Goal: Task Accomplishment & Management: Use online tool/utility

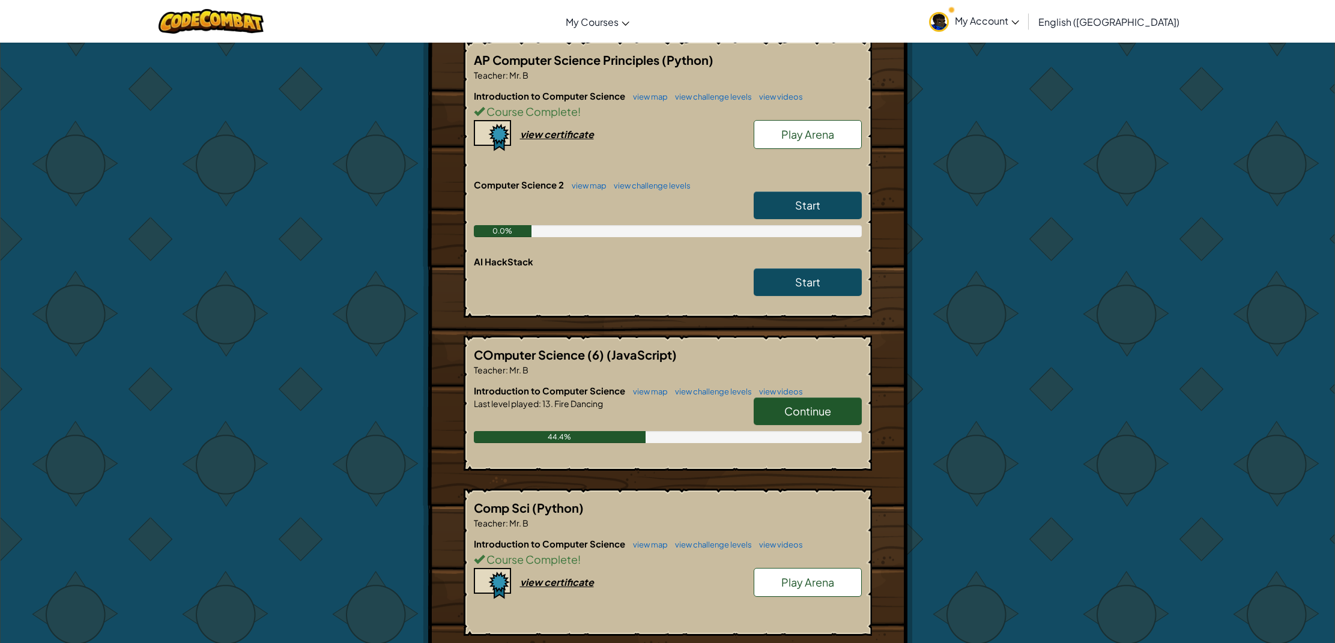
scroll to position [279, 0]
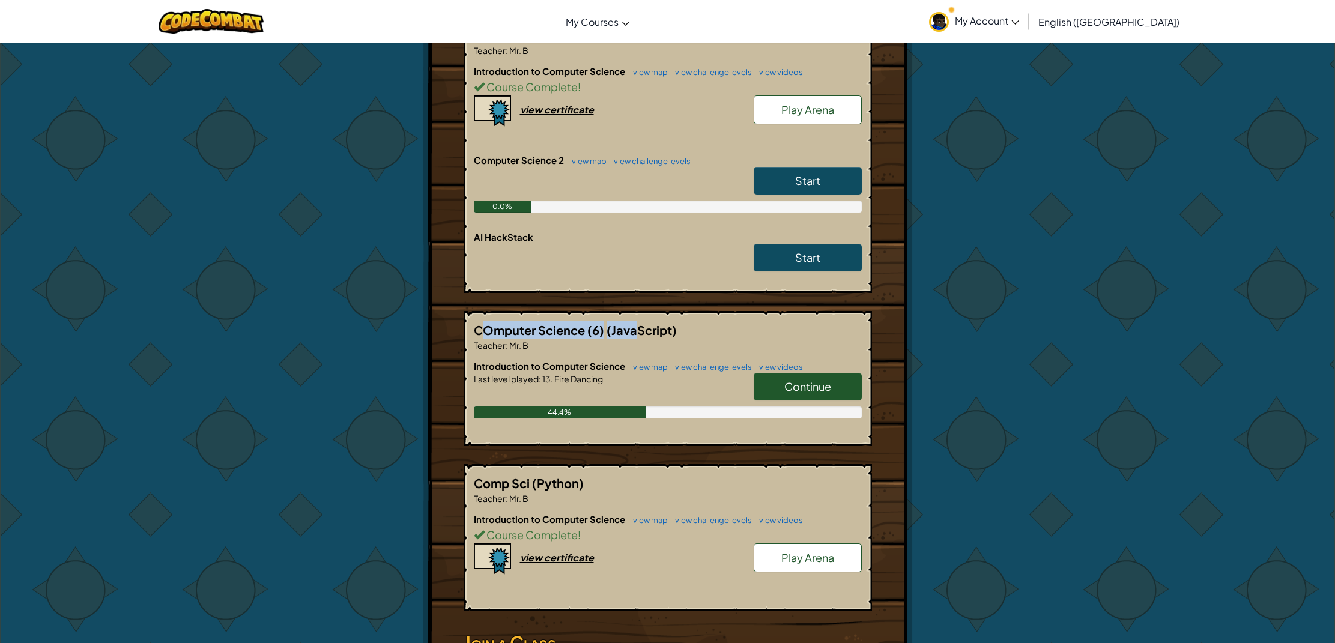
drag, startPoint x: 479, startPoint y: 311, endPoint x: 612, endPoint y: 266, distance: 140.8
click at [634, 321] on h5 "COmputer Science (6) (JavaScript)" at bounding box center [668, 330] width 388 height 19
click at [491, 154] on h6 "Computer Science 2 view map view challenge levels" at bounding box center [668, 160] width 388 height 13
click at [784, 167] on link "Start" at bounding box center [808, 181] width 108 height 28
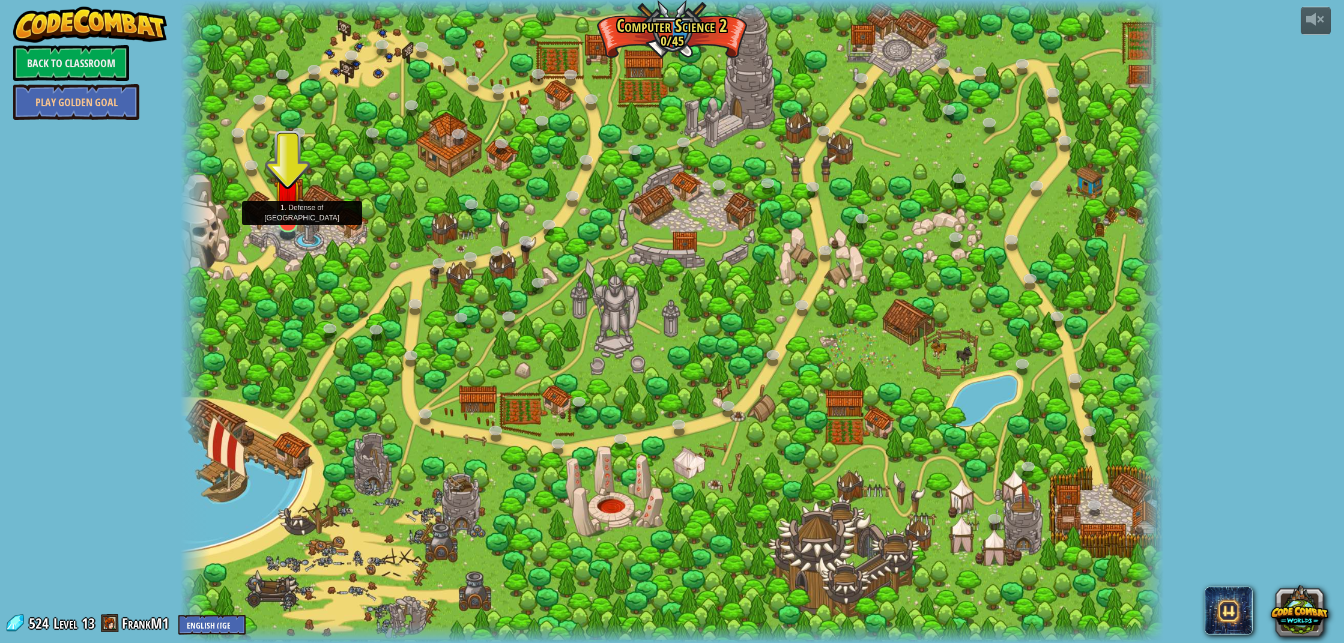
click at [295, 228] on div at bounding box center [288, 223] width 20 height 20
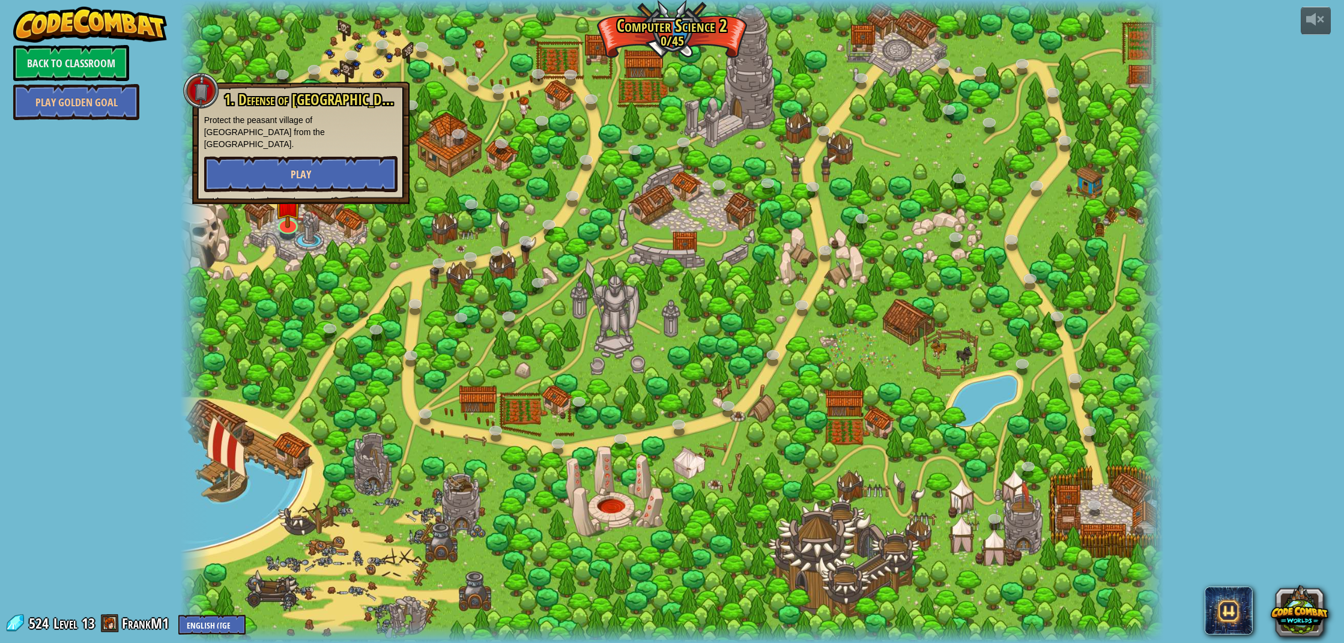
click at [313, 156] on button "Play" at bounding box center [300, 174] width 193 height 36
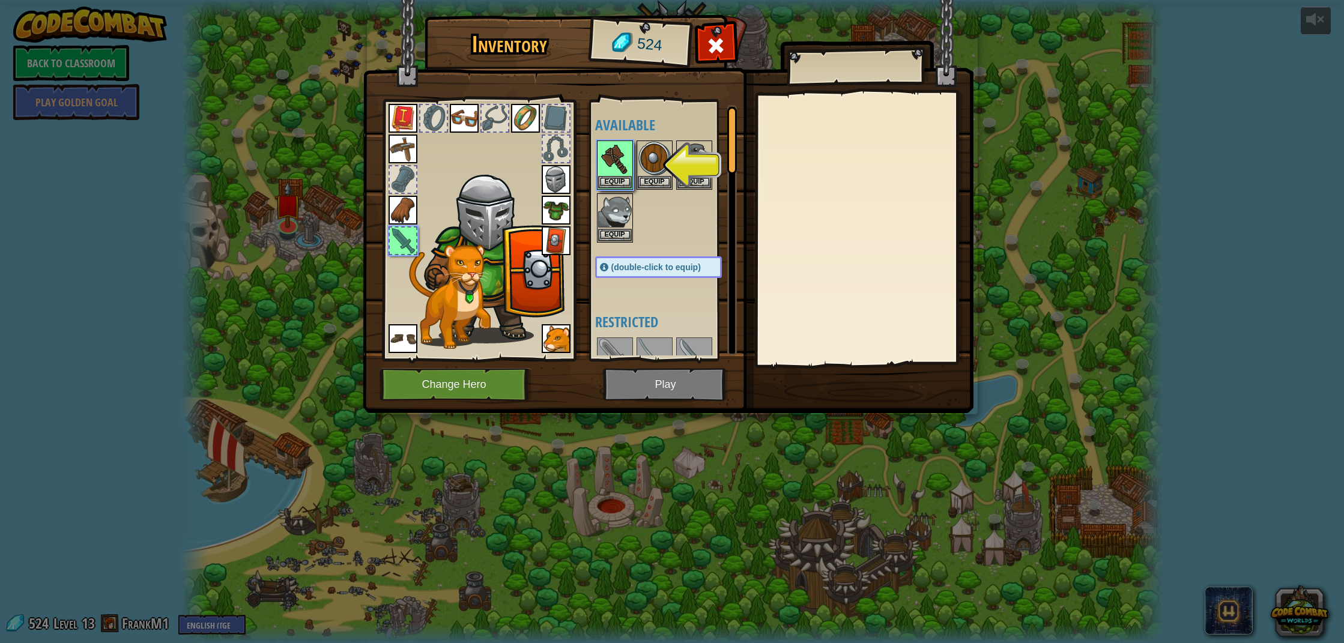
click at [407, 246] on div at bounding box center [403, 241] width 26 height 26
click at [400, 244] on div at bounding box center [403, 241] width 26 height 26
click at [610, 184] on button "Equip" at bounding box center [615, 181] width 34 height 13
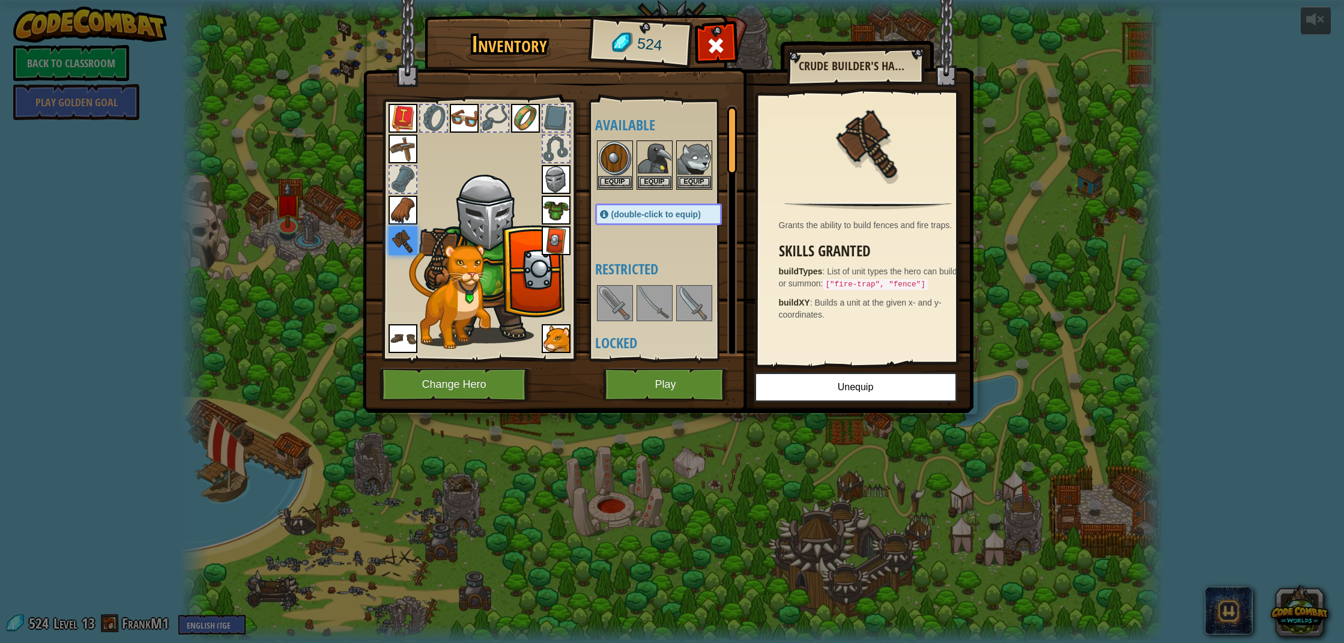
click at [490, 109] on div at bounding box center [495, 118] width 26 height 26
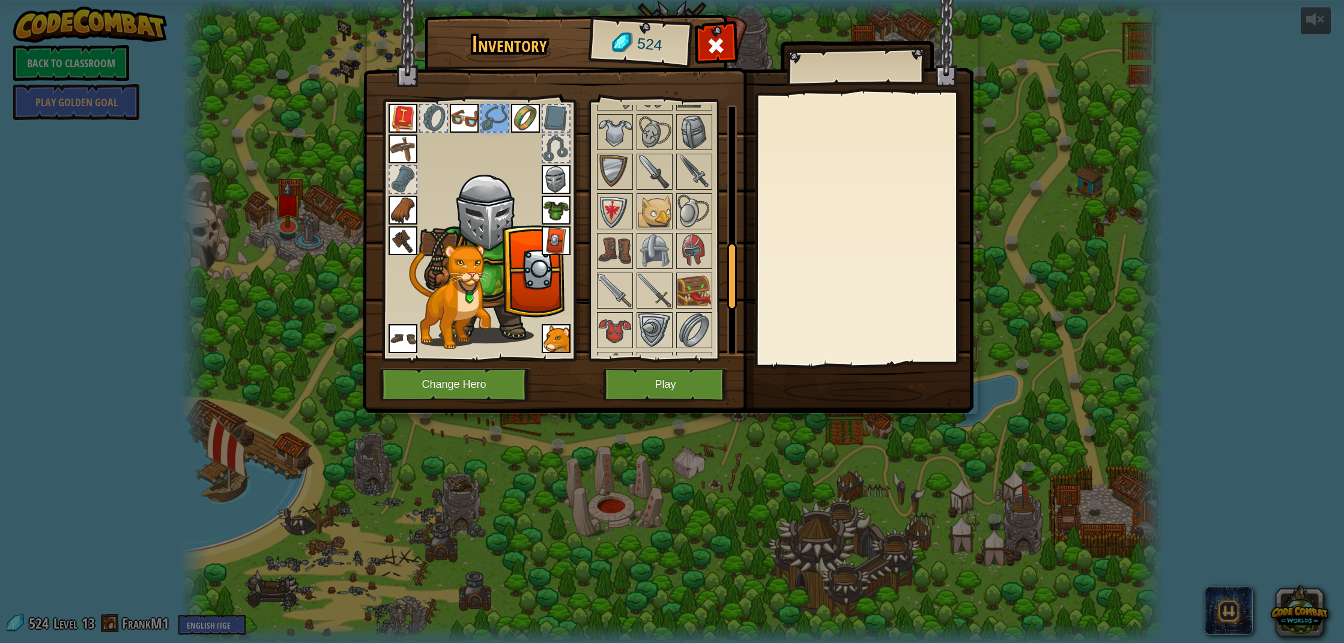
scroll to position [359, 0]
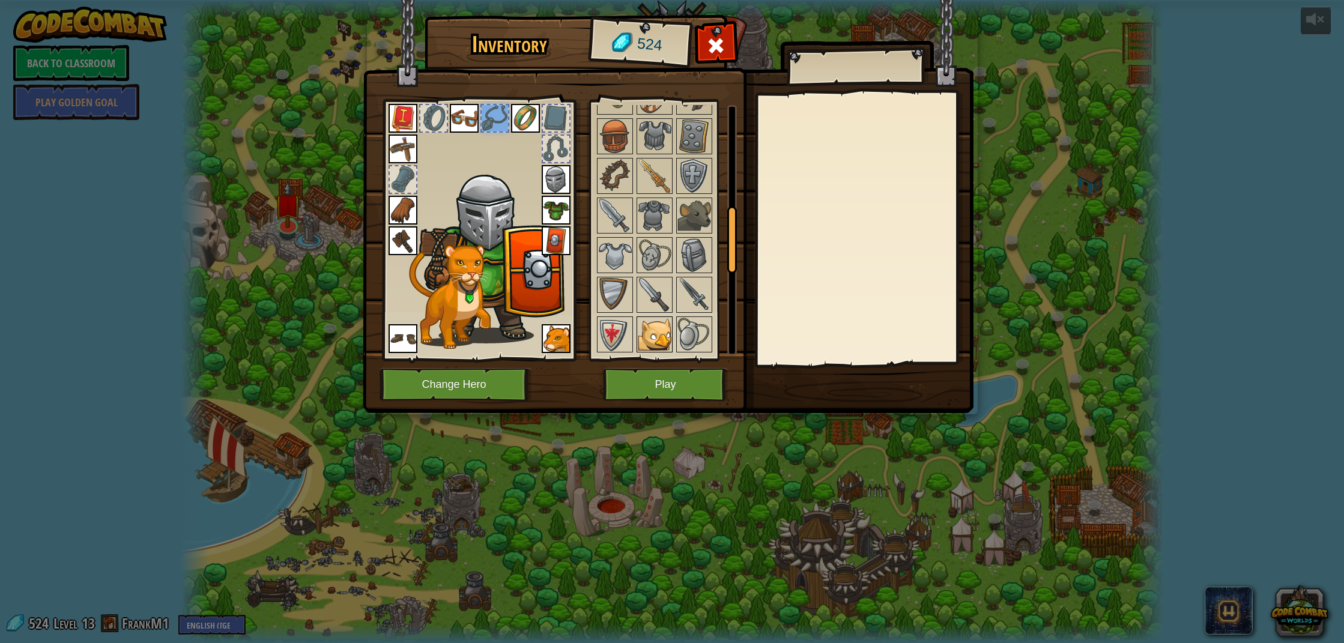
click at [648, 324] on img at bounding box center [655, 335] width 34 height 34
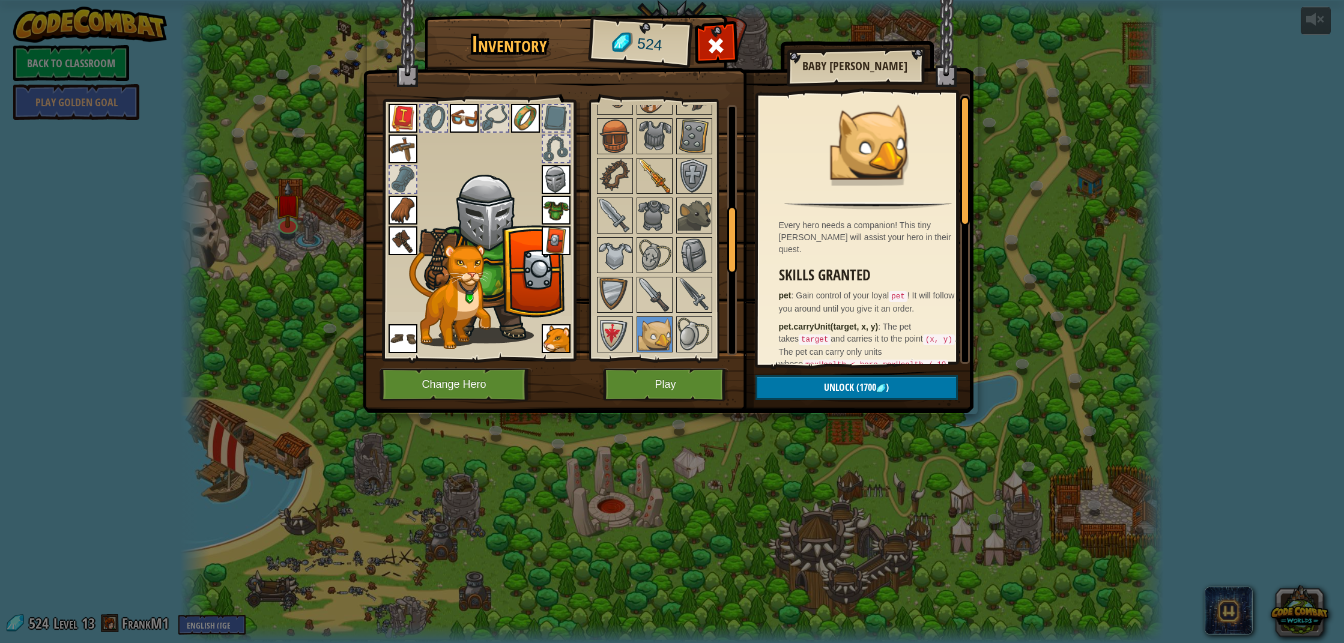
click at [643, 177] on img at bounding box center [655, 176] width 34 height 34
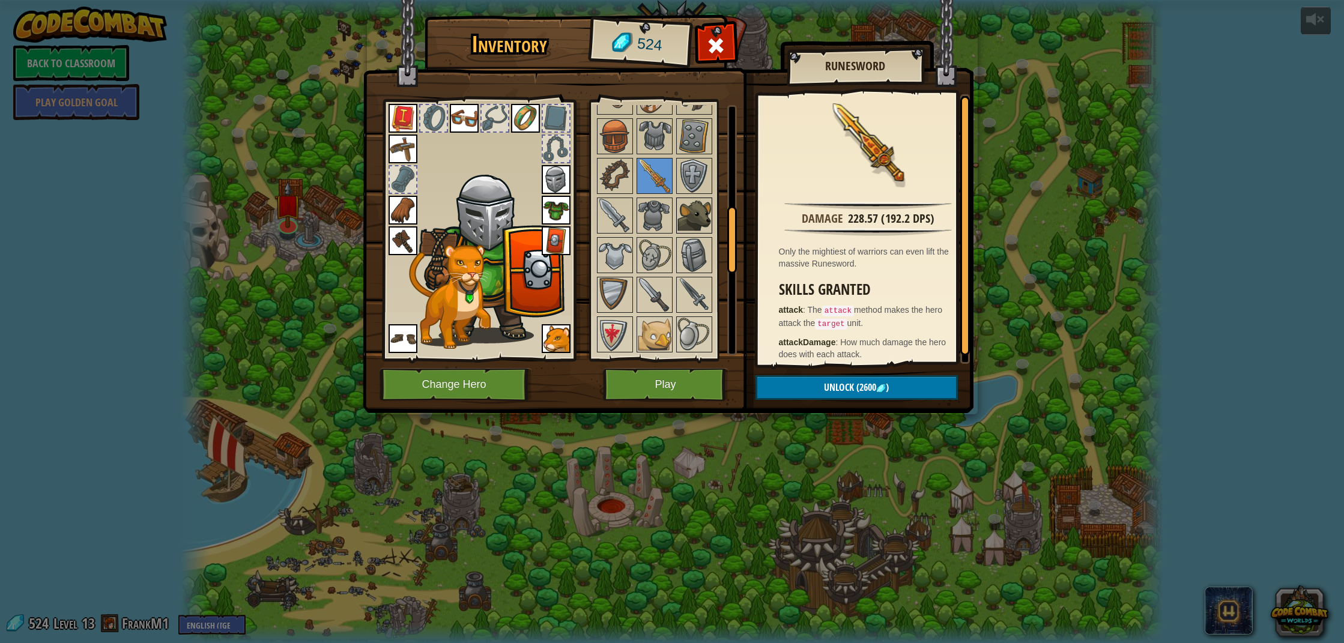
click at [699, 210] on img at bounding box center [695, 216] width 34 height 34
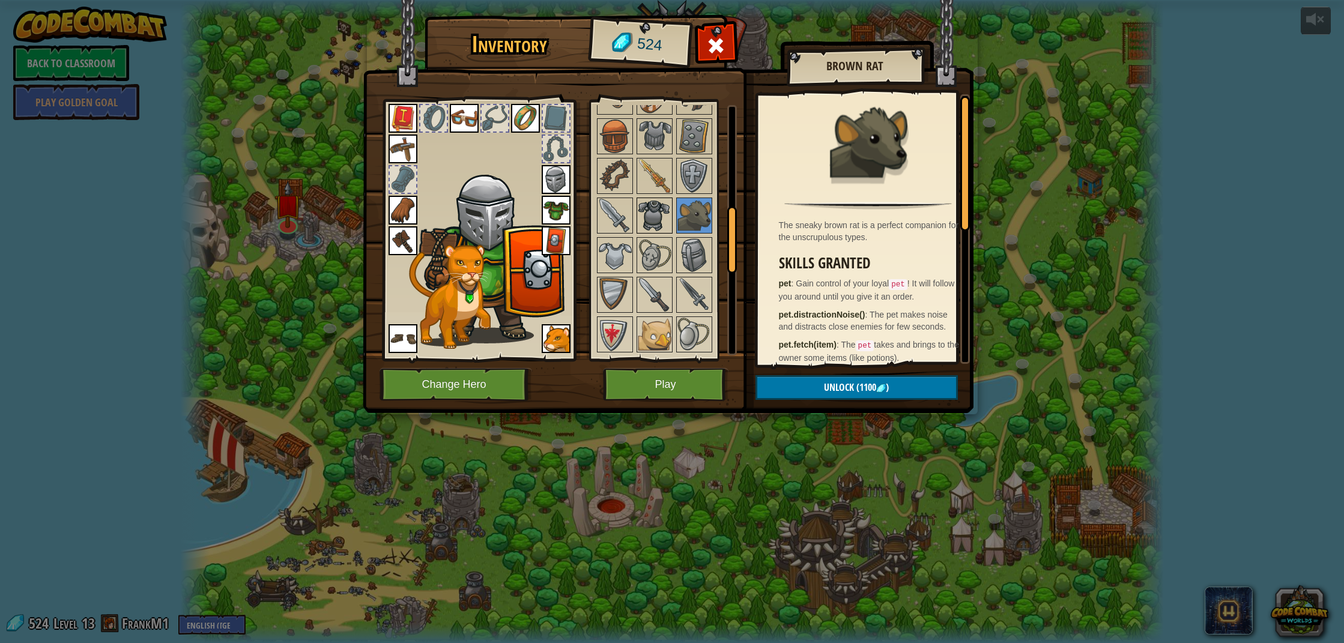
drag, startPoint x: 676, startPoint y: 212, endPoint x: 660, endPoint y: 219, distance: 17.5
click at [676, 211] on div at bounding box center [694, 216] width 36 height 36
click at [661, 219] on img at bounding box center [655, 216] width 34 height 34
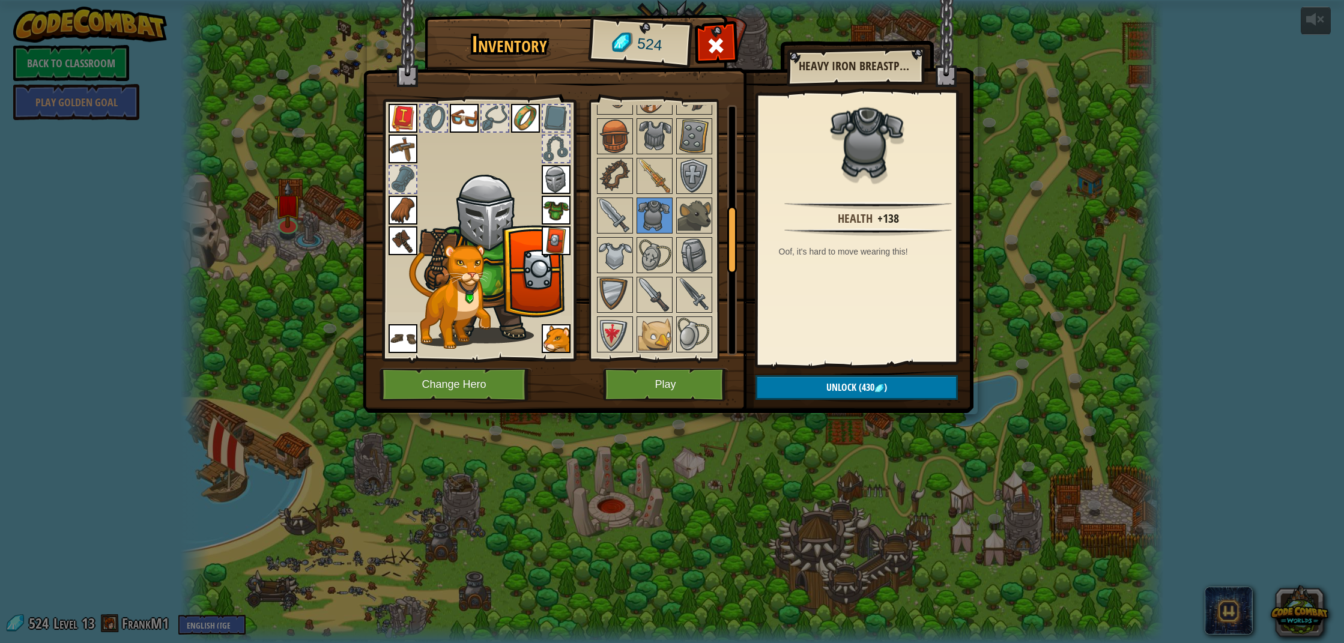
click at [593, 225] on div "Inventory 524 Available Equip Equip Equip Equip Equip Equip Equip Equip Equip E…" at bounding box center [672, 216] width 611 height 396
drag, startPoint x: 618, startPoint y: 223, endPoint x: 652, endPoint y: 216, distance: 34.5
click at [619, 223] on img at bounding box center [615, 216] width 34 height 34
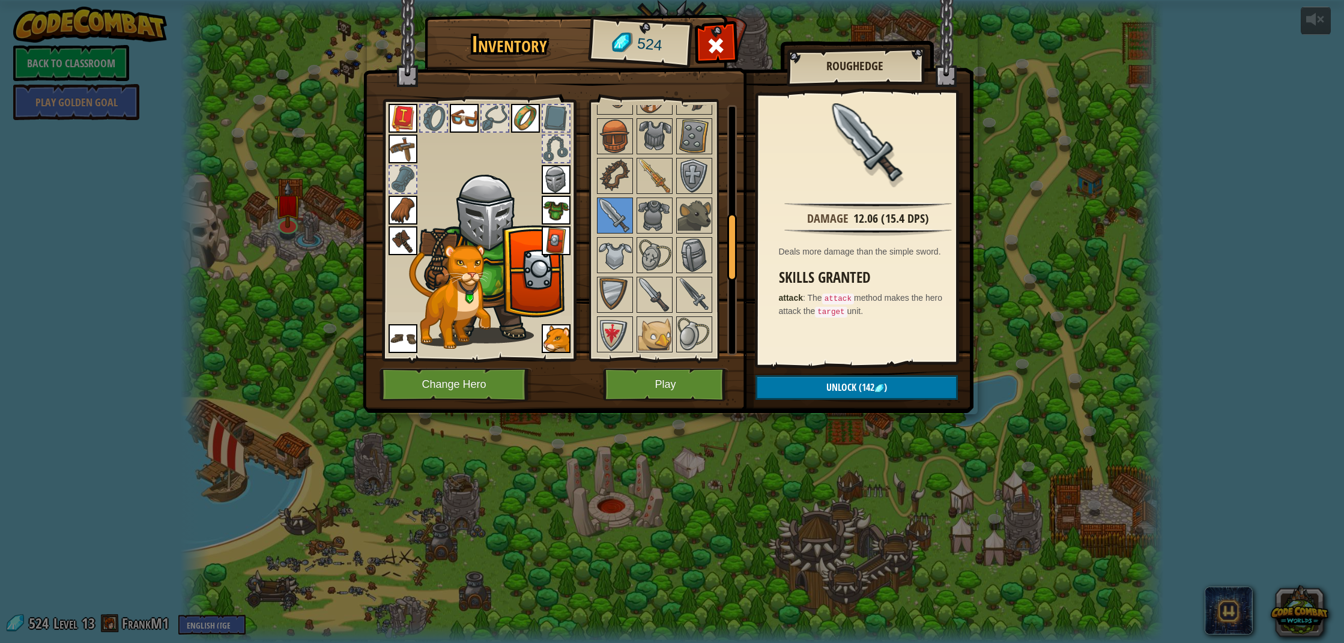
scroll to position [675, 0]
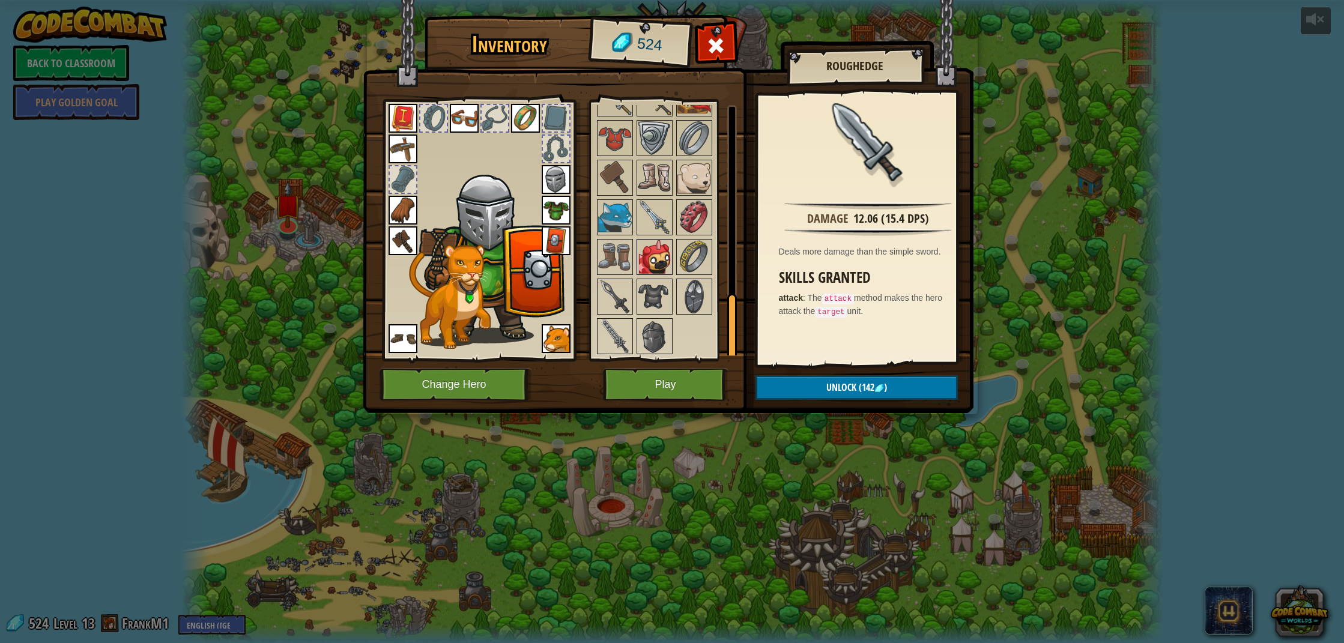
click at [663, 249] on img at bounding box center [655, 257] width 34 height 34
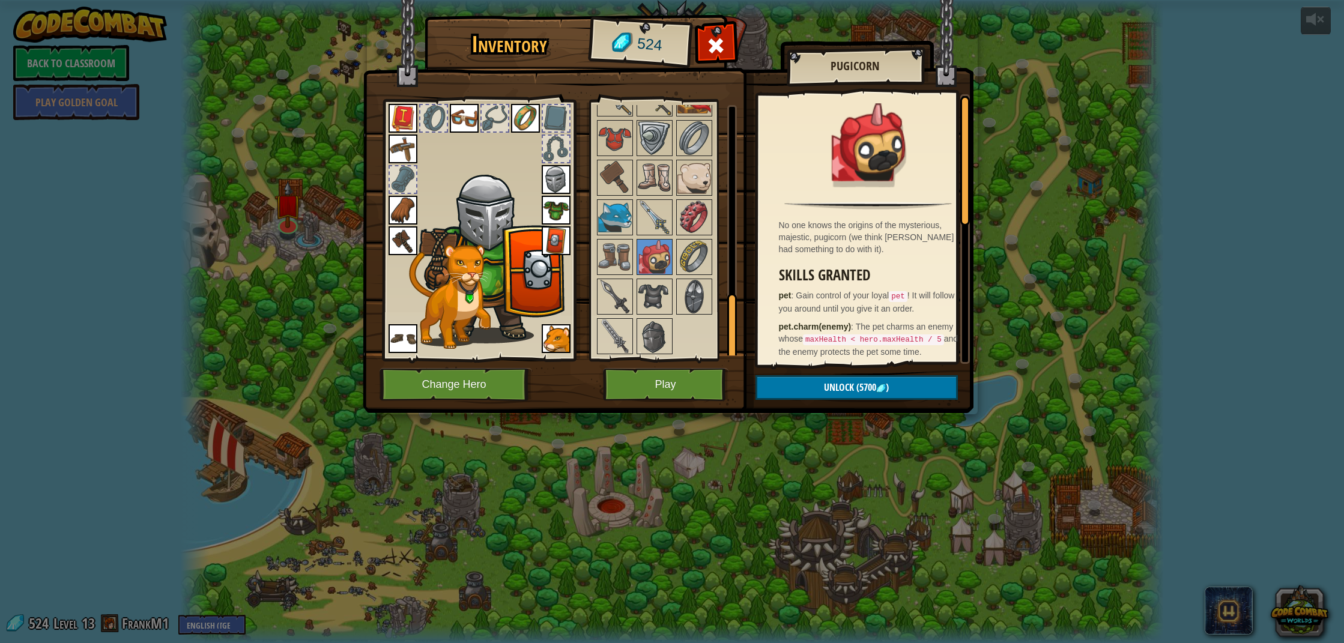
click at [408, 172] on div at bounding box center [403, 179] width 26 height 26
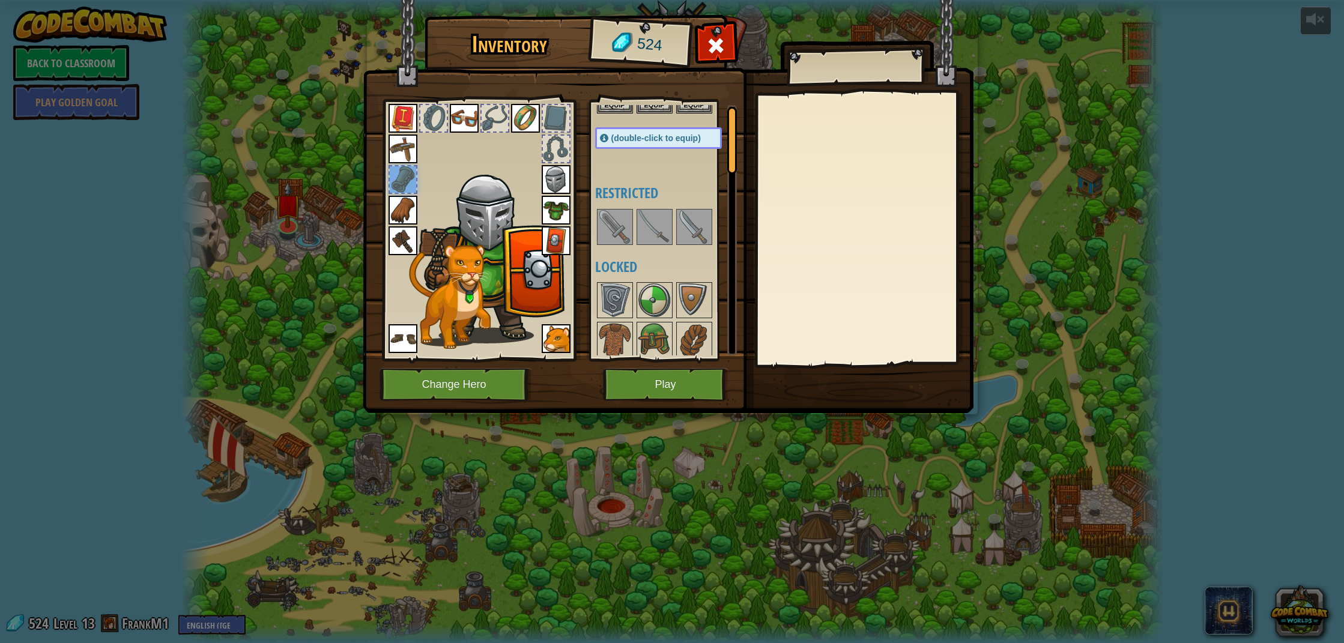
scroll to position [0, 0]
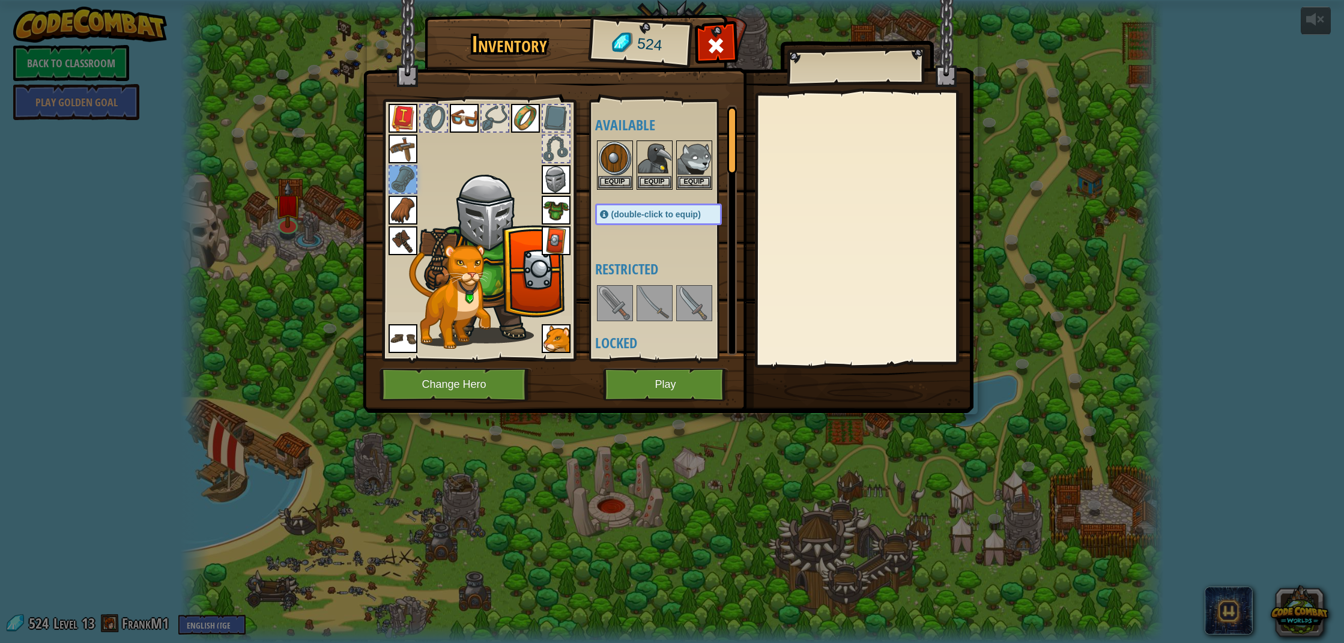
click at [396, 238] on img at bounding box center [403, 240] width 29 height 29
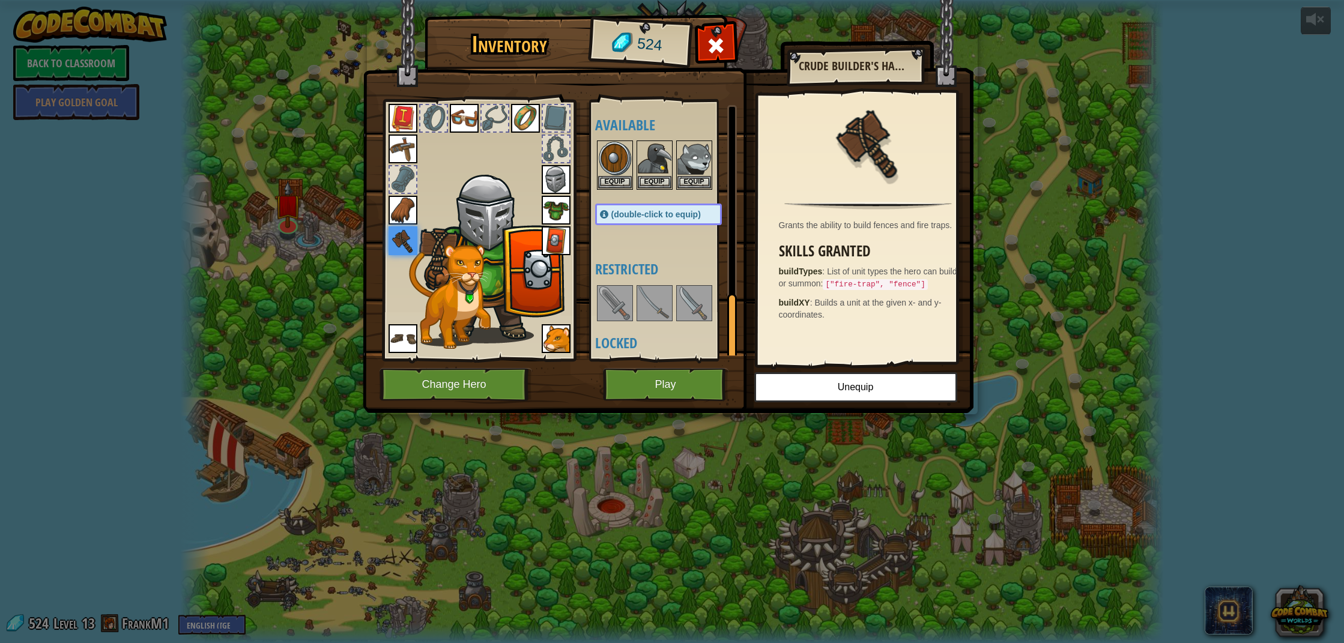
scroll to position [675, 0]
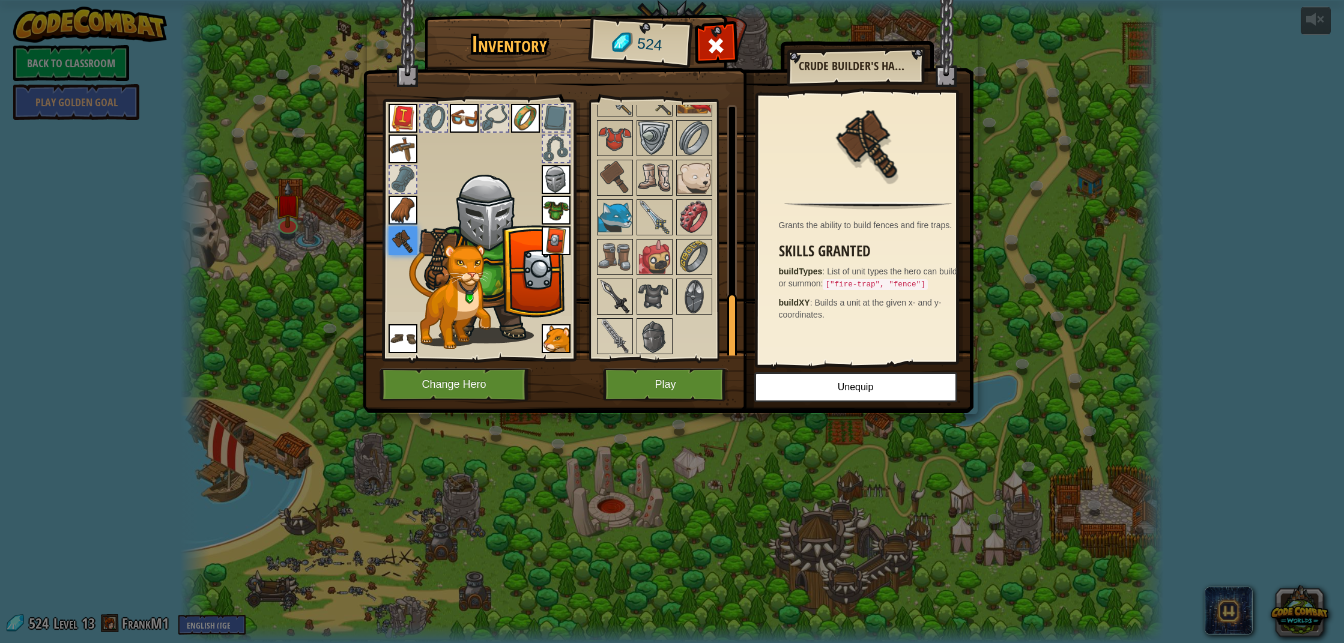
click at [612, 294] on img at bounding box center [615, 297] width 34 height 34
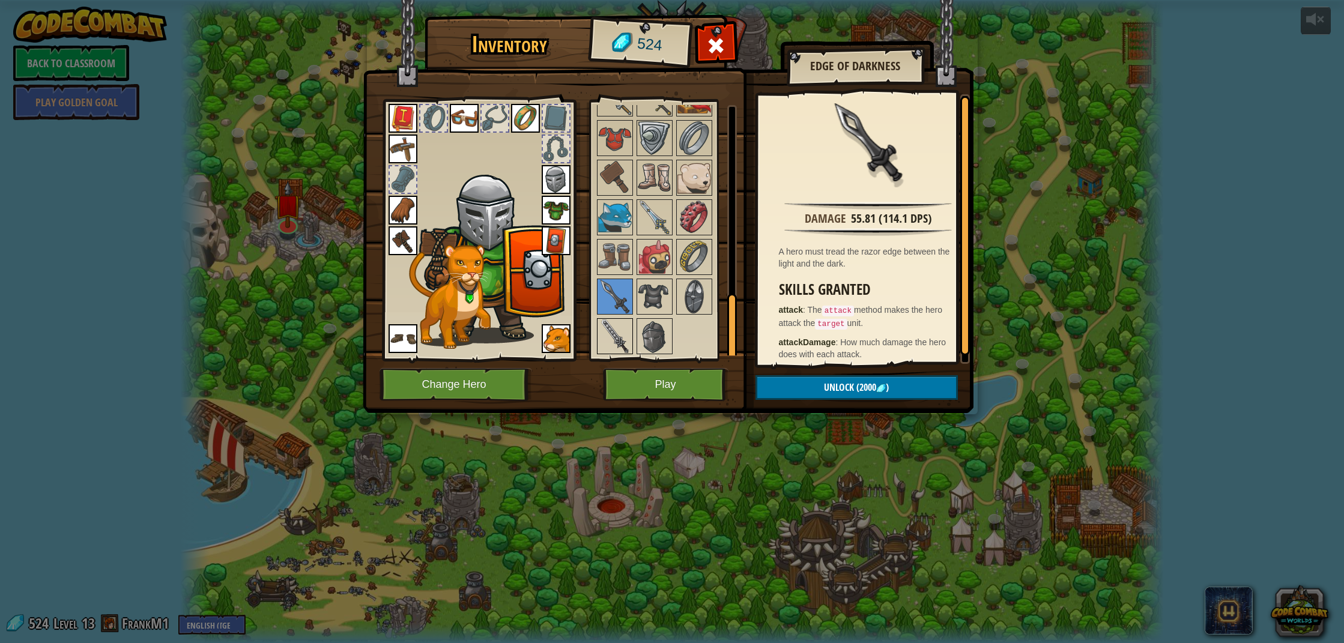
drag, startPoint x: 630, startPoint y: 341, endPoint x: 618, endPoint y: 341, distance: 11.4
click at [628, 342] on img at bounding box center [615, 337] width 34 height 34
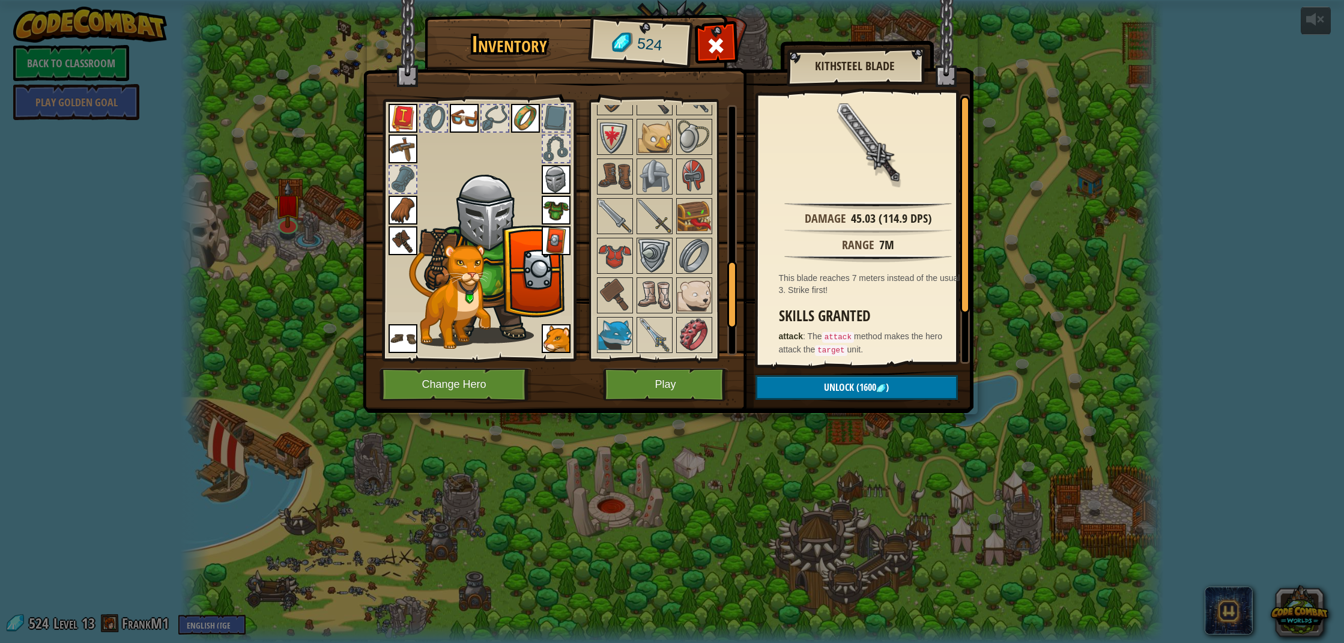
scroll to position [446, 0]
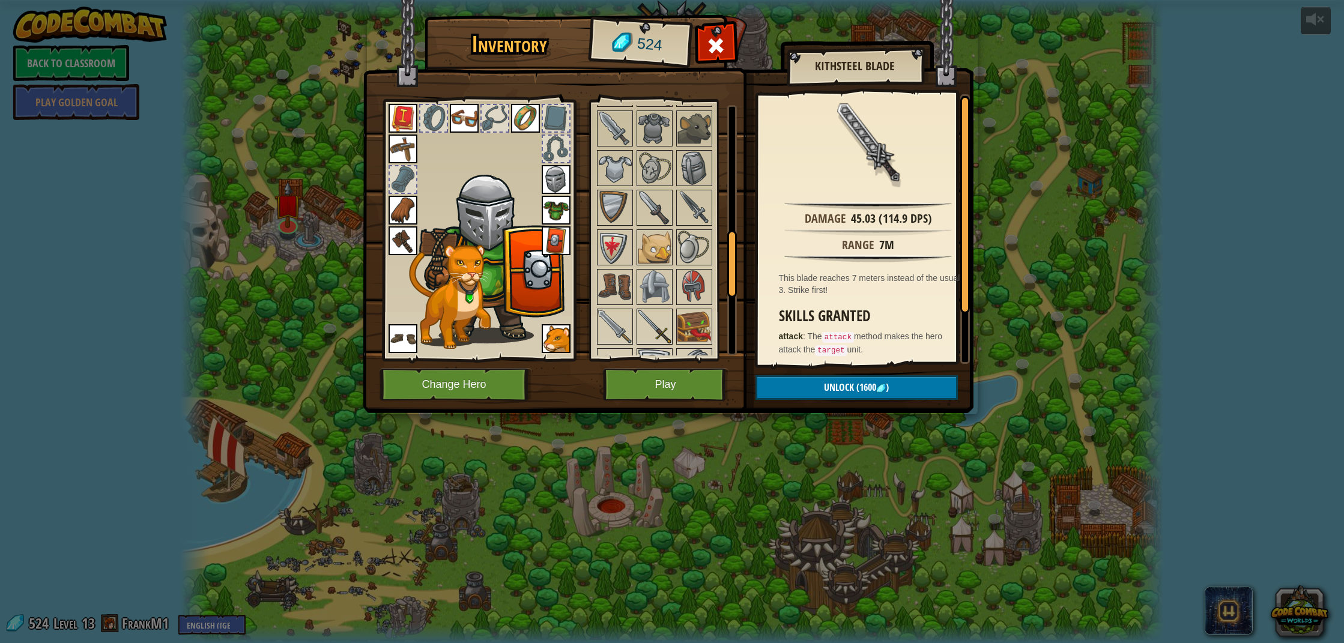
click at [651, 315] on img at bounding box center [655, 327] width 34 height 34
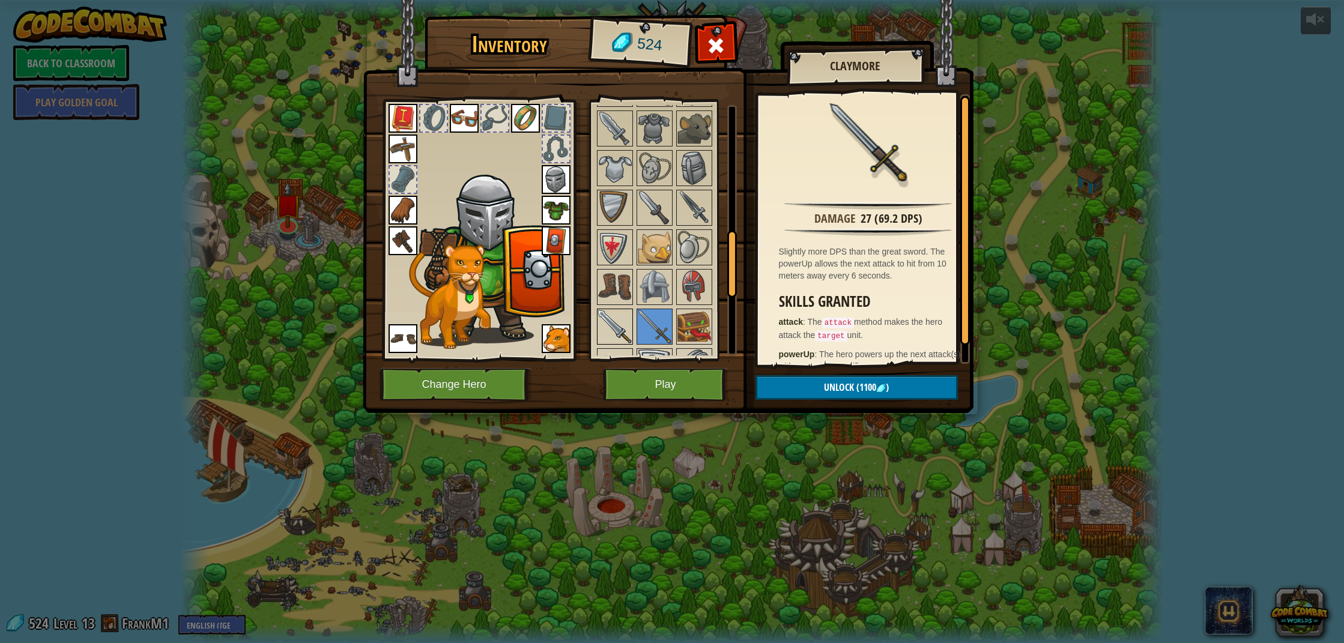
click at [600, 323] on img at bounding box center [615, 327] width 34 height 34
click at [676, 205] on div "Available Equip Equip Equip Equip Equip Equip Equip Equip Equip Equip Equip Equ…" at bounding box center [670, 230] width 151 height 251
click at [690, 208] on img at bounding box center [695, 208] width 34 height 34
click at [672, 210] on div "Available Equip Equip Equip Equip Equip Equip Equip Equip Equip Equip Equip Equ…" at bounding box center [670, 230] width 151 height 251
click at [668, 211] on img at bounding box center [655, 208] width 34 height 34
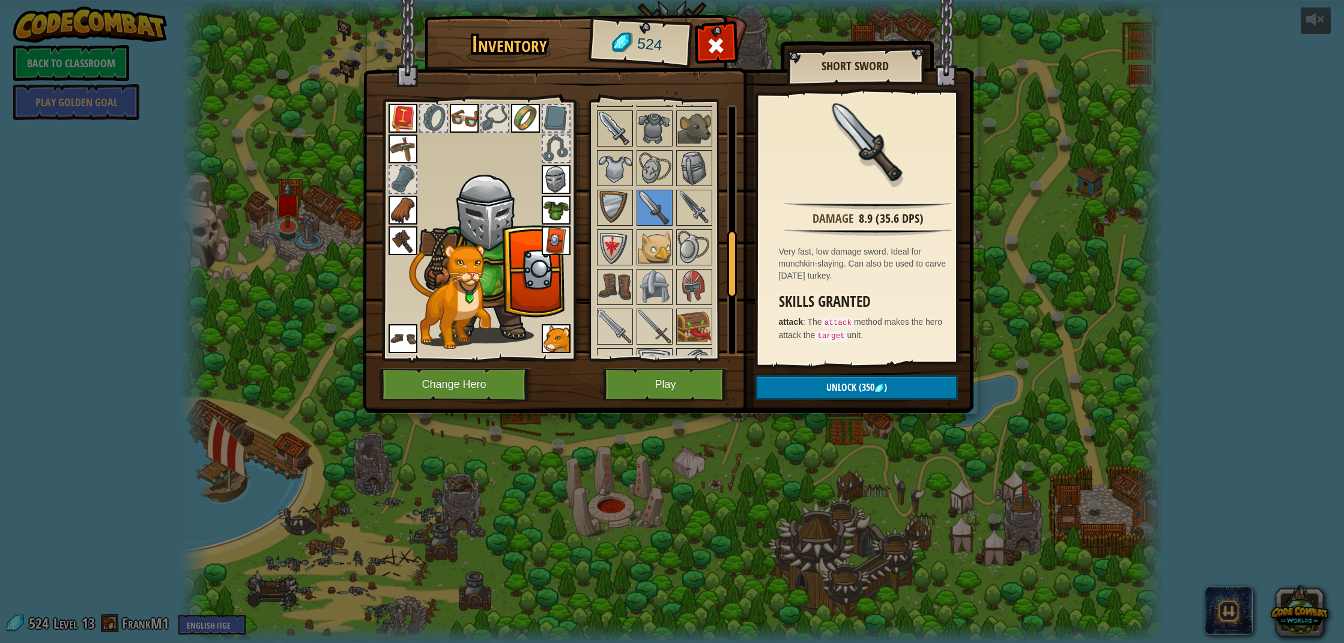
click at [623, 124] on img at bounding box center [615, 129] width 34 height 34
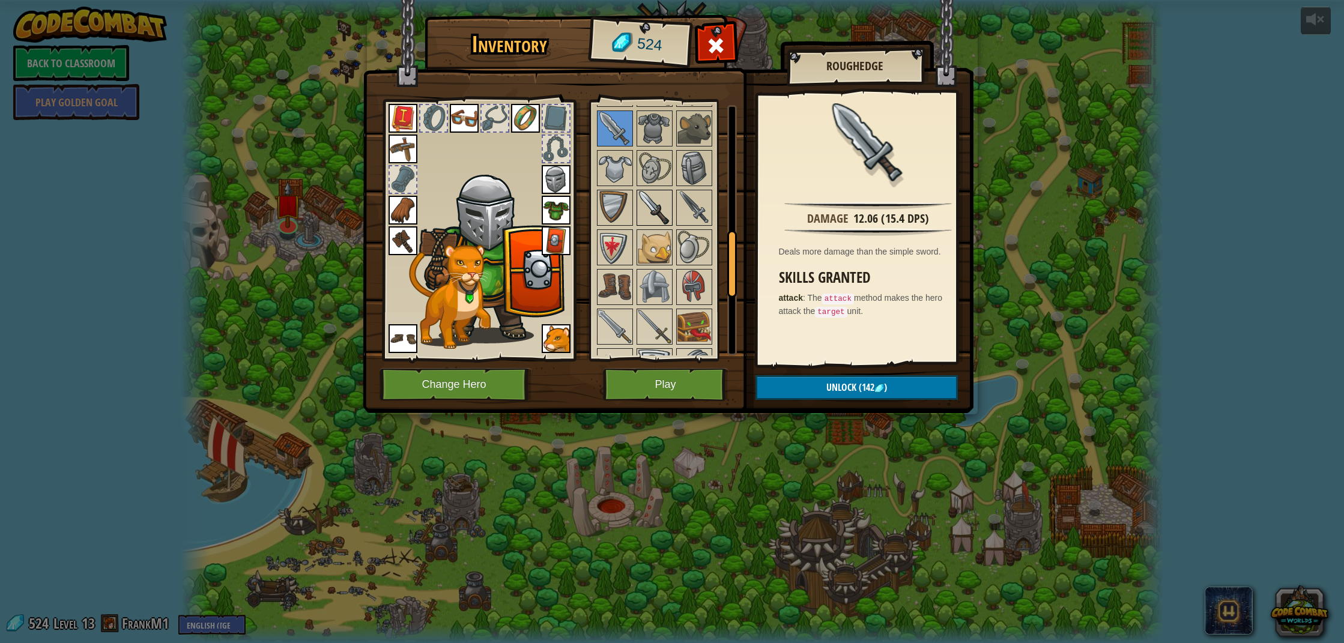
scroll to position [429, 0]
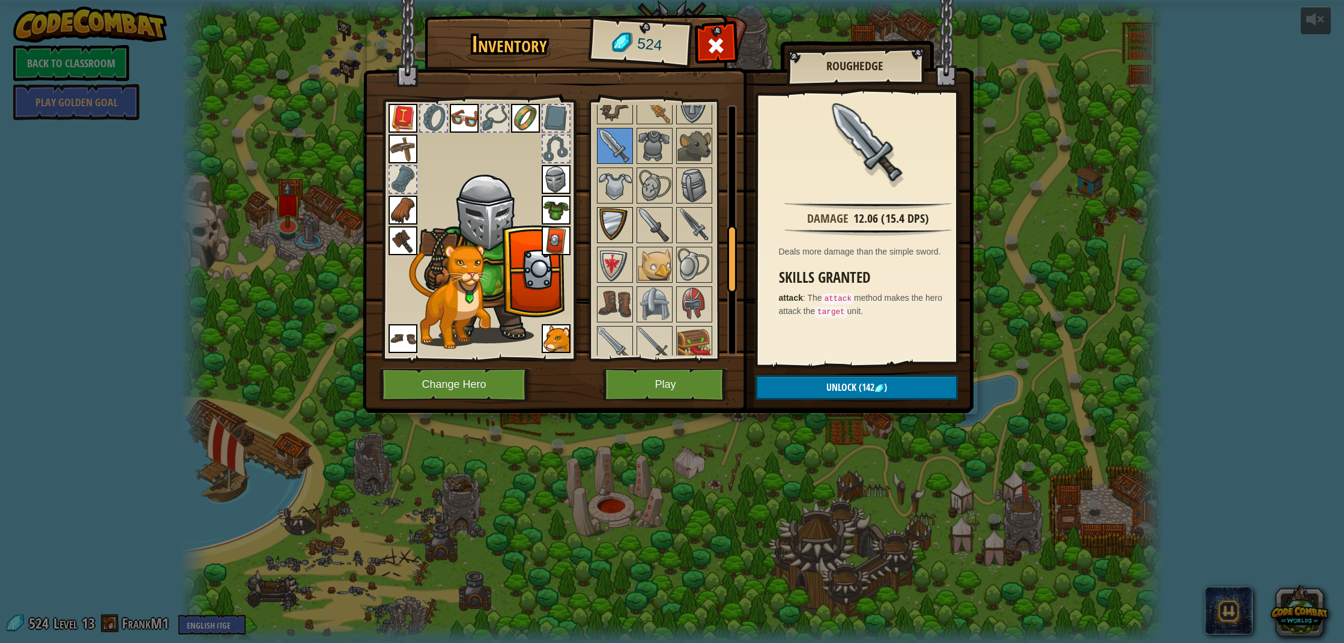
click at [628, 240] on img at bounding box center [615, 225] width 34 height 34
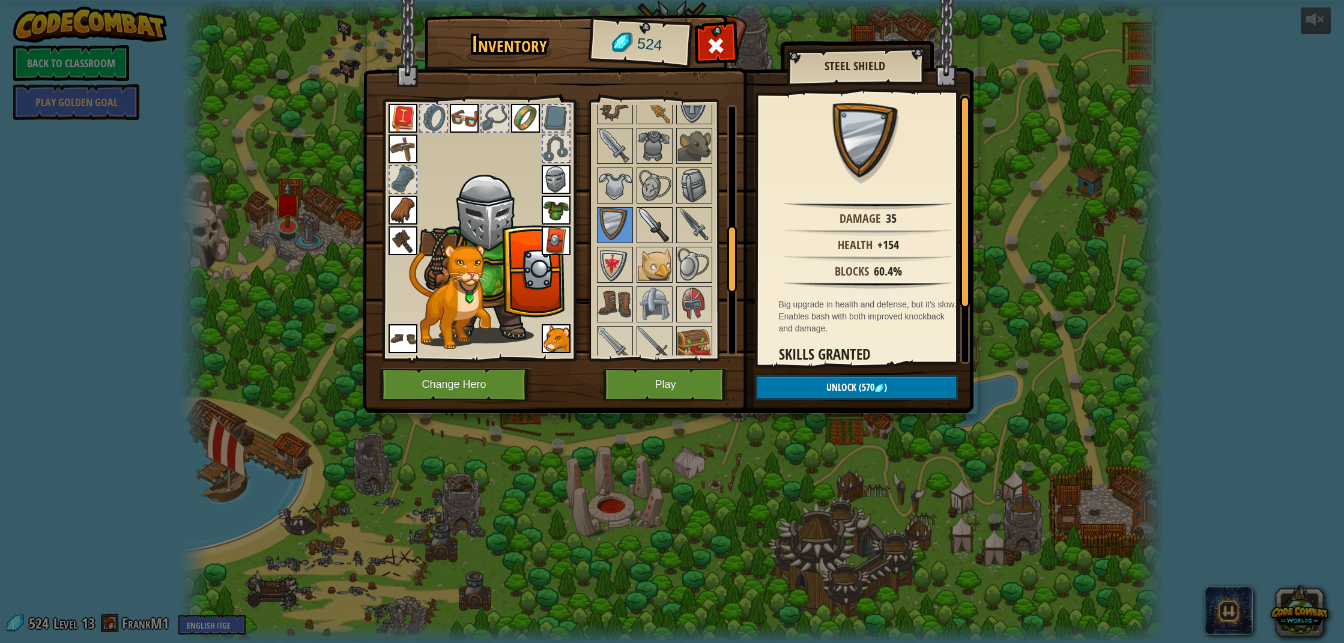
click at [653, 232] on img at bounding box center [655, 225] width 34 height 34
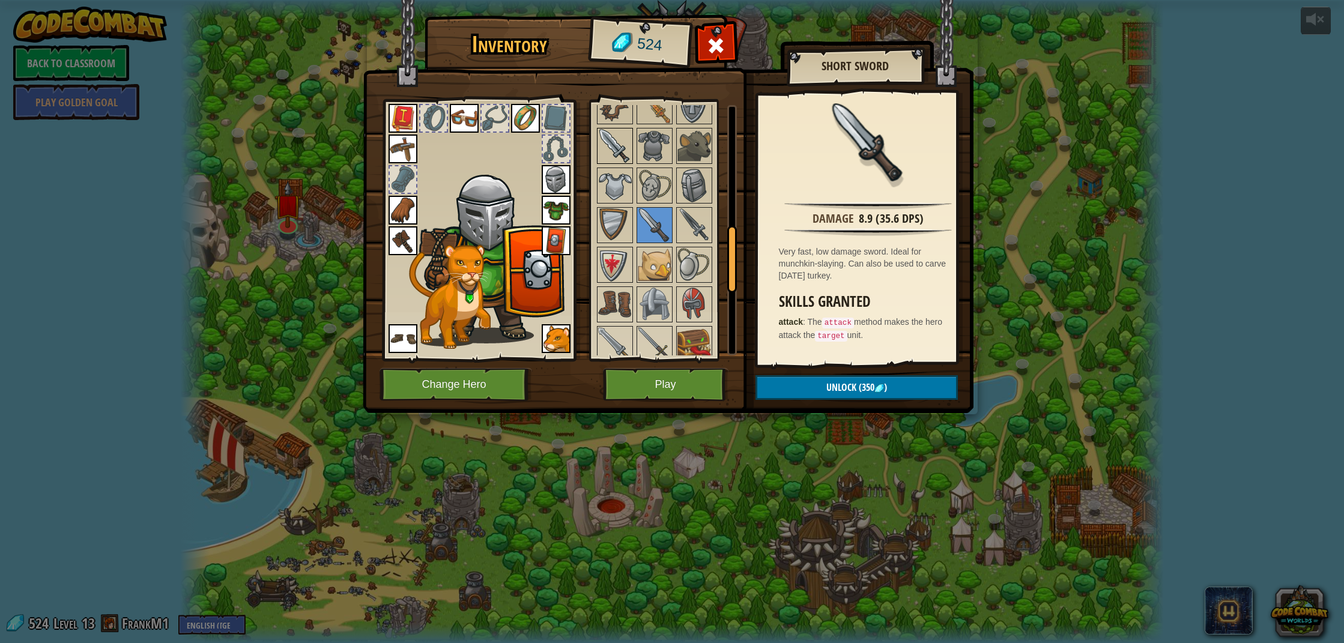
click at [612, 151] on img at bounding box center [615, 146] width 34 height 34
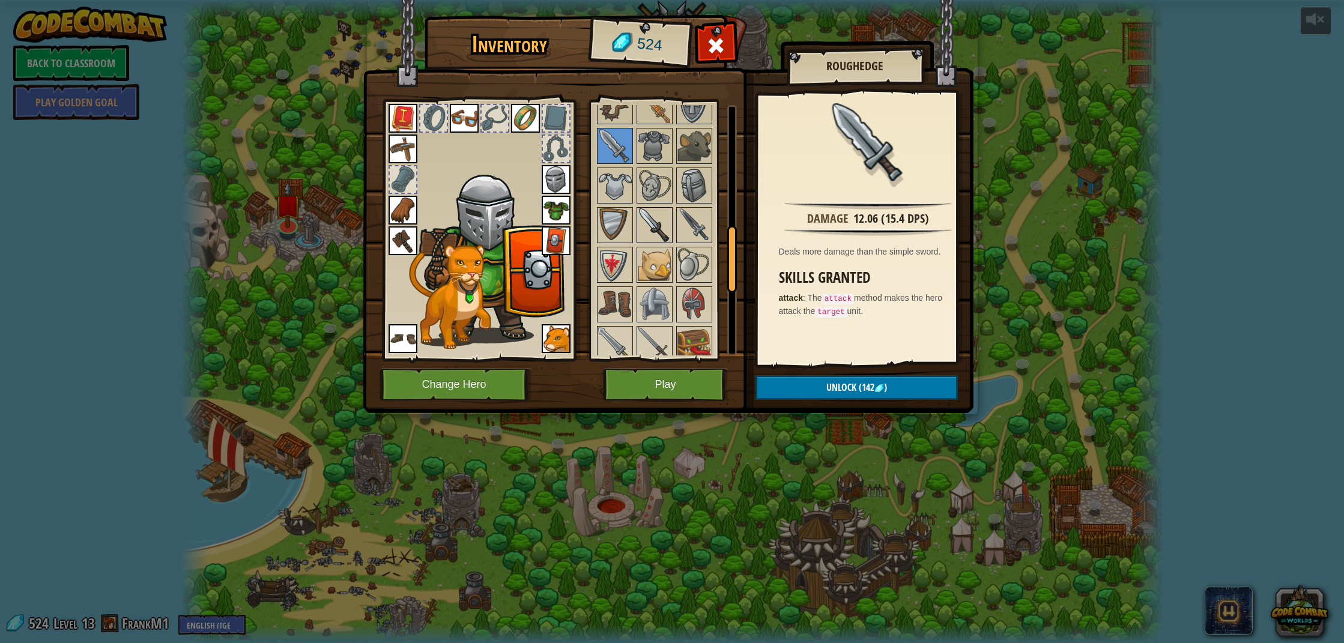
click at [651, 228] on img at bounding box center [655, 225] width 34 height 34
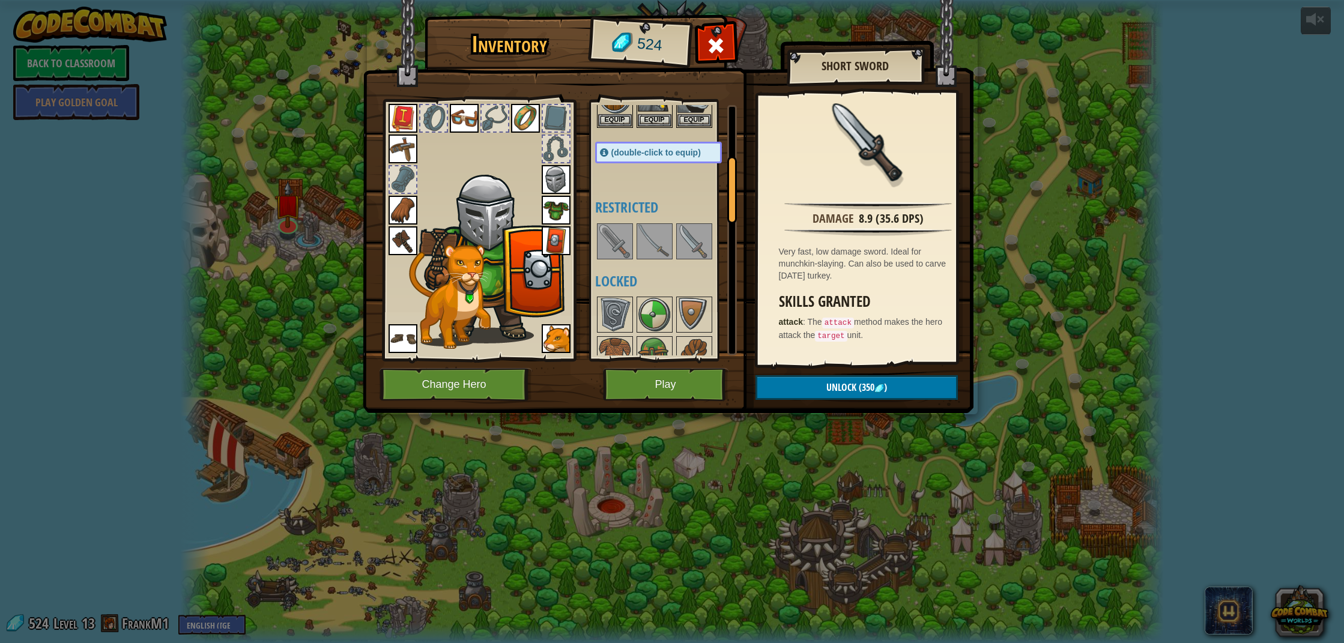
scroll to position [306, 0]
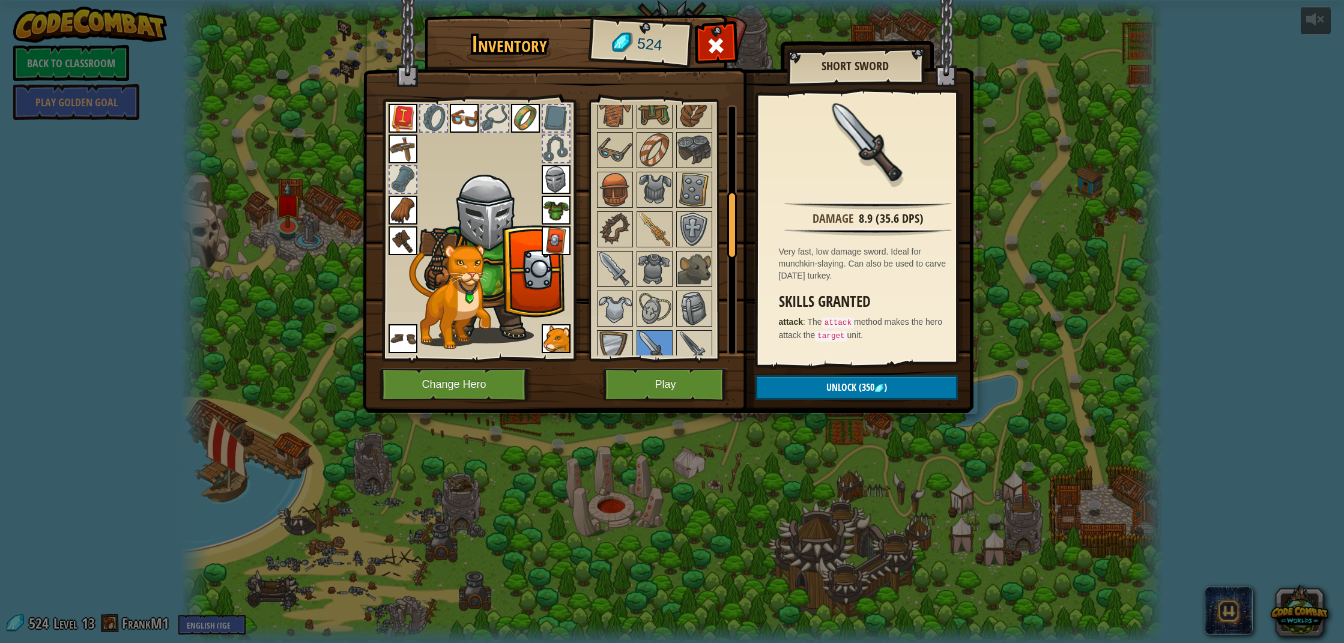
click at [843, 390] on span "Unlock" at bounding box center [842, 387] width 30 height 13
click at [852, 385] on button "Confirm" at bounding box center [857, 387] width 202 height 25
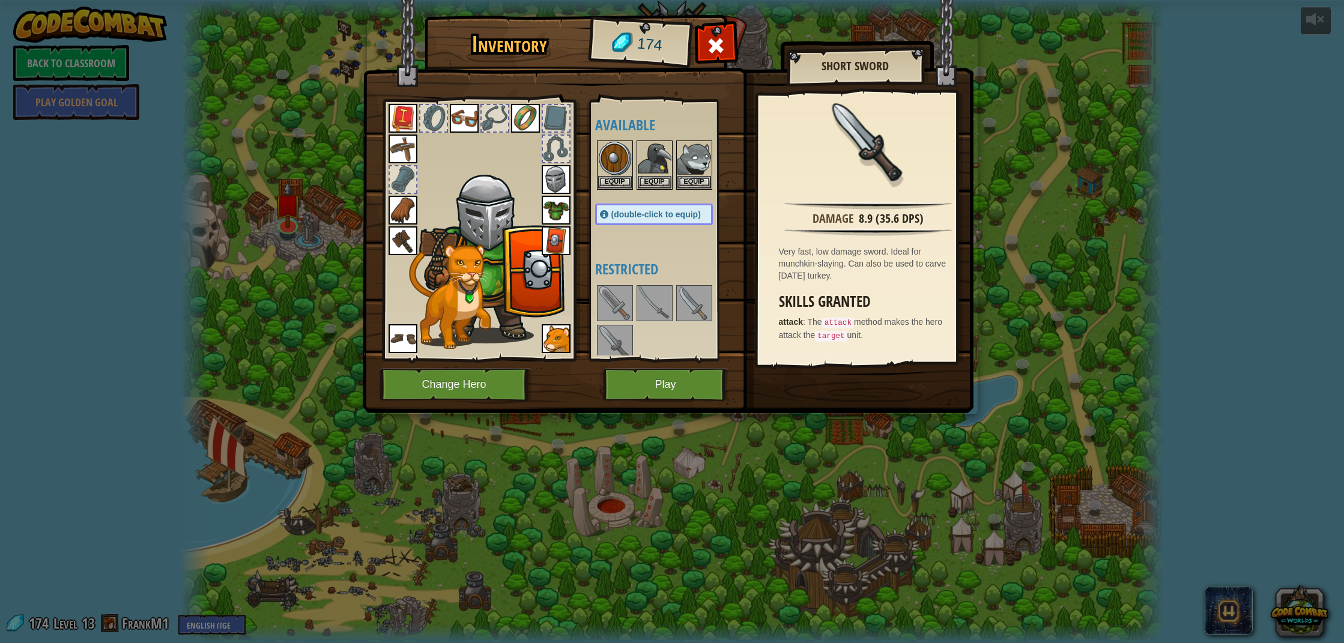
scroll to position [23, 0]
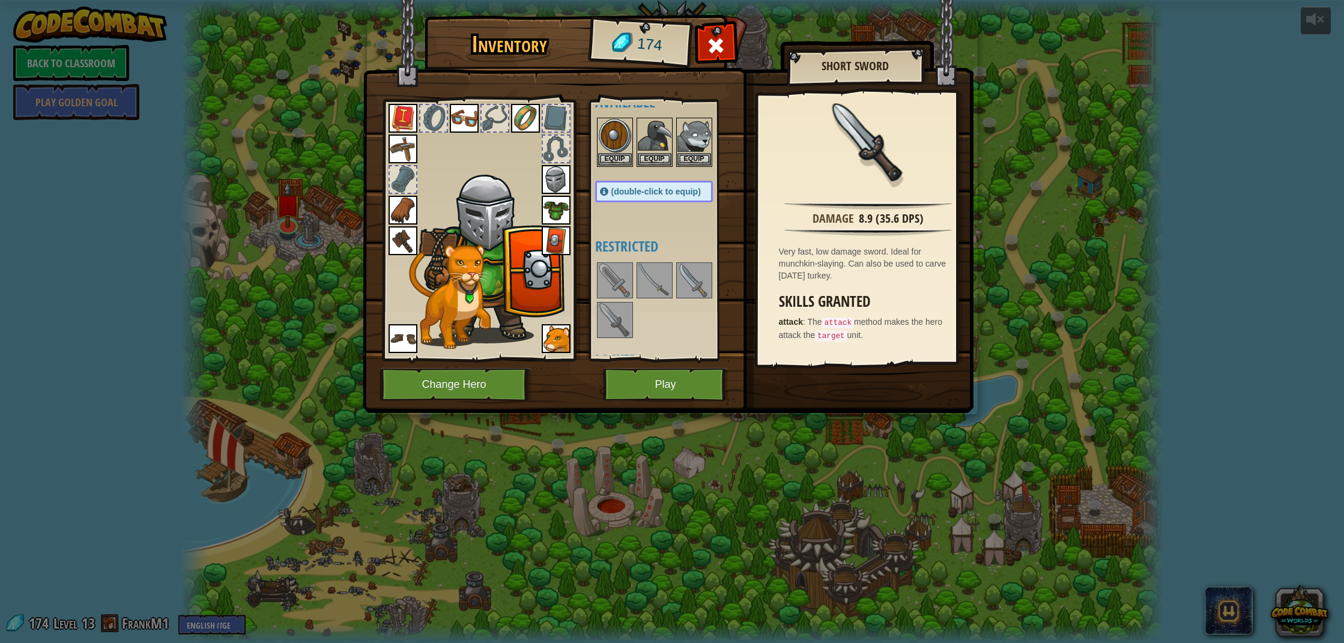
click at [626, 318] on img at bounding box center [615, 320] width 34 height 34
click at [609, 285] on img at bounding box center [615, 281] width 34 height 34
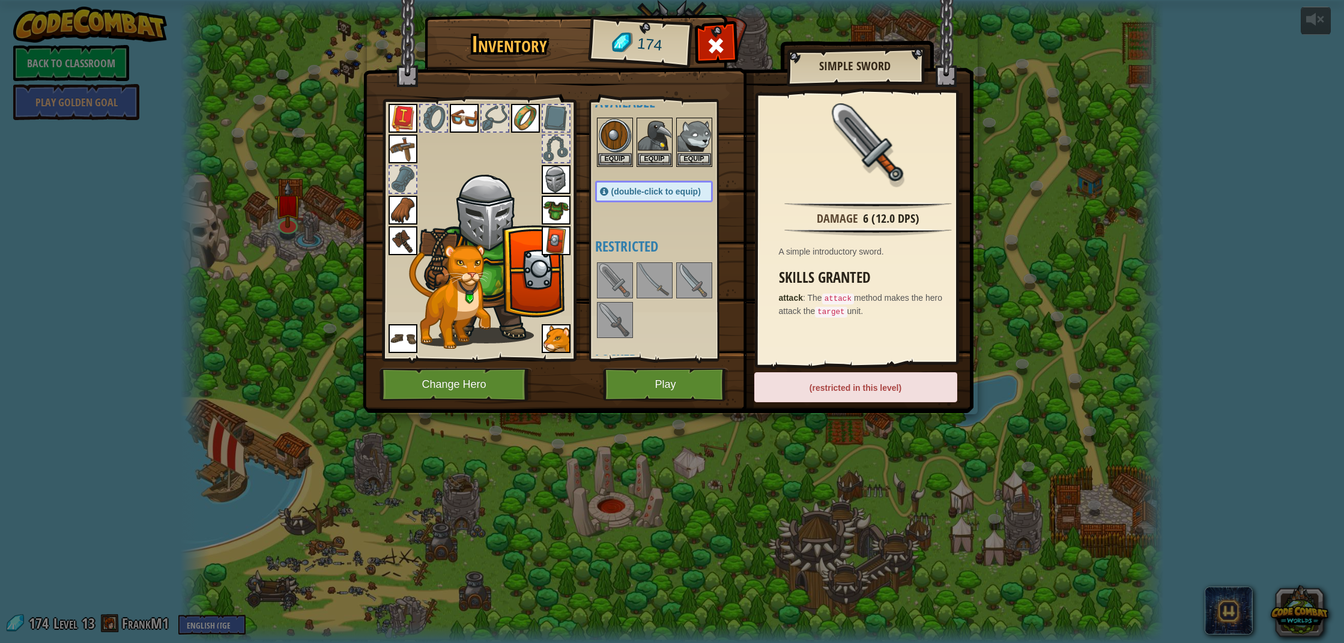
click at [642, 284] on img at bounding box center [655, 281] width 34 height 34
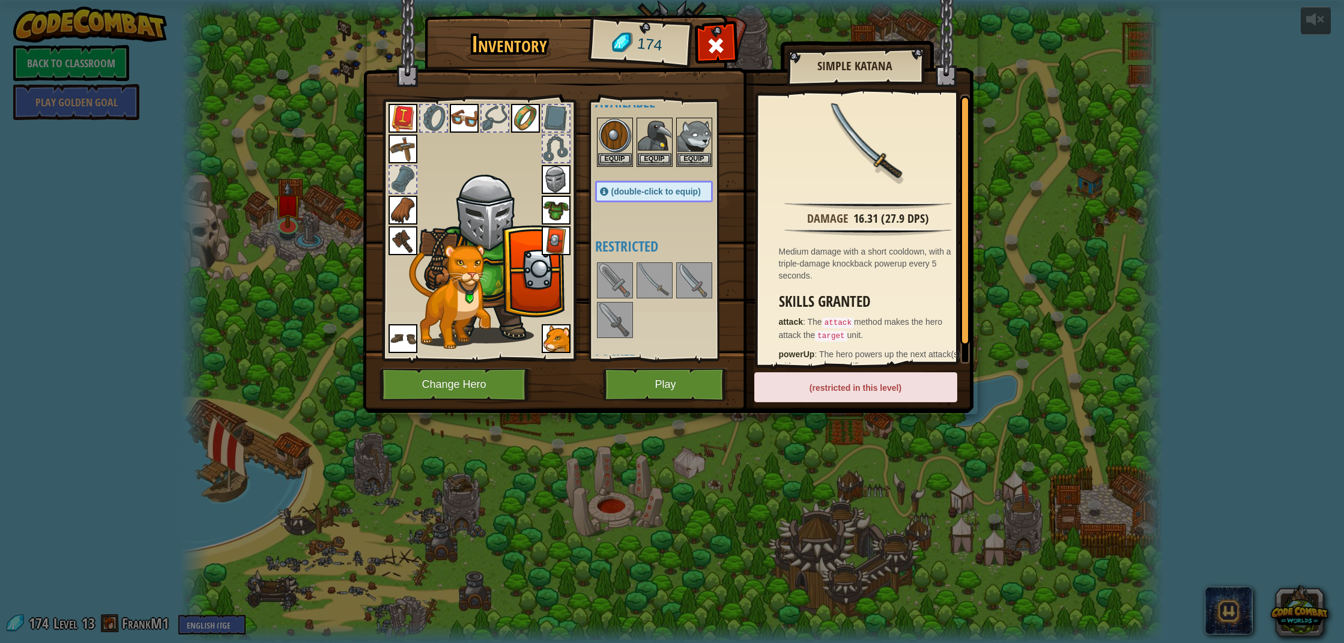
drag, startPoint x: 670, startPoint y: 284, endPoint x: 685, endPoint y: 286, distance: 15.1
click at [671, 284] on img at bounding box center [655, 281] width 34 height 34
click at [685, 286] on img at bounding box center [695, 281] width 34 height 34
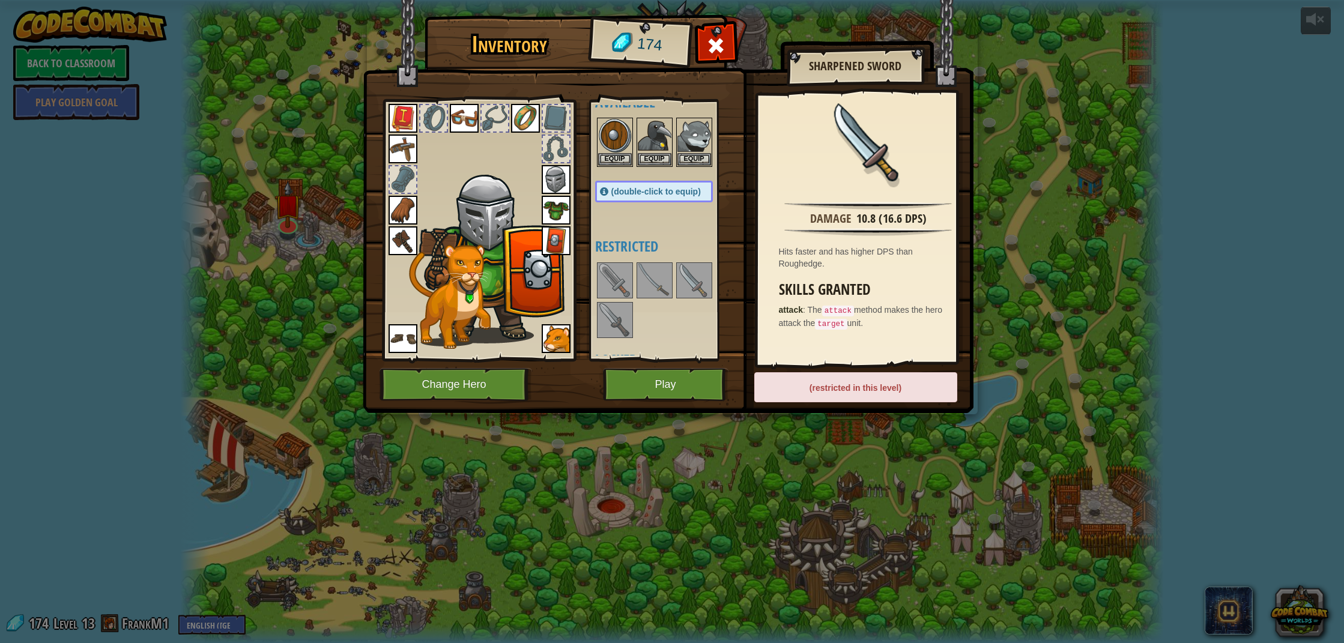
click at [648, 385] on button "Play" at bounding box center [666, 384] width 126 height 33
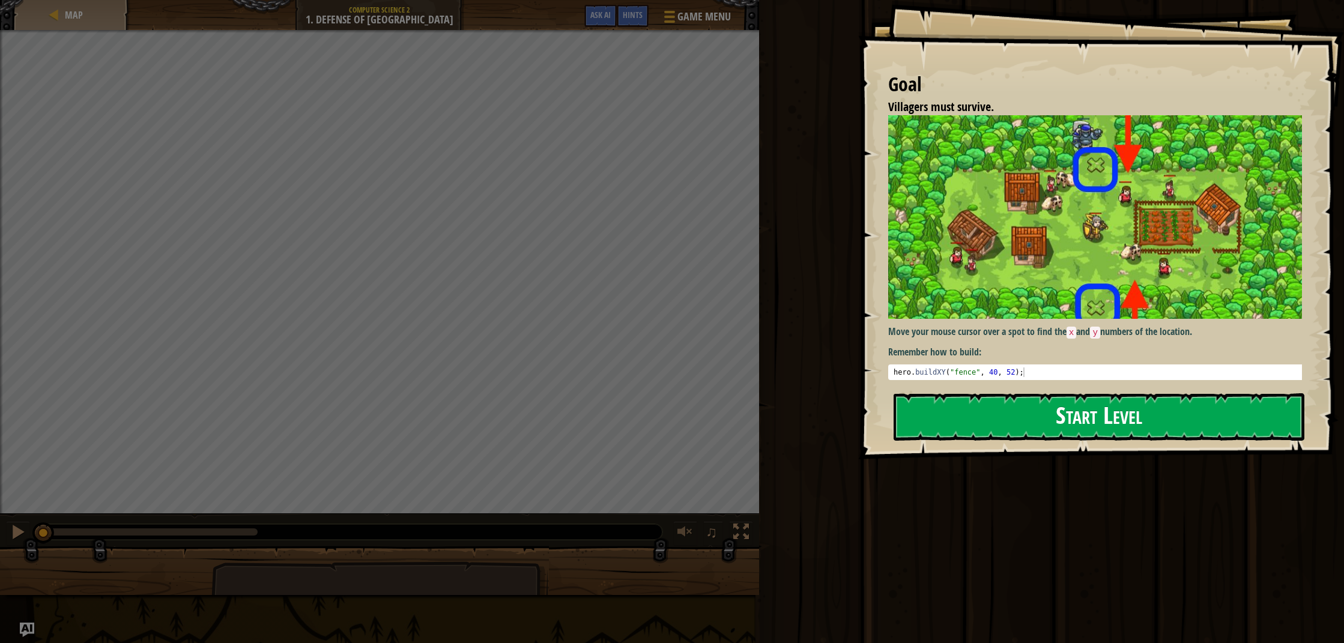
click at [1140, 408] on button "Start Level" at bounding box center [1099, 416] width 411 height 47
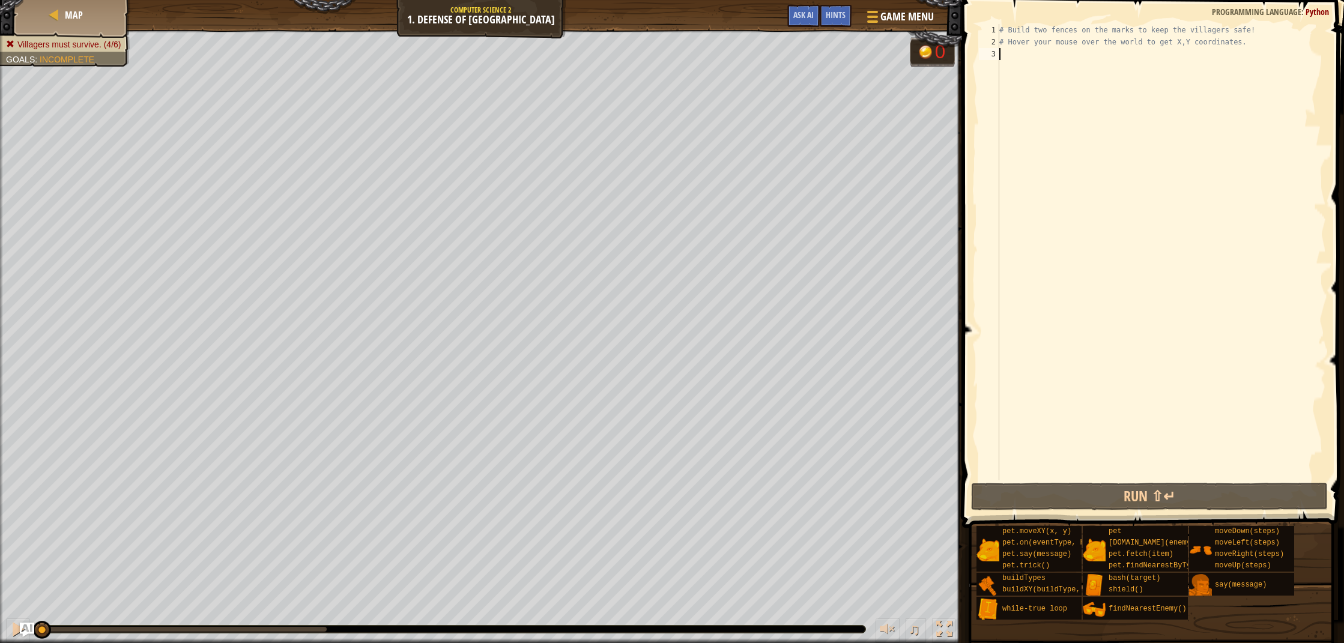
type textarea "3"
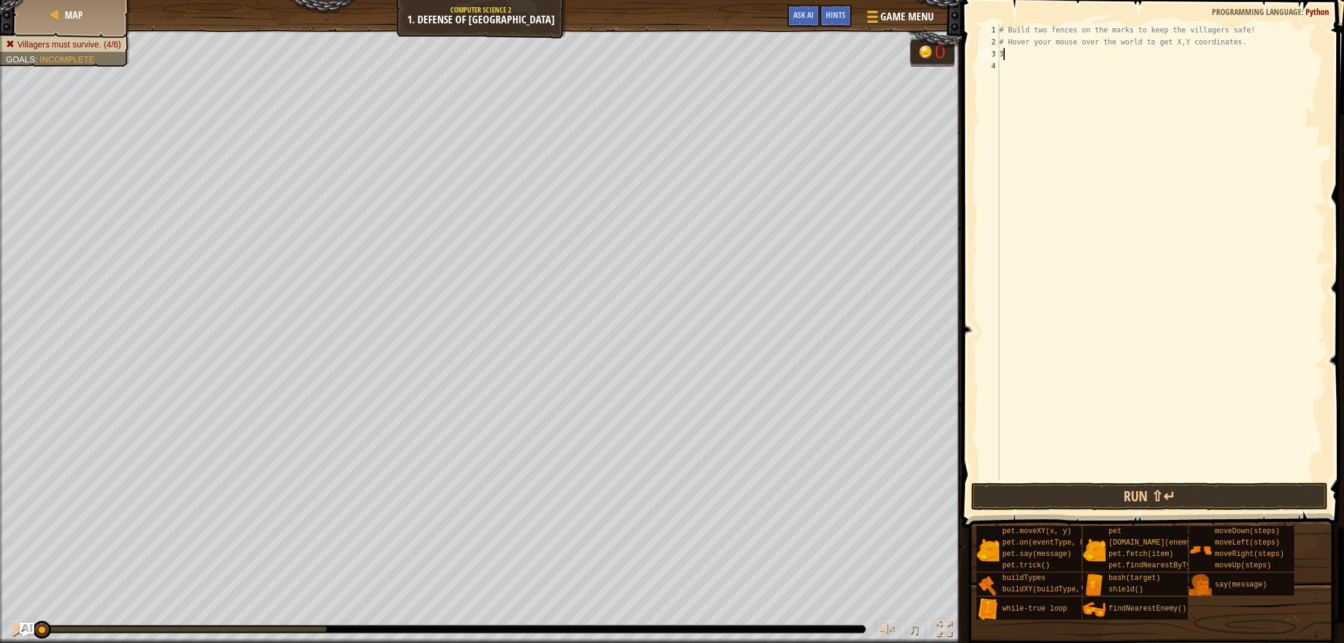
scroll to position [5, 0]
click at [1107, 490] on button "Run ⇧↵" at bounding box center [1149, 497] width 357 height 28
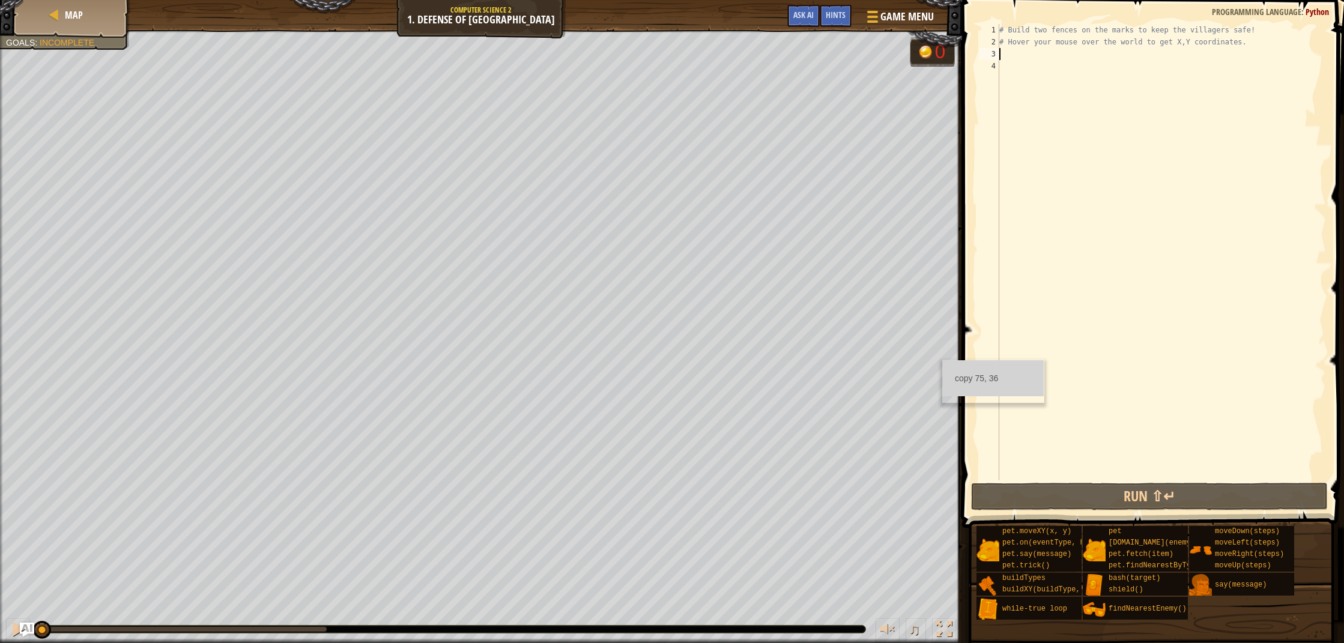
drag, startPoint x: 331, startPoint y: 625, endPoint x: -1, endPoint y: 679, distance: 336.7
click at [0, 0] on html "Map Computer Science 2 1. Defense of Plainswood Game Menu Done Hints Ask AI 1 ה…" at bounding box center [672, 0] width 1344 height 0
click at [1004, 54] on div "# Build two fences on the marks to keep the villagers safe! # Hover your mouse …" at bounding box center [1161, 264] width 329 height 481
click at [1005, 55] on div "# Build two fences on the marks to keep the villagers safe! # Hover your mouse …" at bounding box center [1161, 264] width 329 height 481
click at [839, 15] on span "Hints" at bounding box center [836, 14] width 20 height 11
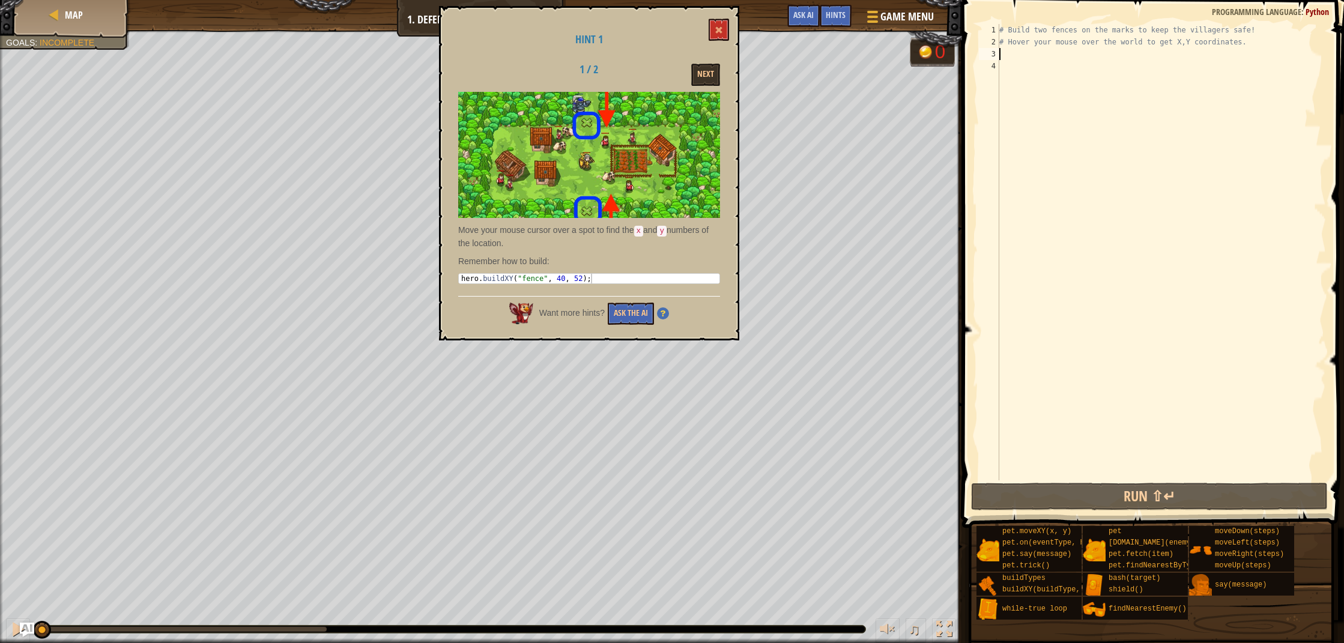
type textarea "hero.buildXY("fence", 40, 52);"
drag, startPoint x: 591, startPoint y: 278, endPoint x: 545, endPoint y: 276, distance: 45.7
click at [544, 279] on div "hero . buildXY ( "fence" , 40 , 52 ) ;" at bounding box center [589, 288] width 261 height 29
click at [545, 275] on div "hero . buildXY ( "fence" , 40 , 52 ) ;" at bounding box center [589, 288] width 261 height 29
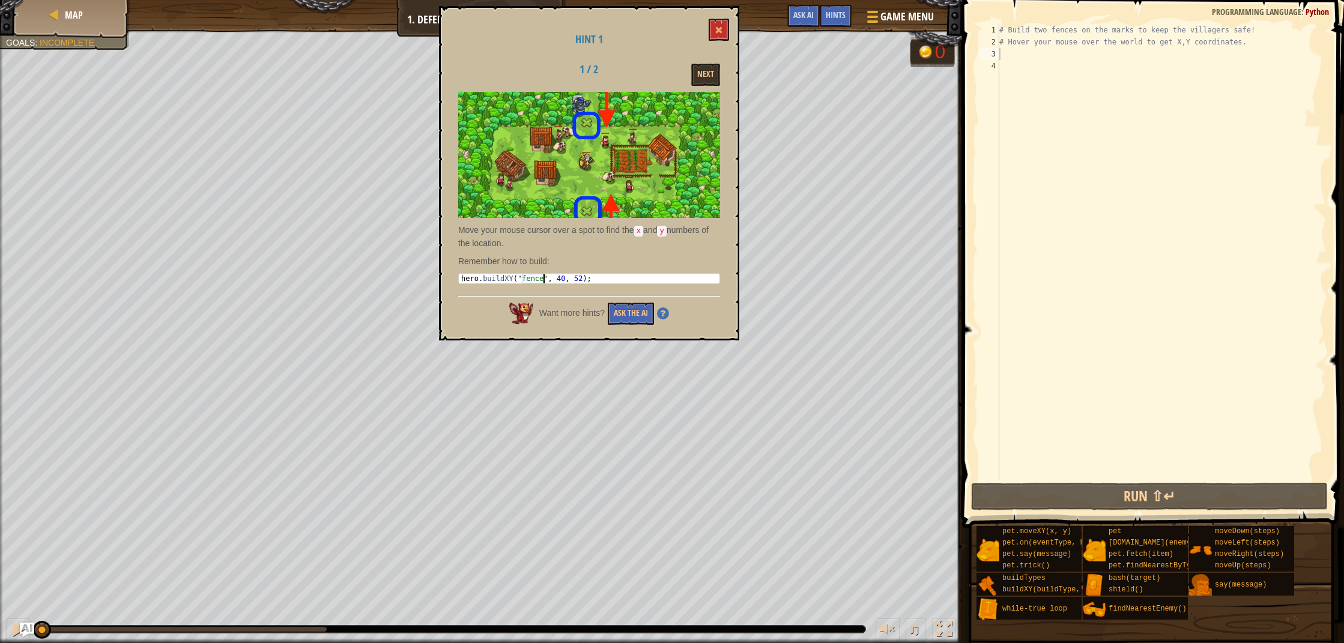
click at [545, 275] on div "hero . buildXY ( "fence" , 40 , 52 ) ;" at bounding box center [589, 288] width 261 height 29
click at [1002, 59] on div "# Build two fences on the marks to keep the villagers safe! # Hover your mouse …" at bounding box center [1161, 264] width 329 height 481
paste textarea "hero.buildXY("fence", 40, 52);"
type textarea "hero.buildXY("fence", 40, 52);"
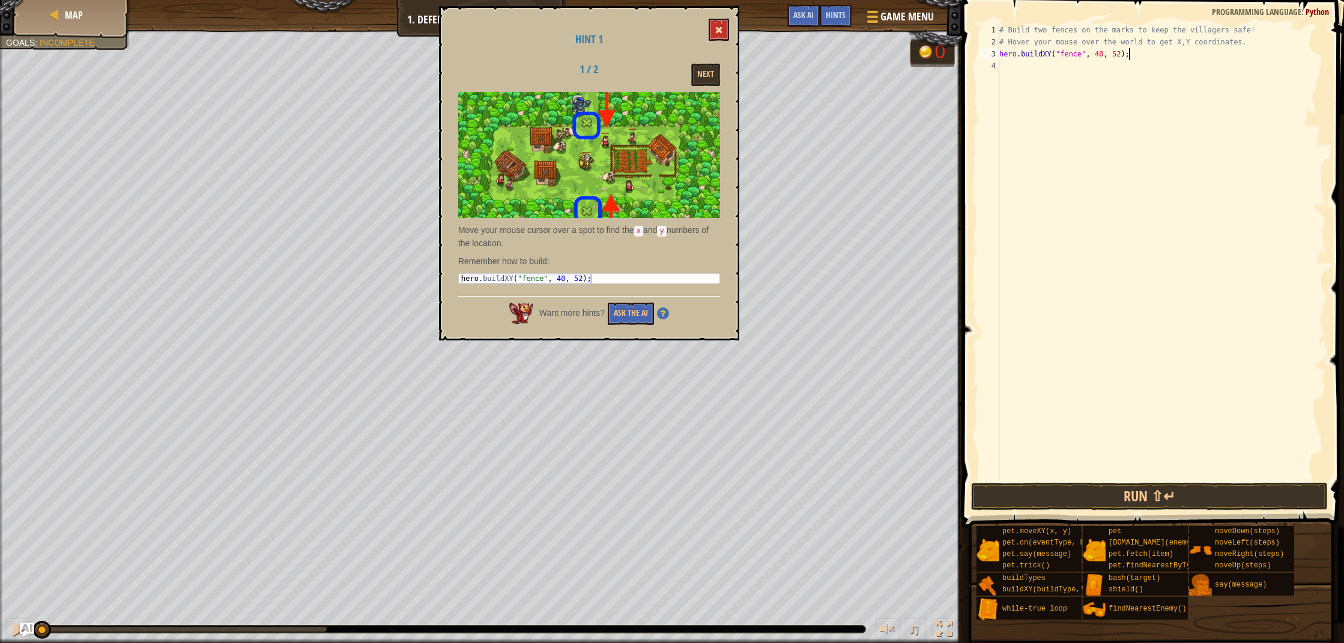
click at [709, 35] on button at bounding box center [719, 30] width 20 height 22
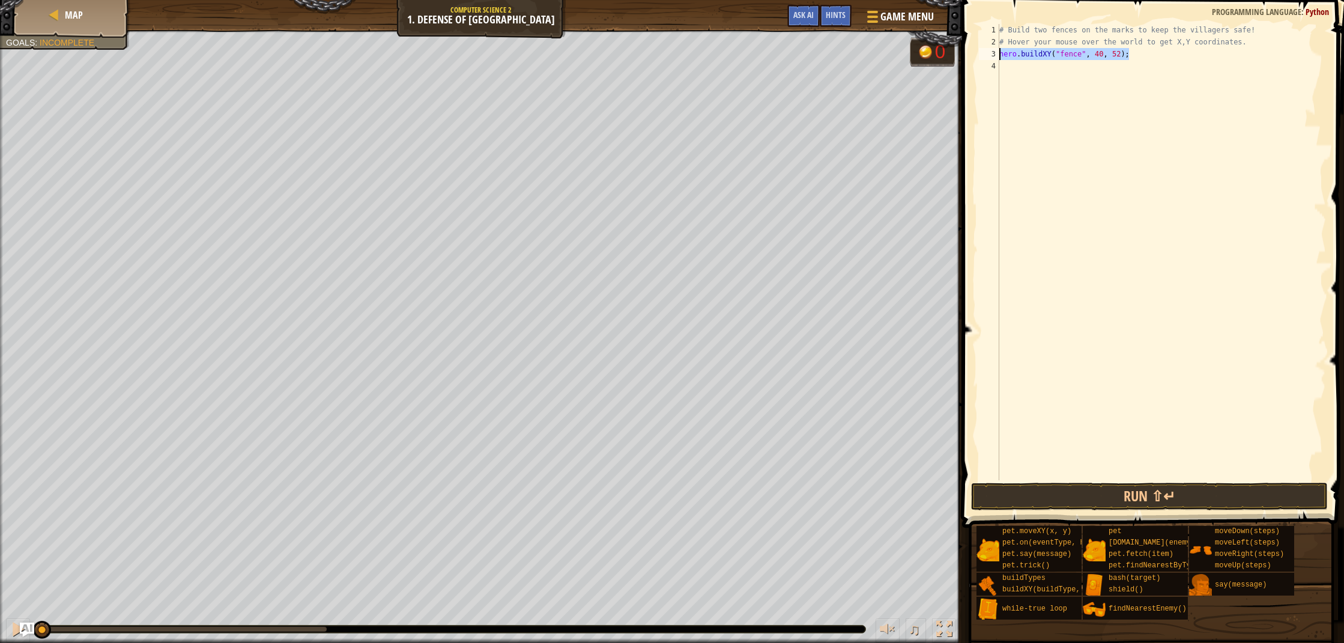
drag, startPoint x: 1133, startPoint y: 50, endPoint x: 1001, endPoint y: 55, distance: 131.7
click at [1001, 55] on div "# Build two fences on the marks to keep the villagers safe! # Hover your mouse …" at bounding box center [1161, 264] width 329 height 481
click at [1030, 67] on div "# Build two fences on the marks to keep the villagers safe! # Hover your mouse …" at bounding box center [1161, 264] width 329 height 481
paste textarea "hero.buildXY("fence", 40, 52);"
click at [1123, 62] on div "# Build two fences on the marks to keep the villagers safe! # Hover your mouse …" at bounding box center [1161, 264] width 329 height 481
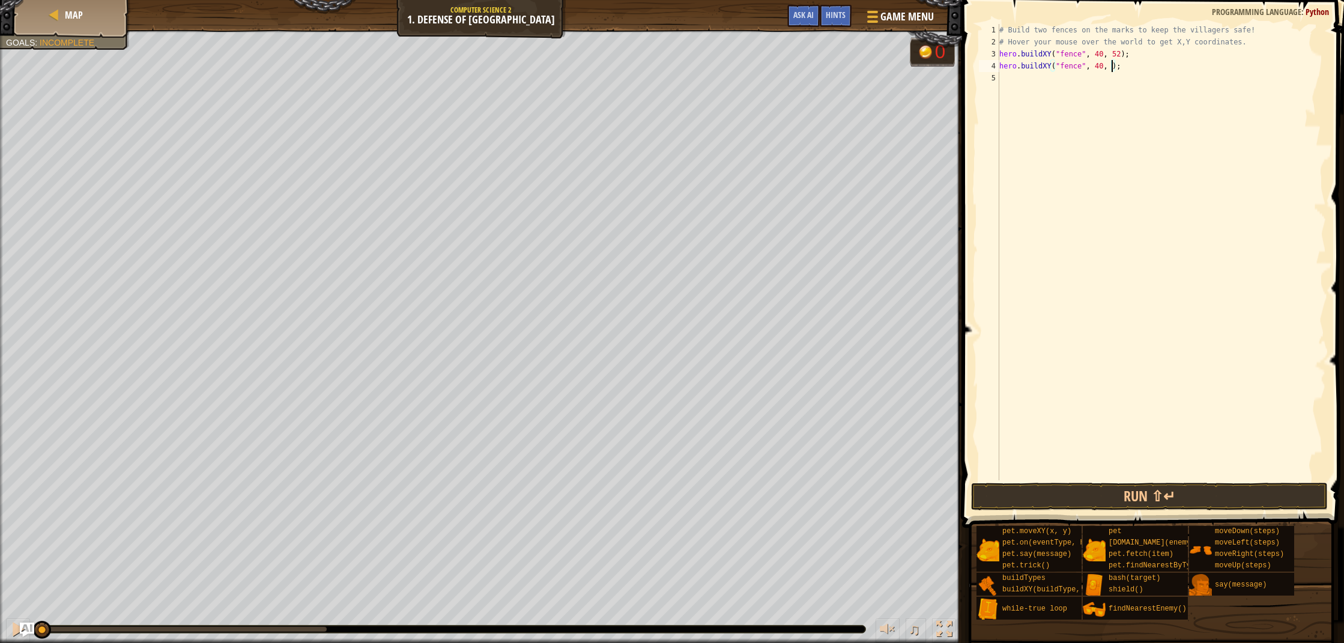
scroll to position [5, 10]
type textarea "hero.buildXY("fence", 40, 20);"
click at [1210, 486] on button "Run ⇧↵" at bounding box center [1149, 497] width 357 height 28
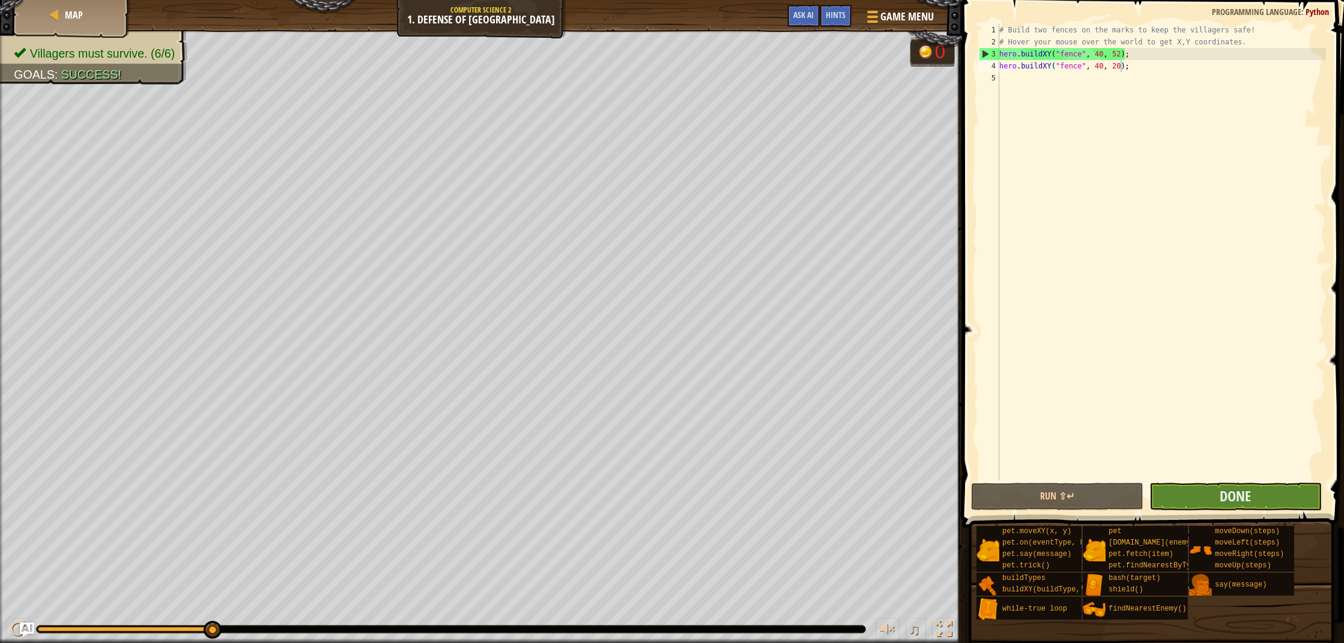
click at [1170, 491] on button "Done" at bounding box center [1236, 497] width 172 height 28
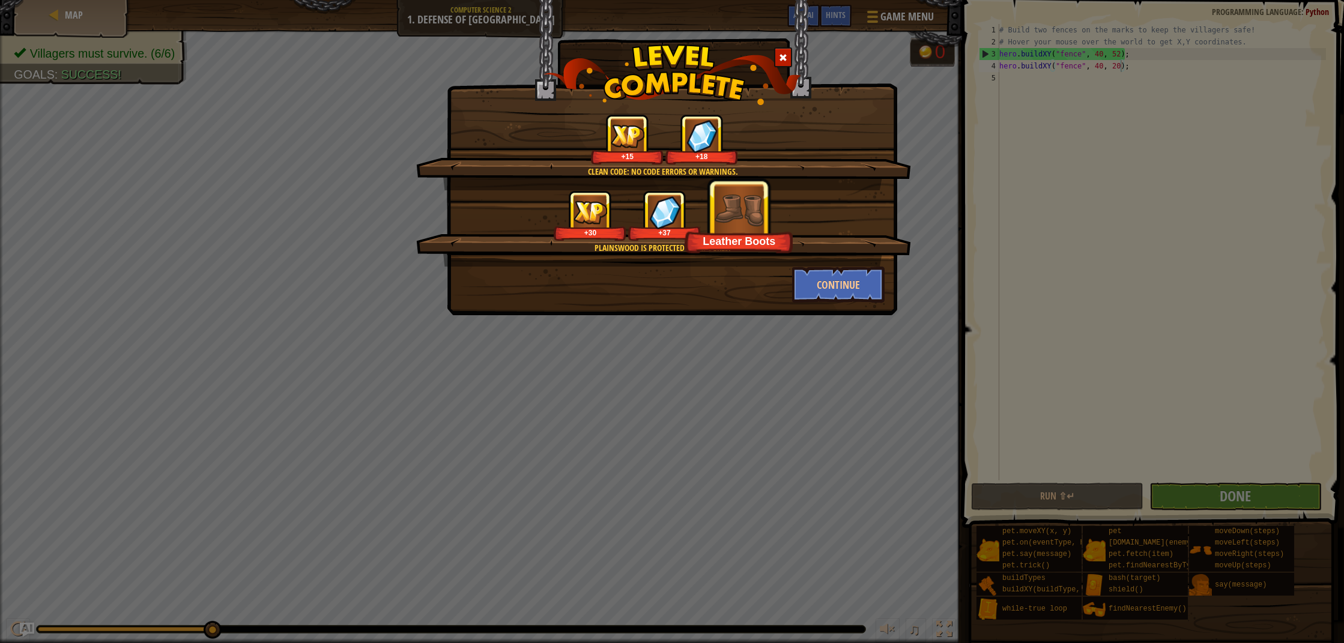
click at [801, 263] on div "Plainswood is protected from ogres. +30 +37 Leather Boots" at bounding box center [663, 228] width 495 height 76
click at [813, 281] on button "Continue" at bounding box center [838, 285] width 93 height 36
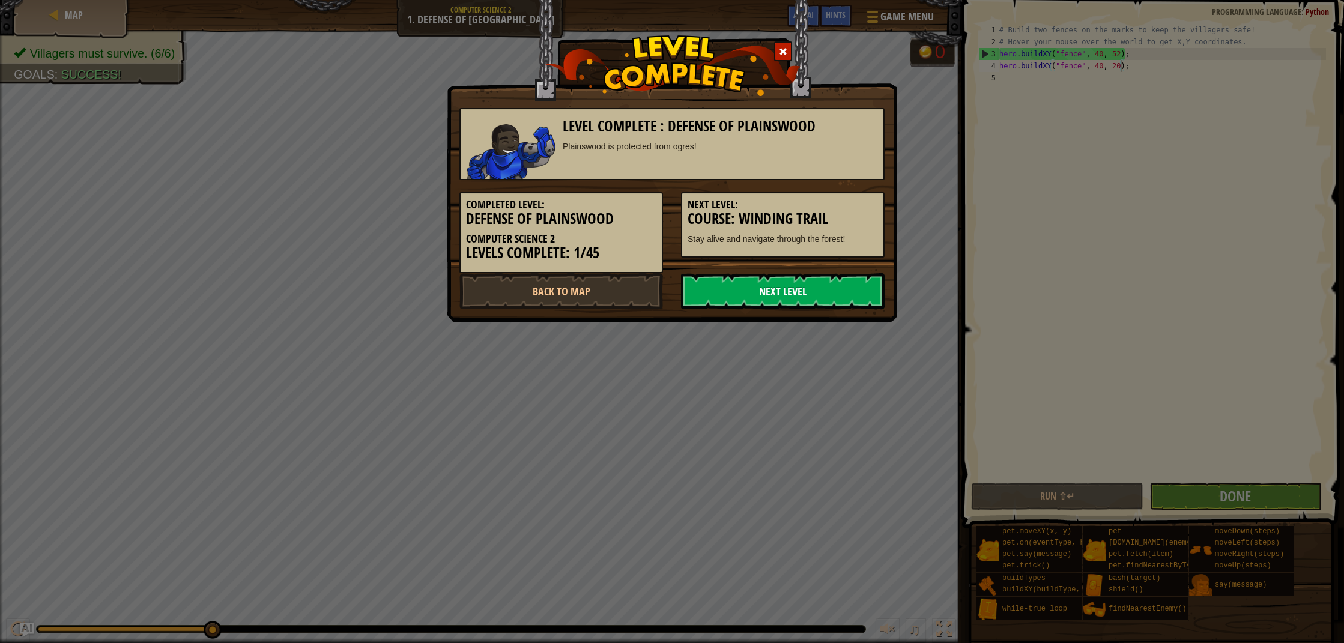
click at [810, 282] on link "Next Level" at bounding box center [783, 291] width 204 height 36
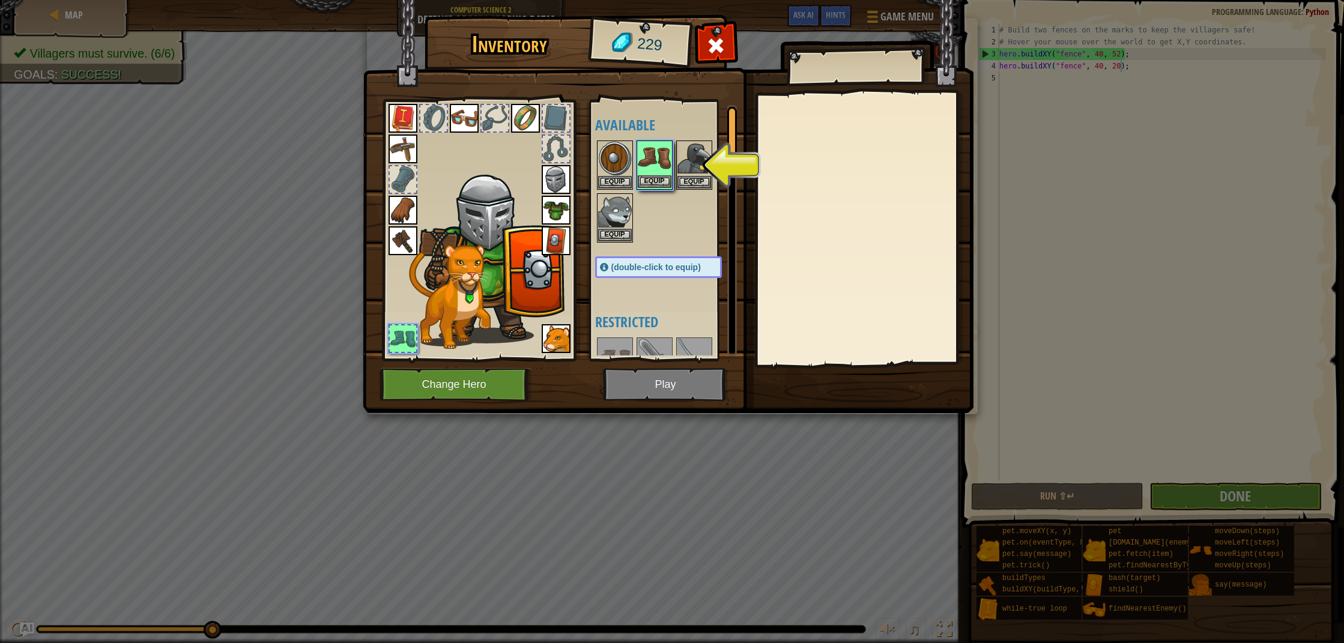
click at [657, 183] on button "Equip" at bounding box center [655, 181] width 34 height 13
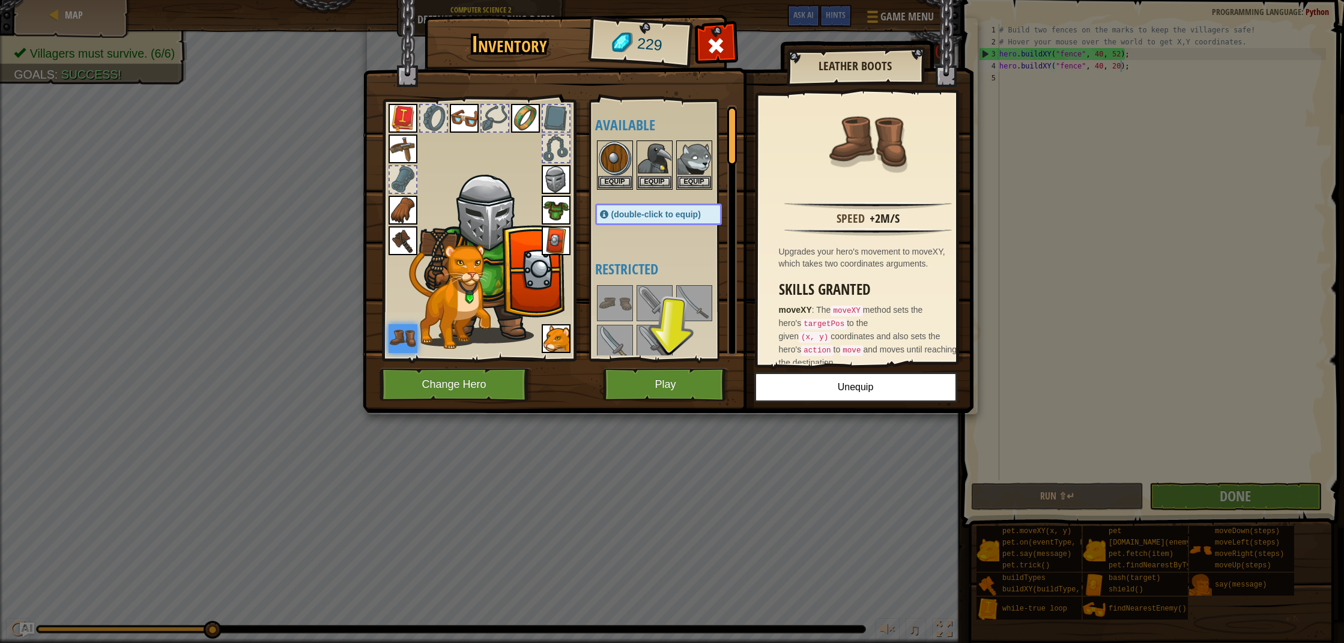
click at [653, 401] on img at bounding box center [668, 195] width 611 height 436
click at [653, 390] on button "Play" at bounding box center [666, 384] width 126 height 33
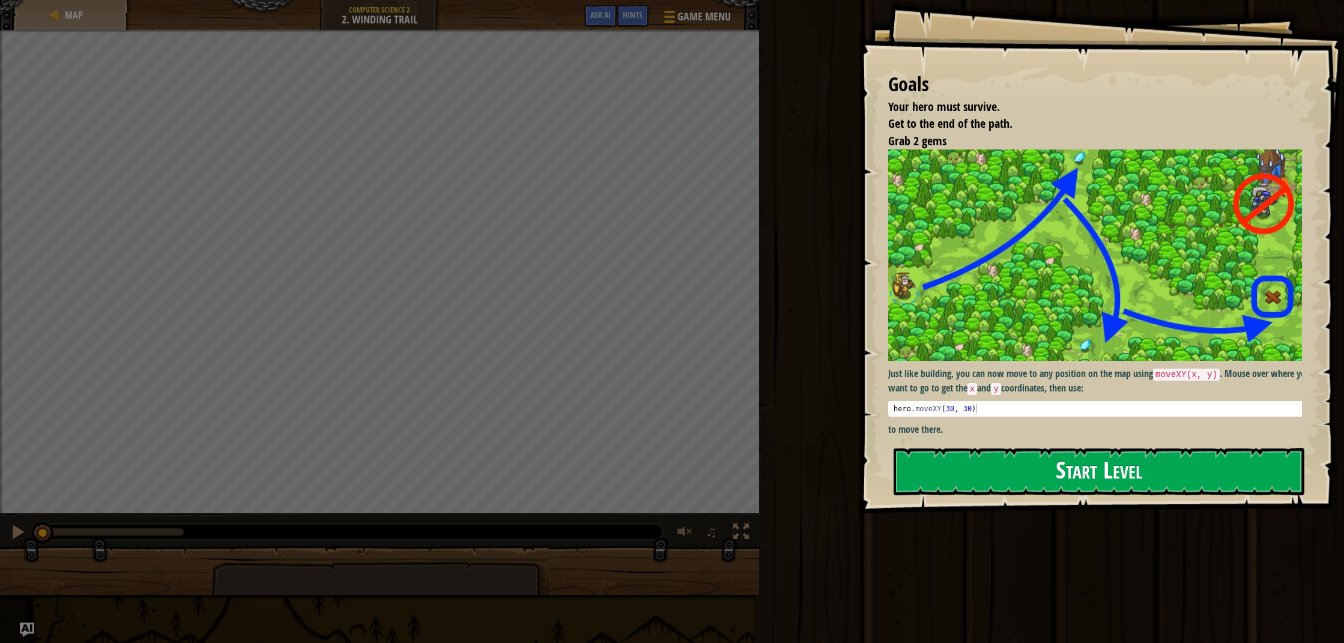
click at [1009, 481] on button "Start Level" at bounding box center [1099, 471] width 411 height 47
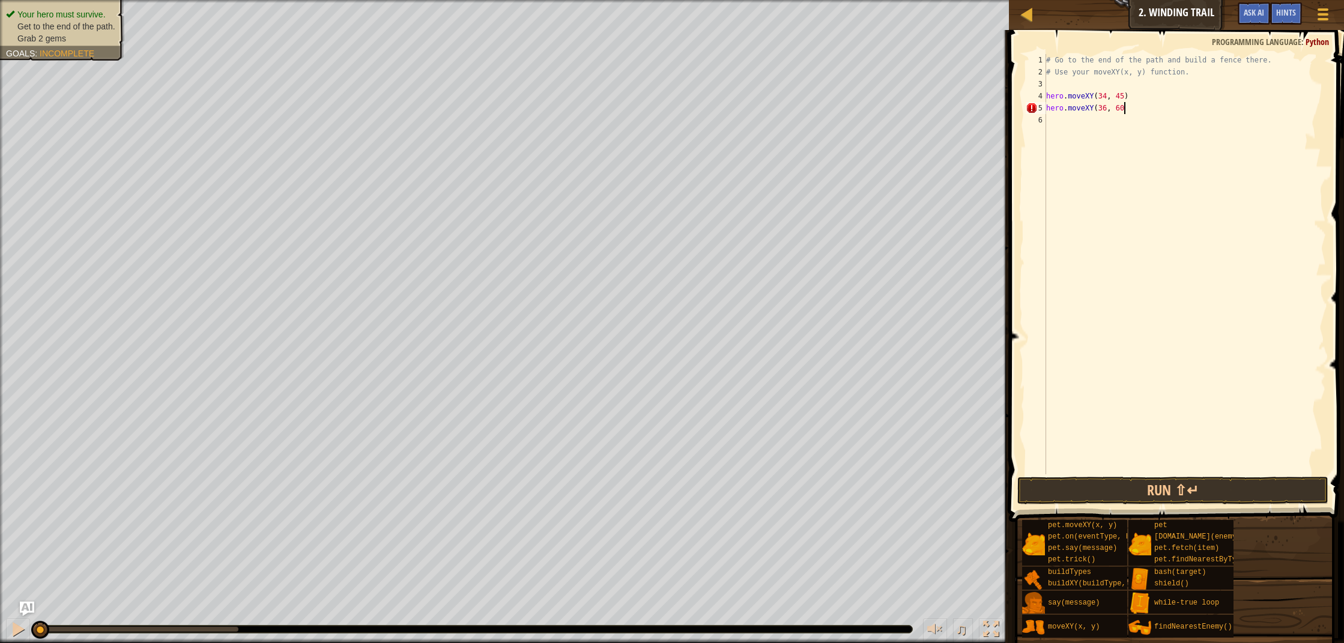
scroll to position [5, 6]
type textarea "hero.moveXY(36, 60)"
drag, startPoint x: 1132, startPoint y: 95, endPoint x: 1048, endPoint y: 97, distance: 83.5
click at [1048, 97] on div "# Go to the end of the path and build a fence there. # Use your moveXY(x, y) fu…" at bounding box center [1185, 276] width 282 height 445
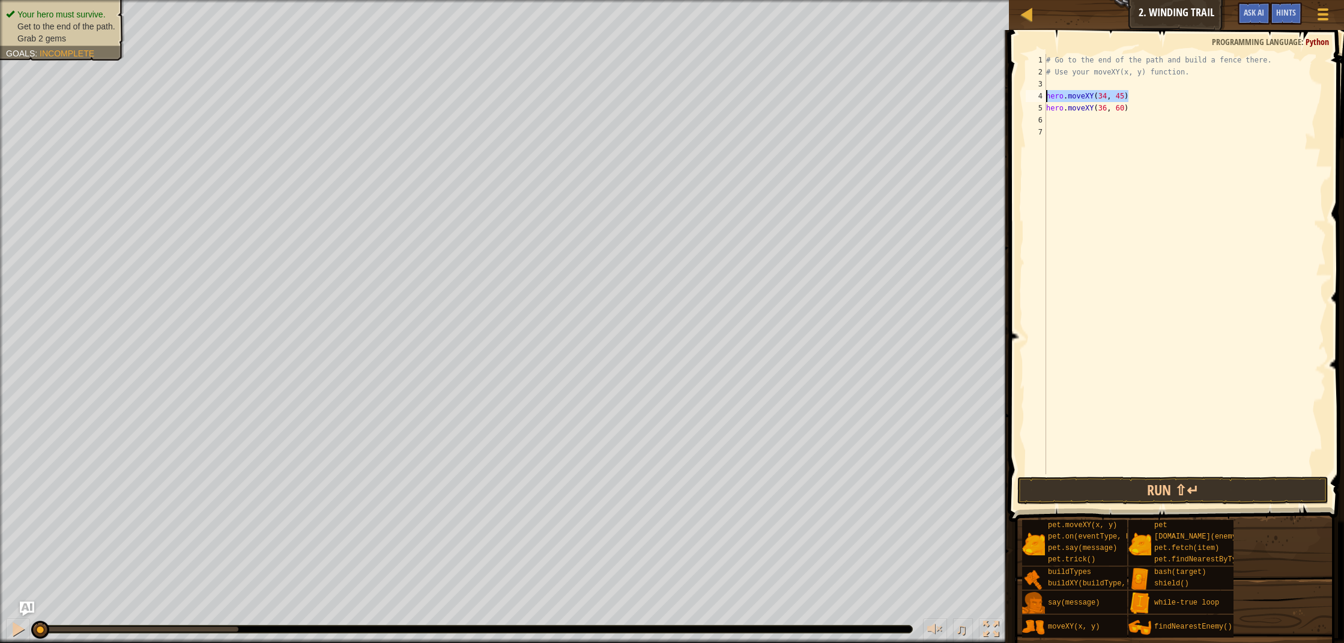
click at [1072, 114] on div "# Go to the end of the path and build a fence there. # Use your moveXY(x, y) fu…" at bounding box center [1185, 276] width 282 height 445
type textarea "hero.moveXY(36, 60)"
click at [1072, 121] on div "# Go to the end of the path and build a fence there. # Use your moveXY(x, y) fu…" at bounding box center [1185, 276] width 282 height 445
type textarea "hero.moveXY(34, 45)"
click at [1098, 128] on div "# Go to the end of the path and build a fence there. # Use your moveXY(x, y) fu…" at bounding box center [1185, 276] width 282 height 445
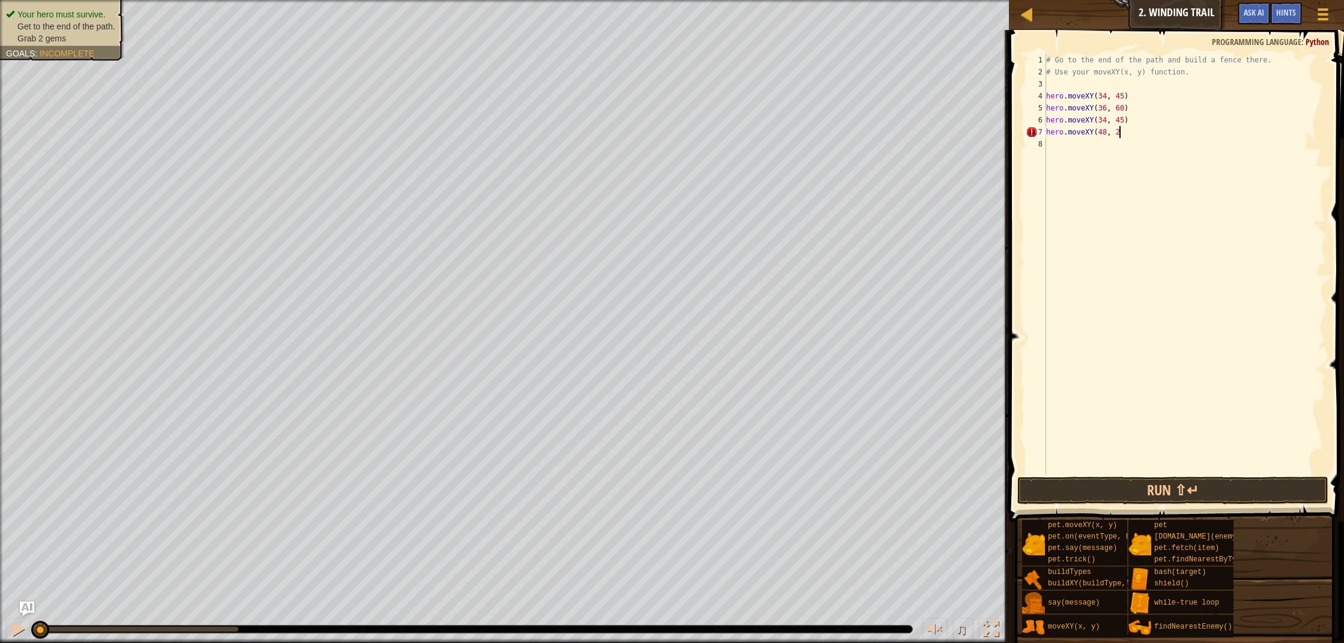
scroll to position [5, 6]
type textarea "hero.moveXY(48, 22)"
type textarea "hero.moveXY(37, 13)"
click at [1147, 485] on button "Run ⇧↵" at bounding box center [1173, 491] width 311 height 28
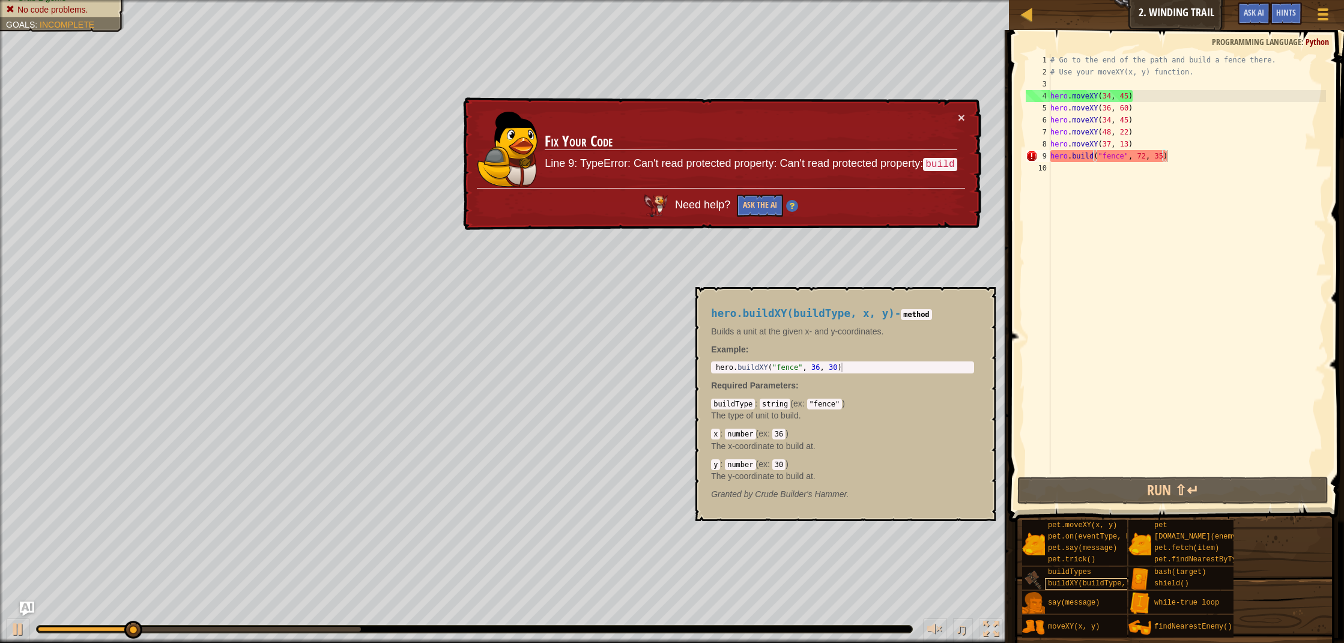
click at [1080, 585] on span "buildXY(buildType, x, y)" at bounding box center [1100, 584] width 104 height 8
click at [1097, 155] on div "# Go to the end of the path and build a fence there. # Use your moveXY(x, y) fu…" at bounding box center [1187, 276] width 279 height 445
click at [1096, 156] on div "# Go to the end of the path and build a fence there. # Use your moveXY(x, y) fu…" at bounding box center [1187, 276] width 279 height 445
click at [1093, 156] on div "# Go to the end of the path and build a fence there. # Use your moveXY(x, y) fu…" at bounding box center [1187, 276] width 279 height 445
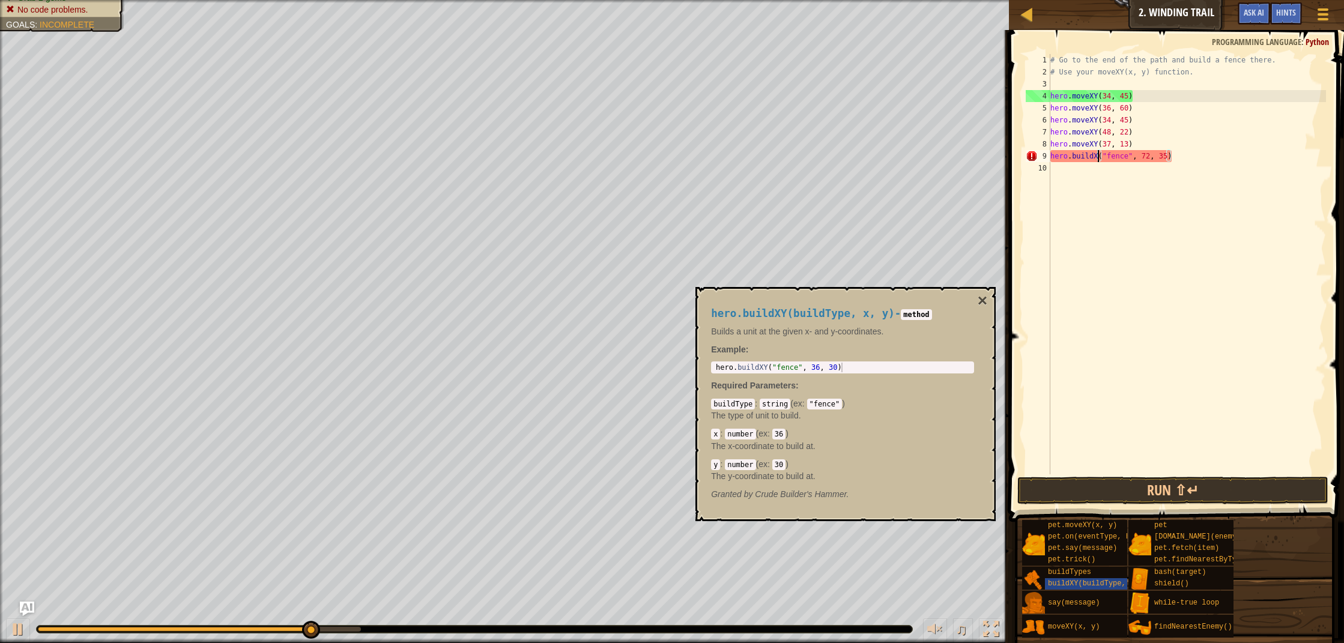
scroll to position [5, 4]
type textarea "hero.buildXY("fence", 72, 35)"
click at [1137, 493] on button "Run ⇧↵" at bounding box center [1173, 491] width 311 height 28
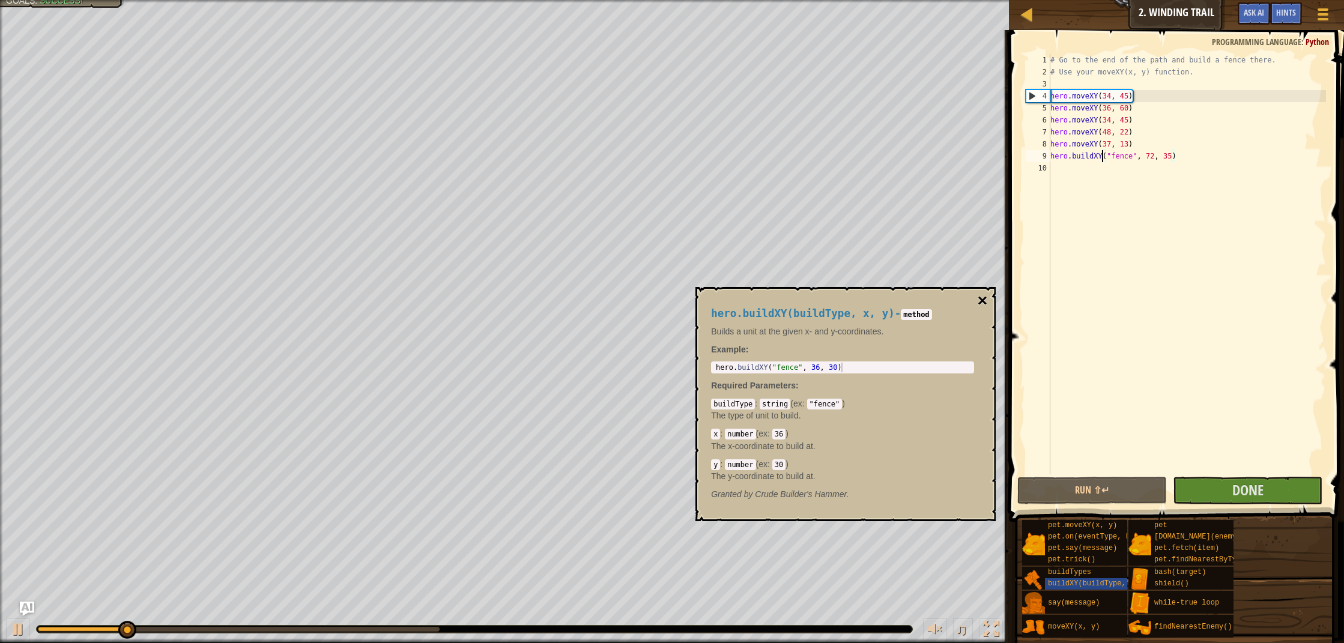
click at [983, 305] on button "×" at bounding box center [983, 301] width 10 height 17
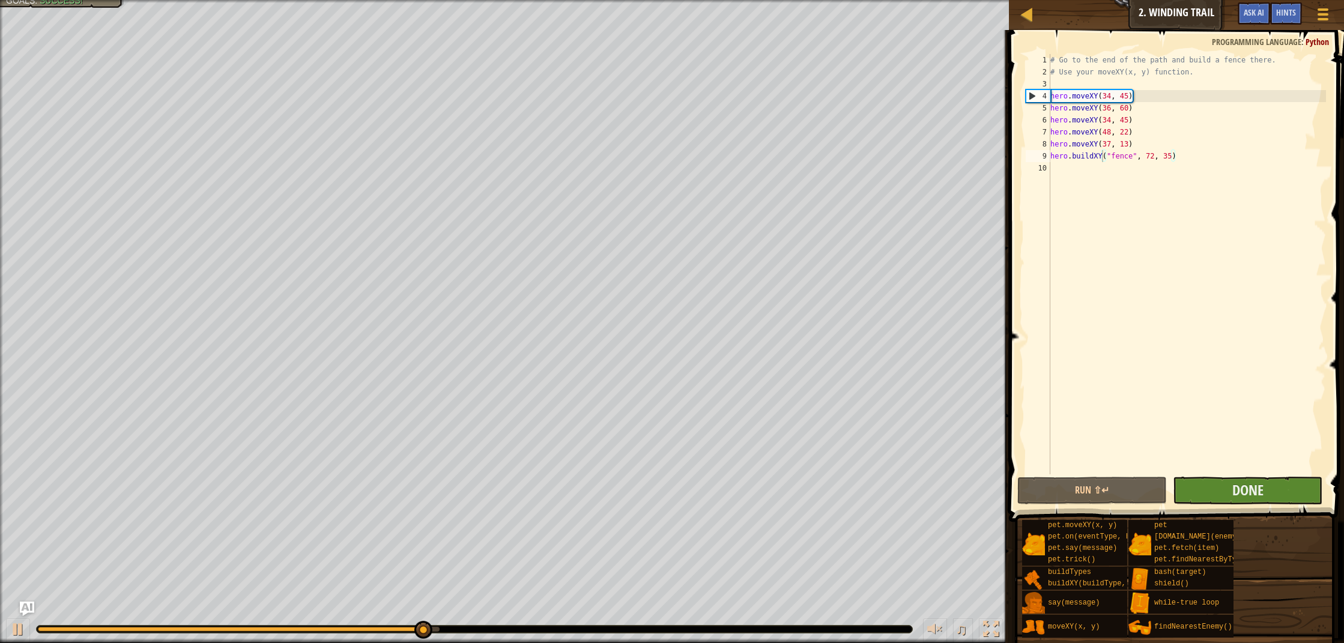
click at [1200, 490] on button "Done" at bounding box center [1248, 491] width 150 height 28
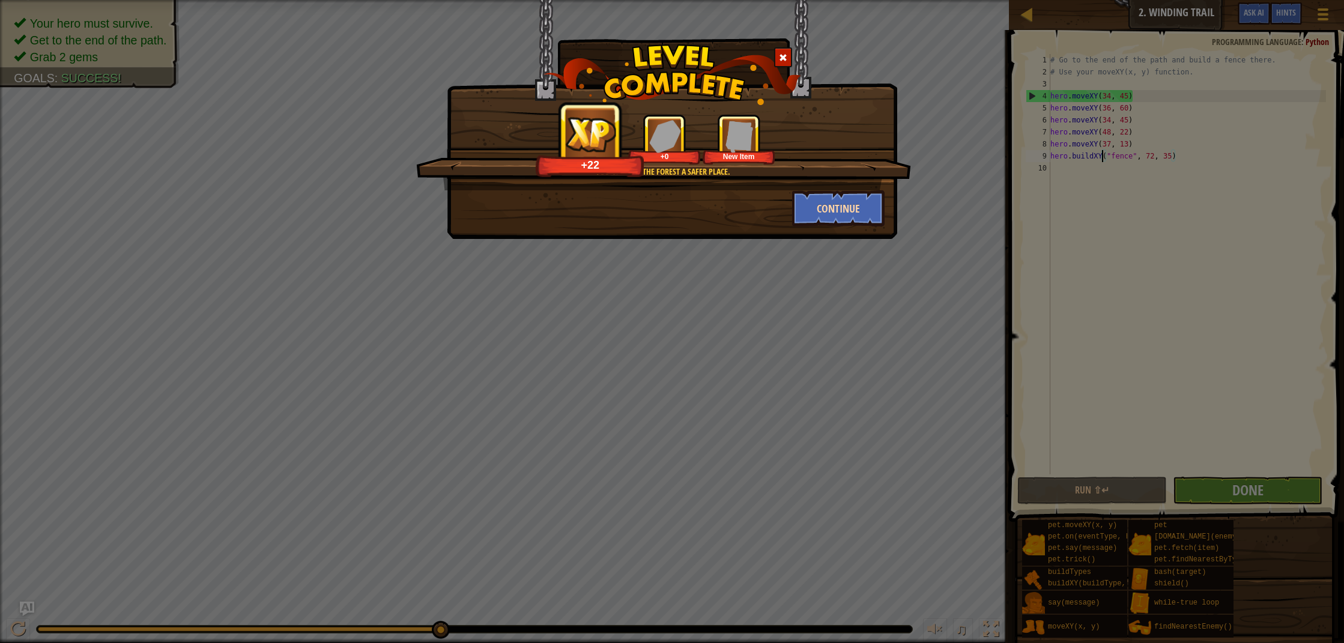
click at [849, 209] on button "Continue" at bounding box center [838, 208] width 93 height 36
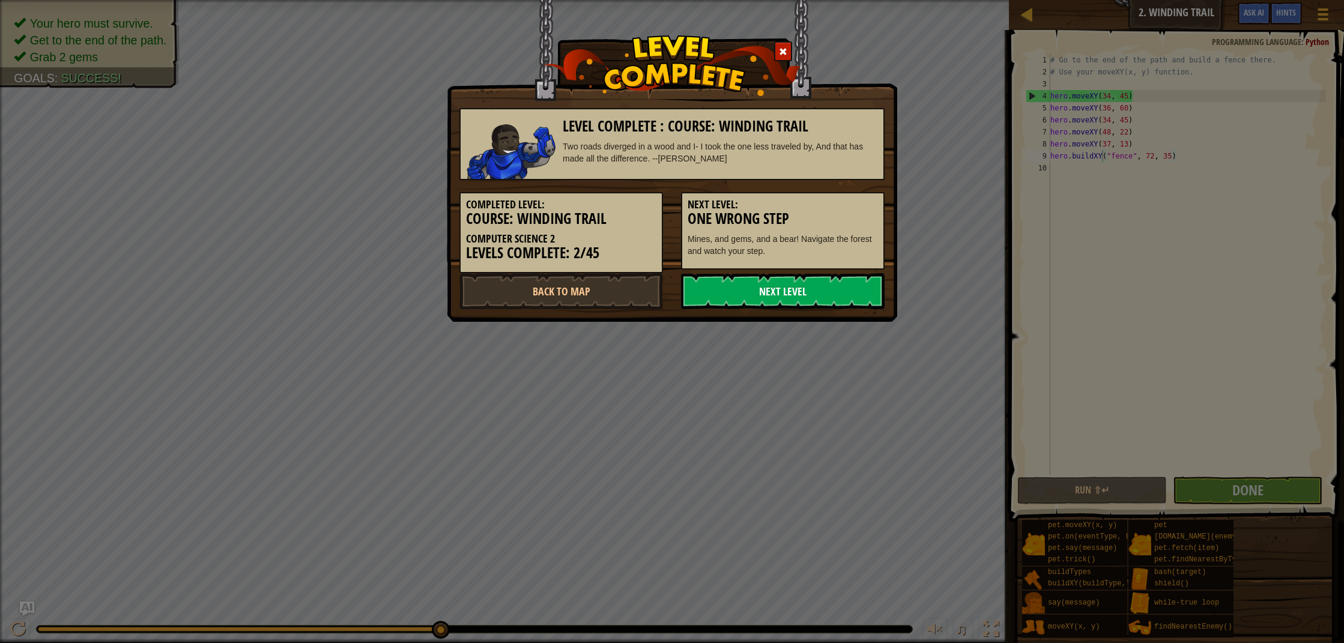
click at [821, 300] on link "Next Level" at bounding box center [783, 291] width 204 height 36
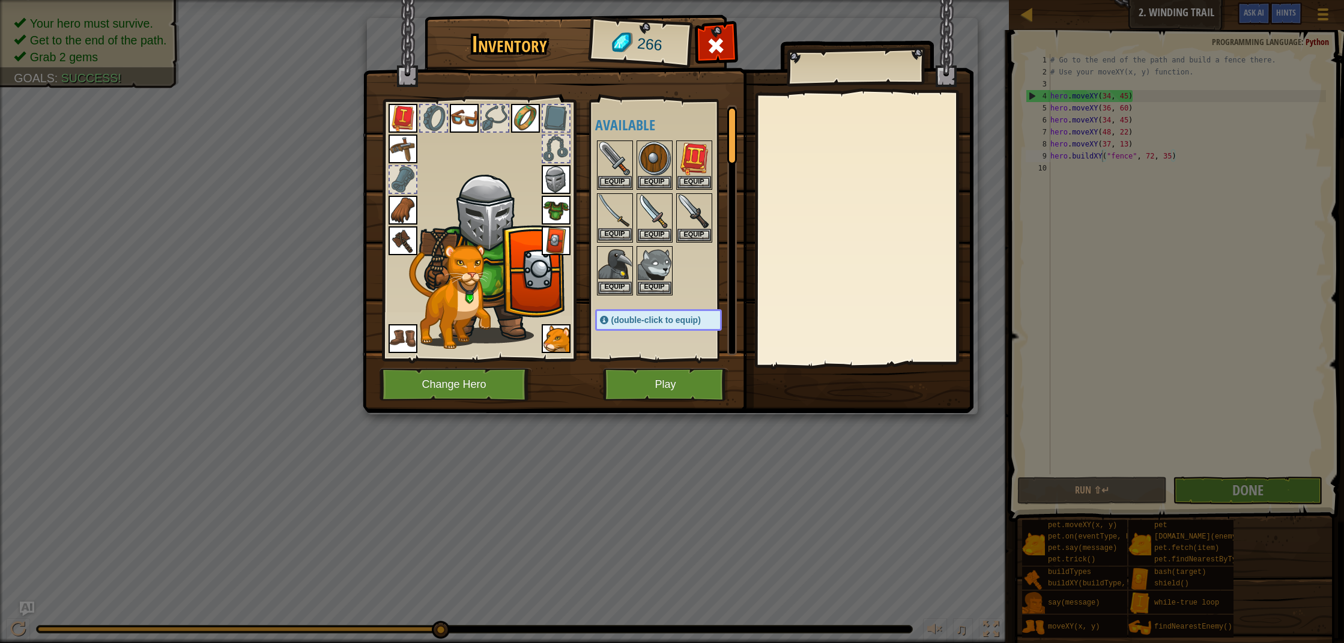
click at [622, 231] on button "Equip" at bounding box center [615, 234] width 34 height 13
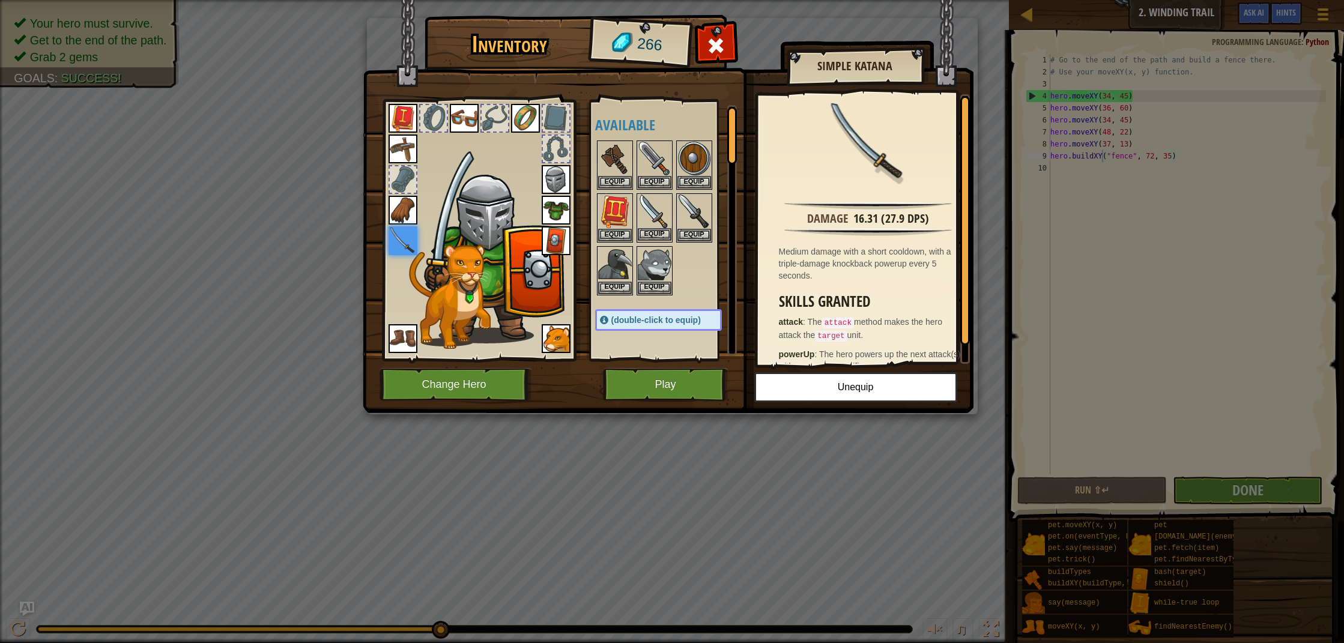
click at [660, 234] on button "Equip" at bounding box center [655, 234] width 34 height 13
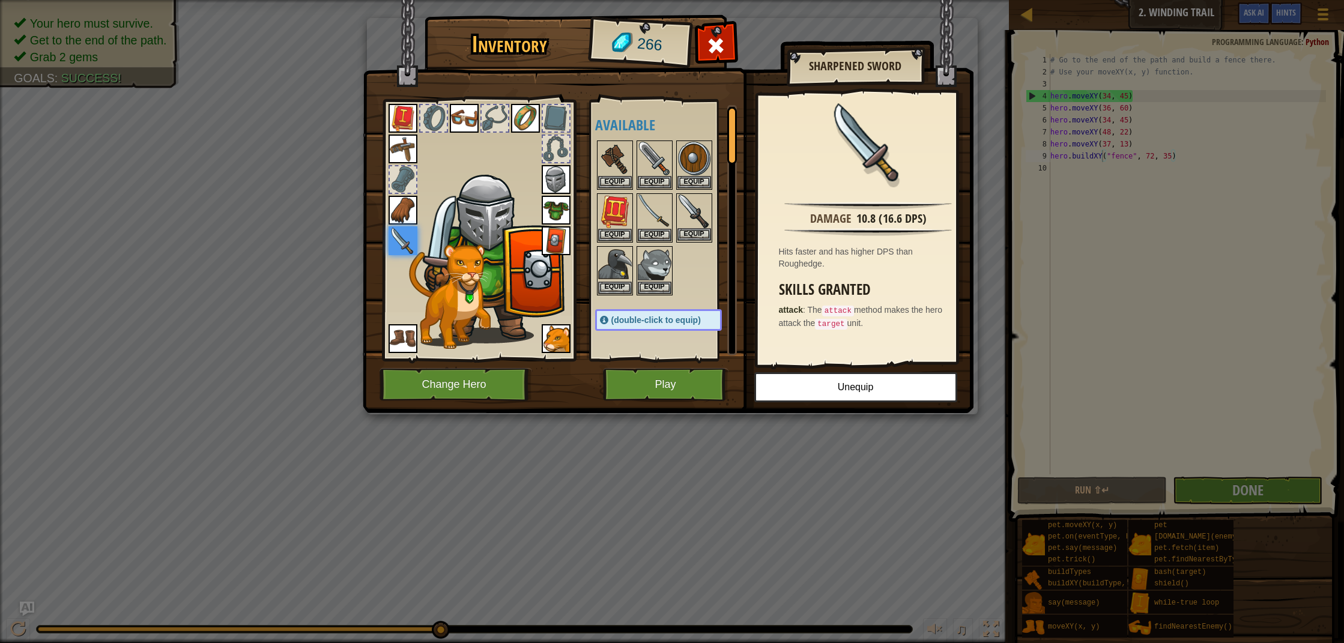
click at [695, 237] on button "Equip" at bounding box center [695, 234] width 34 height 13
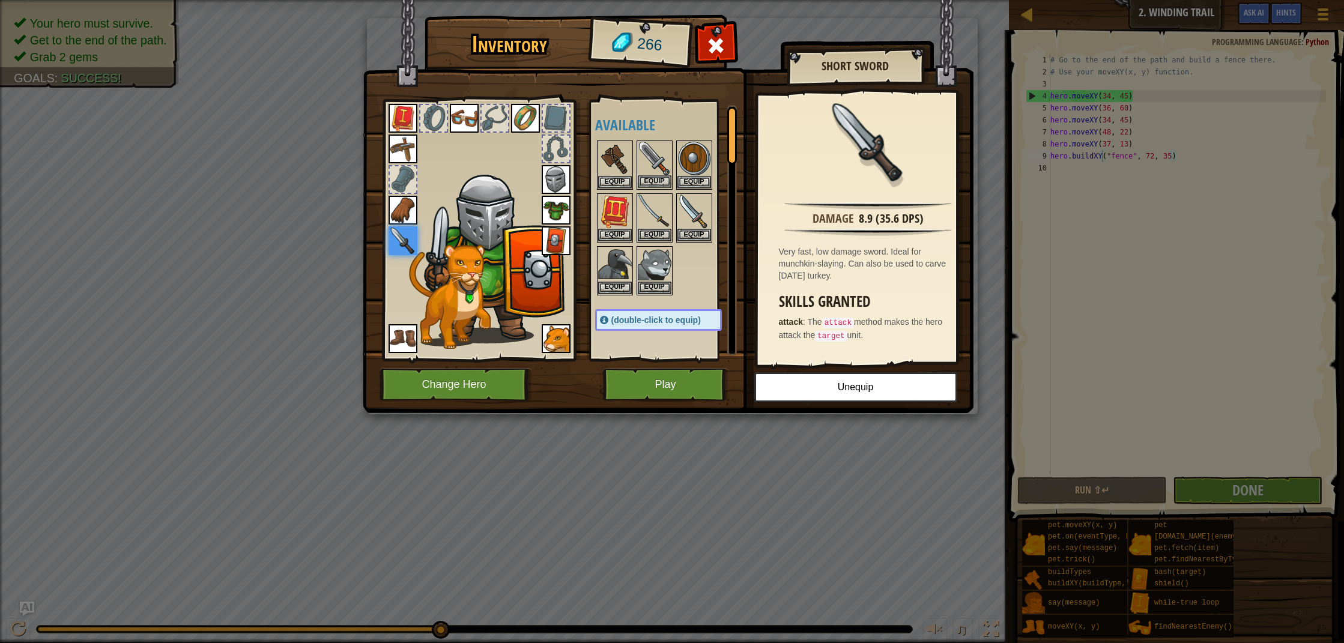
click at [658, 178] on button "Equip" at bounding box center [655, 181] width 34 height 13
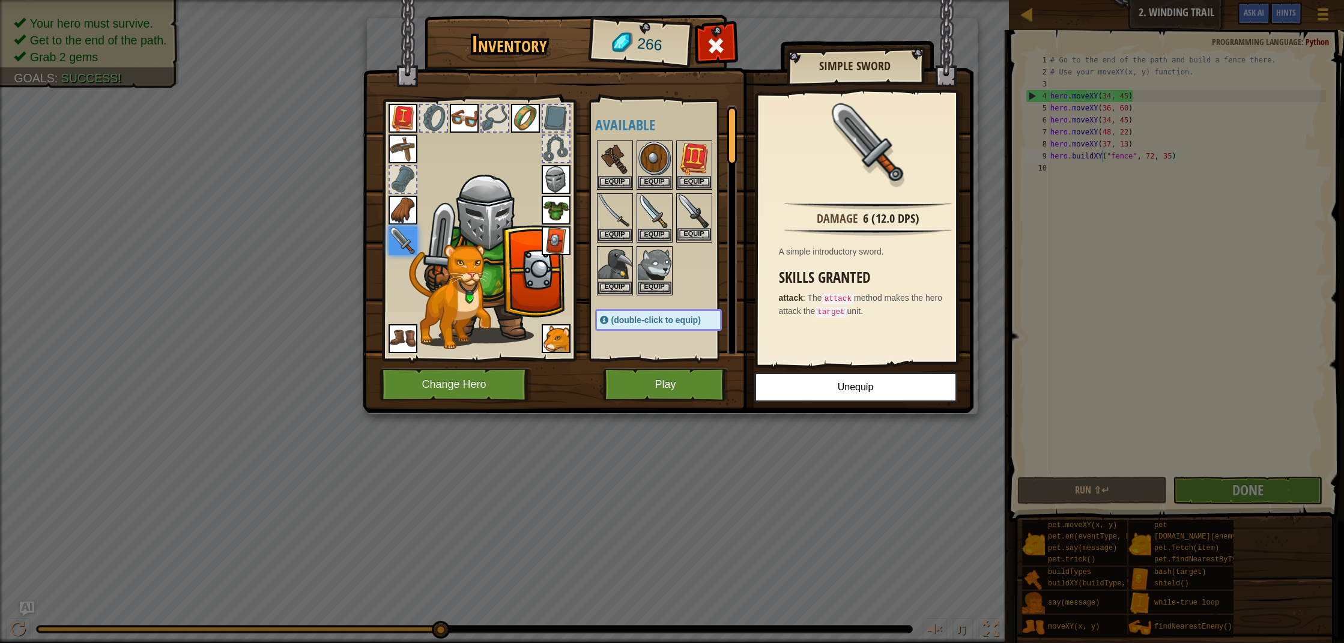
click at [706, 229] on button "Equip" at bounding box center [695, 234] width 34 height 13
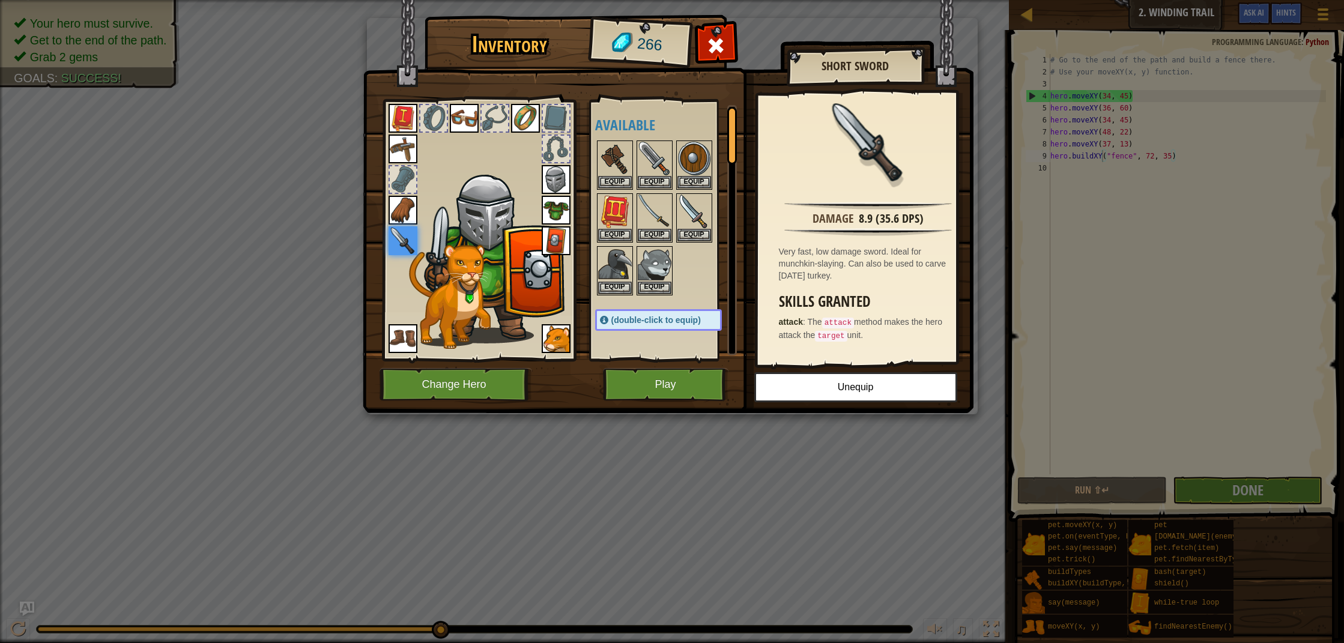
click at [670, 386] on button "Play" at bounding box center [666, 384] width 126 height 33
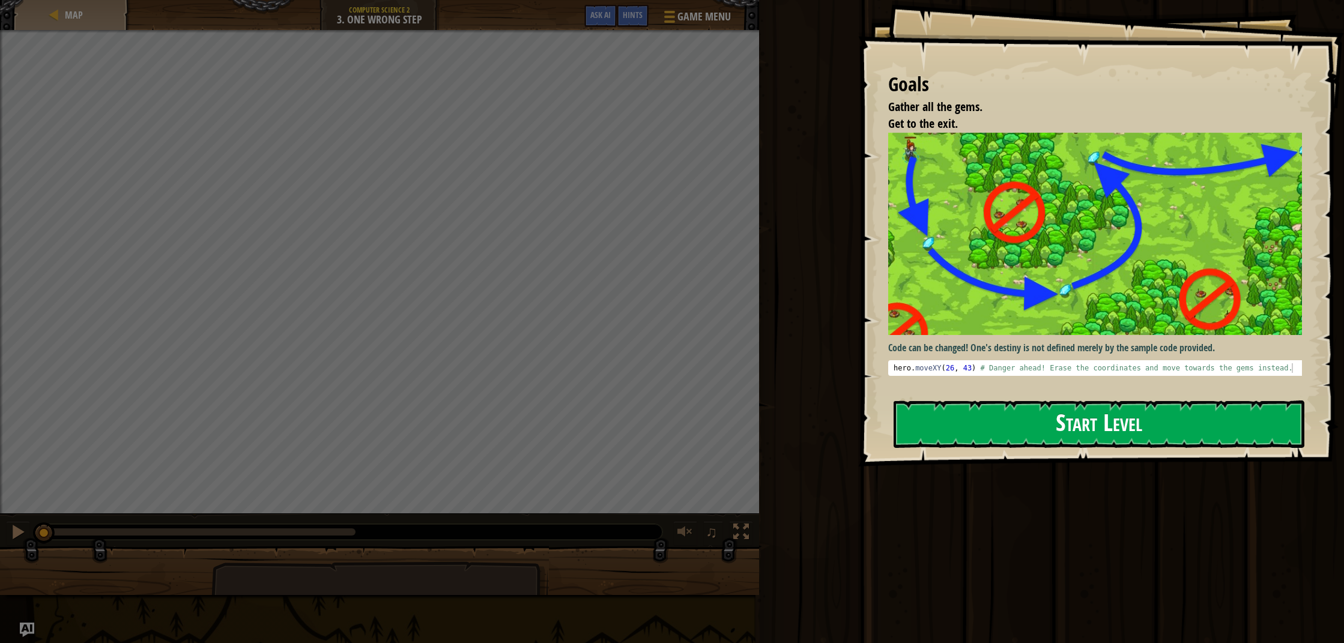
click at [1040, 428] on button "Start Level" at bounding box center [1099, 424] width 411 height 47
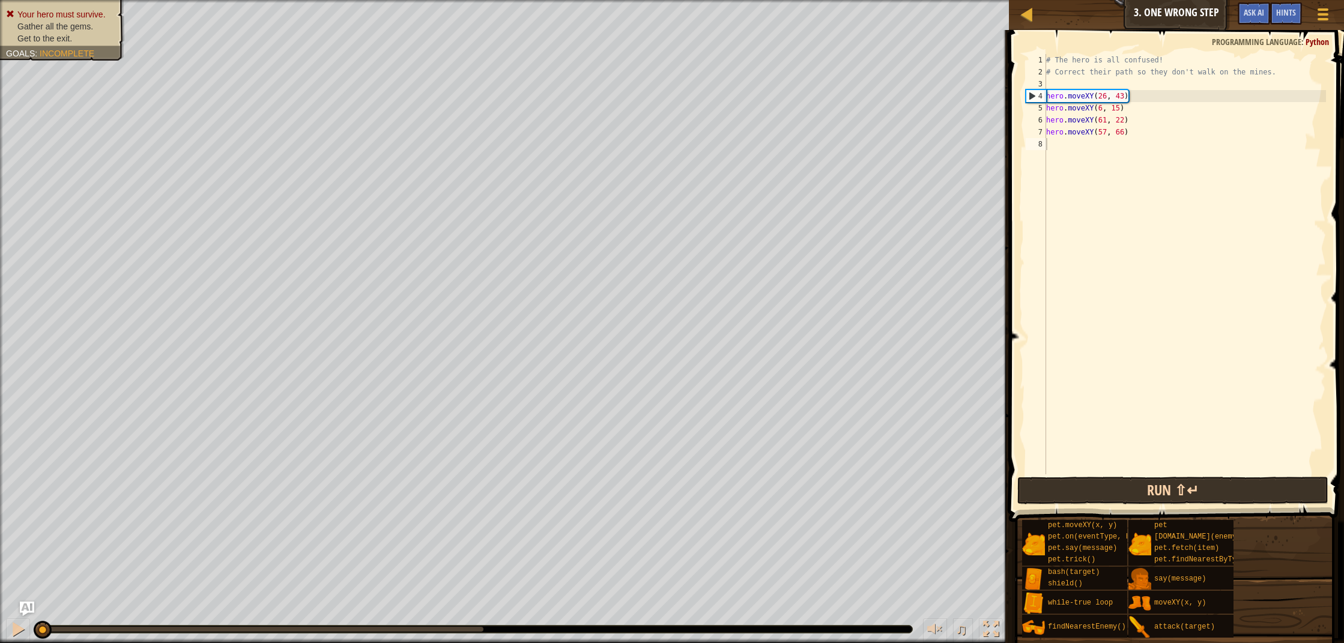
drag, startPoint x: 1215, startPoint y: 490, endPoint x: 1221, endPoint y: 483, distance: 9.3
click at [1215, 490] on button "Run ⇧↵" at bounding box center [1173, 491] width 311 height 28
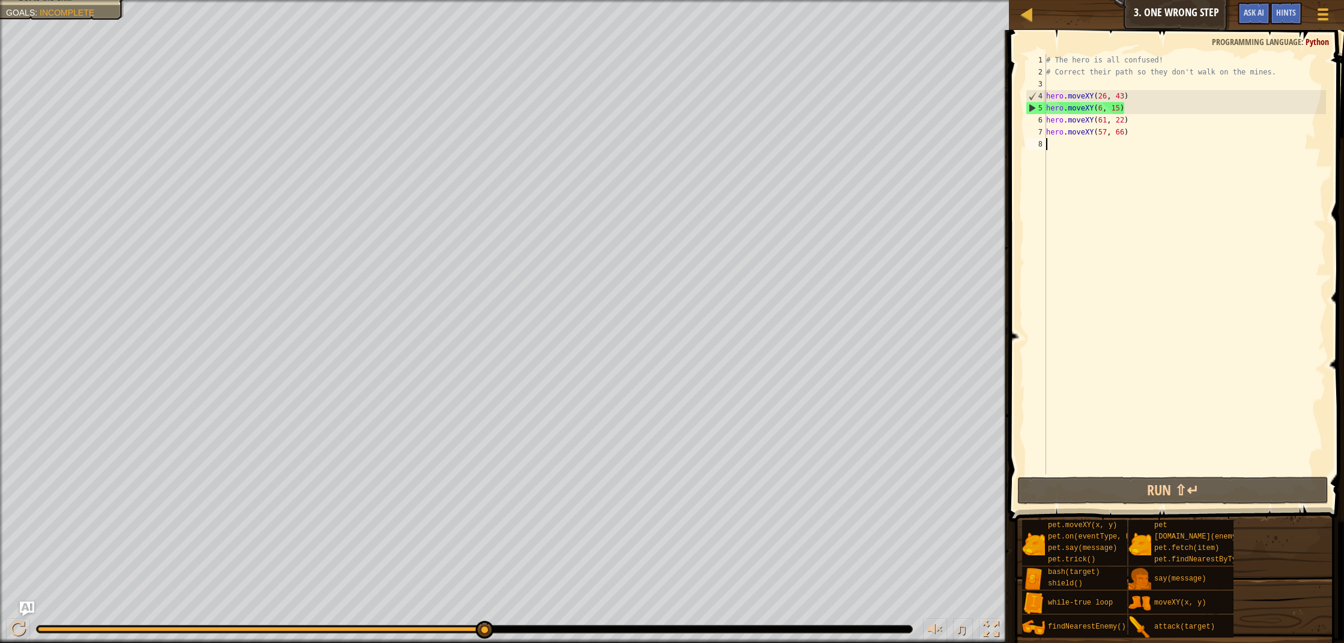
click at [1123, 96] on div "# The hero is all confused! # Correct their path so they don't walk on the mine…" at bounding box center [1185, 276] width 282 height 445
type textarea "hero.moveXY(26, 43)"
drag, startPoint x: 1083, startPoint y: 100, endPoint x: 1057, endPoint y: 126, distance: 36.5
click at [1082, 101] on div "# The hero is all confused! # Correct their path so they don't walk on the mine…" at bounding box center [1185, 276] width 282 height 445
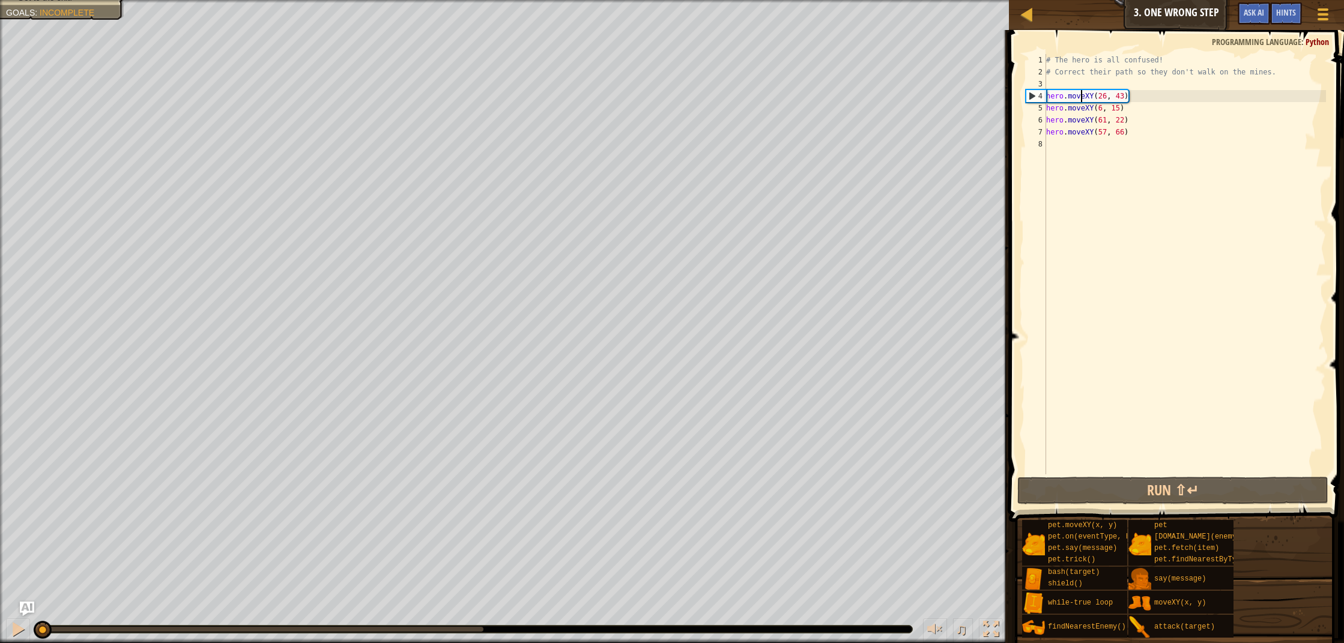
drag, startPoint x: 481, startPoint y: 626, endPoint x: 1, endPoint y: 513, distance: 493.7
click at [0, 0] on html "Map Computer Science 2 3. One Wrong Step Game Menu Done Hints Ask AI 1 הההההההה…" at bounding box center [672, 0] width 1344 height 0
click at [1110, 79] on div "# The hero is all confused! # Correct their path so they don't walk on the mine…" at bounding box center [1185, 276] width 282 height 445
drag, startPoint x: 1107, startPoint y: 97, endPoint x: 1111, endPoint y: 106, distance: 10.5
click at [1107, 97] on div "# The hero is all confused! # Correct their path so they don't walk on the mine…" at bounding box center [1185, 276] width 282 height 445
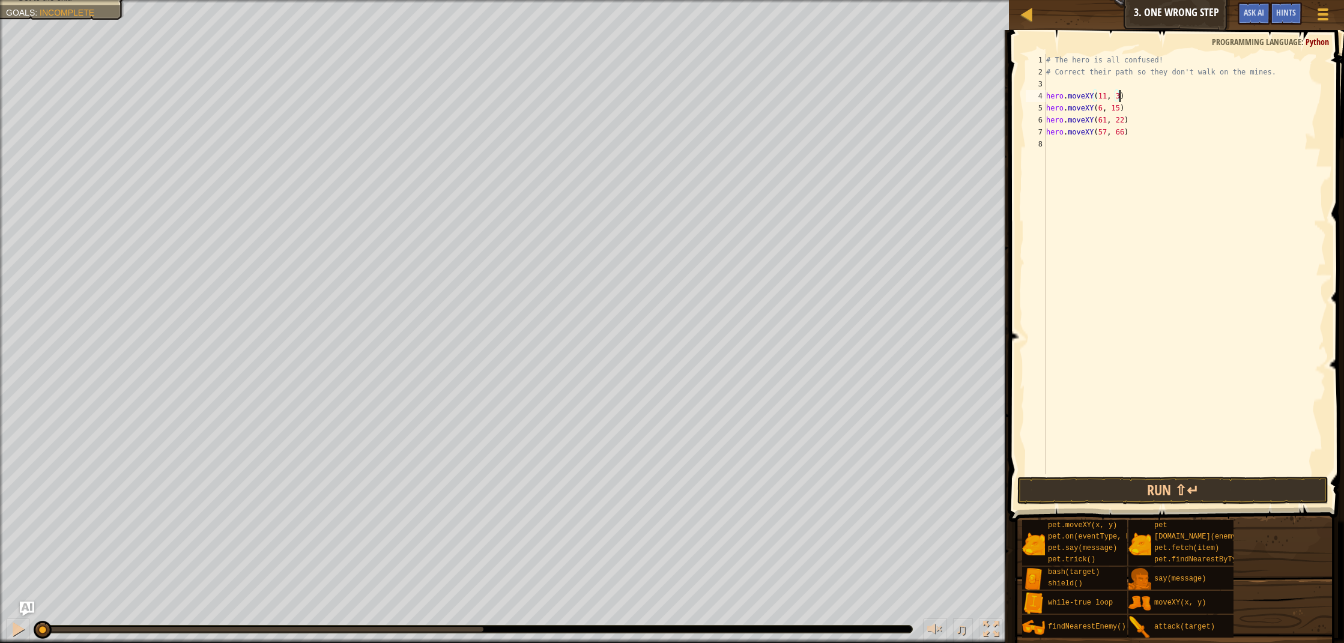
scroll to position [5, 6]
click at [1101, 109] on div "# The hero is all confused! # Correct their path so they don't walk on the mine…" at bounding box center [1185, 276] width 282 height 445
click at [1117, 106] on div "# The hero is all confused! # Correct their path so they don't walk on the mine…" at bounding box center [1185, 276] width 282 height 445
click at [1111, 119] on div "# The hero is all confused! # Correct their path so they don't walk on the mine…" at bounding box center [1185, 276] width 282 height 445
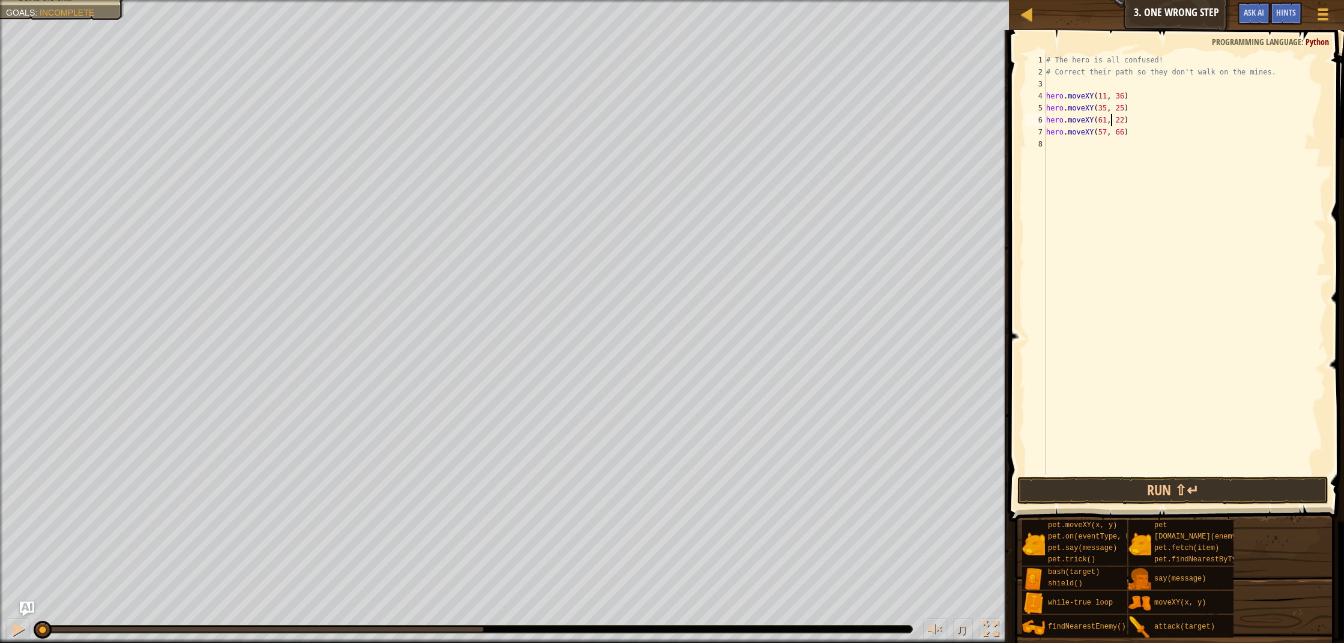
click at [1107, 123] on div "# The hero is all confused! # Correct their path so they don't walk on the mine…" at bounding box center [1185, 276] width 282 height 445
drag, startPoint x: 1107, startPoint y: 133, endPoint x: 1068, endPoint y: 124, distance: 39.9
click at [1107, 133] on div "# The hero is all confused! # Correct their path so they don't walk on the mine…" at bounding box center [1185, 276] width 282 height 445
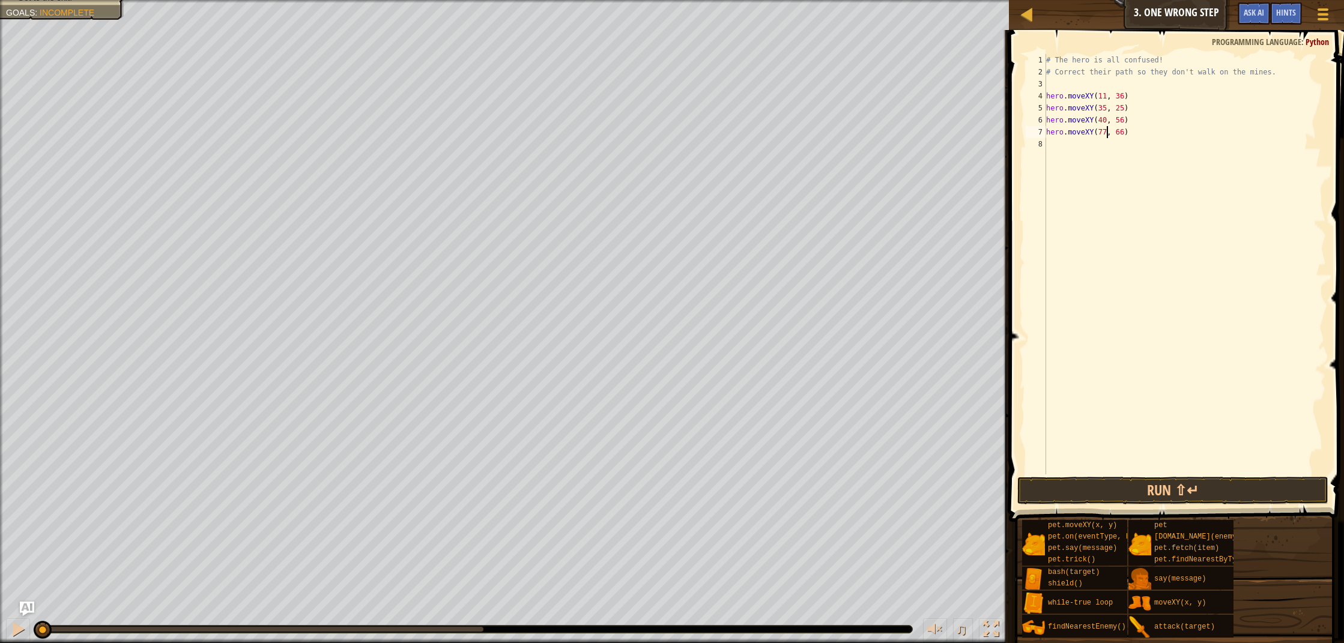
click at [1126, 132] on div "# The hero is all confused! # Correct their path so they don't walk on the mine…" at bounding box center [1185, 276] width 282 height 445
type textarea "hero.moveXY(77, 58)"
click at [1231, 485] on button "Run ⇧↵" at bounding box center [1173, 491] width 311 height 28
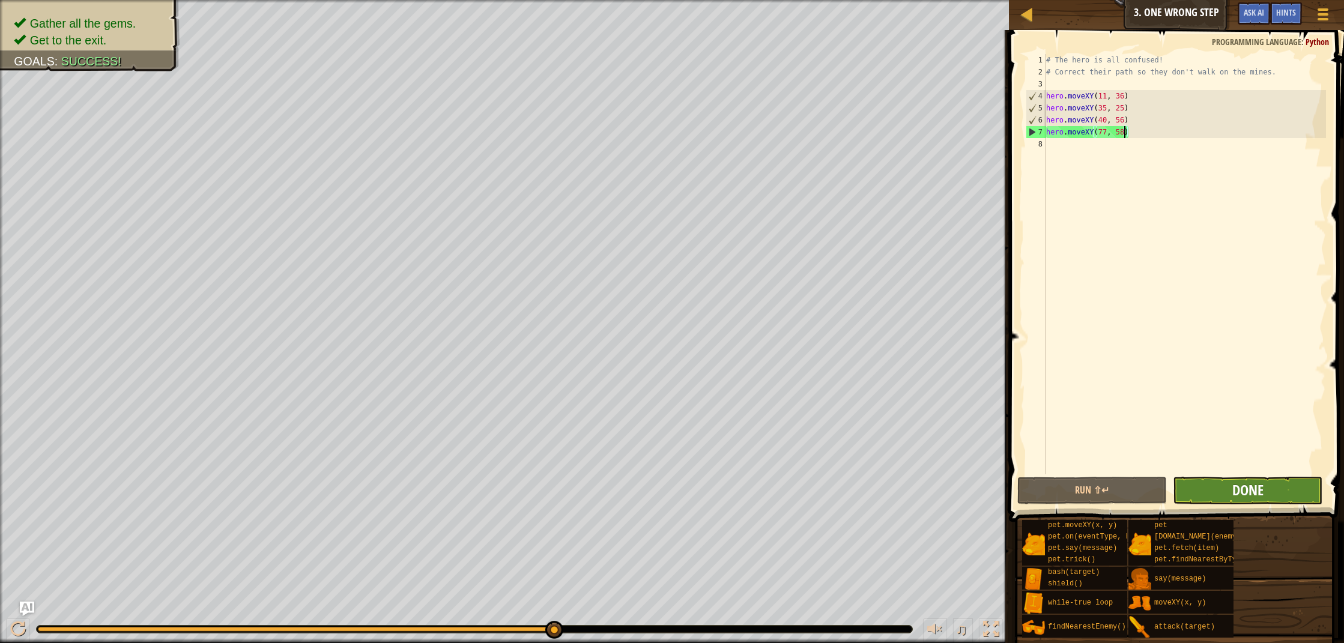
click at [1242, 491] on span "Done" at bounding box center [1248, 490] width 31 height 19
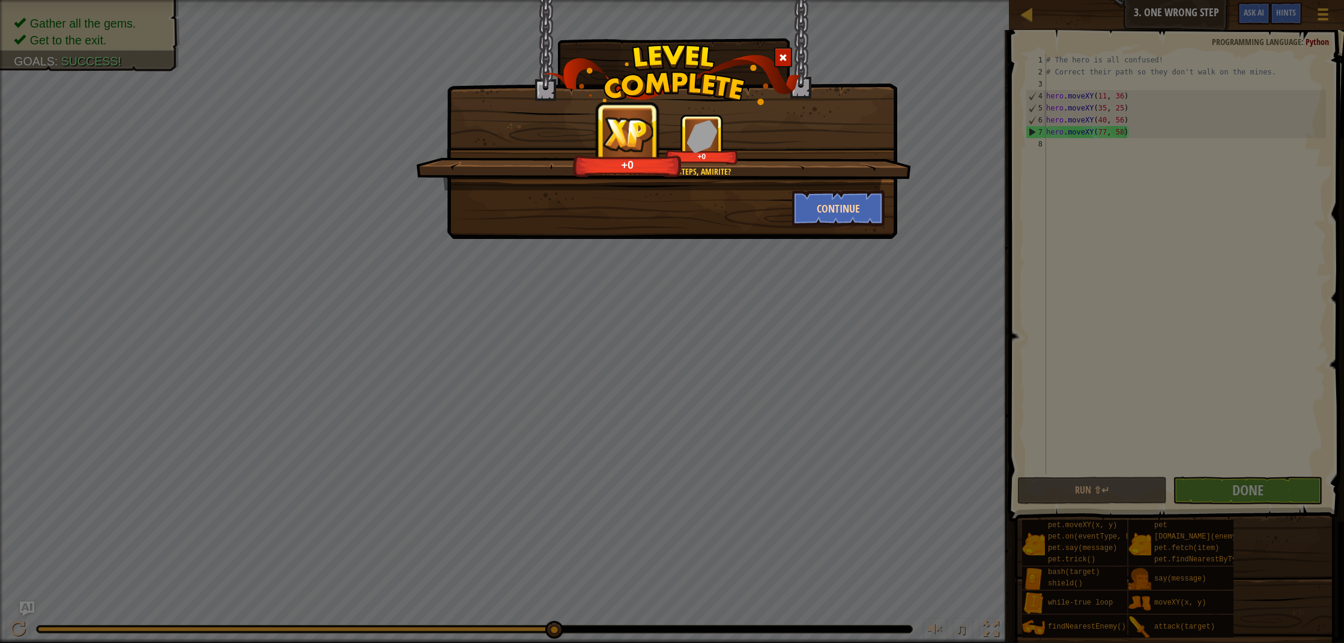
click at [838, 193] on button "Continue" at bounding box center [838, 208] width 93 height 36
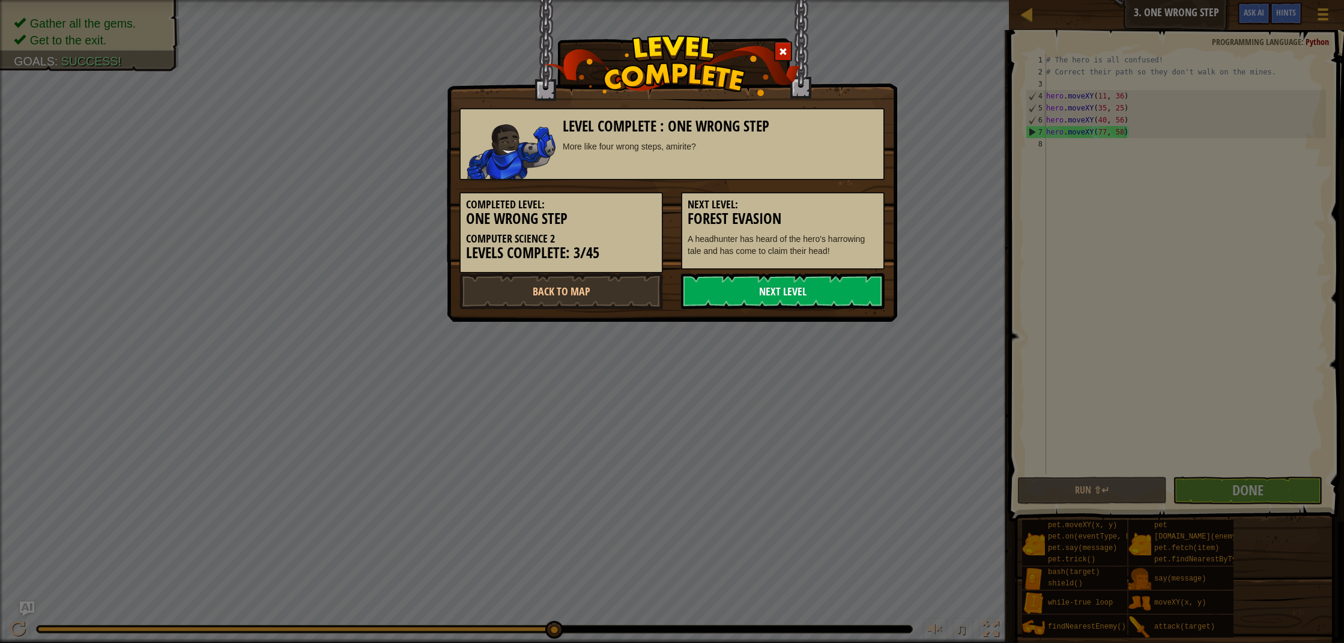
click at [824, 297] on link "Next Level" at bounding box center [783, 291] width 204 height 36
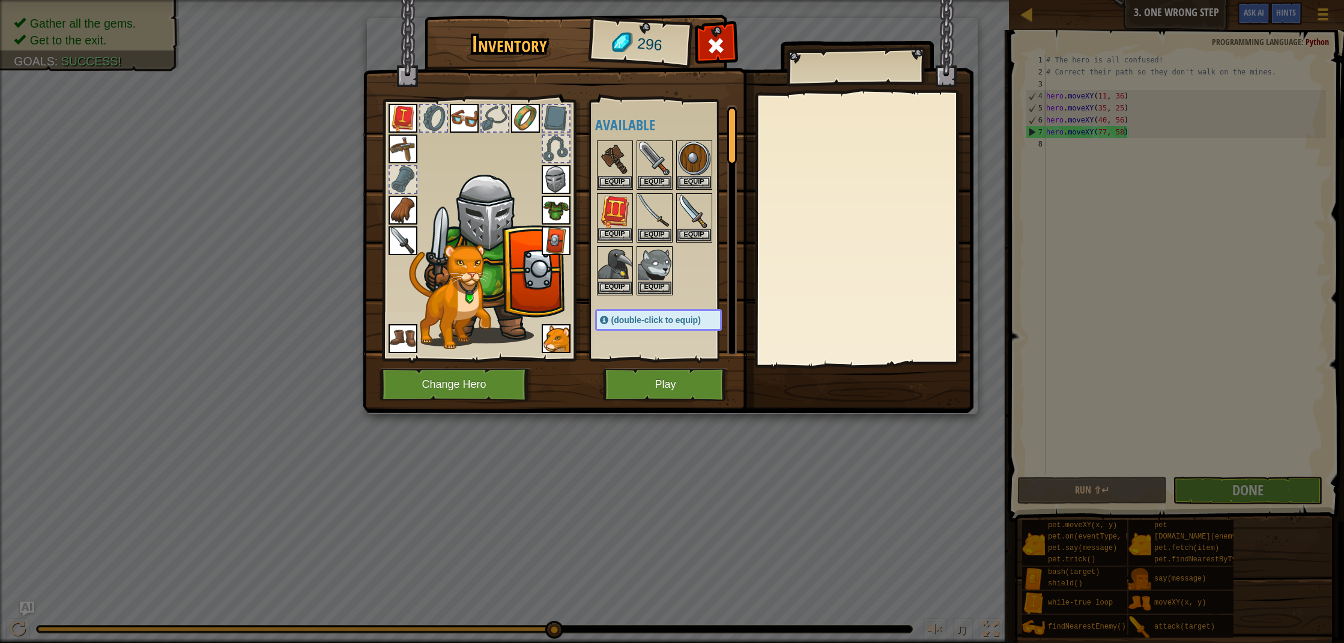
click at [619, 235] on button "Equip" at bounding box center [615, 234] width 34 height 13
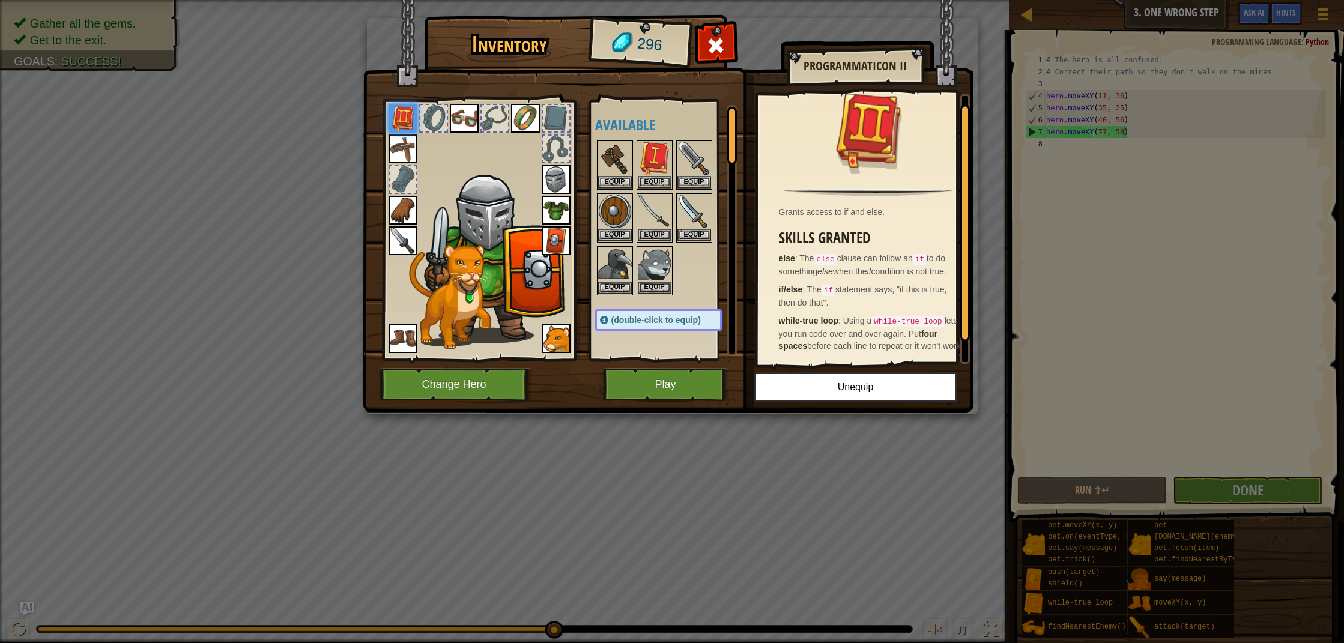
scroll to position [33, 0]
click at [687, 374] on button "Play" at bounding box center [666, 384] width 126 height 33
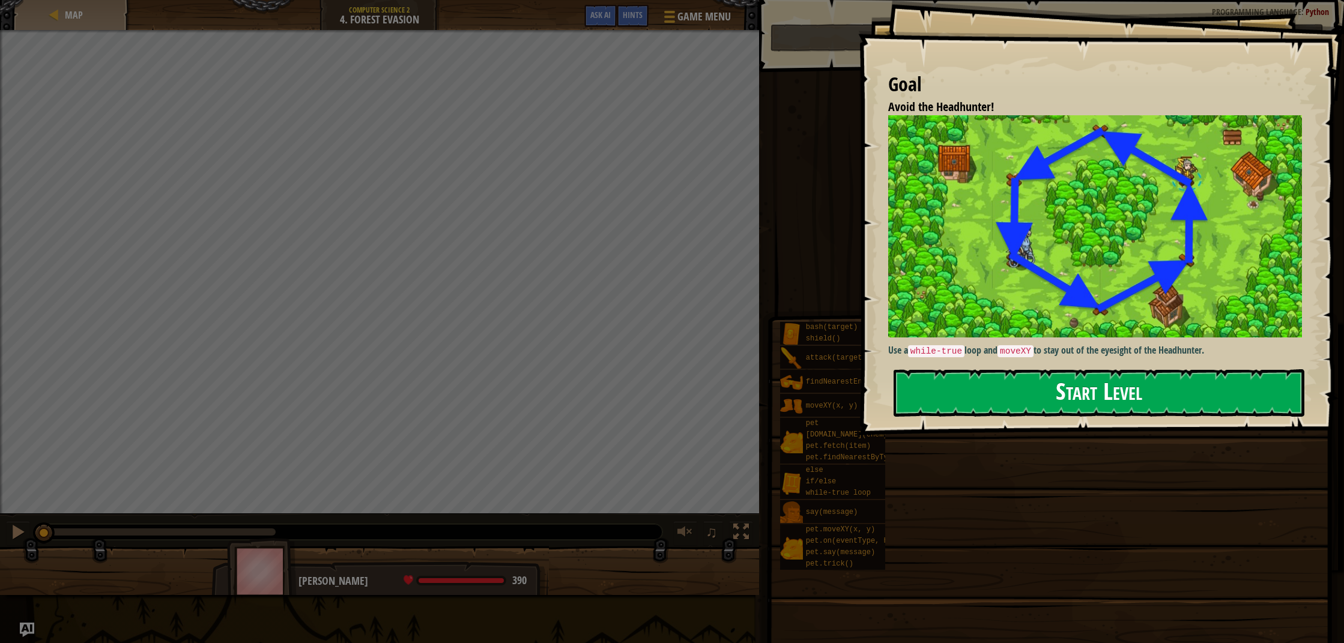
click at [1097, 402] on button "Start Level" at bounding box center [1099, 392] width 411 height 47
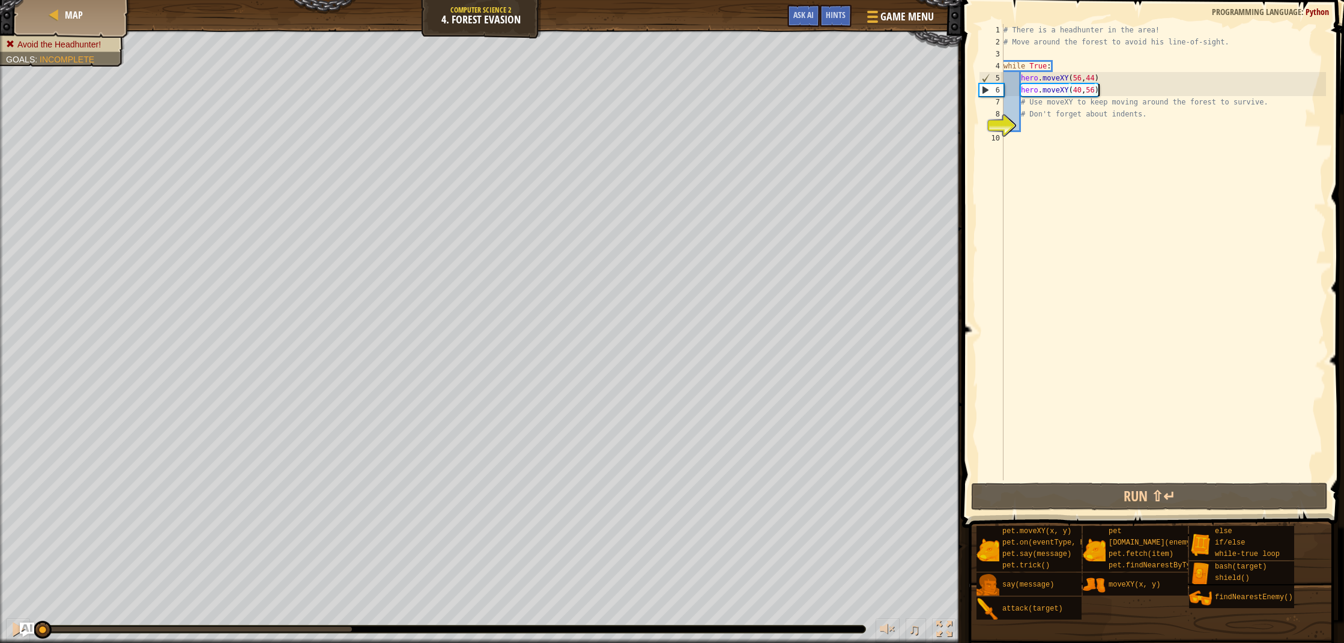
click at [1105, 93] on div "# There is a headhunter in the area! # Move around the forest to avoid his line…" at bounding box center [1163, 264] width 325 height 481
type textarea "hero.moveXY(40,56)"
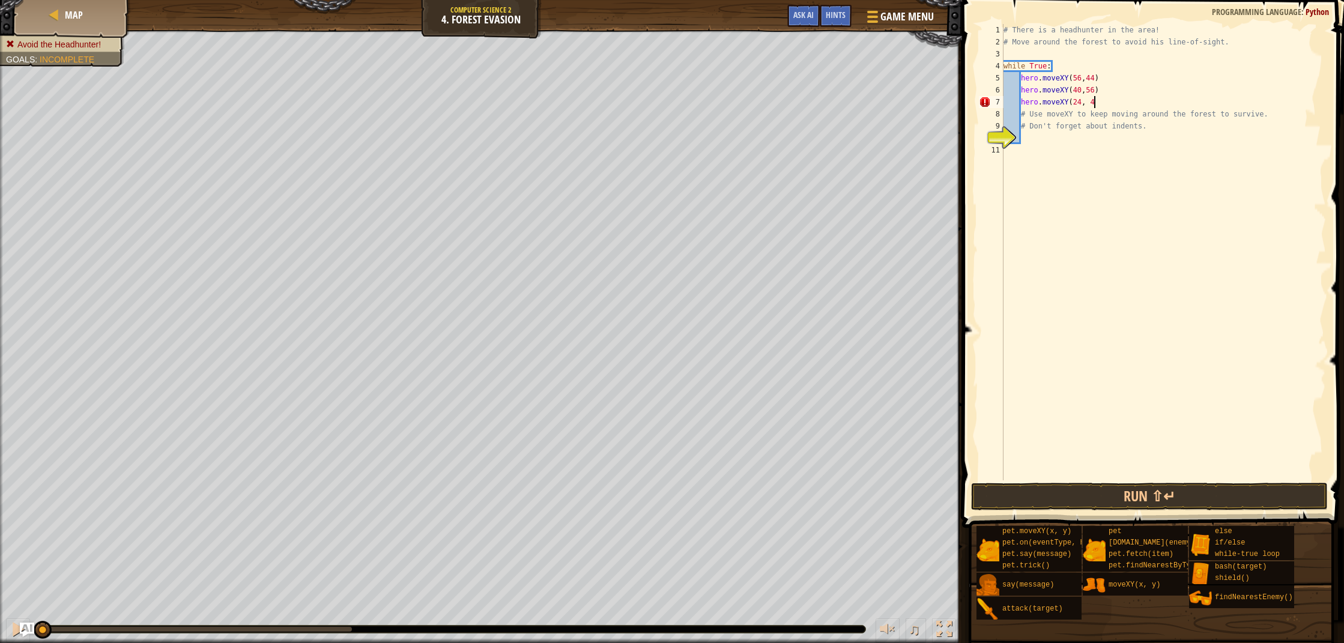
scroll to position [5, 7]
click at [1174, 496] on button "Run ⇧↵" at bounding box center [1149, 497] width 357 height 28
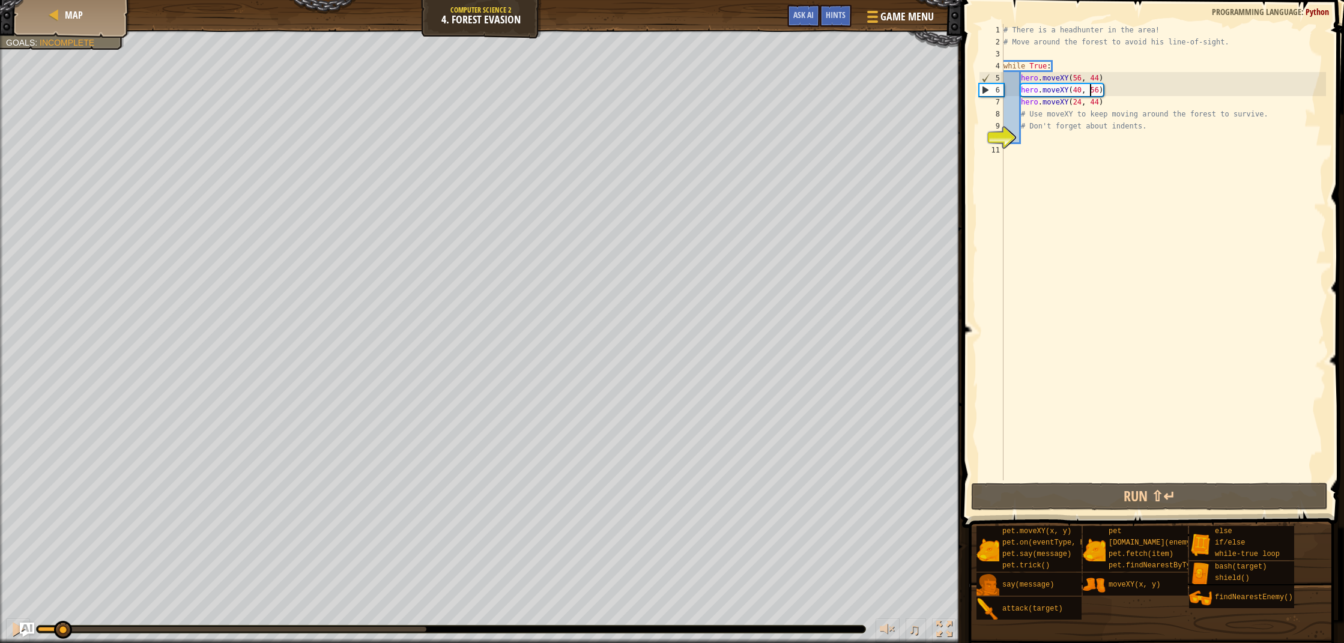
drag, startPoint x: 266, startPoint y: 627, endPoint x: 61, endPoint y: 693, distance: 215.8
click at [61, 0] on html "Map Computer Science 2 4. Forest Evasion Game Menu Done Hints Ask AI 1 הההההההה…" at bounding box center [672, 0] width 1344 height 0
drag, startPoint x: 82, startPoint y: 632, endPoint x: 52, endPoint y: 641, distance: 31.9
click at [50, 0] on html "Map Computer Science 2 4. Forest Evasion Game Menu Done Hints Ask AI 1 הההההההה…" at bounding box center [672, 0] width 1344 height 0
click at [20, 626] on img "Ask AI" at bounding box center [27, 630] width 16 height 16
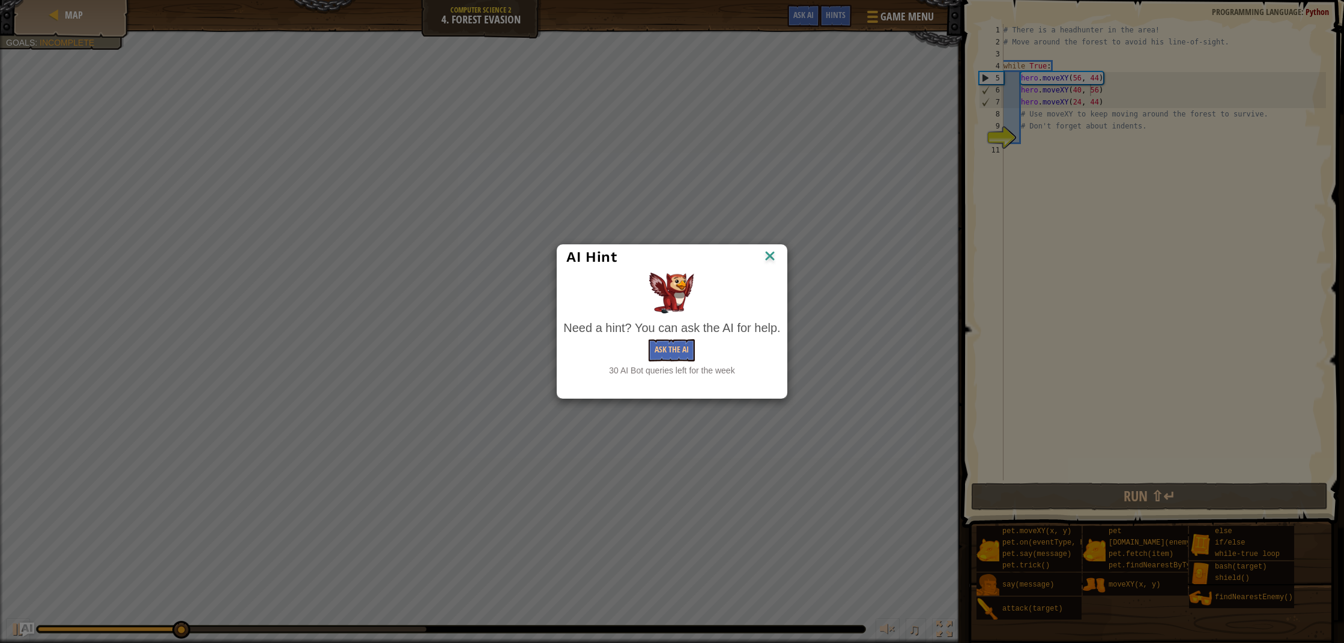
click at [769, 260] on img at bounding box center [770, 257] width 16 height 18
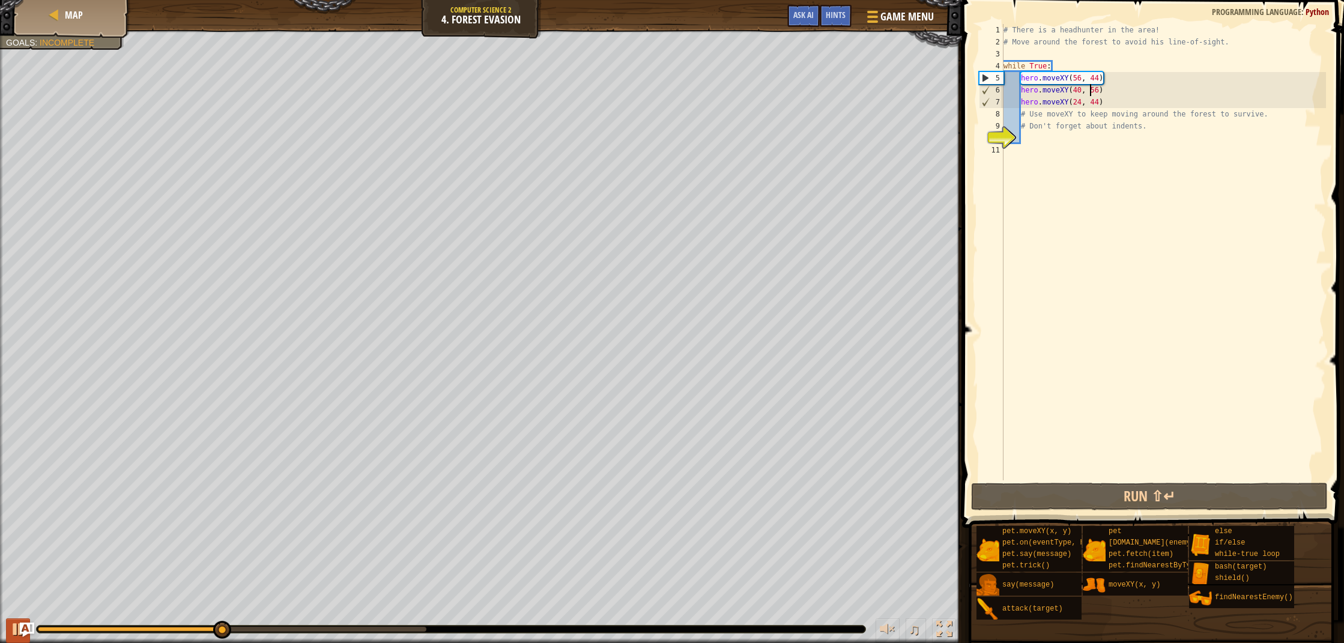
click at [12, 628] on div at bounding box center [18, 630] width 16 height 16
click at [1035, 114] on div "# There is a headhunter in the area! # Move around the forest to avoid his line…" at bounding box center [1163, 264] width 325 height 481
click at [1138, 105] on div "# There is a headhunter in the area! # Move around the forest to avoid his line…" at bounding box center [1163, 264] width 325 height 481
type textarea "hero.moveXY(24, 44)"
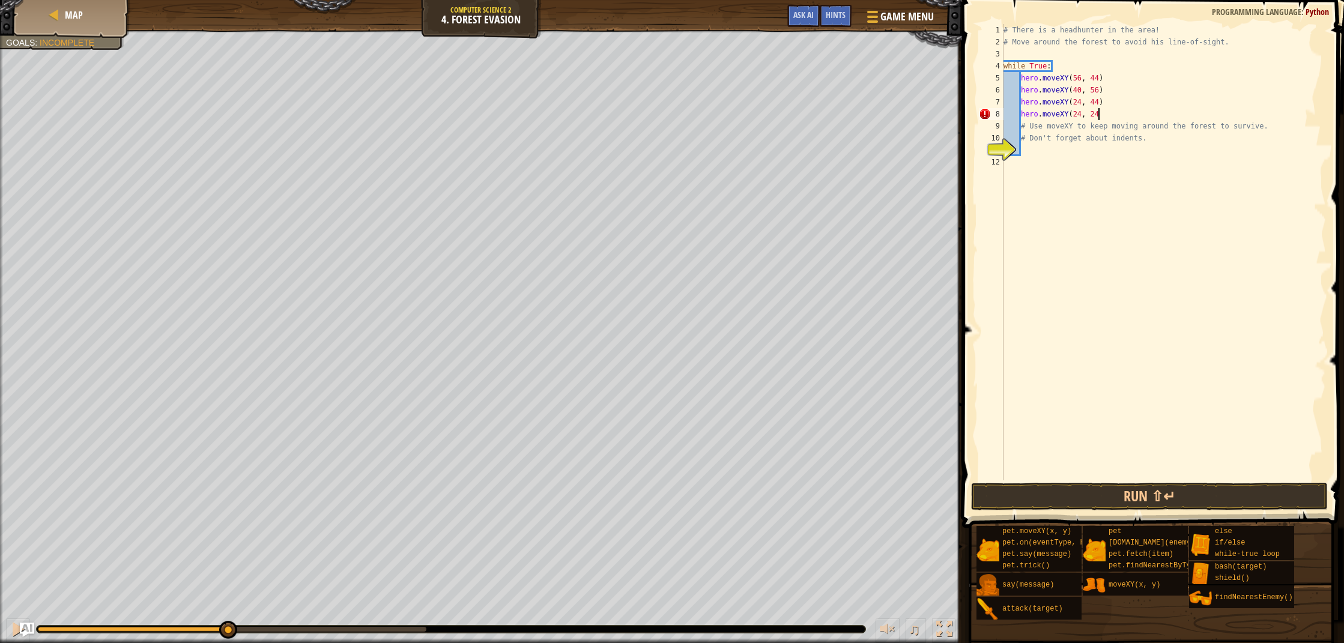
type textarea "hero.moveXY(24, 24)"
click at [1033, 127] on div "# There is a headhunter in the area! # Move around the forest to avoid his line…" at bounding box center [1163, 264] width 325 height 481
click at [1086, 129] on div "# There is a headhunter in the area! # Move around the forest to avoid his line…" at bounding box center [1163, 264] width 325 height 481
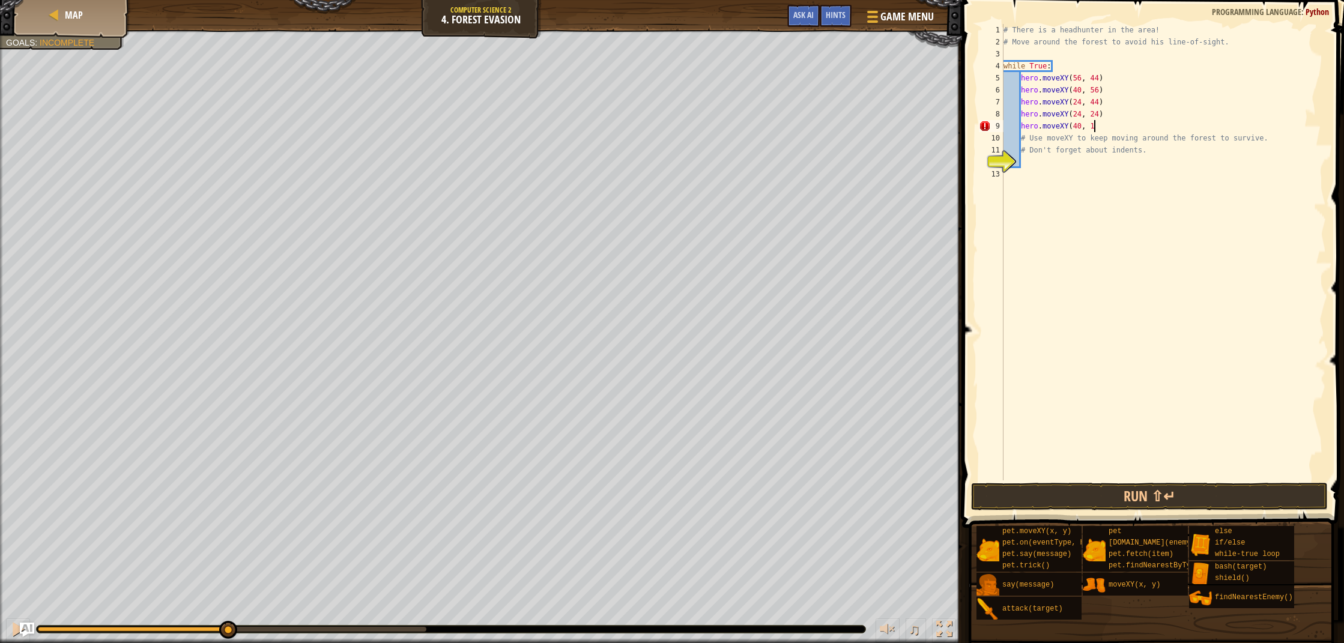
scroll to position [5, 7]
type textarea "hero.moveXY(40, 12)"
type textarea "hero.moveXY(56, 24)"
click at [1216, 497] on button "Run ⇧↵" at bounding box center [1149, 497] width 357 height 28
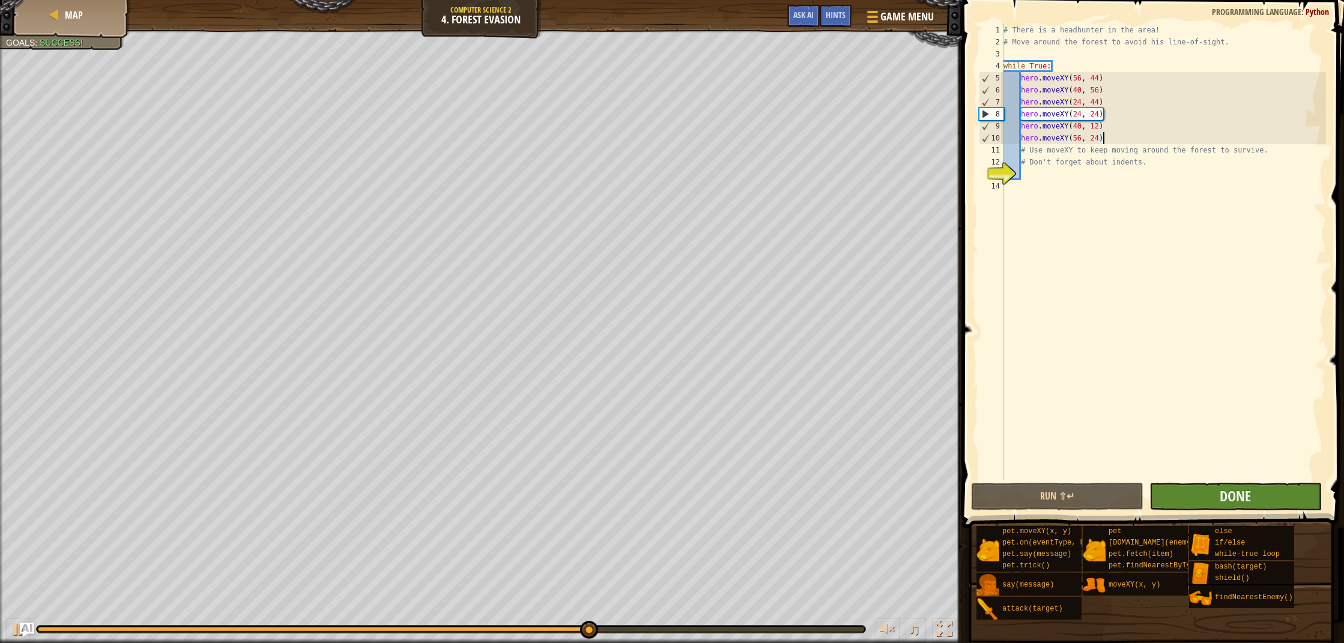
click at [1289, 492] on button "Done" at bounding box center [1236, 497] width 172 height 28
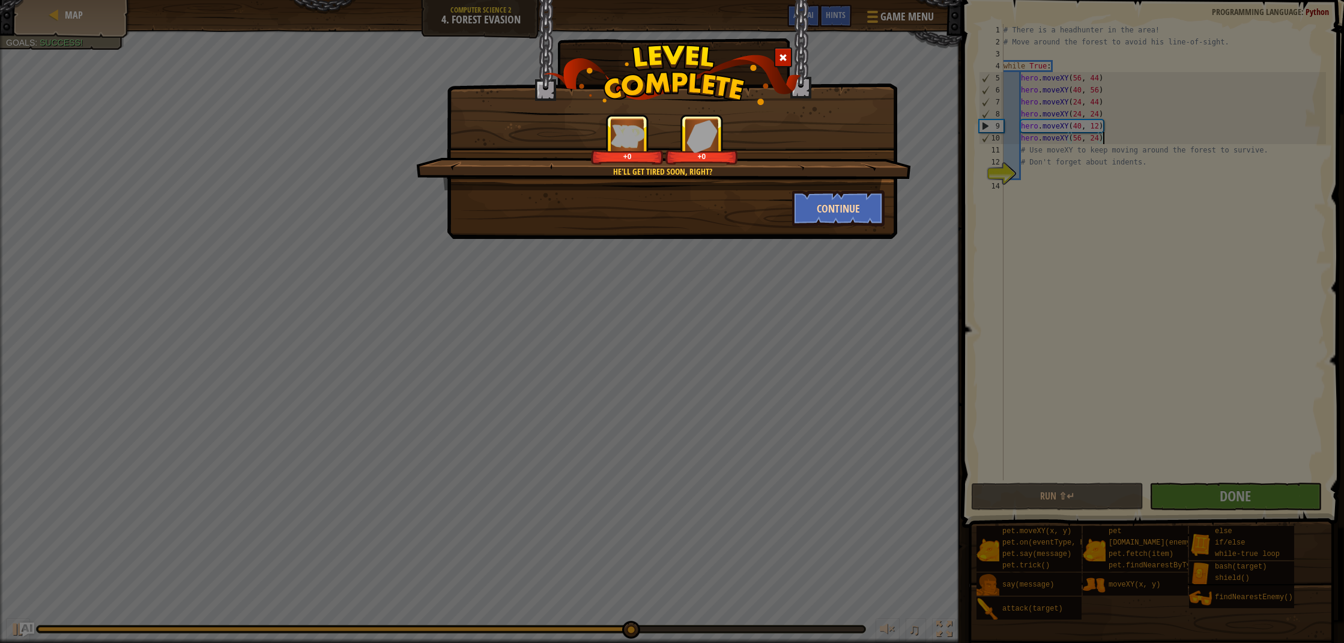
click at [840, 202] on button "Continue" at bounding box center [838, 208] width 93 height 36
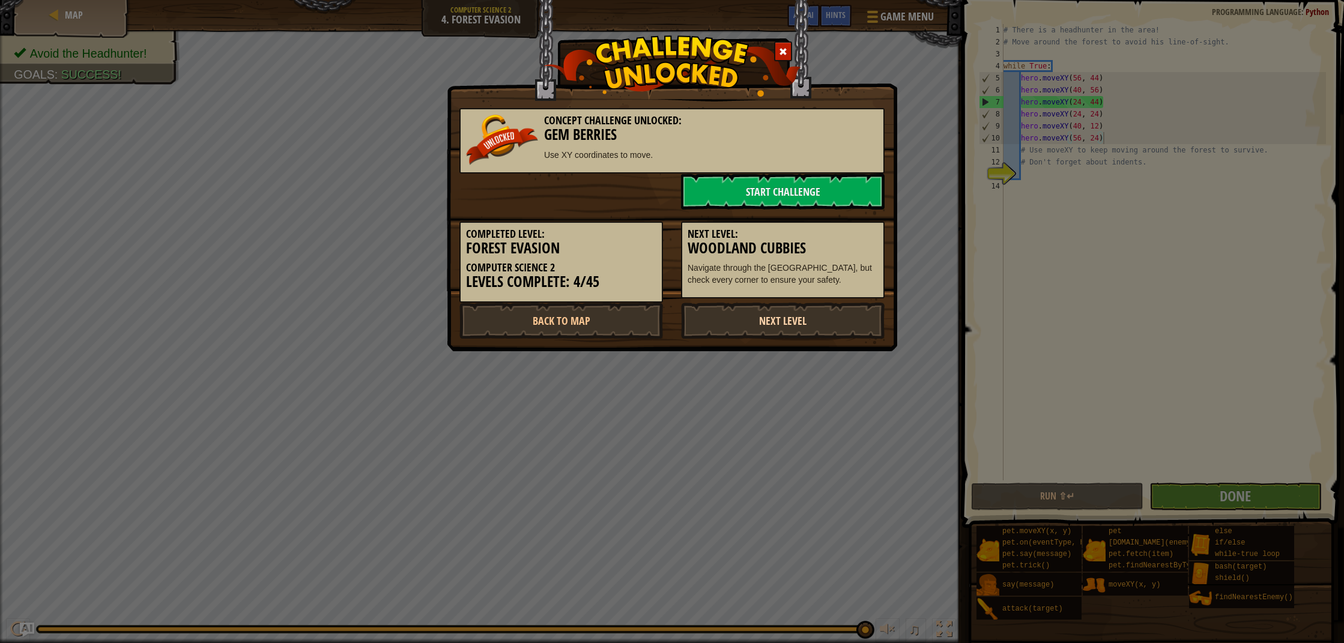
click at [819, 326] on link "Next Level" at bounding box center [783, 321] width 204 height 36
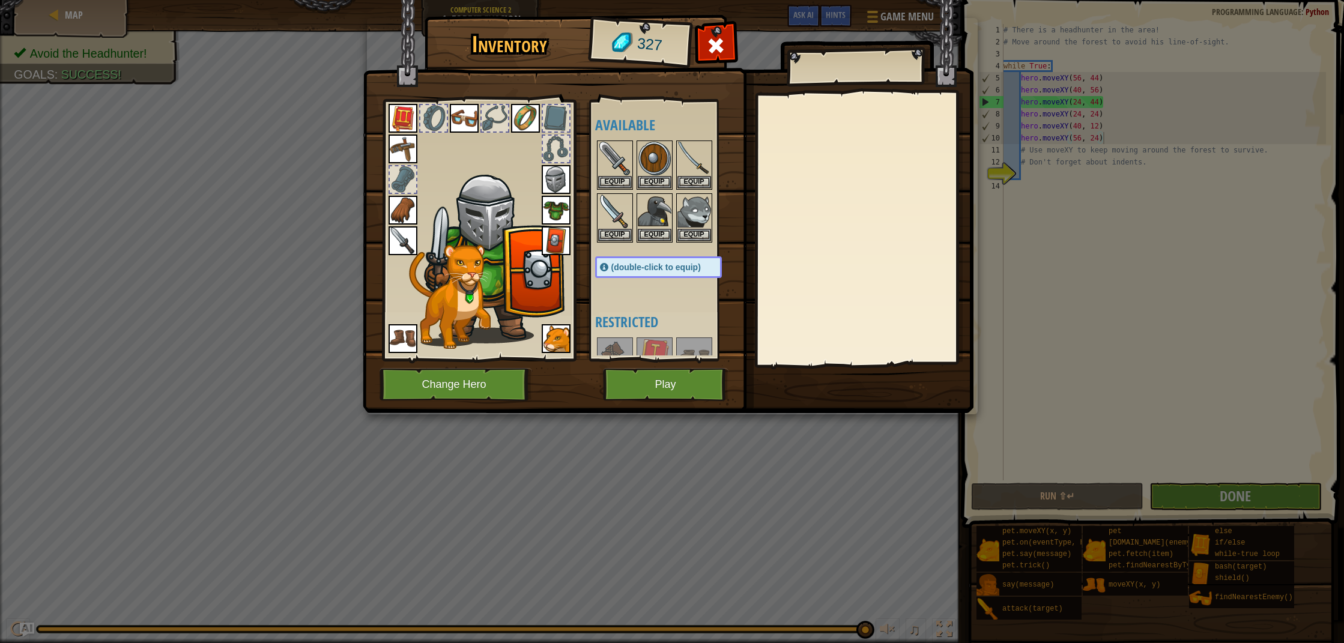
click at [703, 392] on button "Play" at bounding box center [666, 384] width 126 height 33
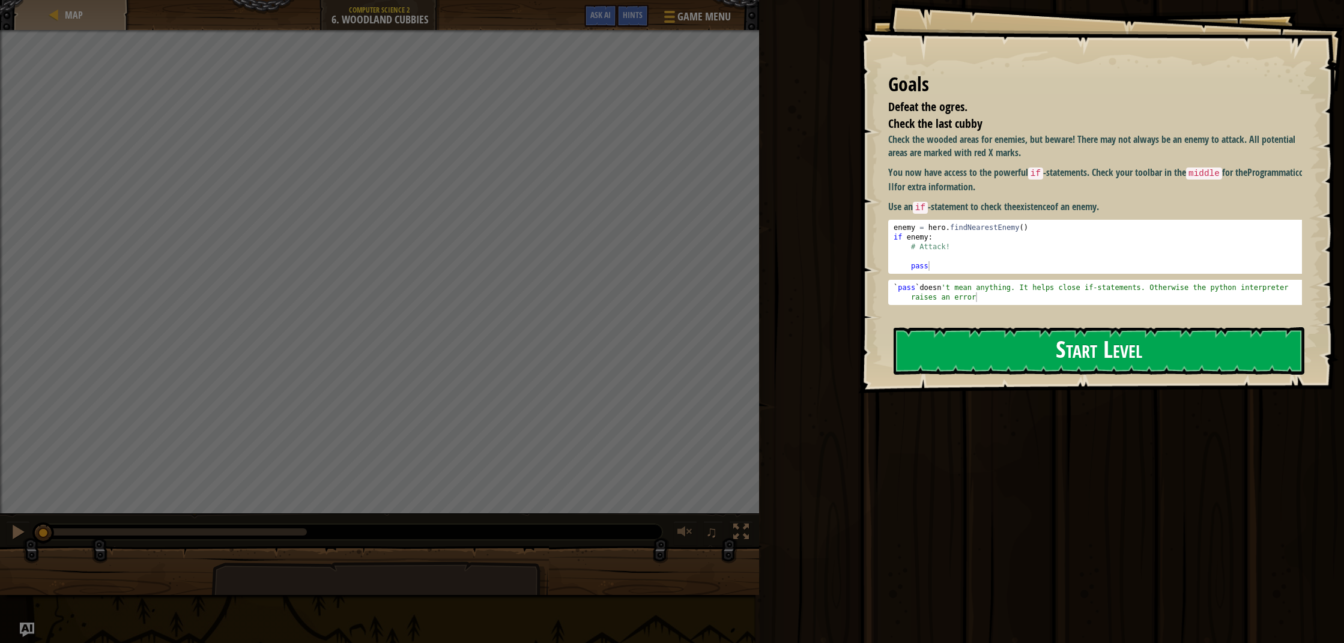
click at [1059, 368] on button "Start Level" at bounding box center [1099, 350] width 411 height 47
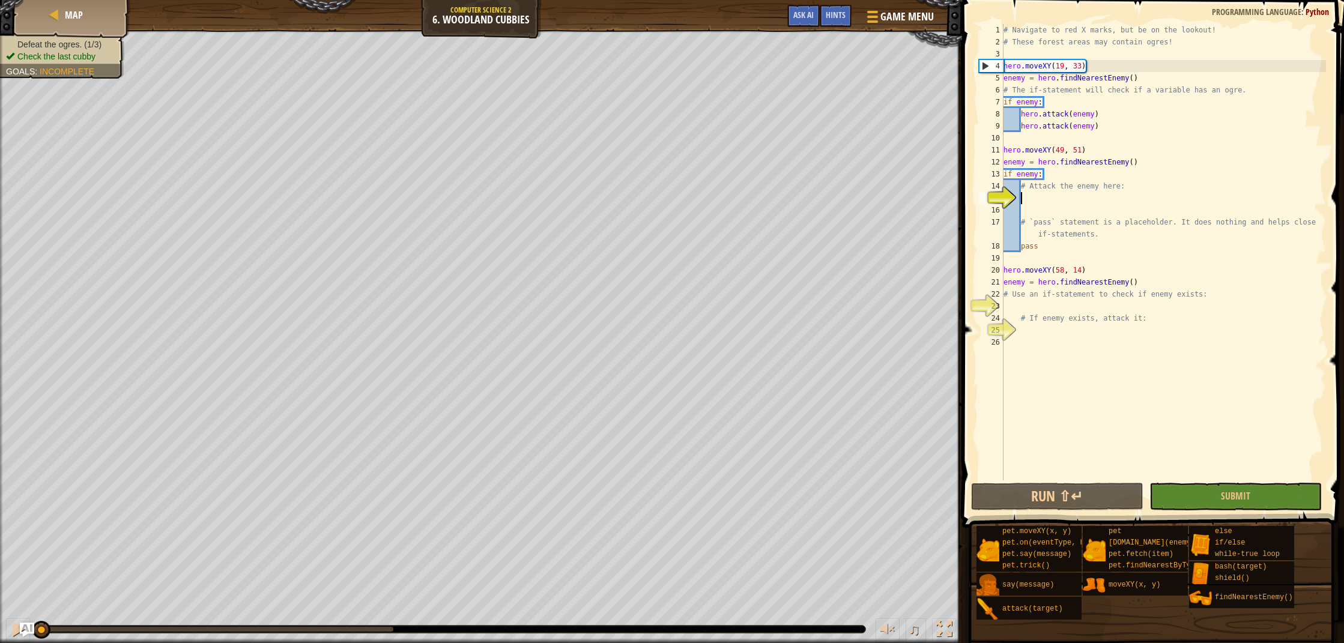
click at [1292, 491] on button "Submit" at bounding box center [1236, 497] width 172 height 28
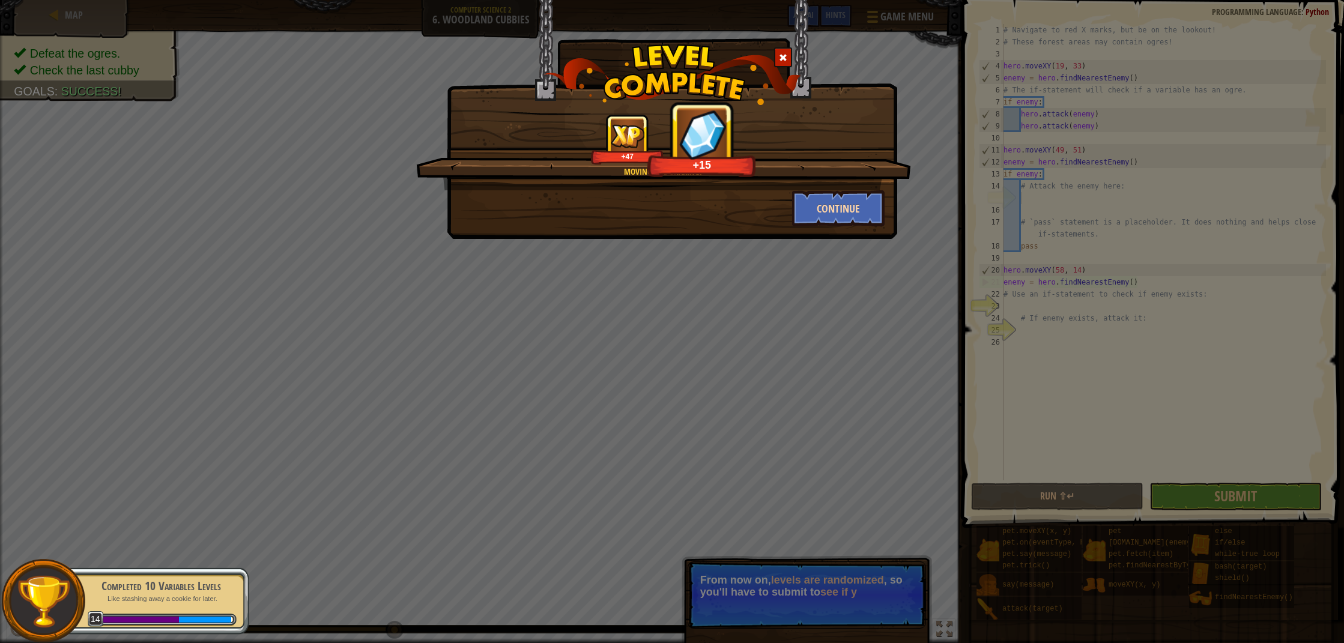
click at [810, 205] on button "Continue" at bounding box center [838, 208] width 93 height 36
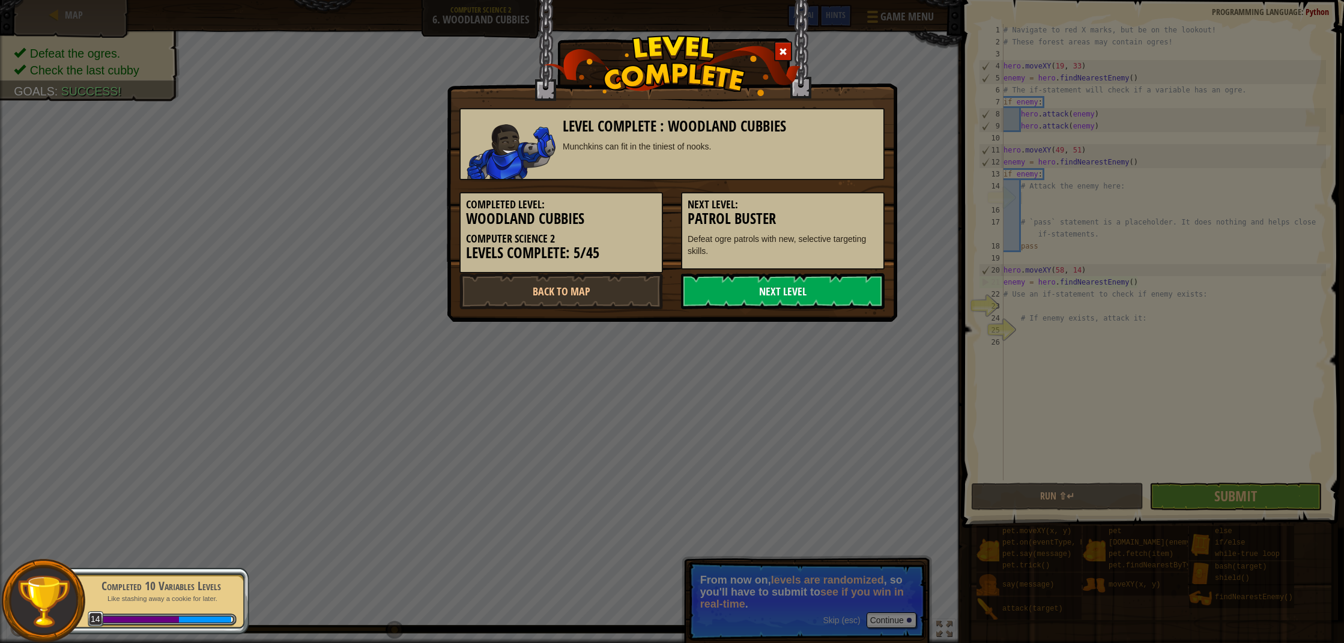
click at [831, 301] on link "Next Level" at bounding box center [783, 291] width 204 height 36
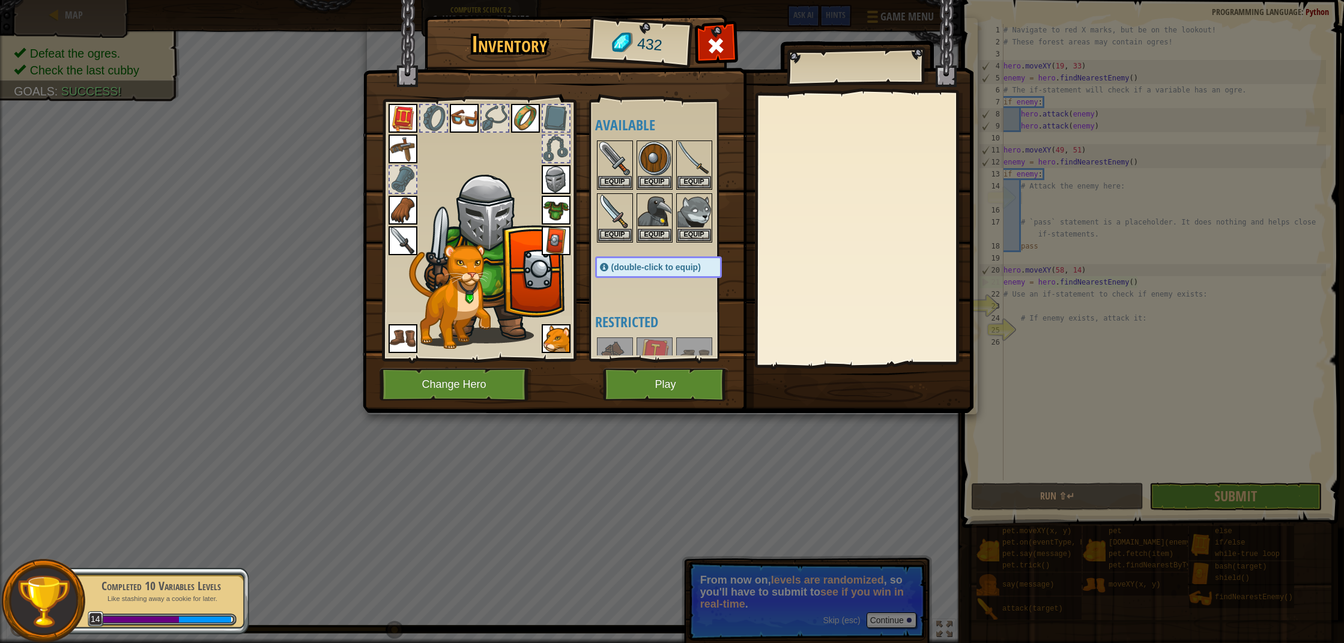
click at [651, 372] on button "Play" at bounding box center [666, 384] width 126 height 33
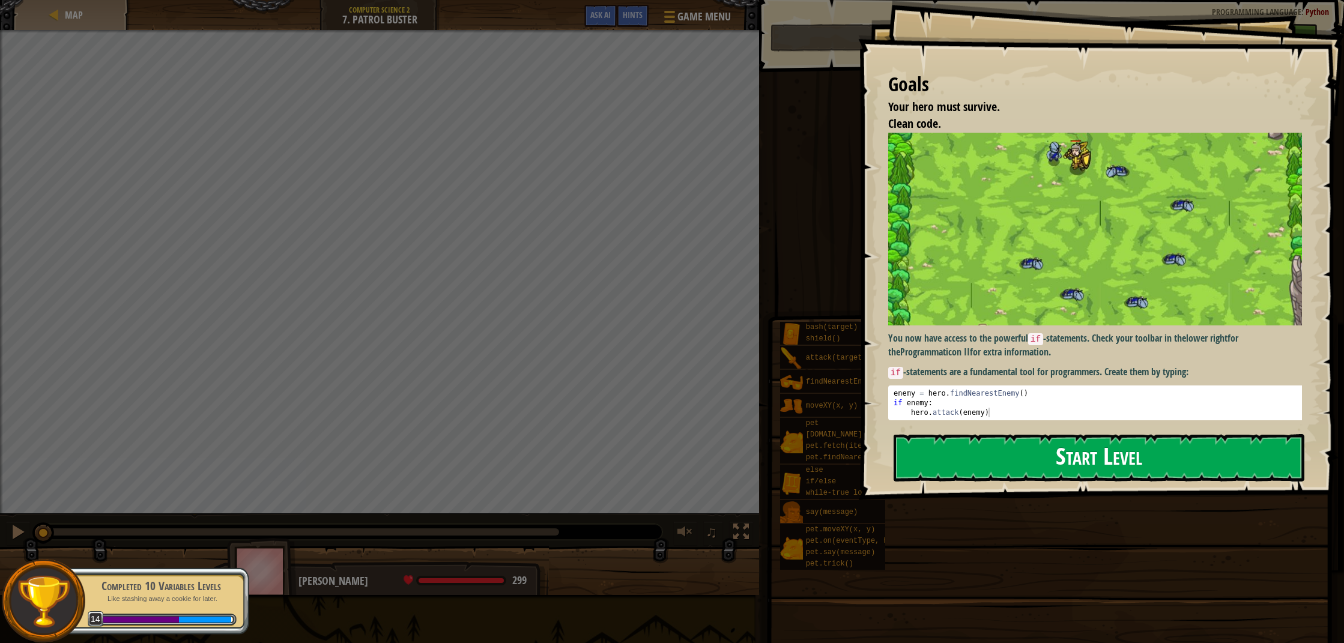
click at [1082, 459] on button "Start Level" at bounding box center [1099, 457] width 411 height 47
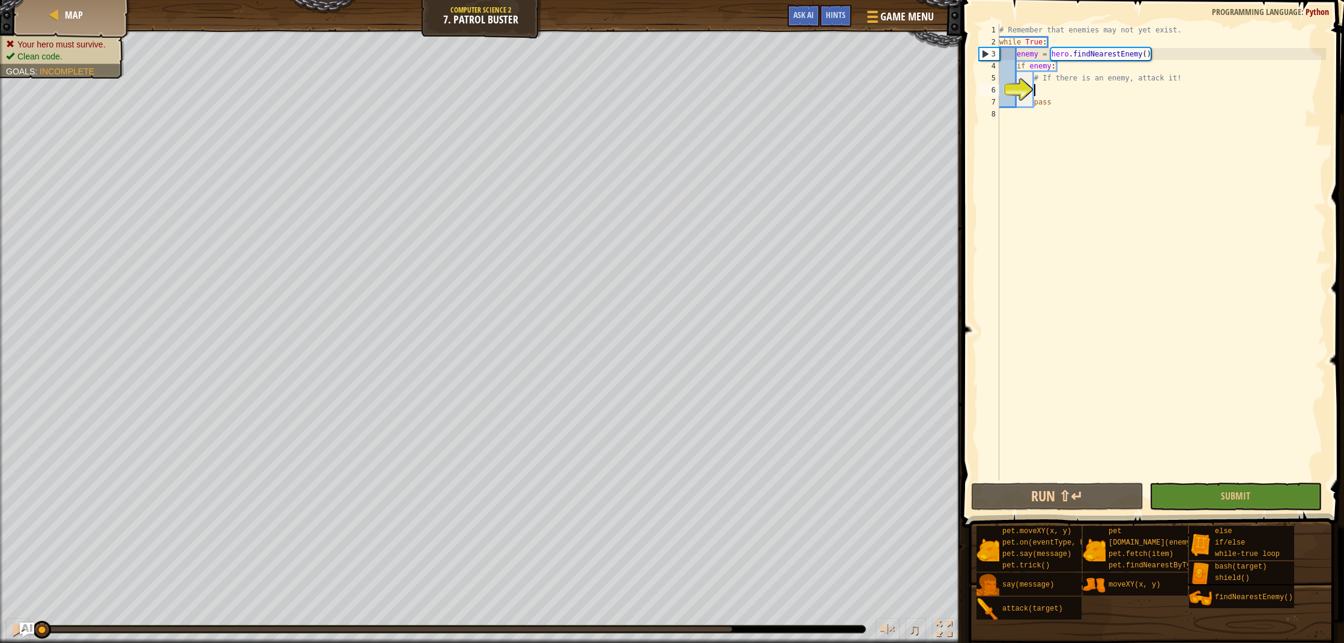
click at [1182, 491] on button "Submit" at bounding box center [1236, 497] width 172 height 28
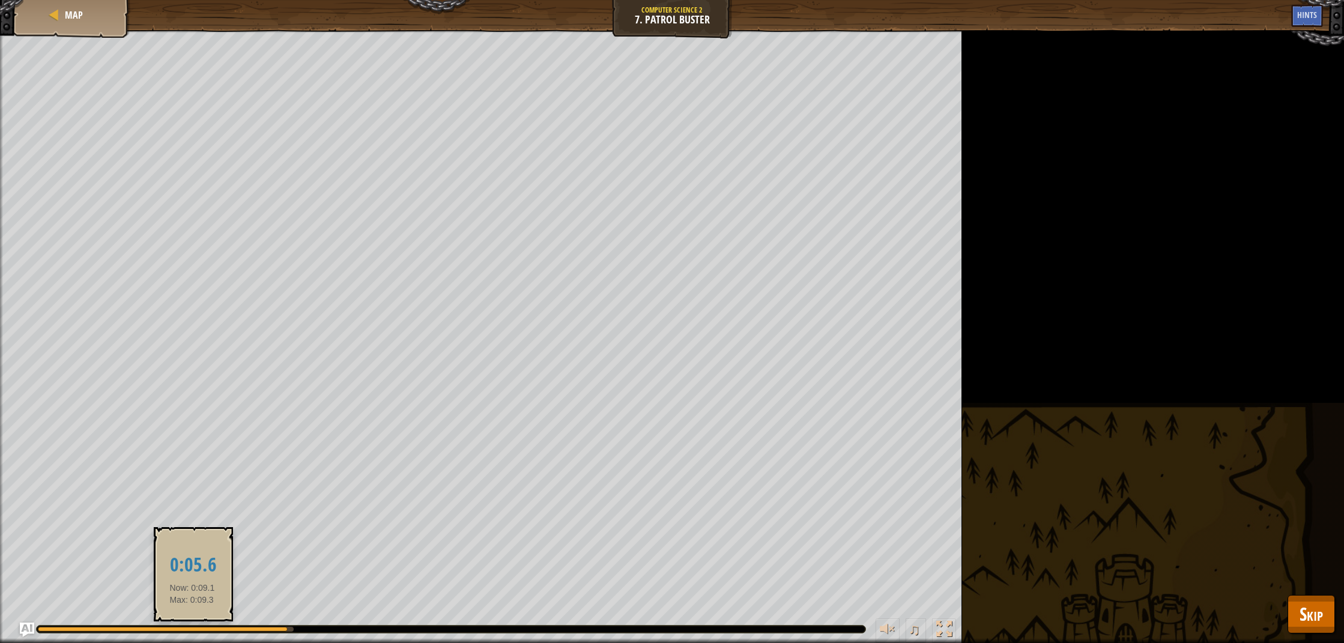
drag, startPoint x: 263, startPoint y: 628, endPoint x: 124, endPoint y: 624, distance: 138.9
click at [142, 627] on div at bounding box center [163, 629] width 250 height 5
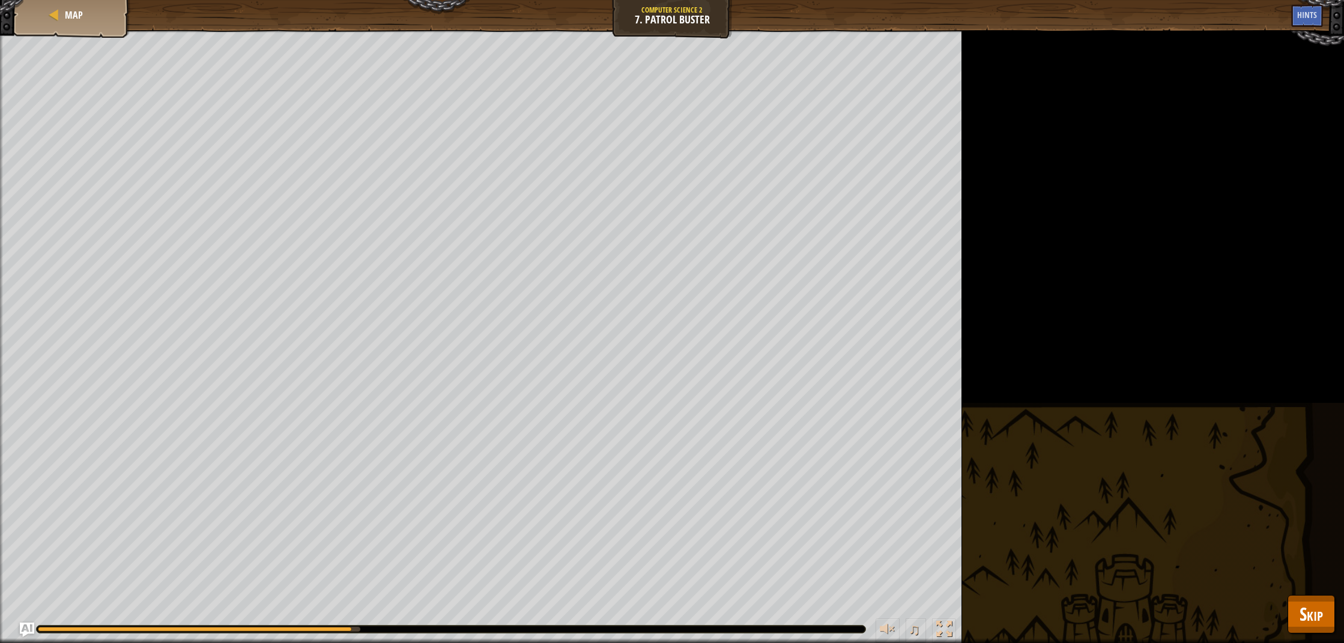
click at [1287, 617] on div "Your hero must survive. Clean code. Goals : Running... ♫ [PERSON_NAME] 299 x: 3…" at bounding box center [672, 336] width 1344 height 613
click at [1306, 612] on span "Skip" at bounding box center [1311, 614] width 23 height 25
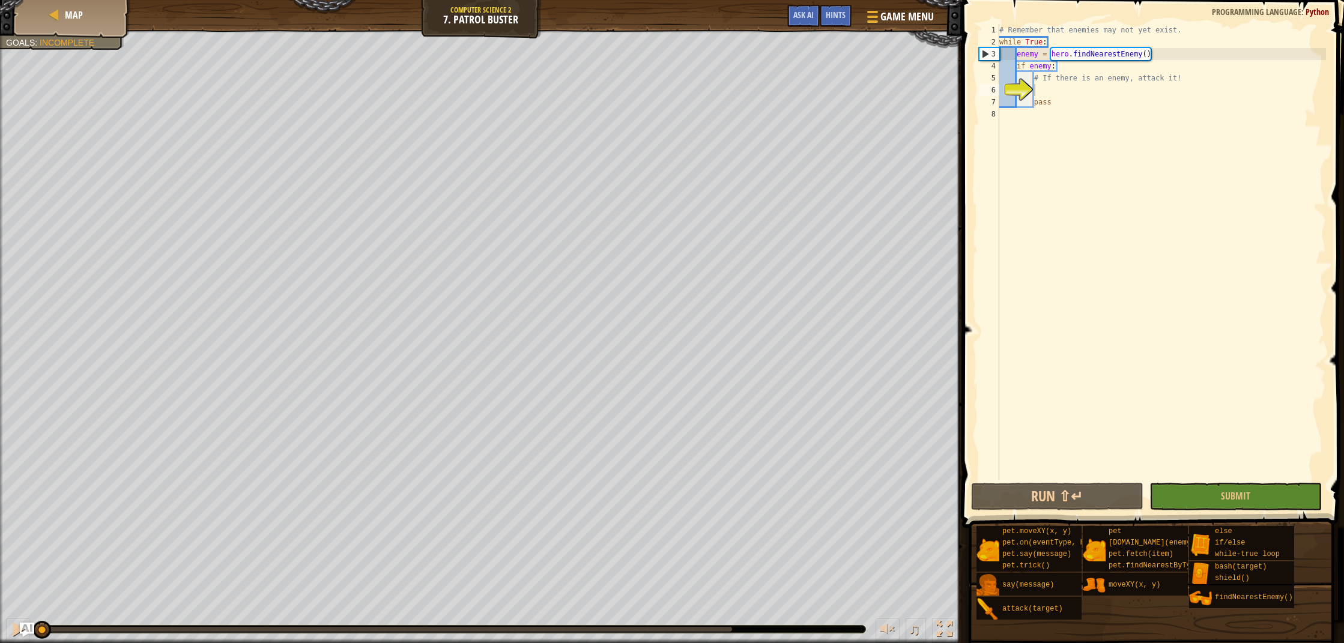
drag, startPoint x: 705, startPoint y: 631, endPoint x: -1, endPoint y: 692, distance: 709.1
click at [0, 0] on html "Map Computer Science 2 7. Patrol Buster Game Menu Done Hints Ask AI 1 ההההההההה…" at bounding box center [672, 0] width 1344 height 0
click at [845, 18] on div "Hints" at bounding box center [836, 16] width 32 height 22
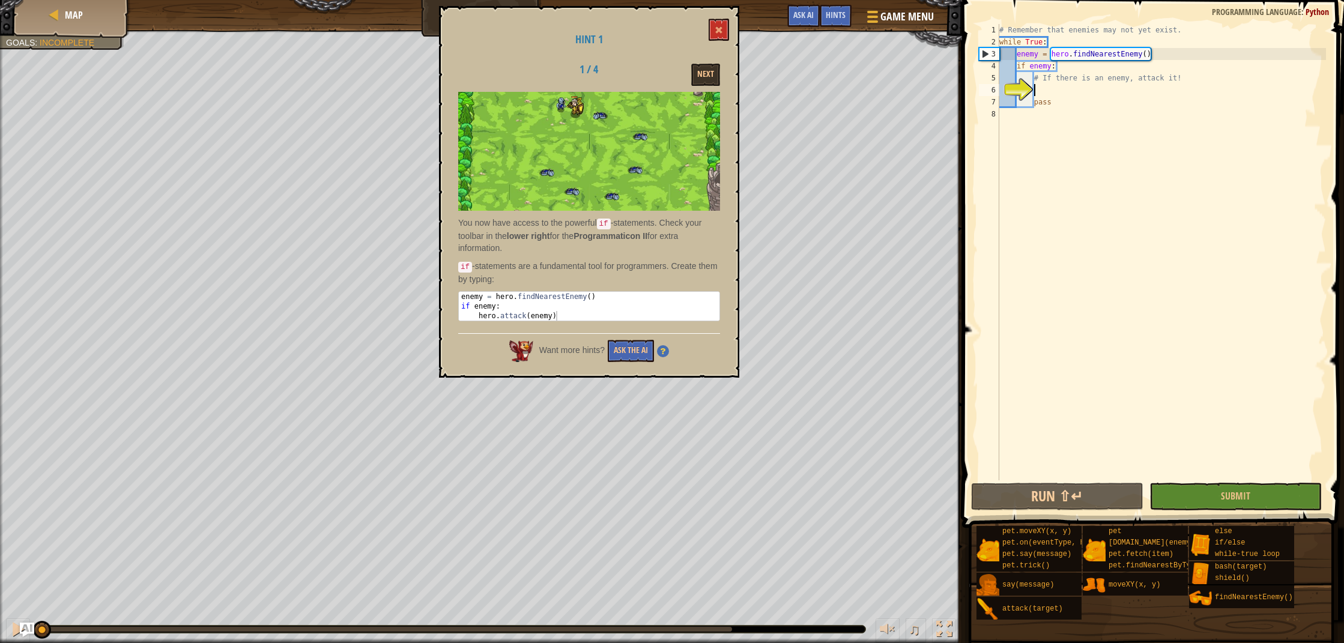
click at [1083, 64] on div "# Remember that enemies may not yet exist. while True : enemy = hero . findNear…" at bounding box center [1161, 264] width 329 height 481
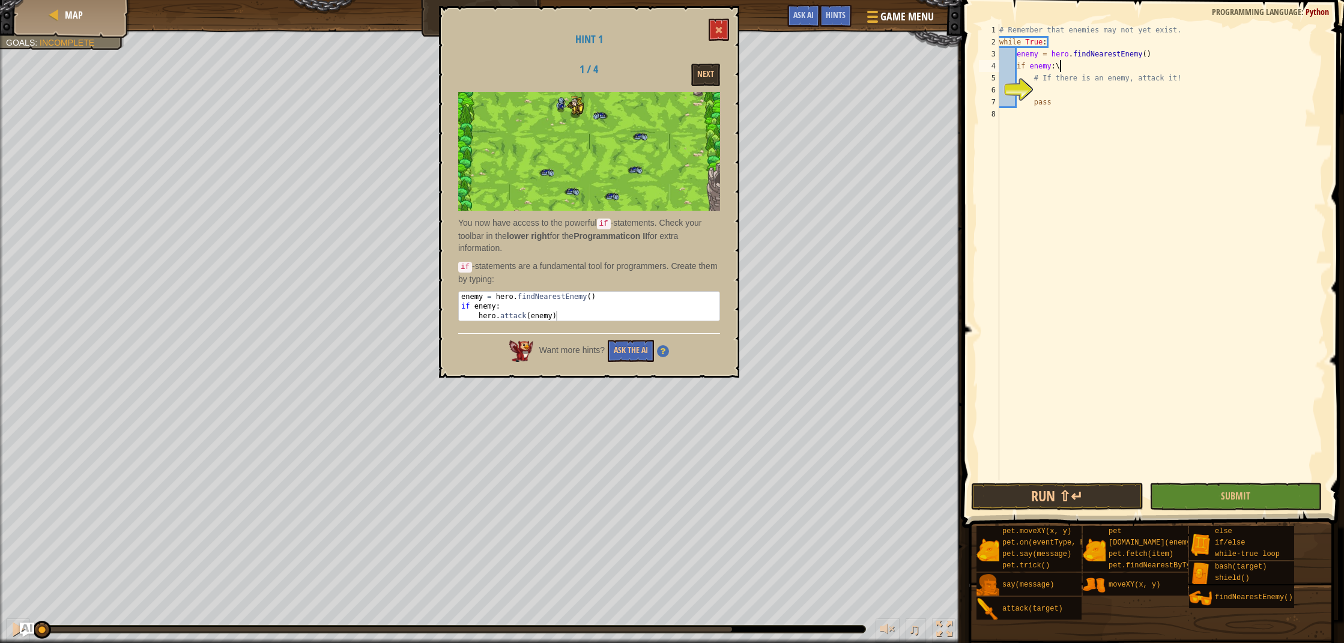
type textarea "if enemy:"
type textarea "hero.attack(enemy)"
click at [1265, 485] on button "Submit" at bounding box center [1236, 497] width 172 height 28
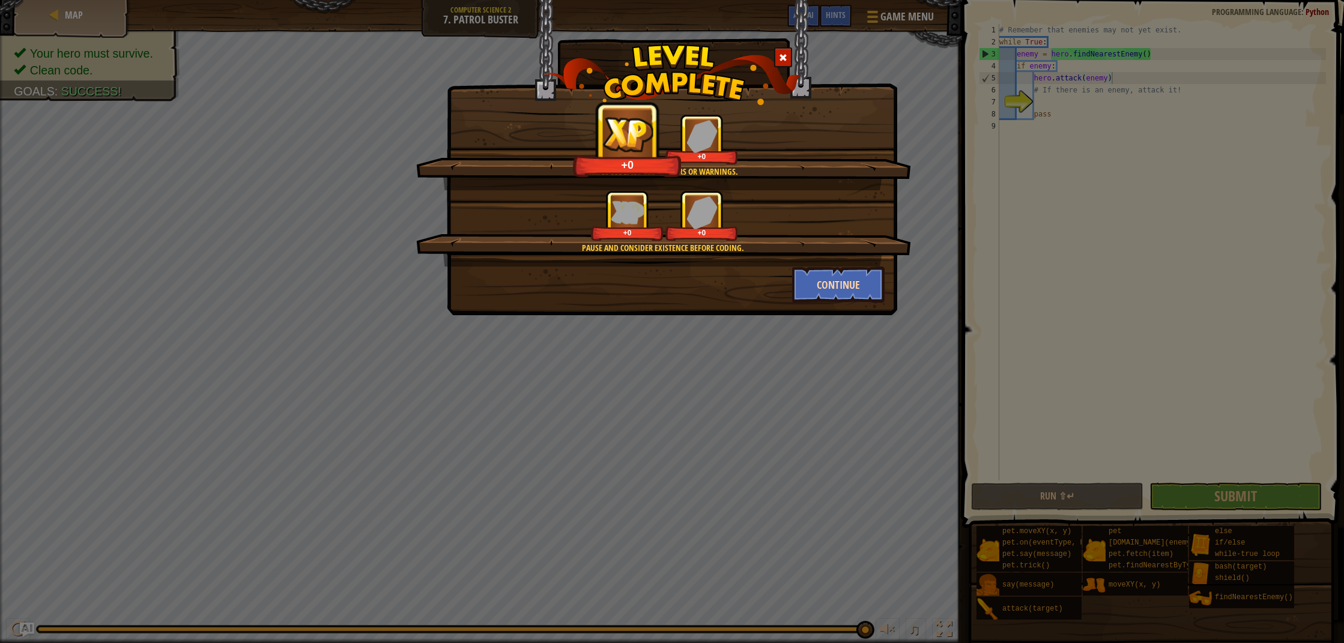
click at [864, 288] on button "Continue" at bounding box center [838, 285] width 93 height 36
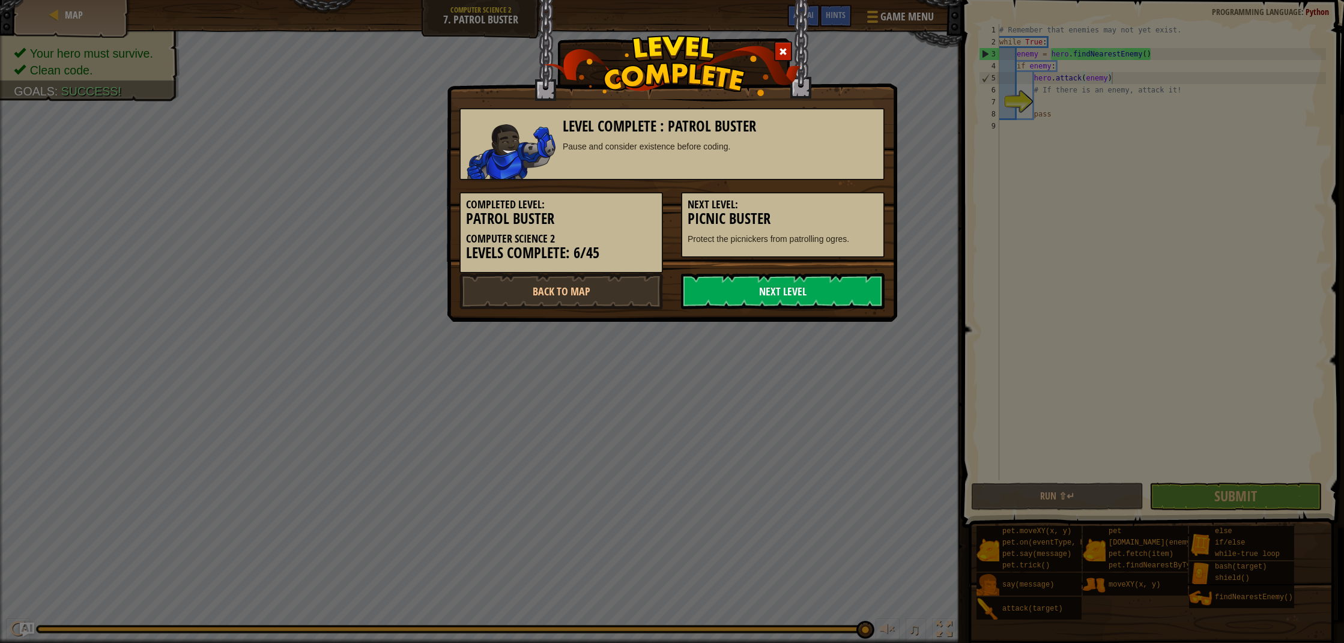
click at [867, 290] on link "Next Level" at bounding box center [783, 291] width 204 height 36
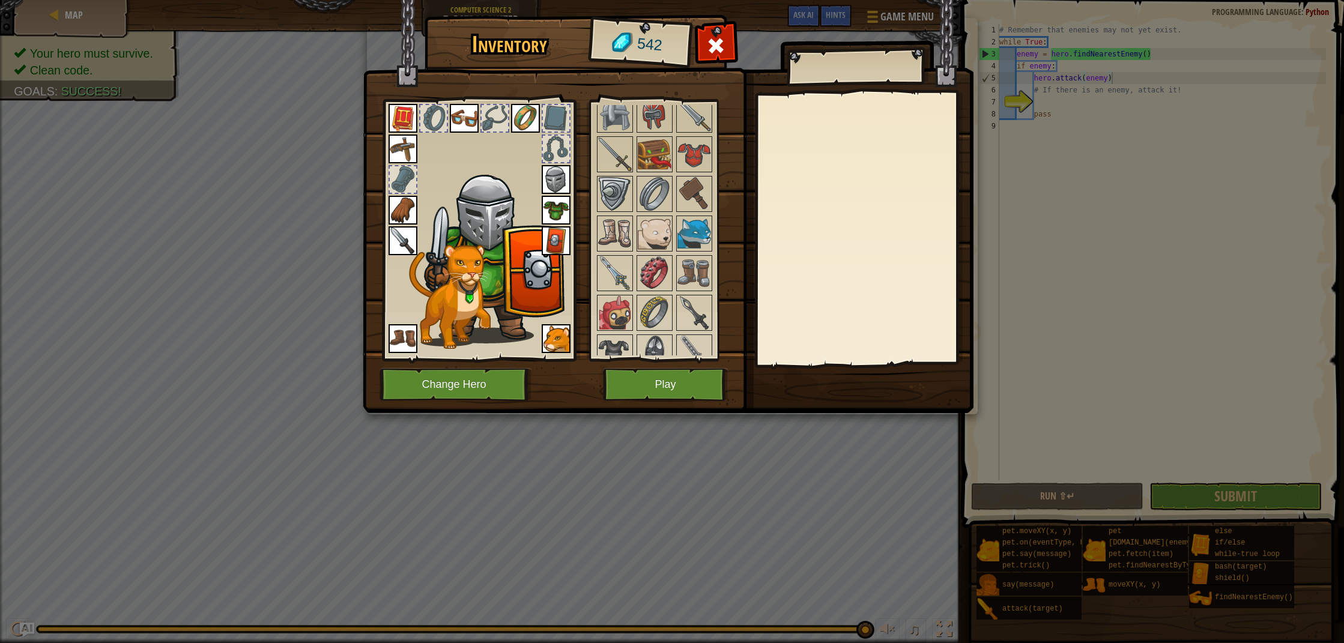
scroll to position [771, 0]
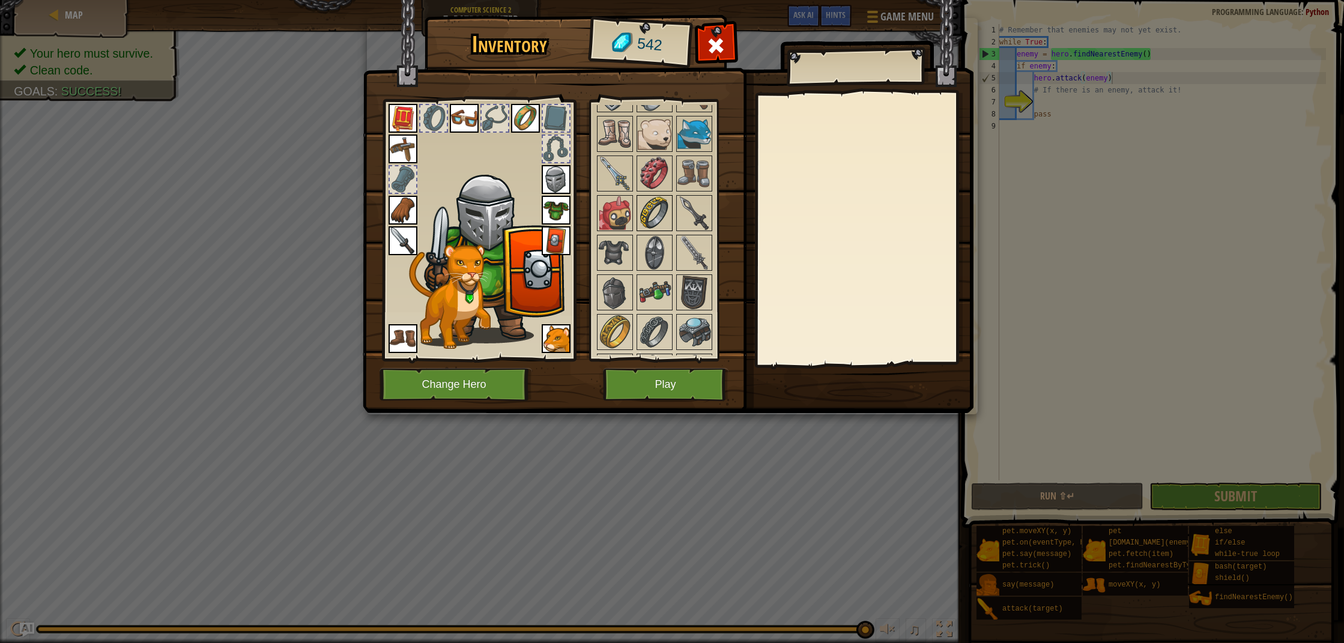
click at [652, 219] on img at bounding box center [655, 213] width 34 height 34
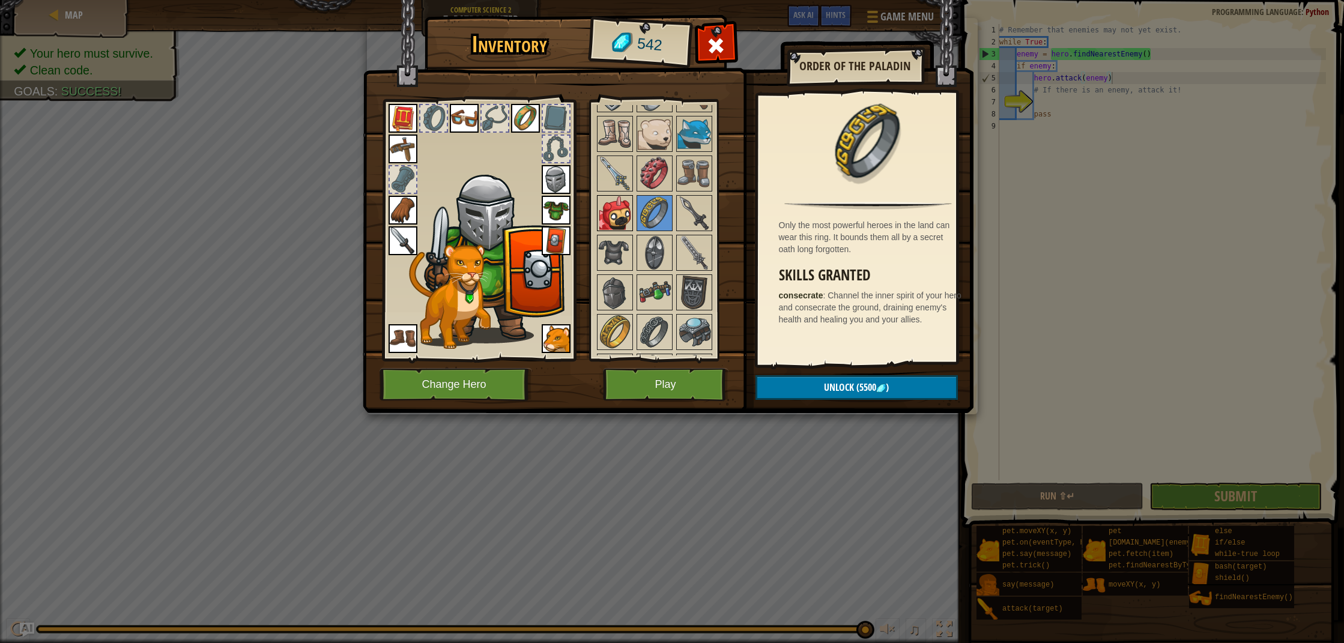
click at [612, 195] on div at bounding box center [615, 213] width 36 height 36
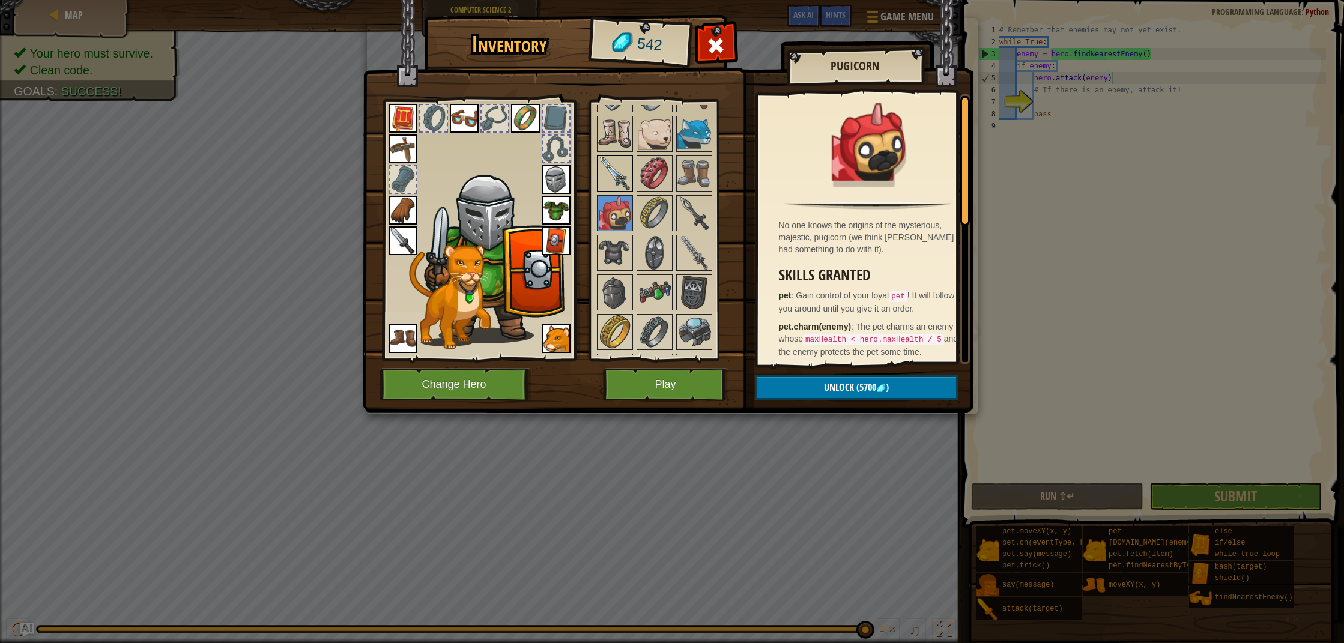
click at [624, 162] on img at bounding box center [615, 174] width 34 height 34
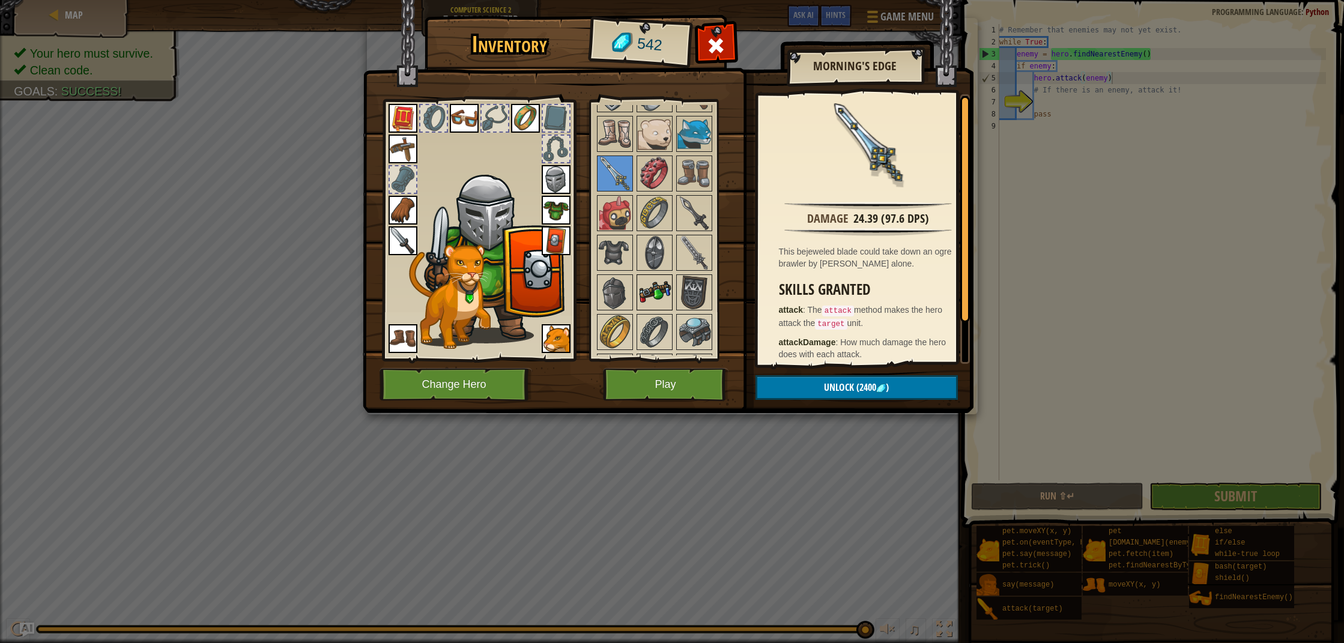
click at [654, 275] on div at bounding box center [655, 293] width 36 height 36
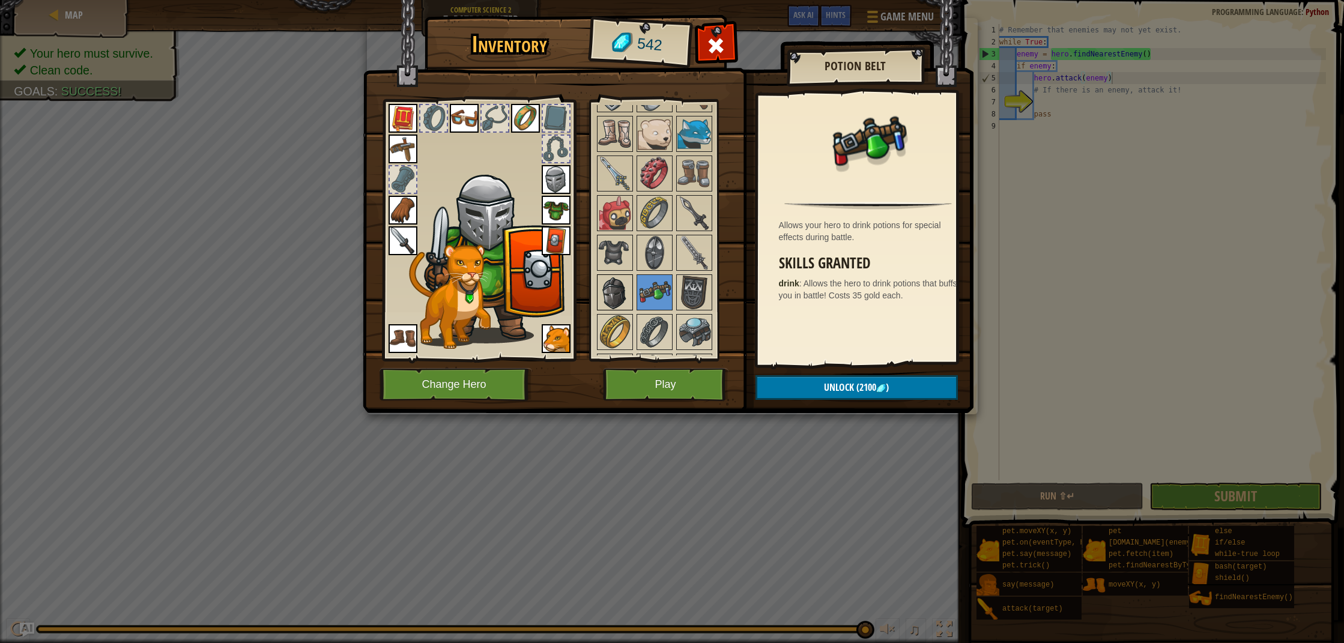
click at [603, 306] on img at bounding box center [615, 293] width 34 height 34
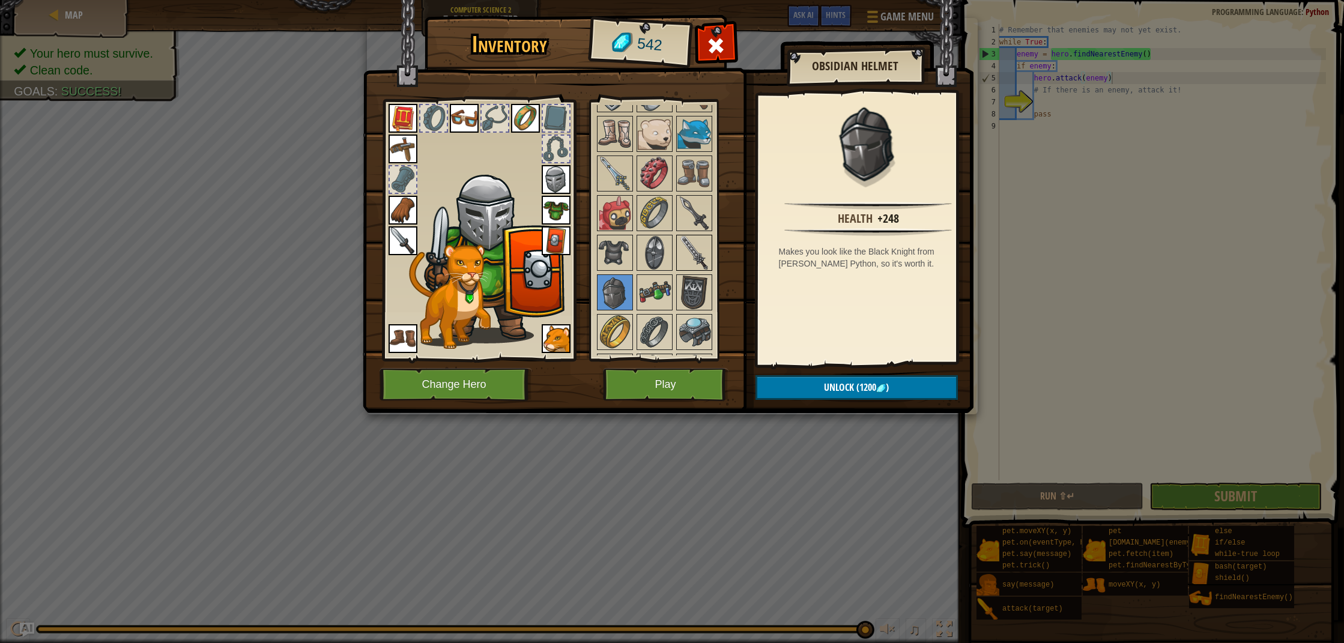
click at [685, 248] on img at bounding box center [695, 253] width 34 height 34
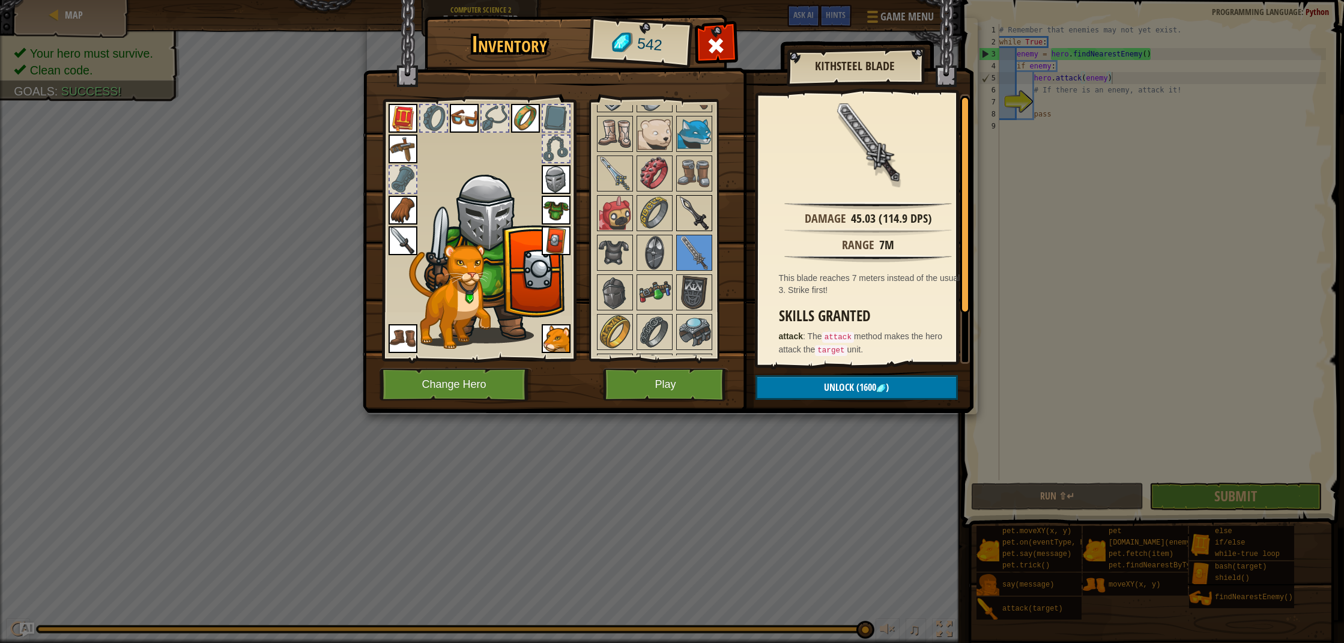
click at [690, 201] on img at bounding box center [695, 213] width 34 height 34
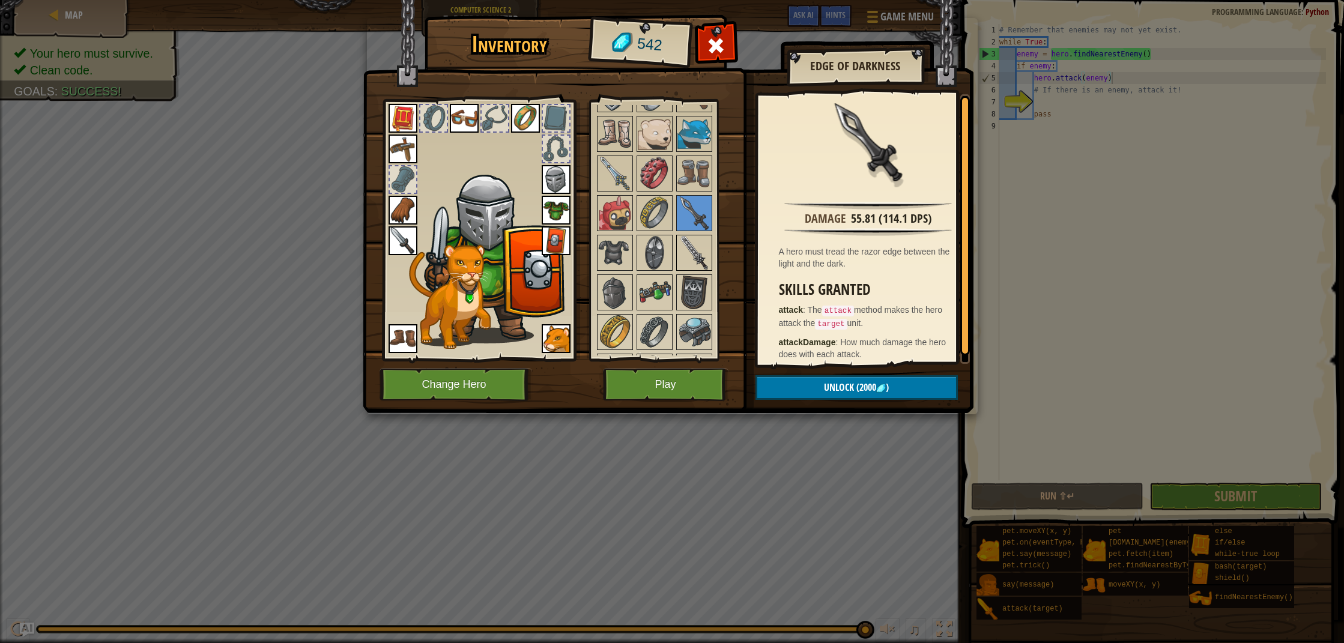
click at [692, 256] on img at bounding box center [695, 253] width 34 height 34
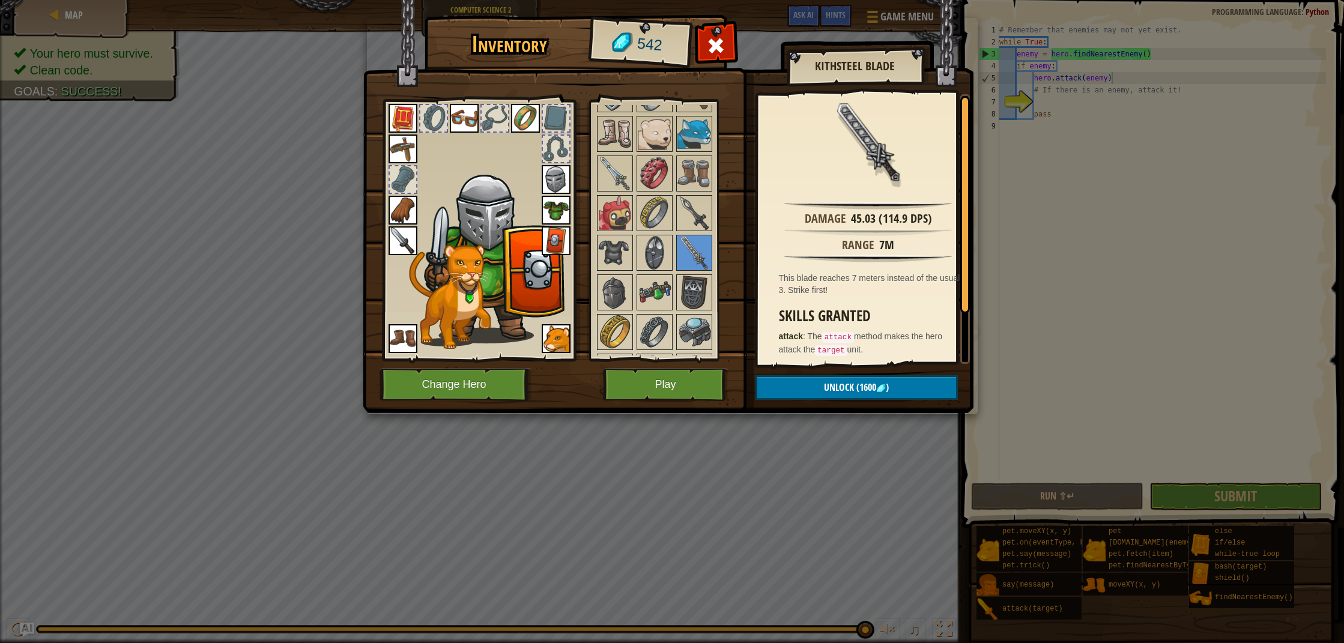
scroll to position [885, 0]
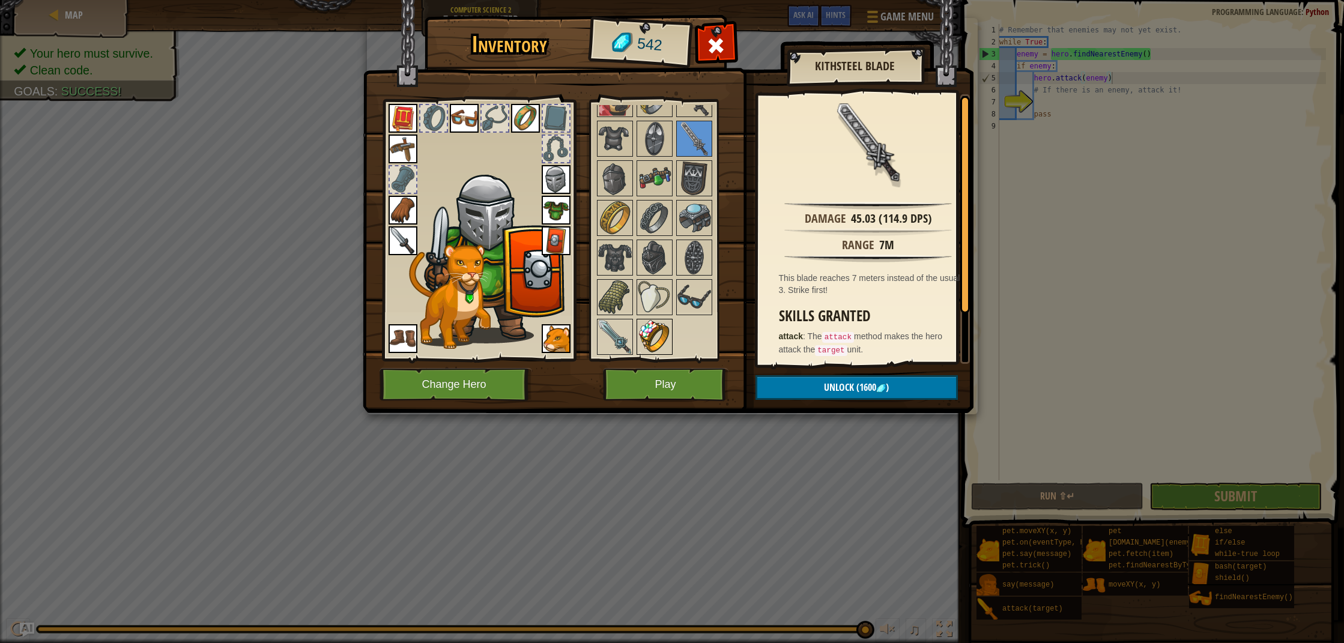
click at [656, 339] on img at bounding box center [655, 337] width 34 height 34
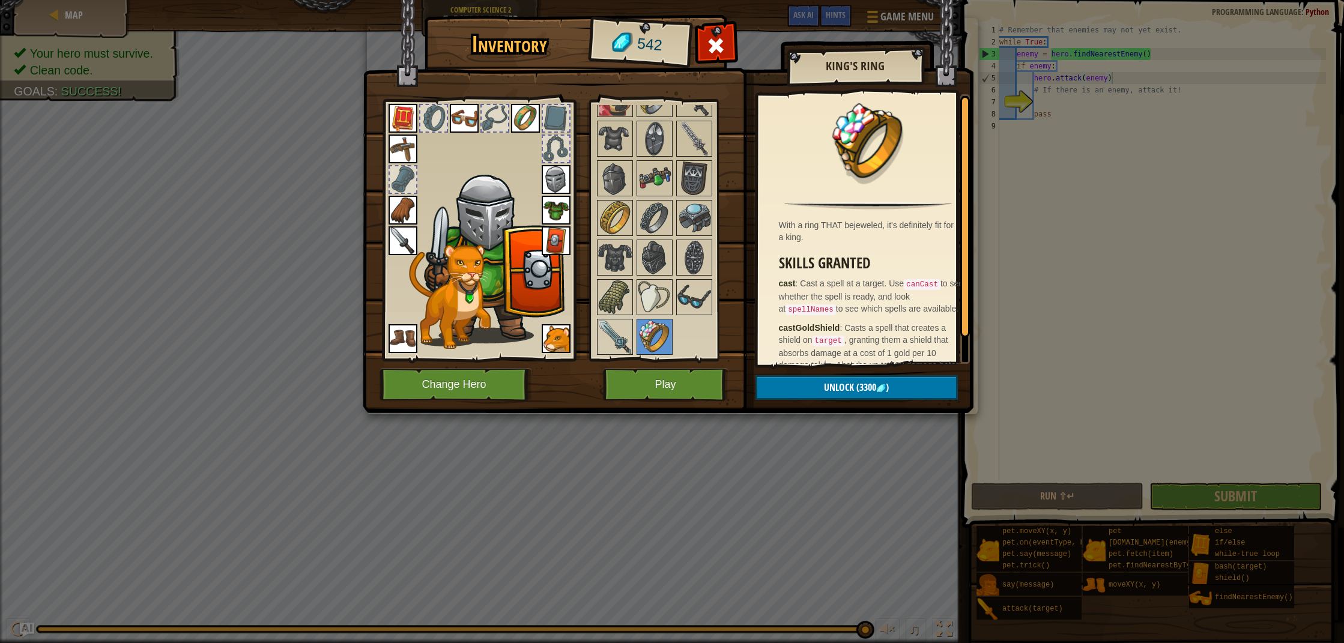
click at [633, 332] on div "Available Equip Equip Equip Equip Equip Equip Equip Equip Equip Equip Equip Equ…" at bounding box center [670, 230] width 151 height 251
click at [620, 333] on img at bounding box center [615, 337] width 34 height 34
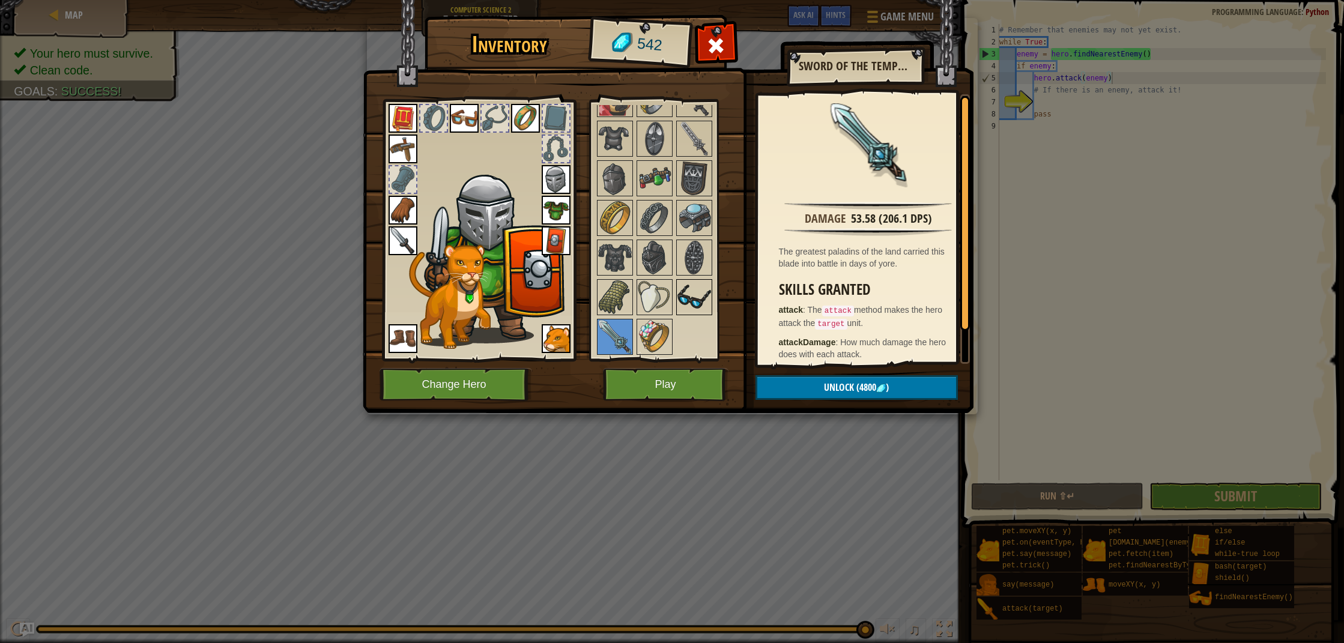
click at [685, 295] on img at bounding box center [695, 298] width 34 height 34
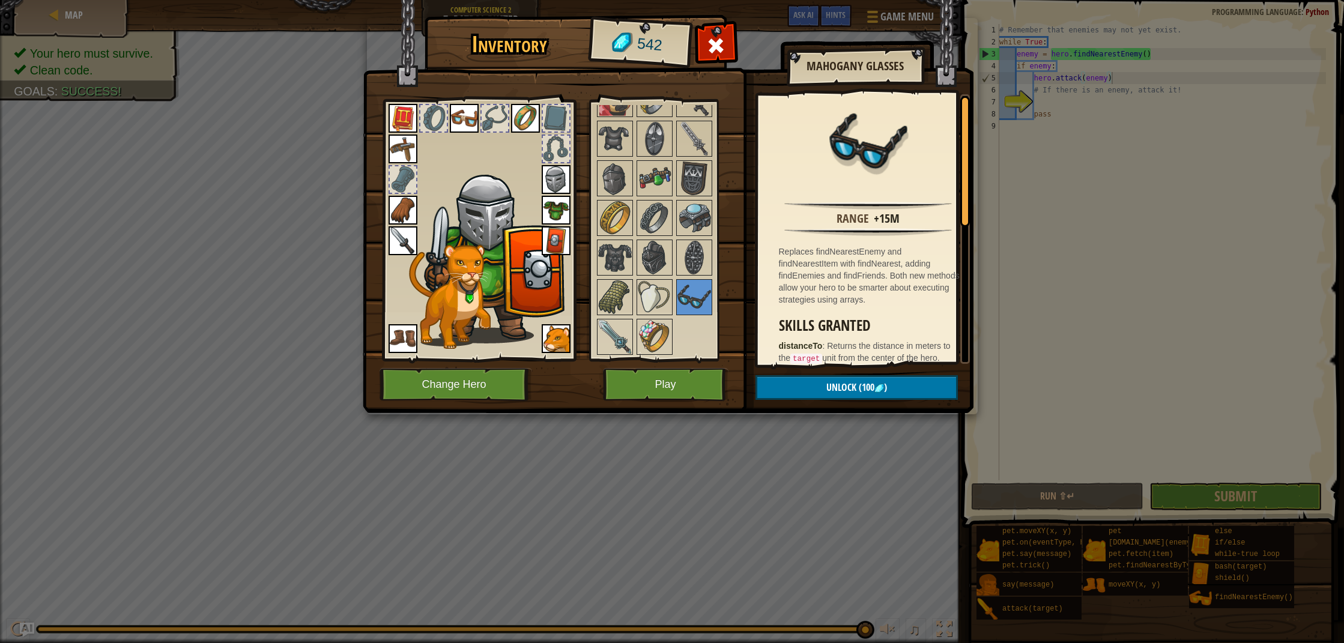
click at [475, 115] on img at bounding box center [464, 118] width 29 height 29
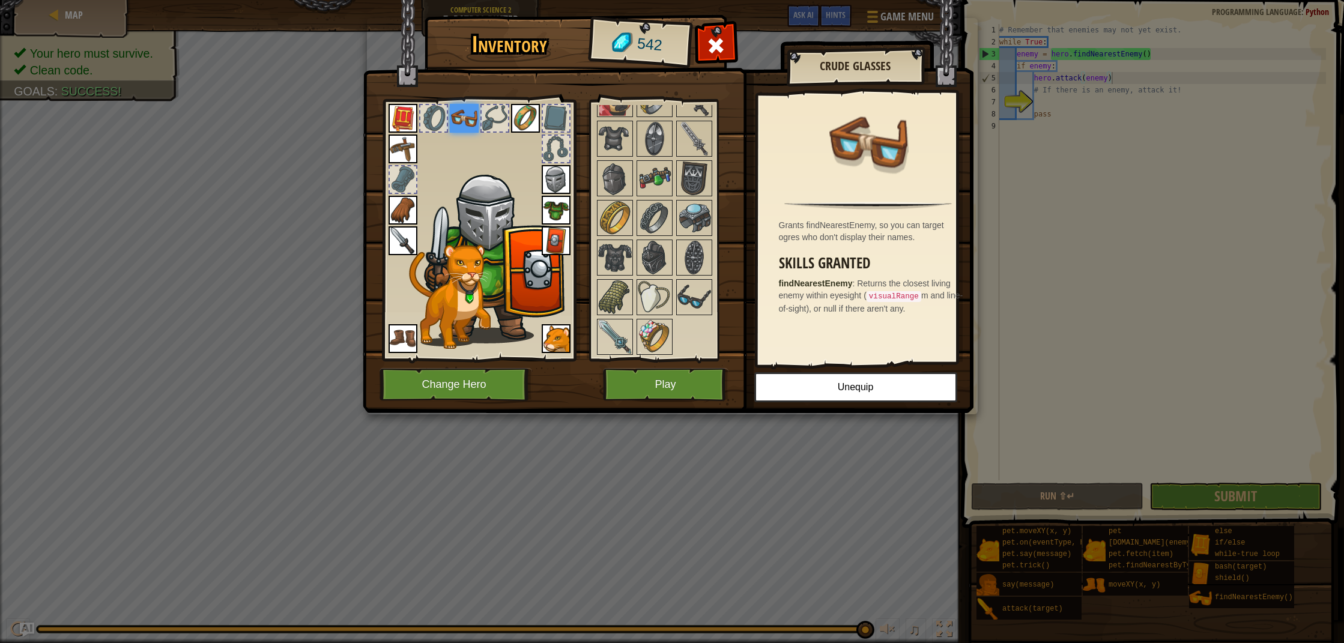
click at [651, 369] on button "Play" at bounding box center [666, 384] width 126 height 33
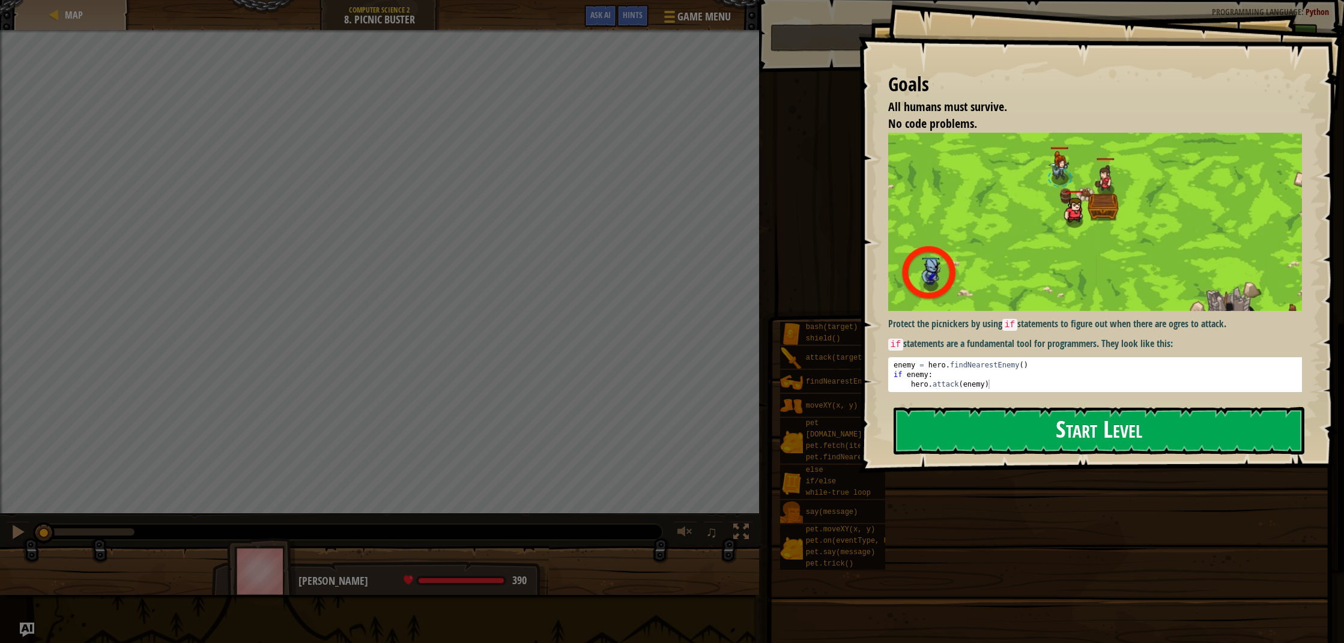
click at [1179, 425] on button "Start Level" at bounding box center [1099, 430] width 411 height 47
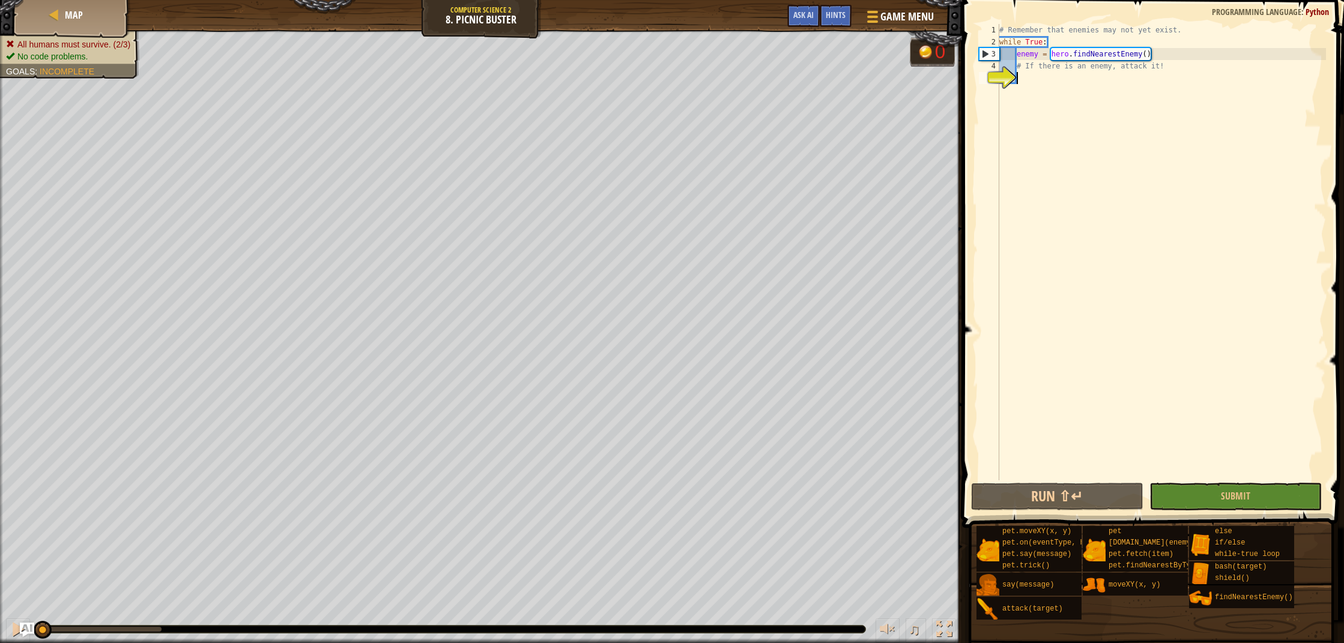
click at [1065, 68] on div "# Remember that enemies may not yet exist. while True : enemy = hero . findNear…" at bounding box center [1161, 264] width 329 height 481
click at [1189, 46] on div "# Remember that enemies may not yet exist. while True : enemy = hero . findNear…" at bounding box center [1161, 264] width 329 height 481
click at [1176, 46] on div "# Remember that enemies may not yet exist. while True : enemy = hero . findNear…" at bounding box center [1161, 264] width 329 height 481
click at [1174, 53] on div "# Remember that enemies may not yet exist. while True : enemy = hero . findNear…" at bounding box center [1161, 264] width 329 height 481
type textarea "enemy = hero.findNearestEnemy()"
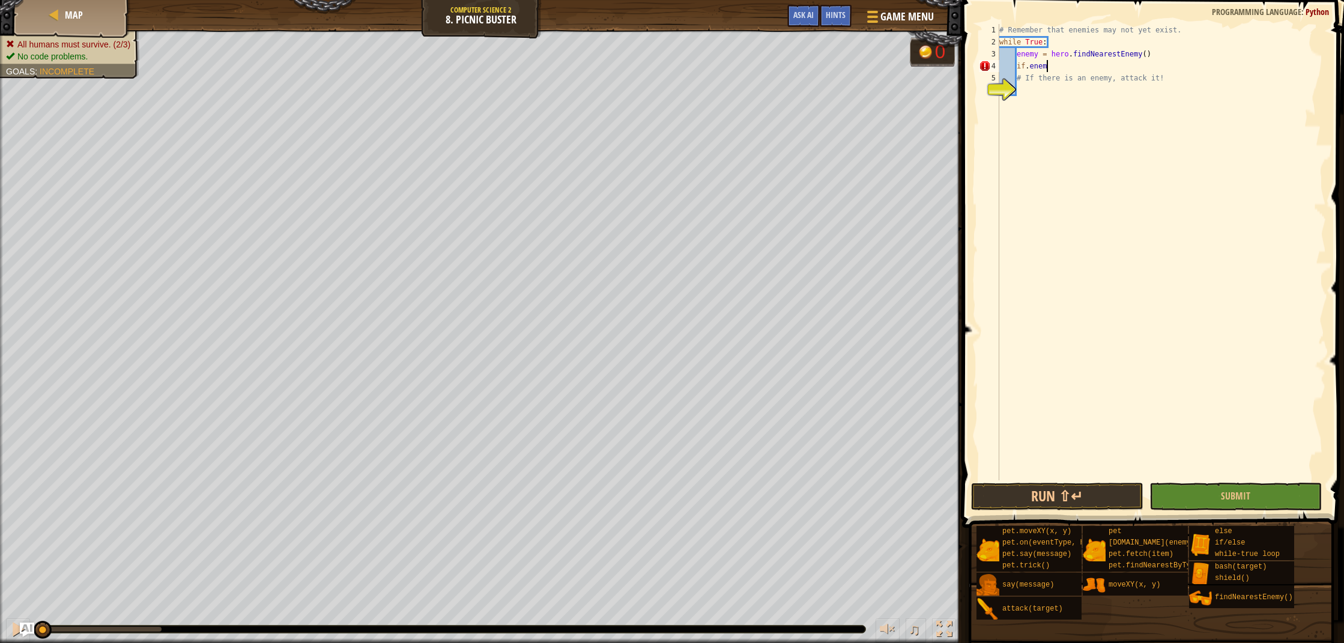
scroll to position [5, 4]
type textarea "if.enemy:"
click at [836, 13] on span "Hints" at bounding box center [836, 14] width 20 height 11
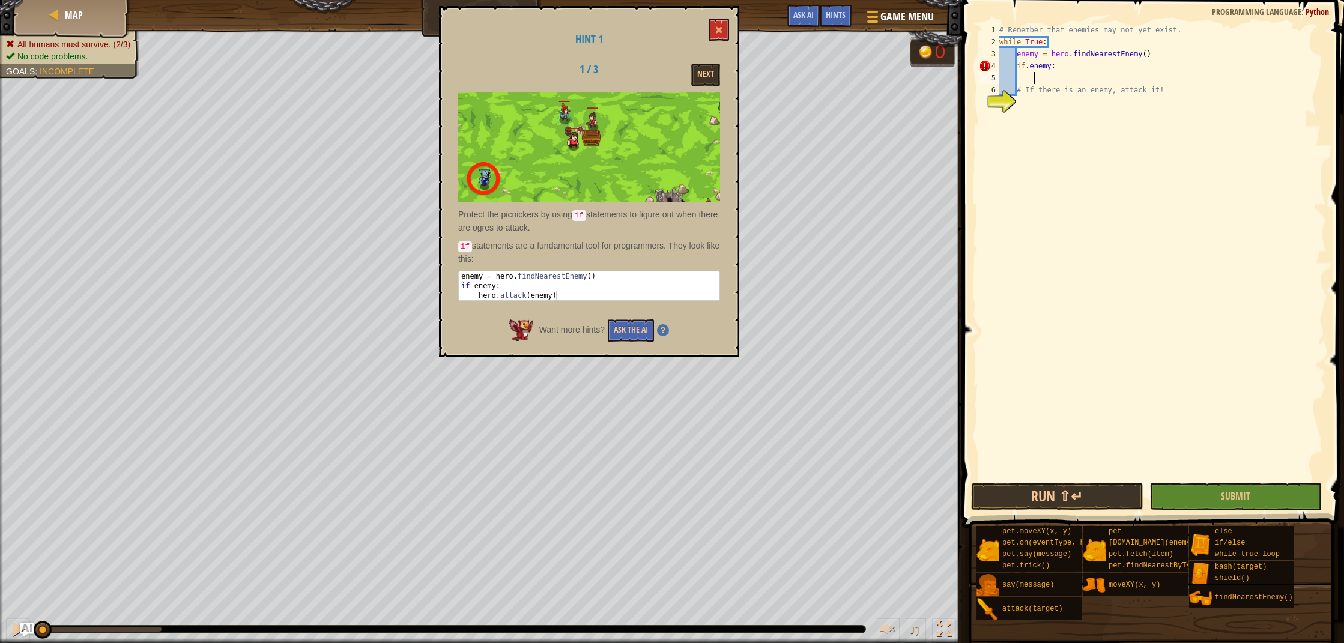
click at [1030, 71] on div "# Remember that enemies may not yet exist. while True : enemy = hero . findNear…" at bounding box center [1161, 264] width 329 height 481
type textarea "if enemy:"
click at [1046, 80] on div "# Remember that enemies may not yet exist. while True : enemy = hero . findNear…" at bounding box center [1161, 264] width 329 height 481
type textarea "hero.attack(enemy)"
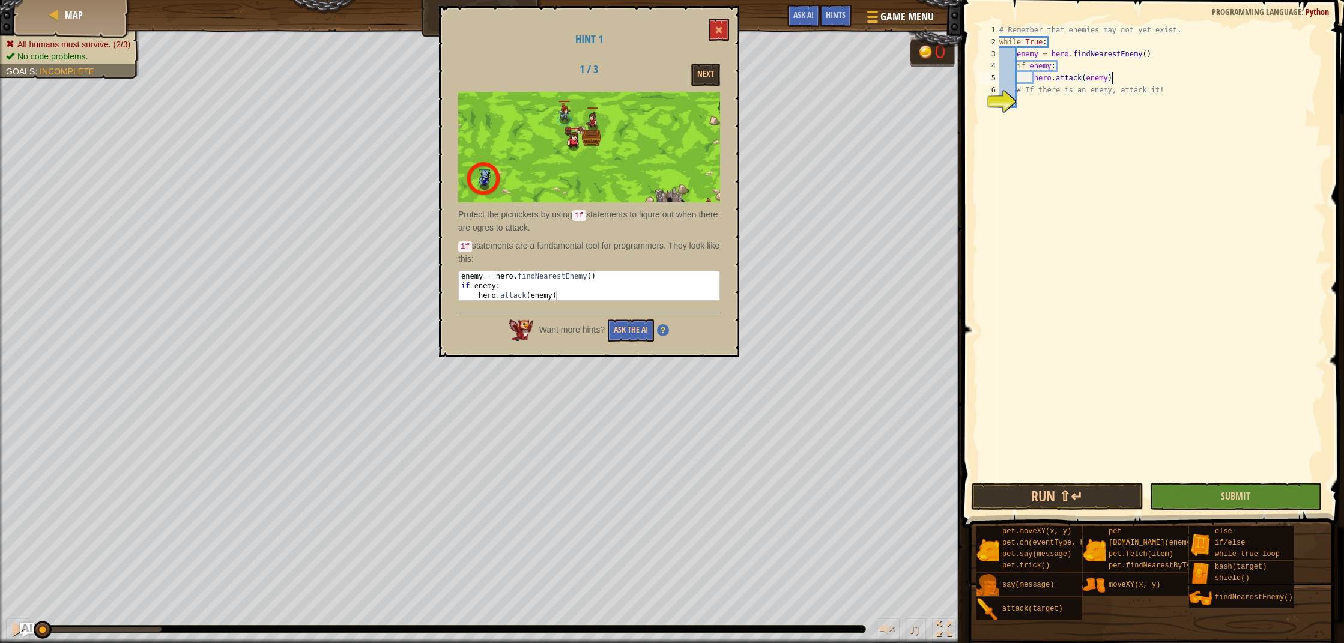
click at [1292, 488] on button "Submit" at bounding box center [1236, 497] width 172 height 28
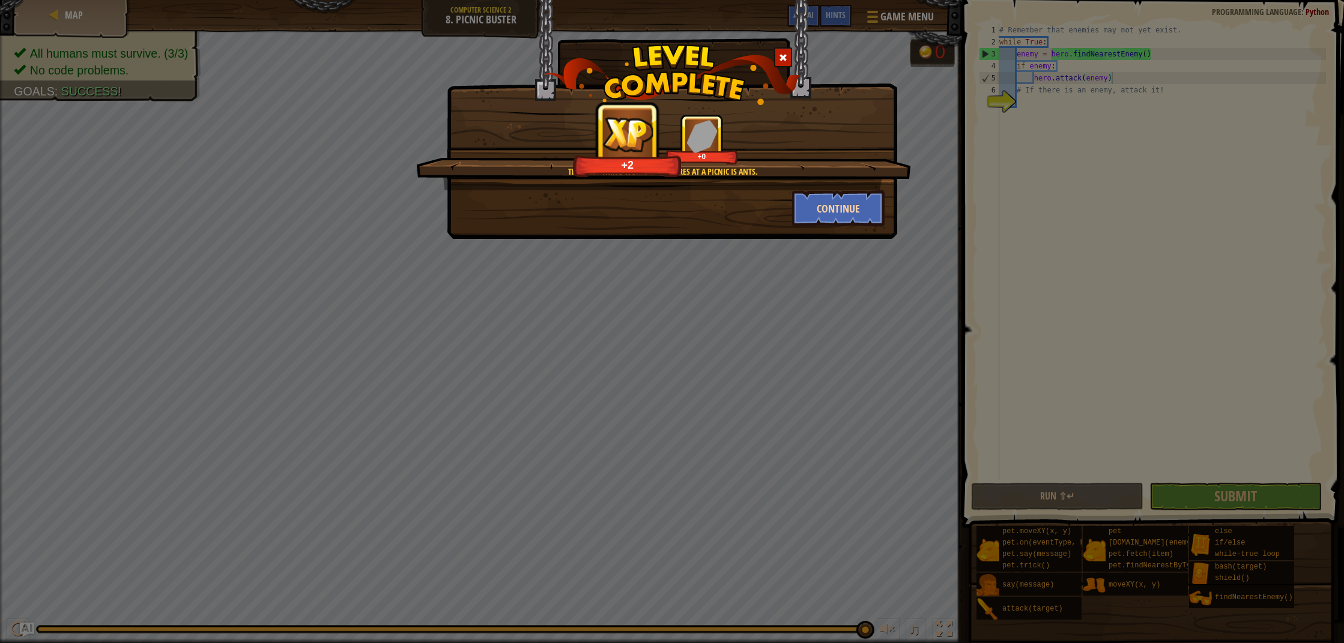
click at [855, 207] on button "Continue" at bounding box center [838, 208] width 93 height 36
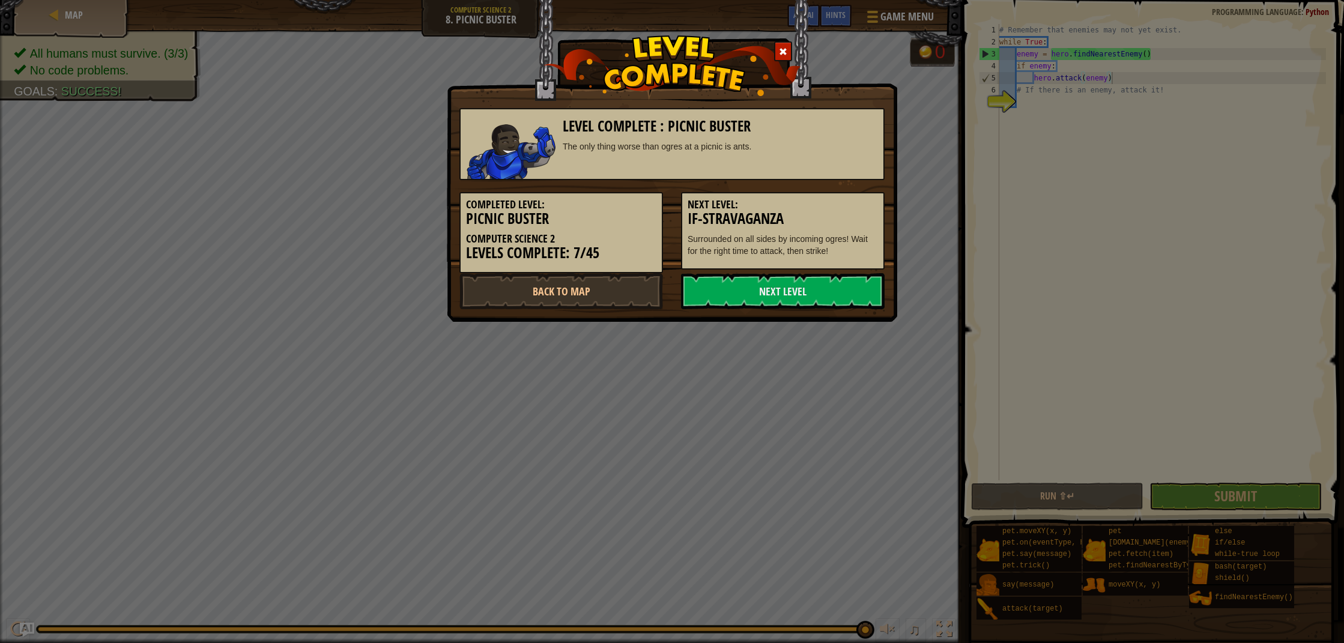
click at [791, 255] on p "Surrounded on all sides by incoming ogres! Wait for the right time to attack, t…" at bounding box center [783, 245] width 190 height 24
drag, startPoint x: 792, startPoint y: 278, endPoint x: 798, endPoint y: 288, distance: 11.3
click at [793, 281] on link "Next Level" at bounding box center [783, 291] width 204 height 36
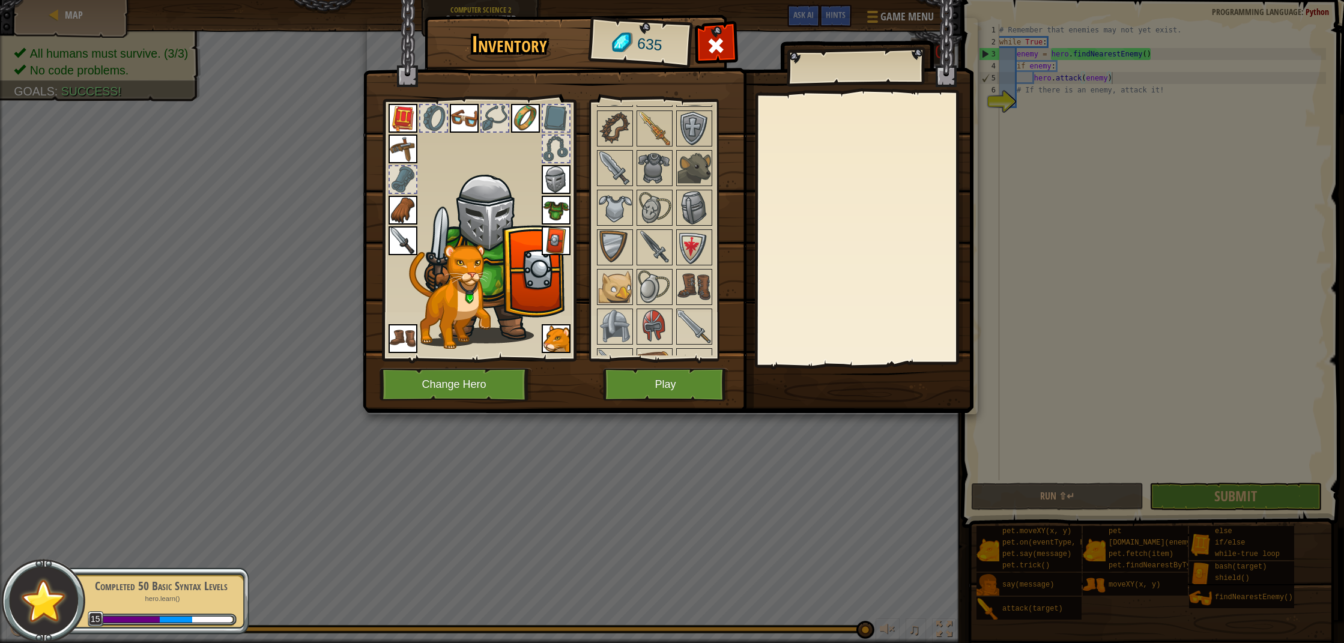
scroll to position [938, 0]
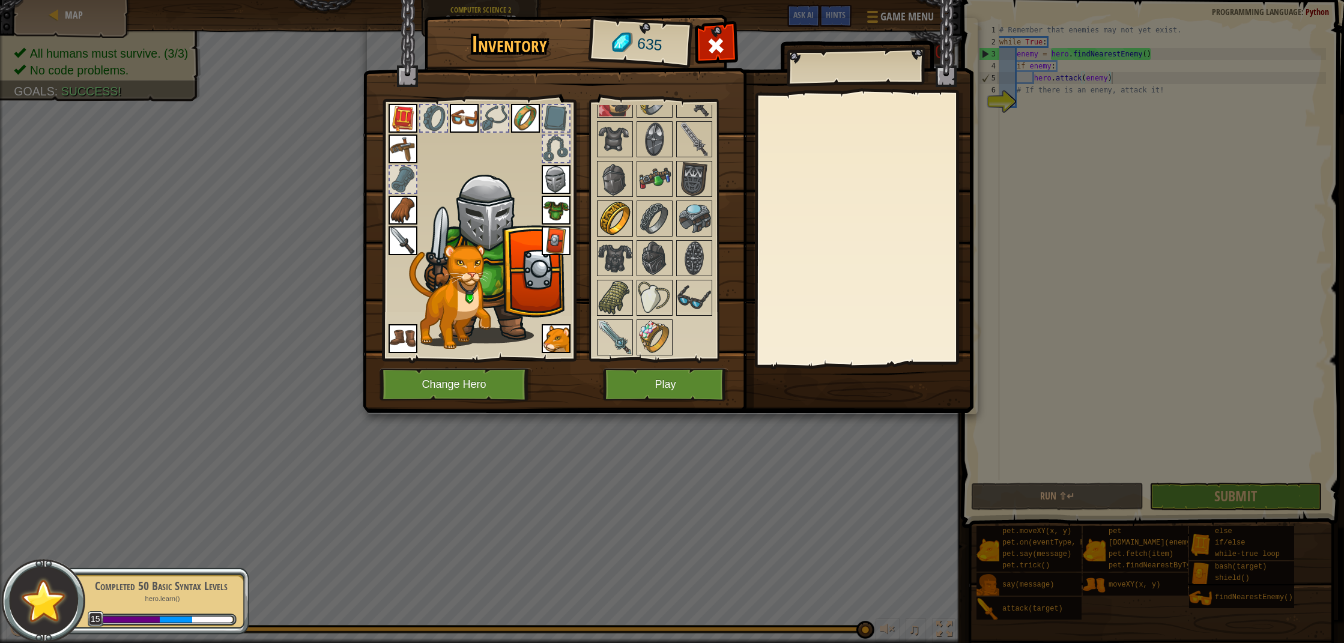
click at [621, 230] on img at bounding box center [615, 219] width 34 height 34
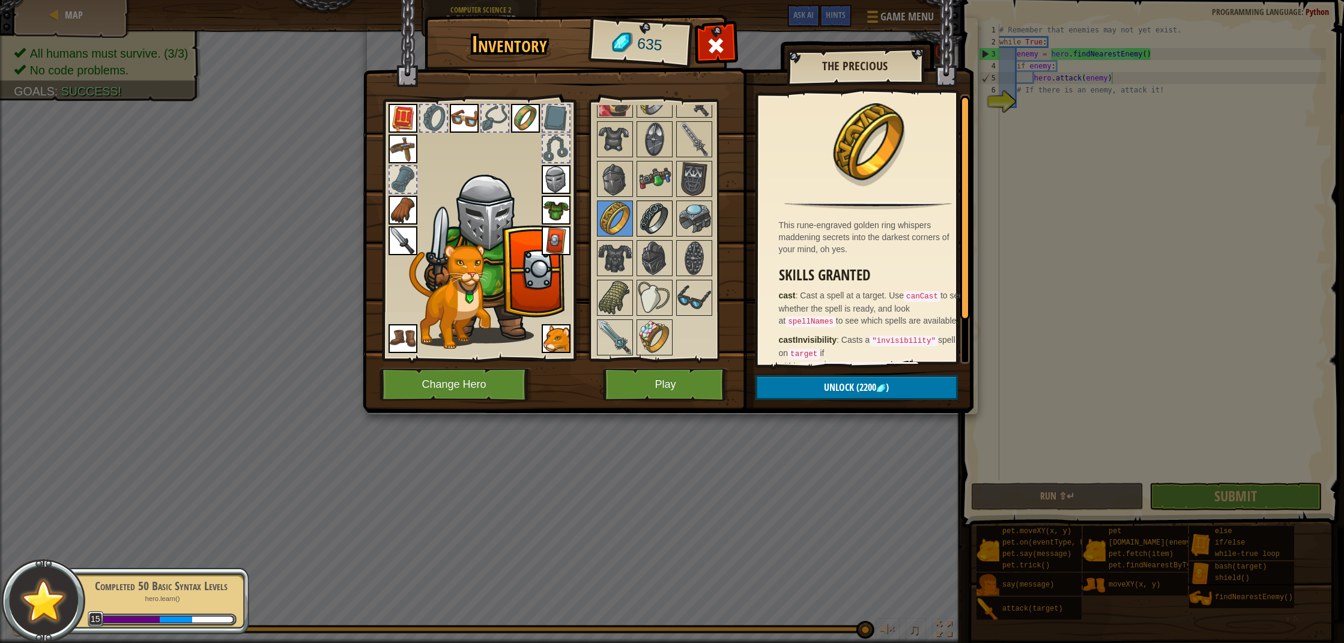
click at [639, 218] on img at bounding box center [655, 219] width 34 height 34
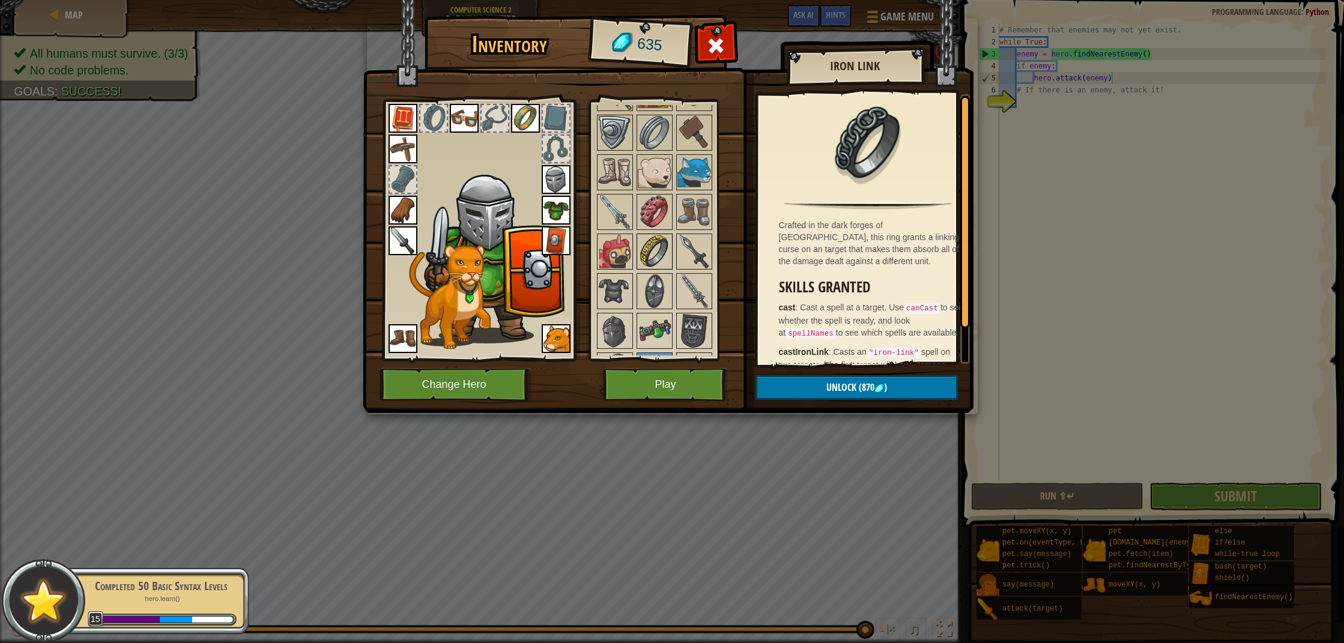
scroll to position [783, 0]
click at [643, 217] on img at bounding box center [655, 215] width 34 height 34
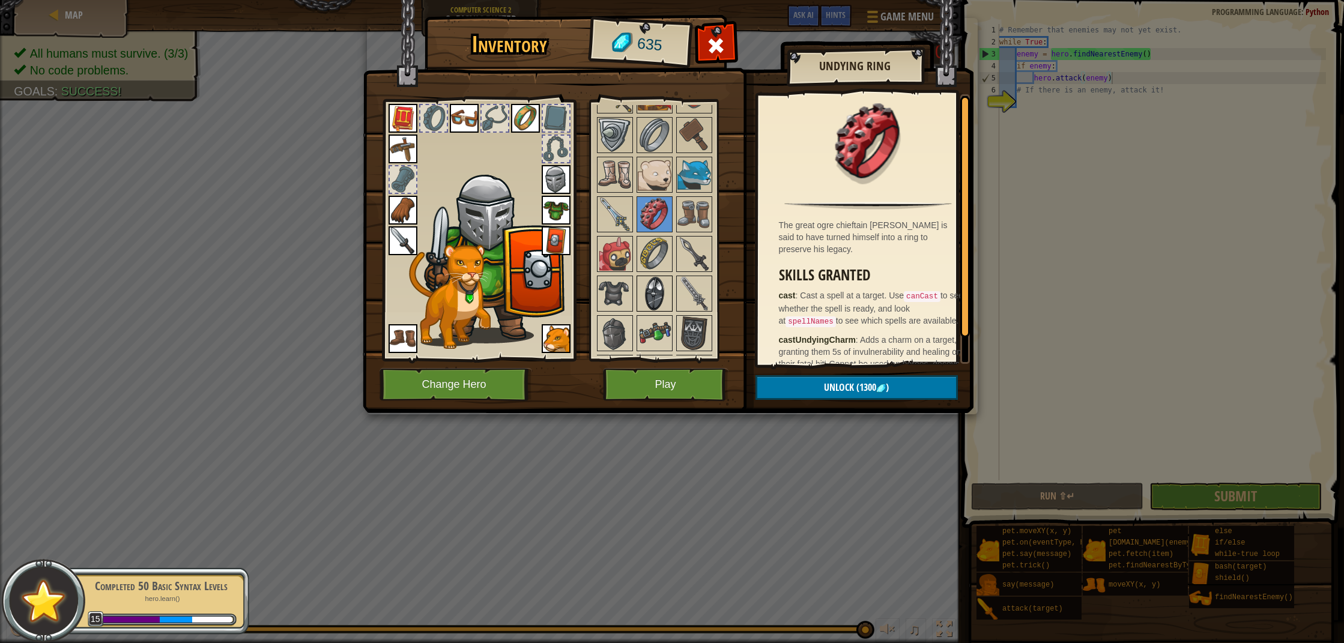
click at [655, 277] on img at bounding box center [655, 294] width 34 height 34
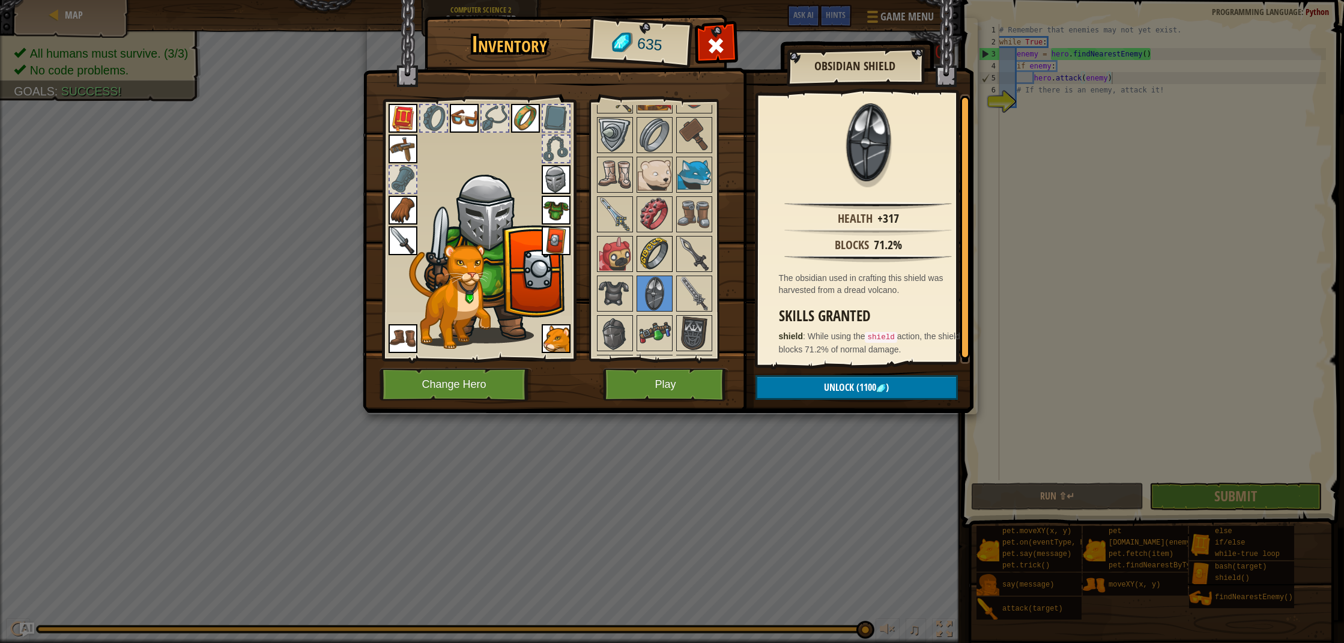
click at [660, 262] on img at bounding box center [655, 254] width 34 height 34
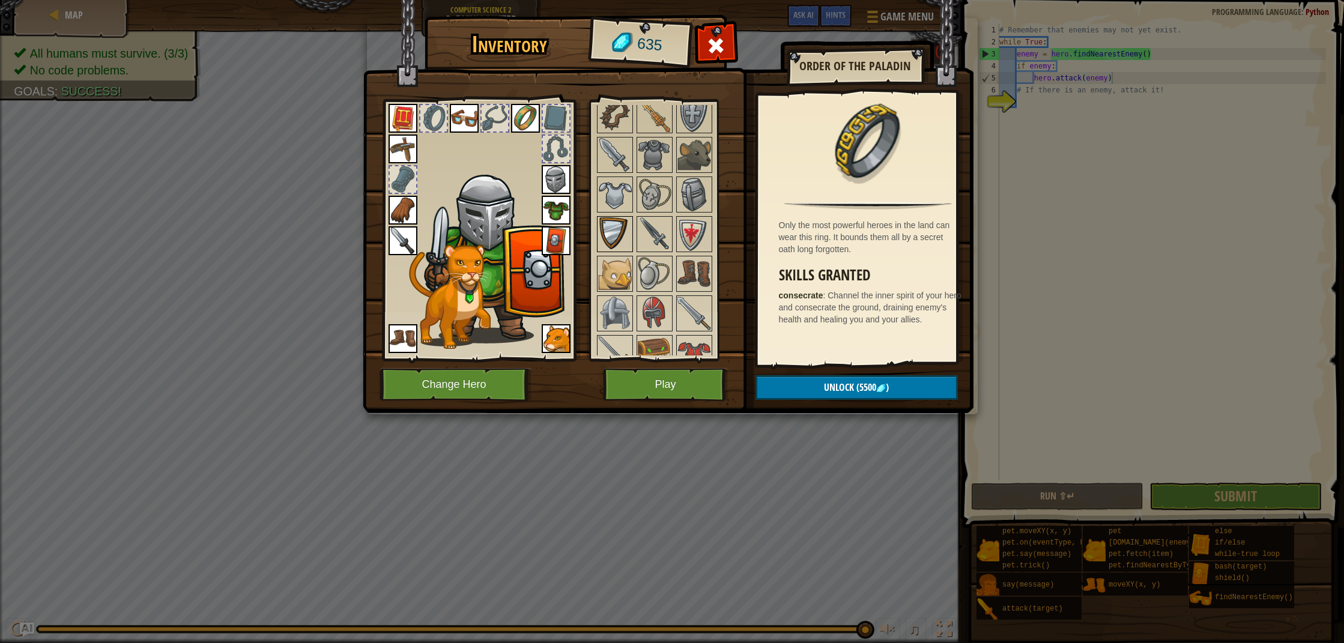
scroll to position [427, 0]
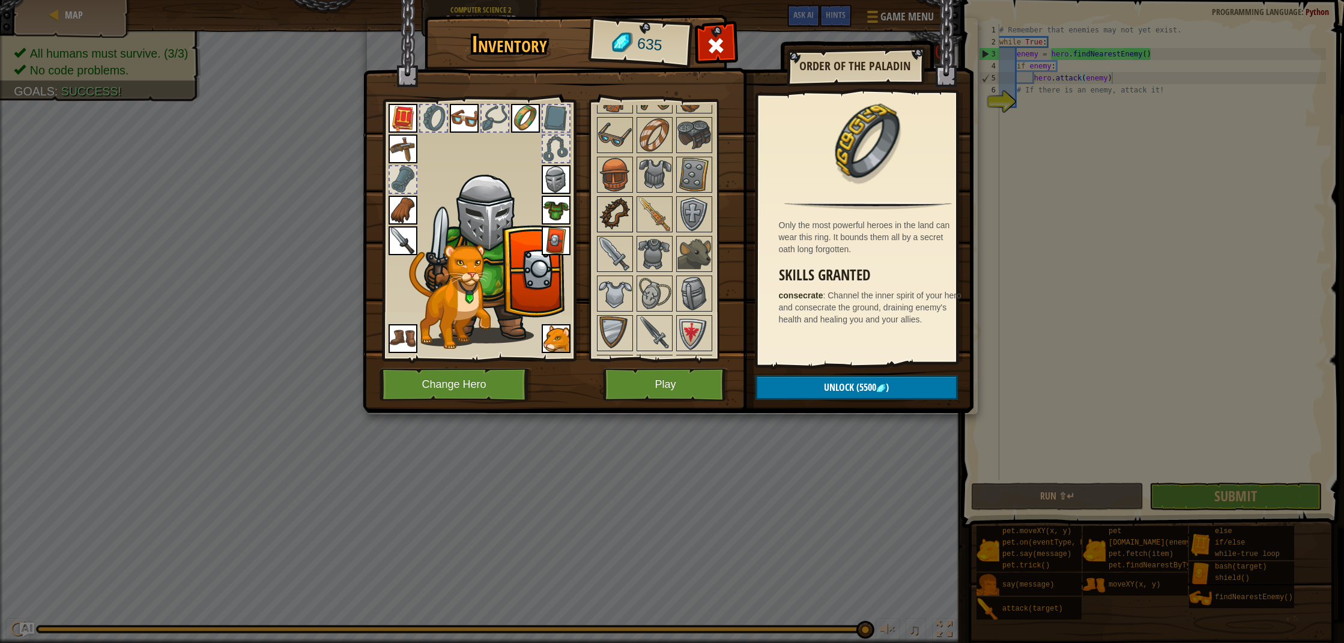
click at [625, 207] on img at bounding box center [615, 215] width 34 height 34
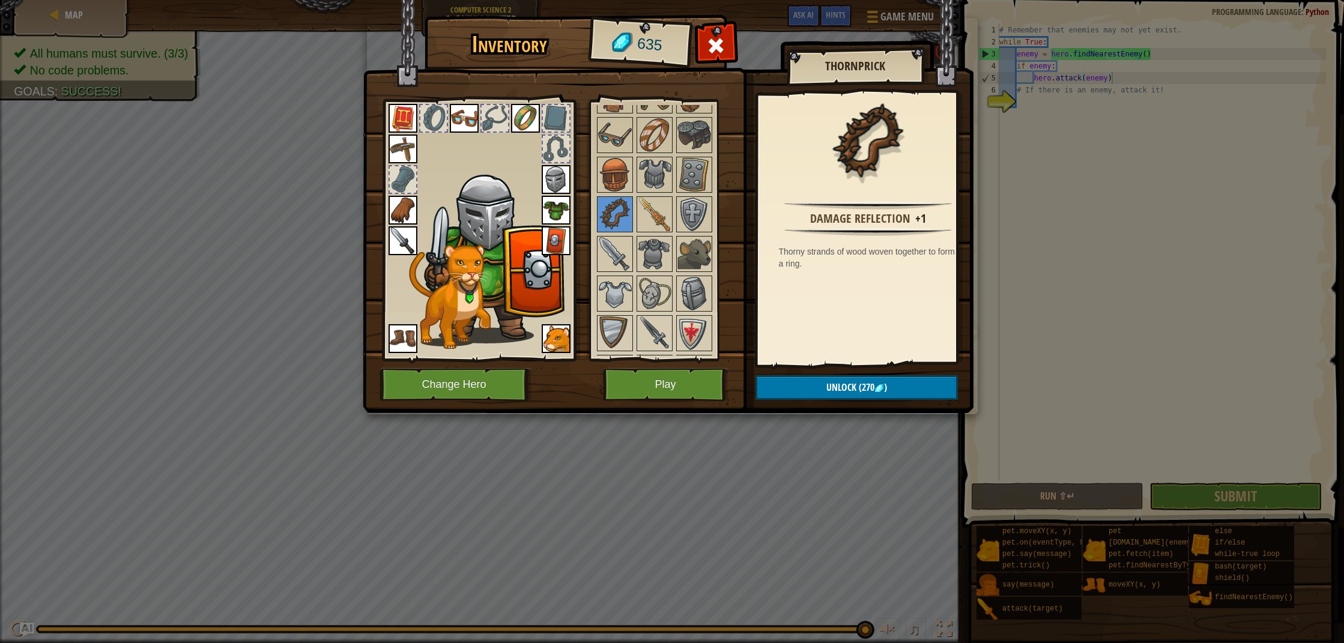
click at [681, 389] on button "Play" at bounding box center [666, 384] width 126 height 33
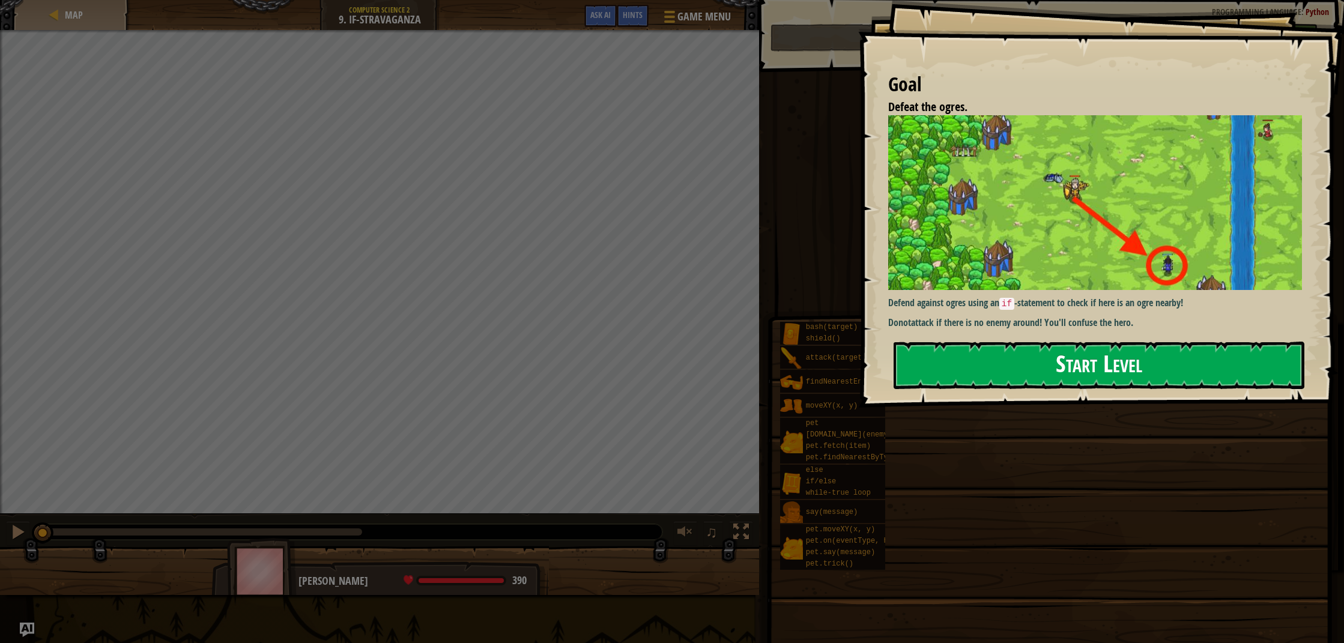
click at [1031, 368] on button "Start Level" at bounding box center [1099, 365] width 411 height 47
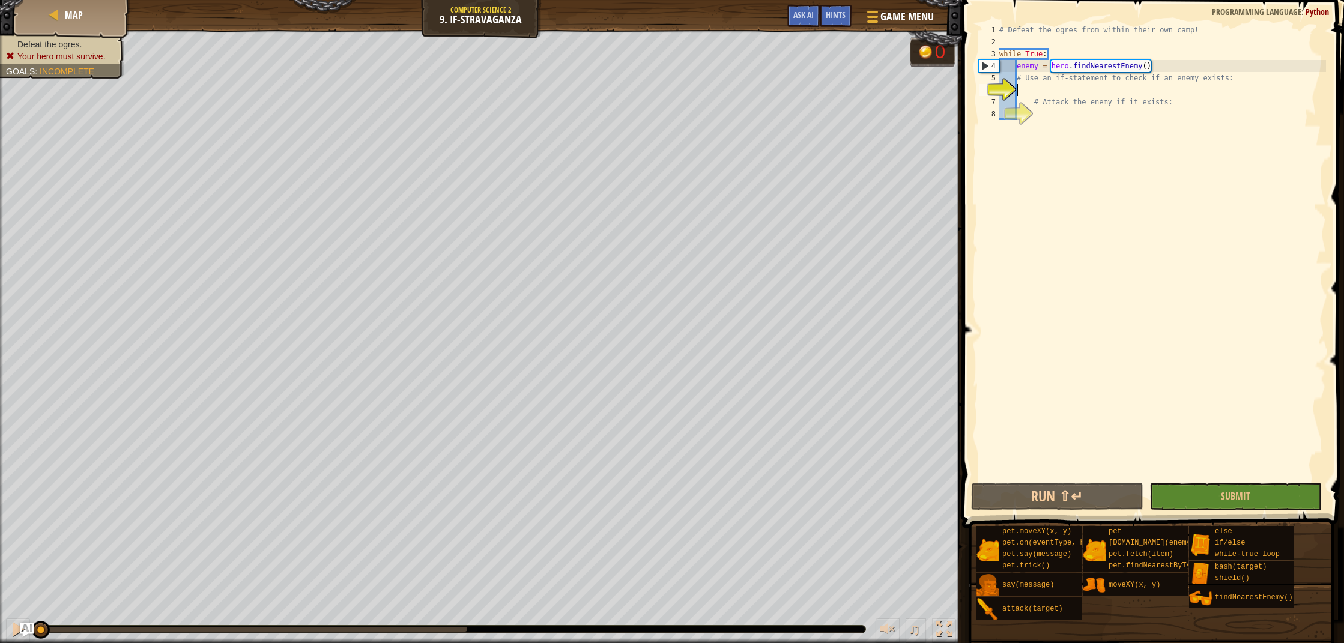
click at [1138, 77] on div "# Defeat the ogres from within their own camp! while True : enemy = hero . find…" at bounding box center [1161, 264] width 329 height 481
click at [1168, 68] on div "# Defeat the ogres from within their own camp! while True : enemy = hero . find…" at bounding box center [1161, 264] width 329 height 481
type textarea "enemy = hero.findNearestEnemy()"
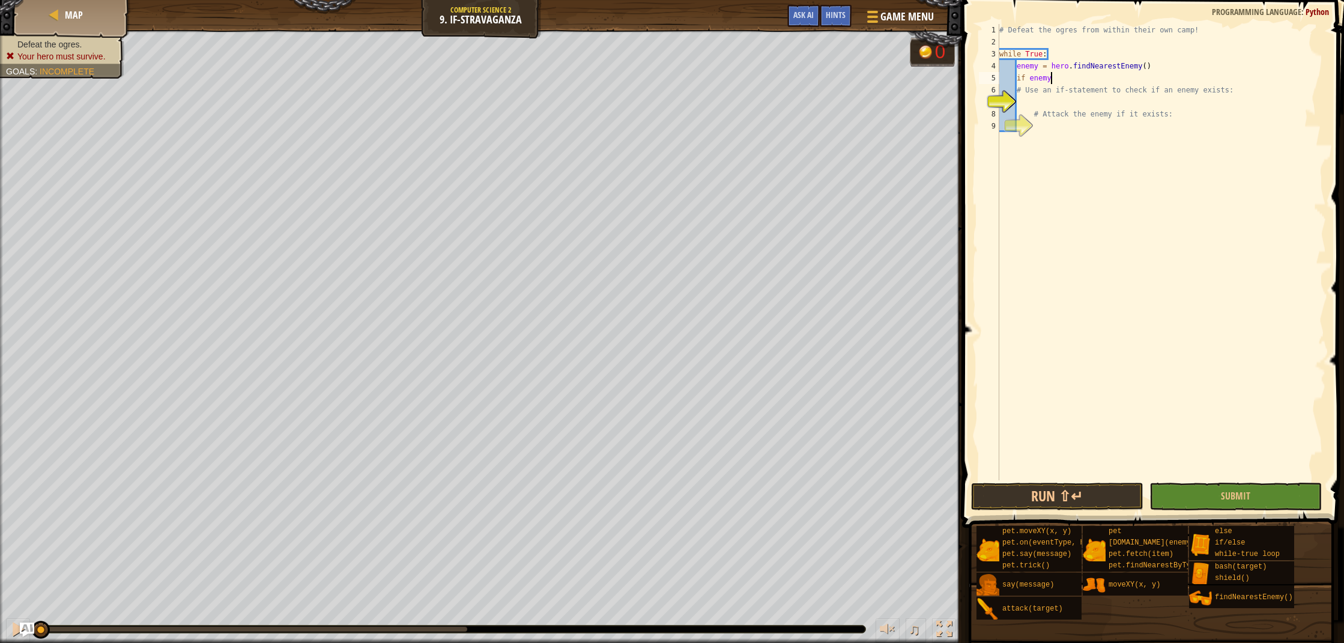
scroll to position [5, 4]
type textarea "if enemy:"
type textarea "hero.attack(enemy)"
click at [1295, 483] on button "Submit" at bounding box center [1236, 497] width 172 height 28
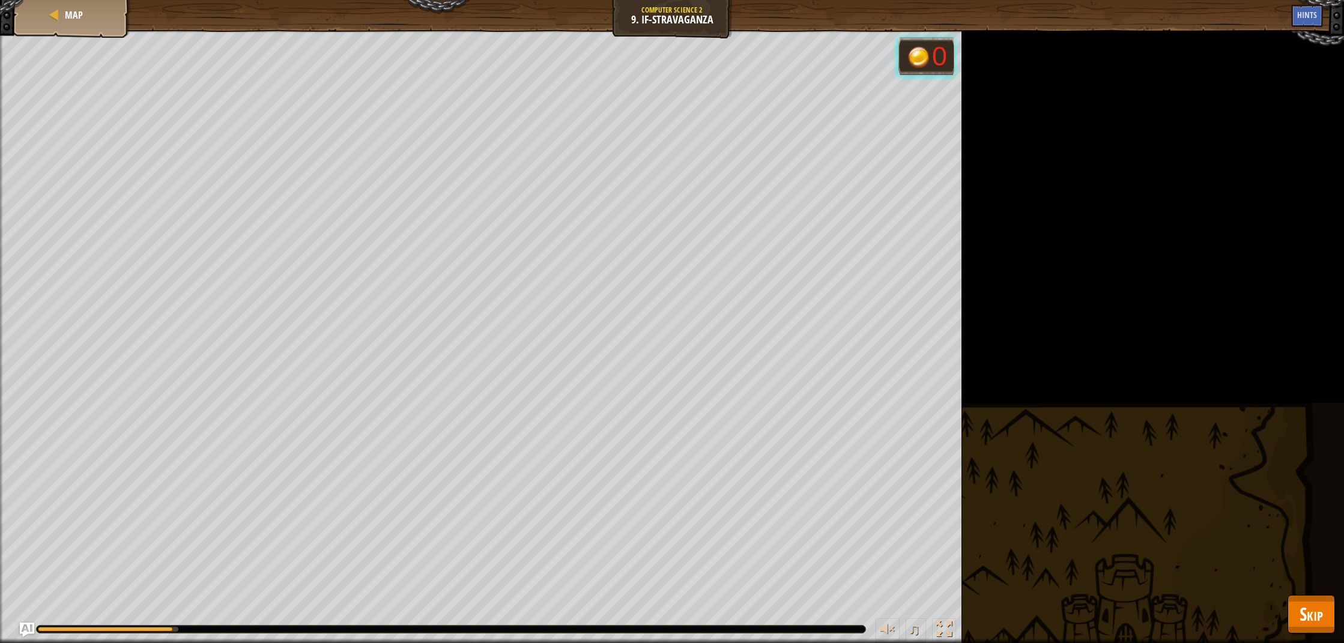
click at [1315, 612] on span "Skip" at bounding box center [1311, 614] width 23 height 25
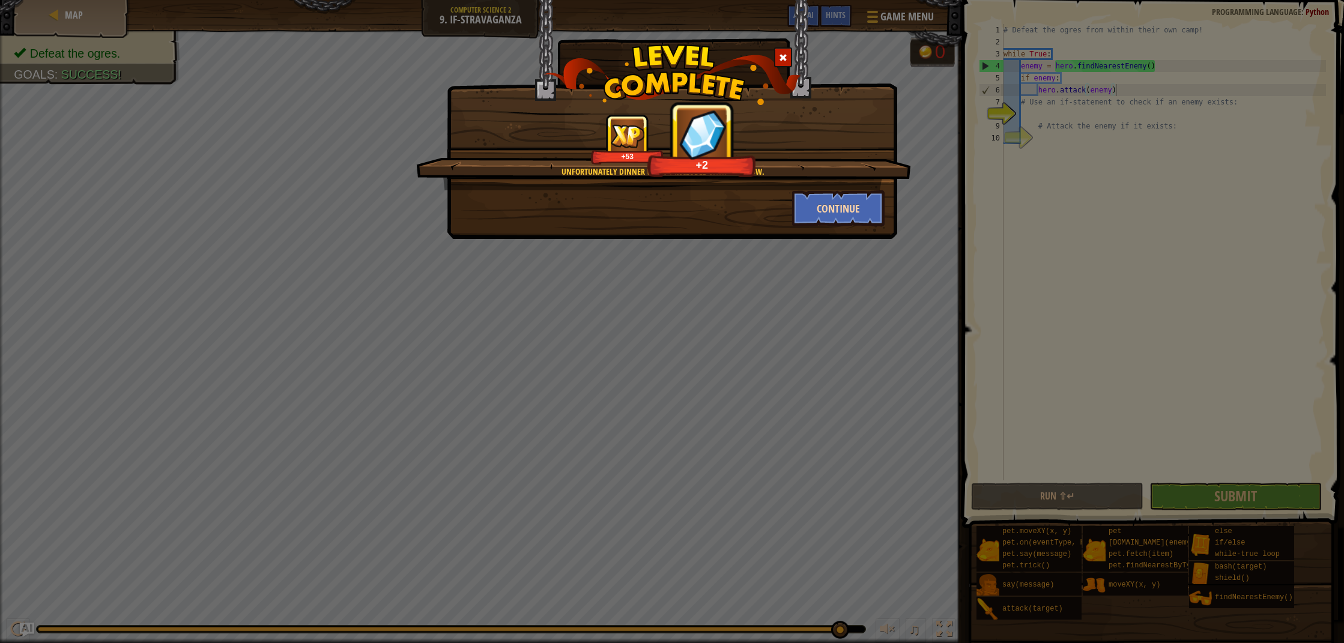
click at [848, 213] on button "Continue" at bounding box center [838, 208] width 93 height 36
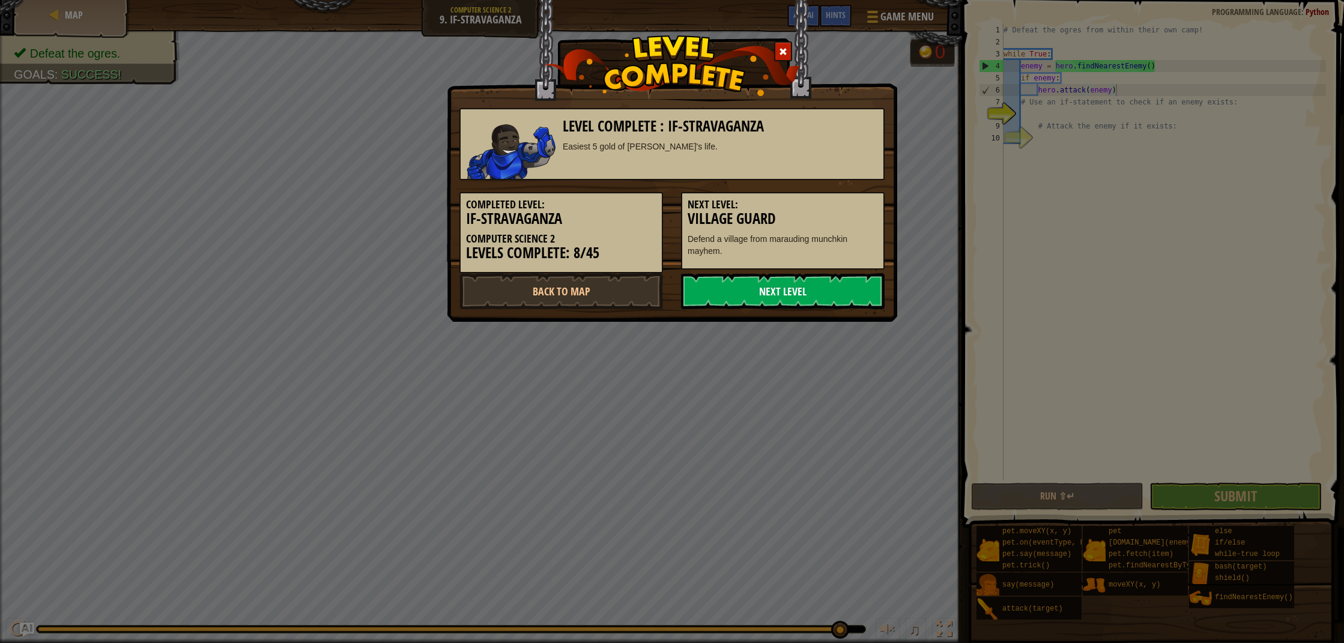
click at [782, 307] on link "Next Level" at bounding box center [783, 291] width 204 height 36
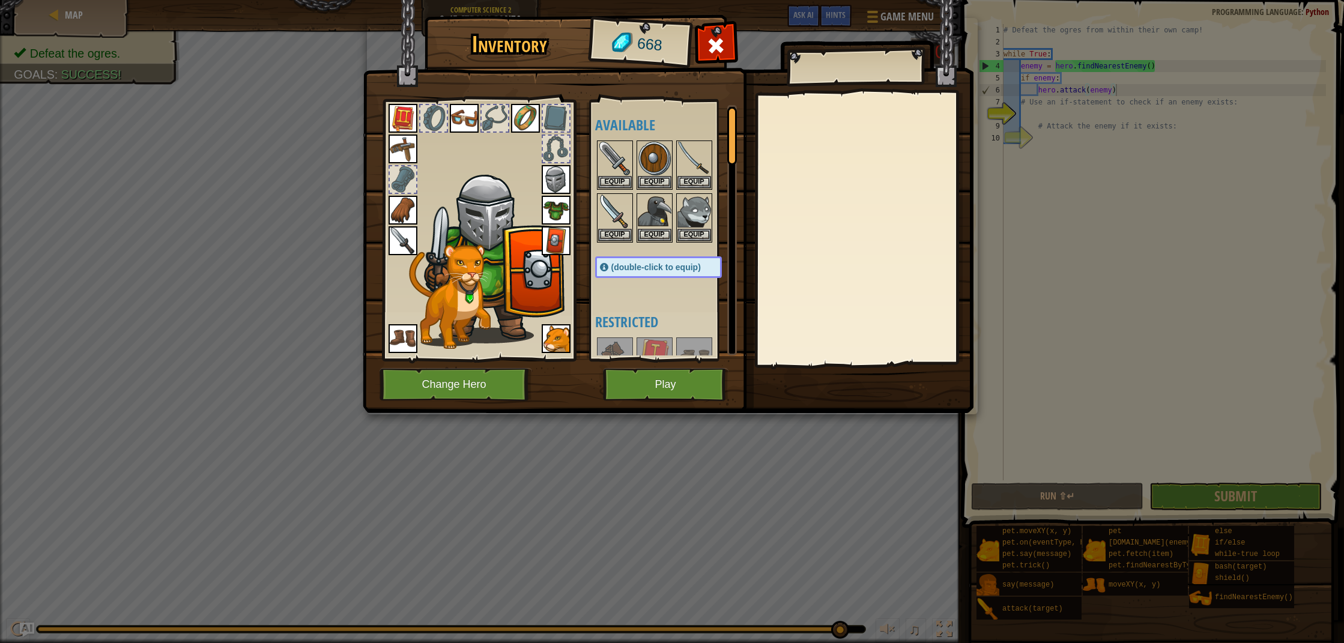
click at [678, 399] on button "Play" at bounding box center [666, 384] width 126 height 33
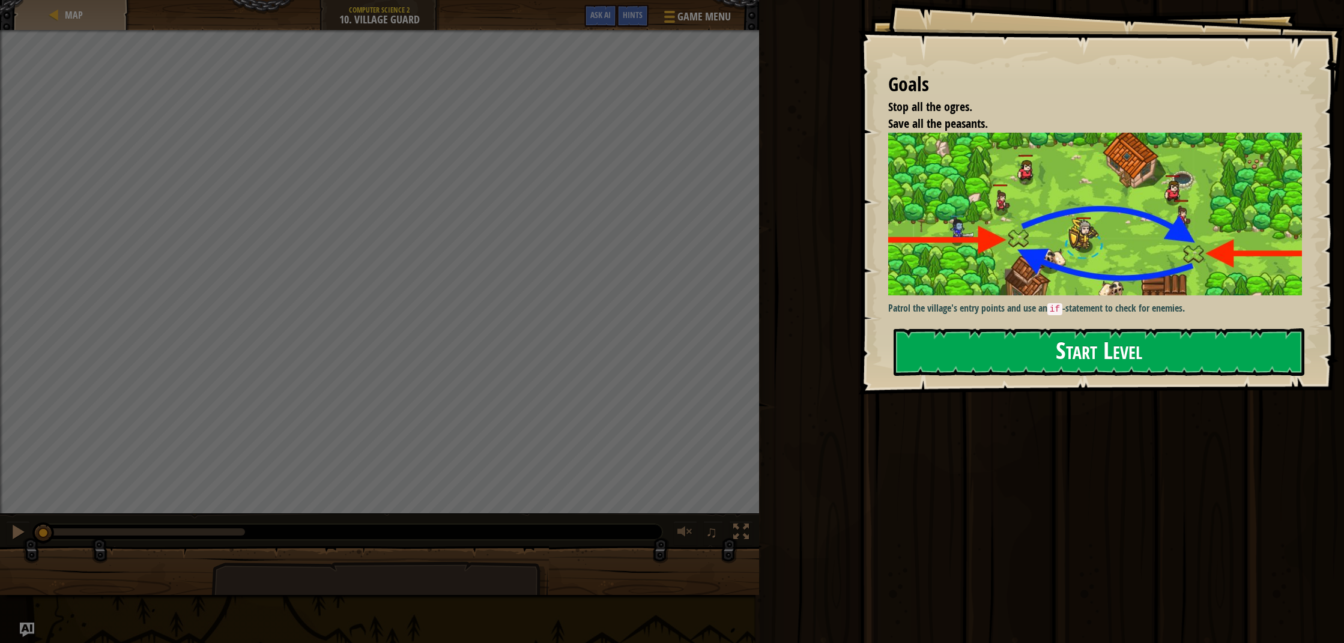
click at [1035, 350] on button "Start Level" at bounding box center [1099, 352] width 411 height 47
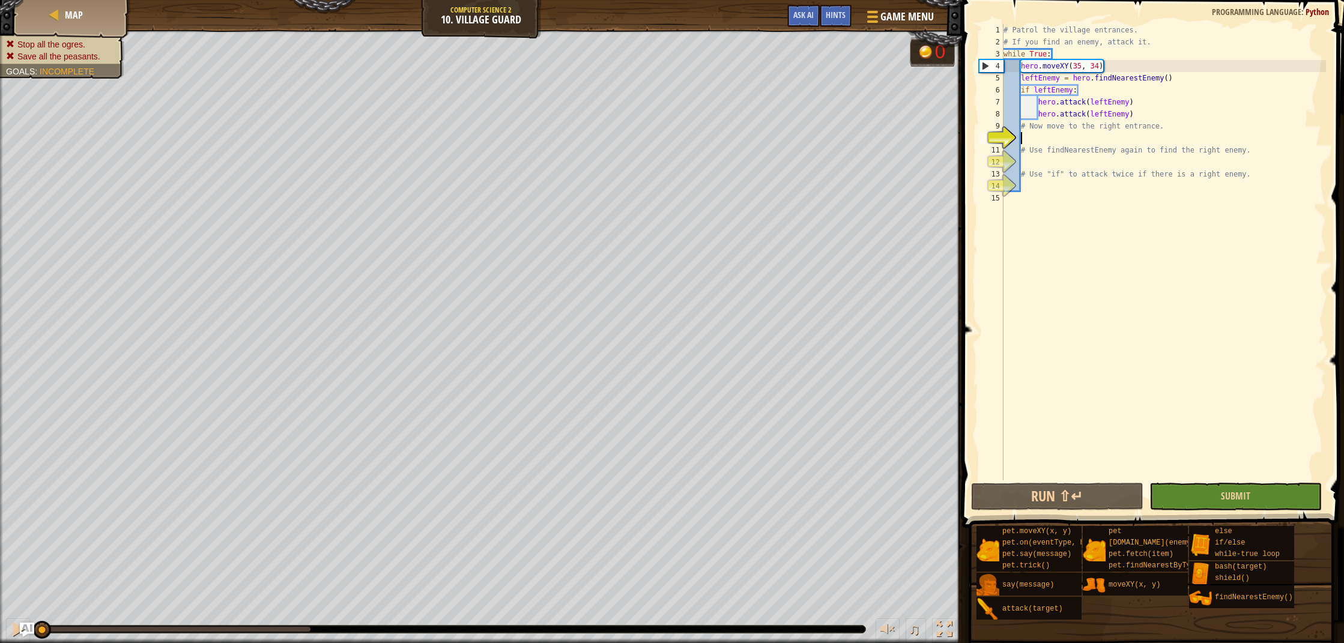
click at [1211, 504] on button "Submit" at bounding box center [1236, 497] width 172 height 28
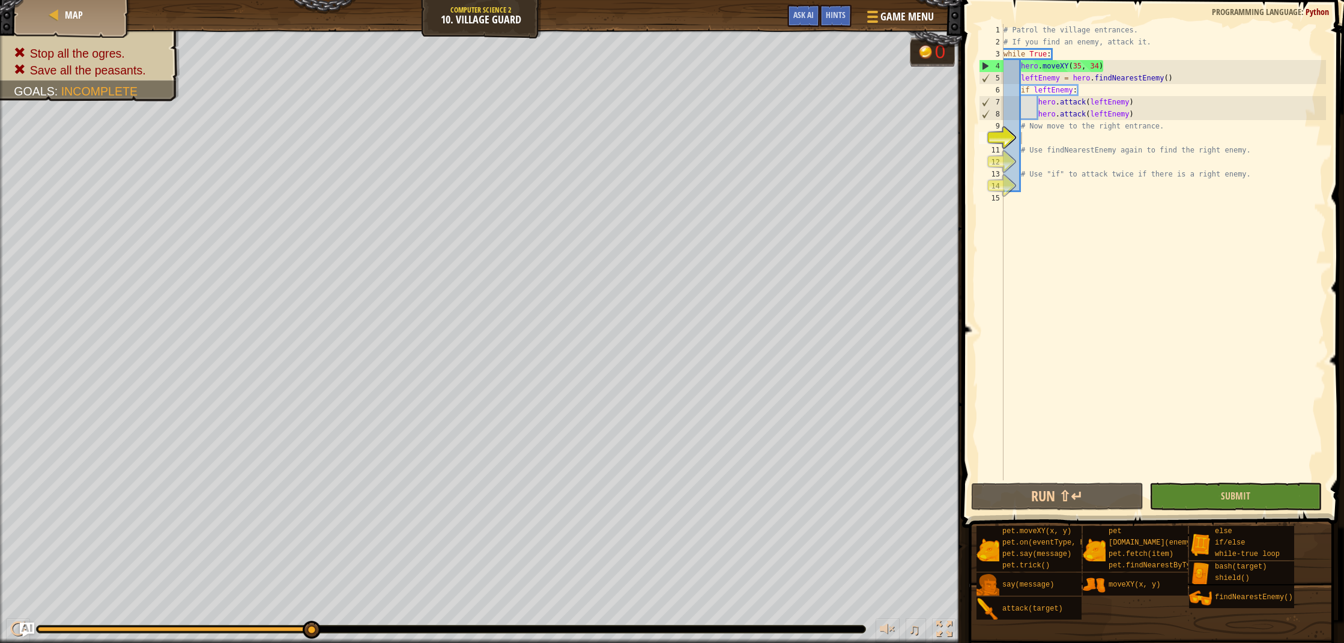
click at [1218, 502] on button "Submit" at bounding box center [1236, 497] width 172 height 28
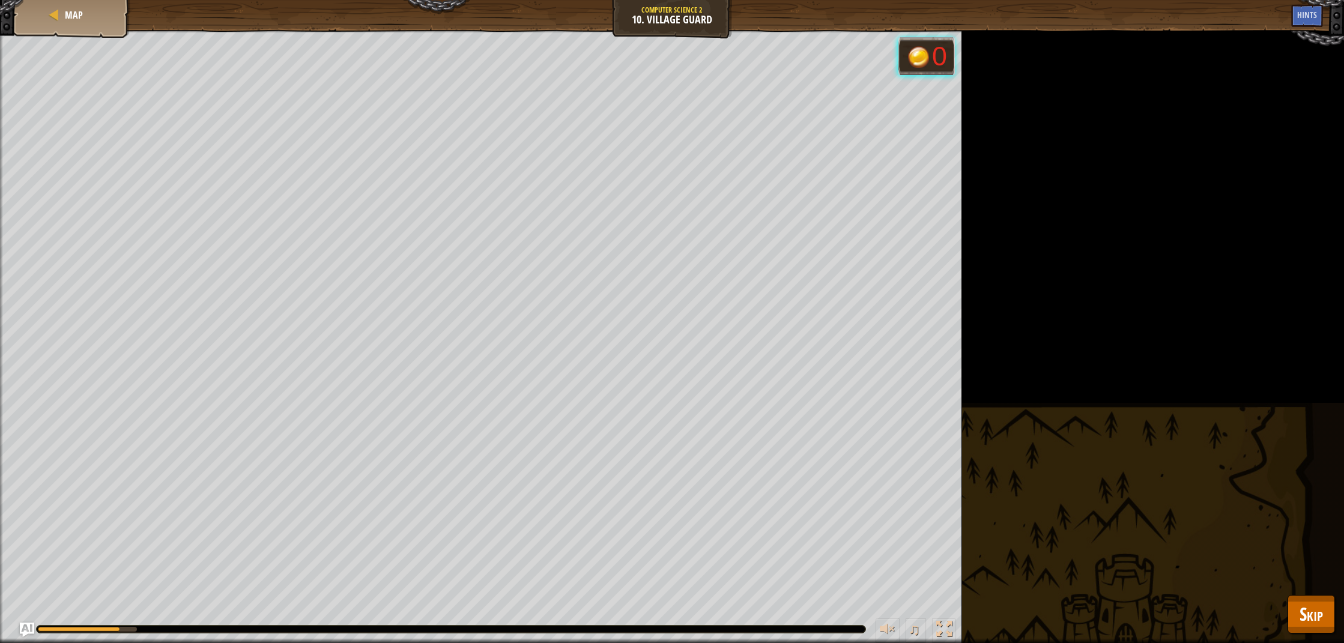
click at [1325, 631] on button "Skip" at bounding box center [1311, 614] width 47 height 38
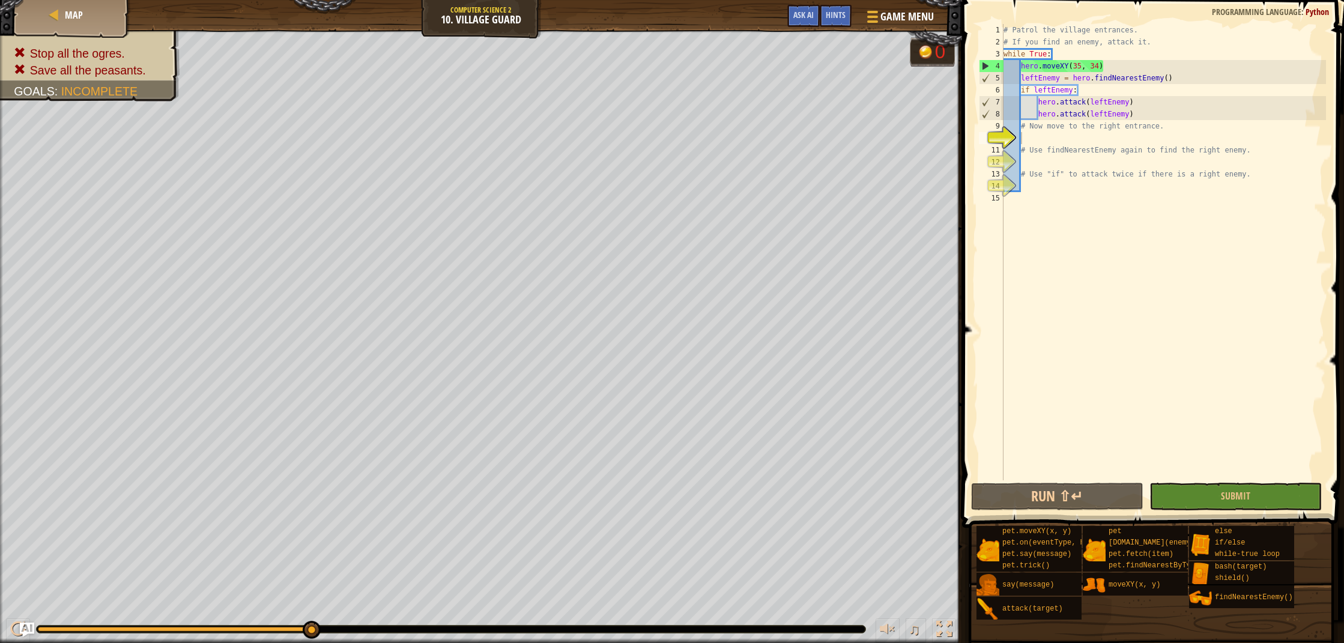
type textarea "hero.moveXY(35, 34)"
click at [1116, 64] on div "# Patrol the village entrances. # If you find an enemy, attack it. while True :…" at bounding box center [1163, 264] width 325 height 481
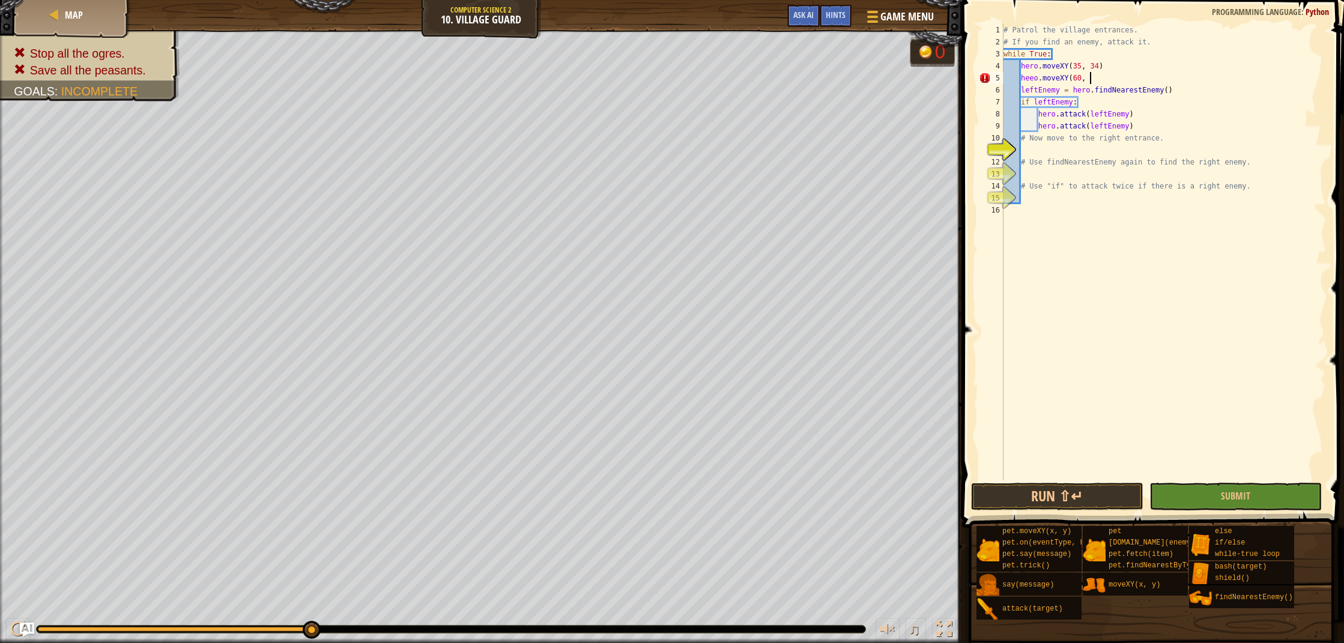
scroll to position [5, 7]
click at [1254, 494] on button "Submit" at bounding box center [1236, 497] width 172 height 28
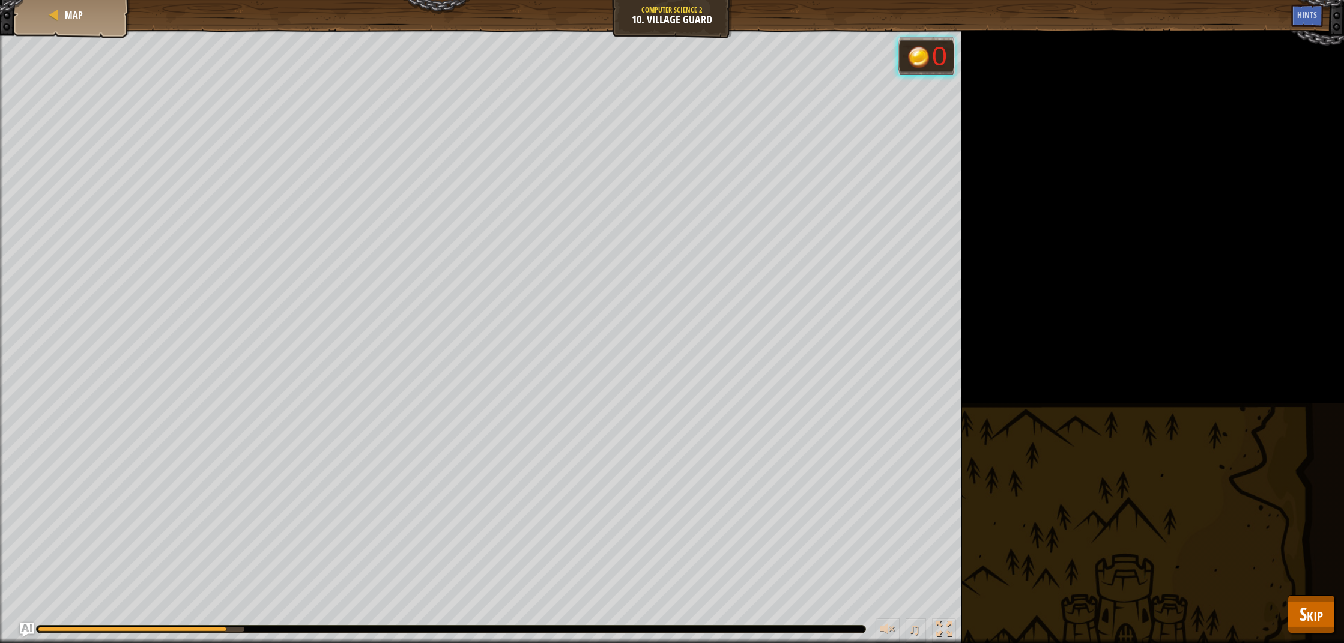
click at [1335, 621] on div "Stop all the ogres. Save all the peasants. Goals : Running... 0 ♫ [PERSON_NAME]…" at bounding box center [672, 336] width 1344 height 613
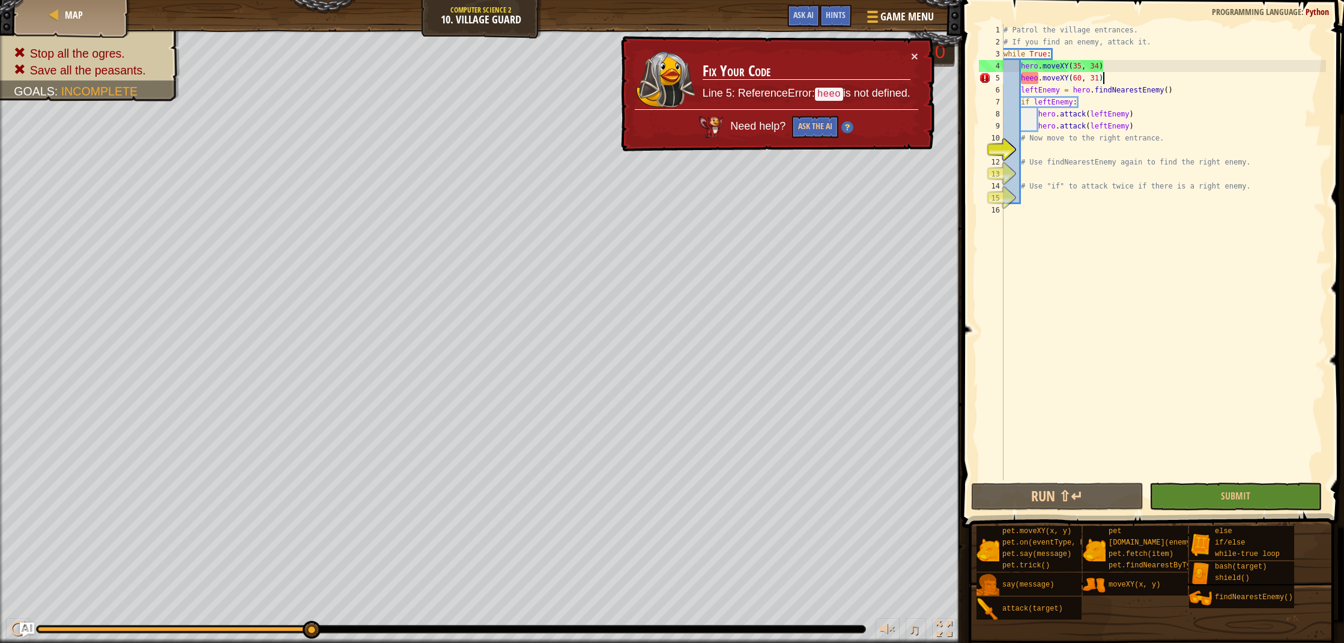
click at [921, 55] on div "× Fix Your Code Line 5: ReferenceError: heeo is not defined. Need help? Ask the…" at bounding box center [776, 94] width 317 height 118
click at [919, 51] on div "× Fix Your Code Line 5: ReferenceError: heeo is not defined. Need help? Ask the…" at bounding box center [777, 94] width 316 height 116
click at [913, 56] on button "×" at bounding box center [914, 56] width 7 height 13
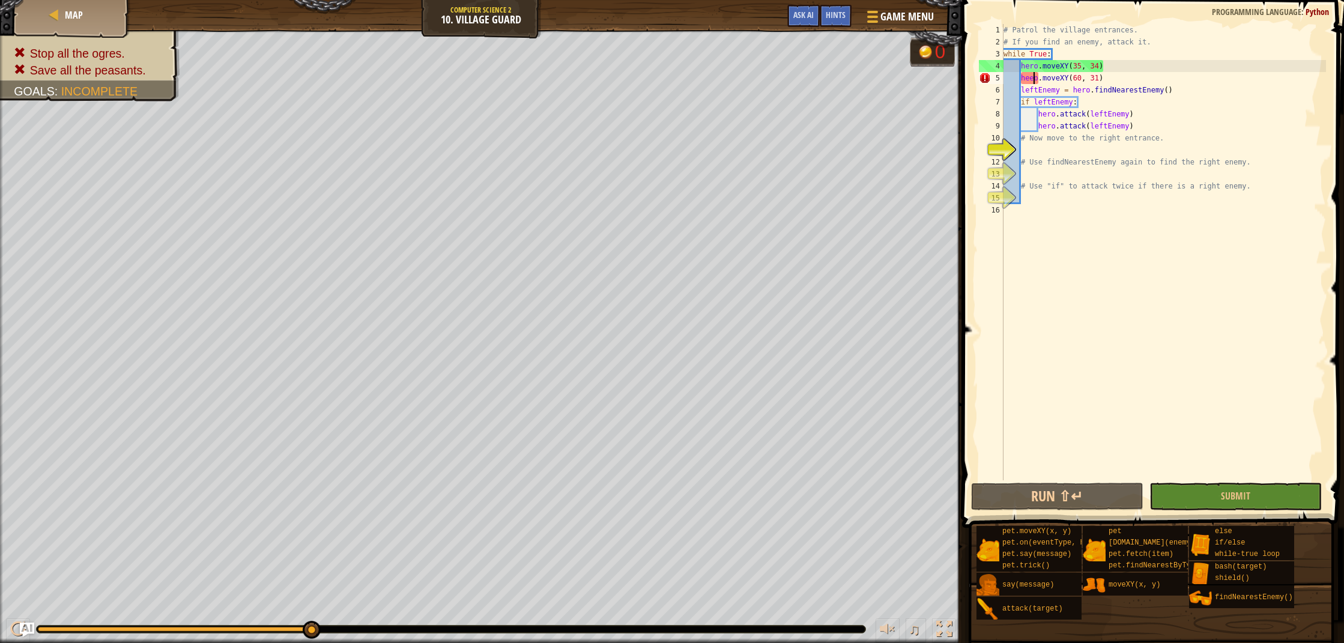
click at [1033, 80] on div "# Patrol the village entrances. # If you find an enemy, attack it. while True :…" at bounding box center [1163, 264] width 325 height 481
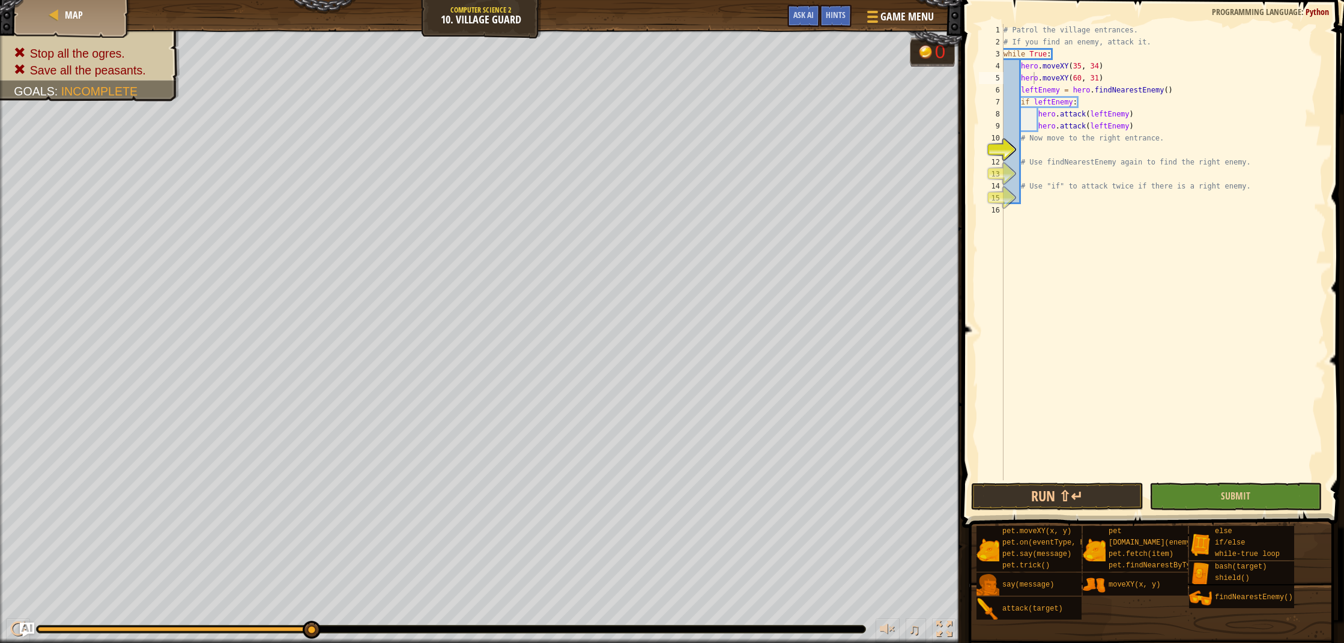
click at [1271, 497] on button "Submit" at bounding box center [1236, 497] width 172 height 28
click at [1070, 493] on button "Run ⇧↵" at bounding box center [1057, 497] width 172 height 28
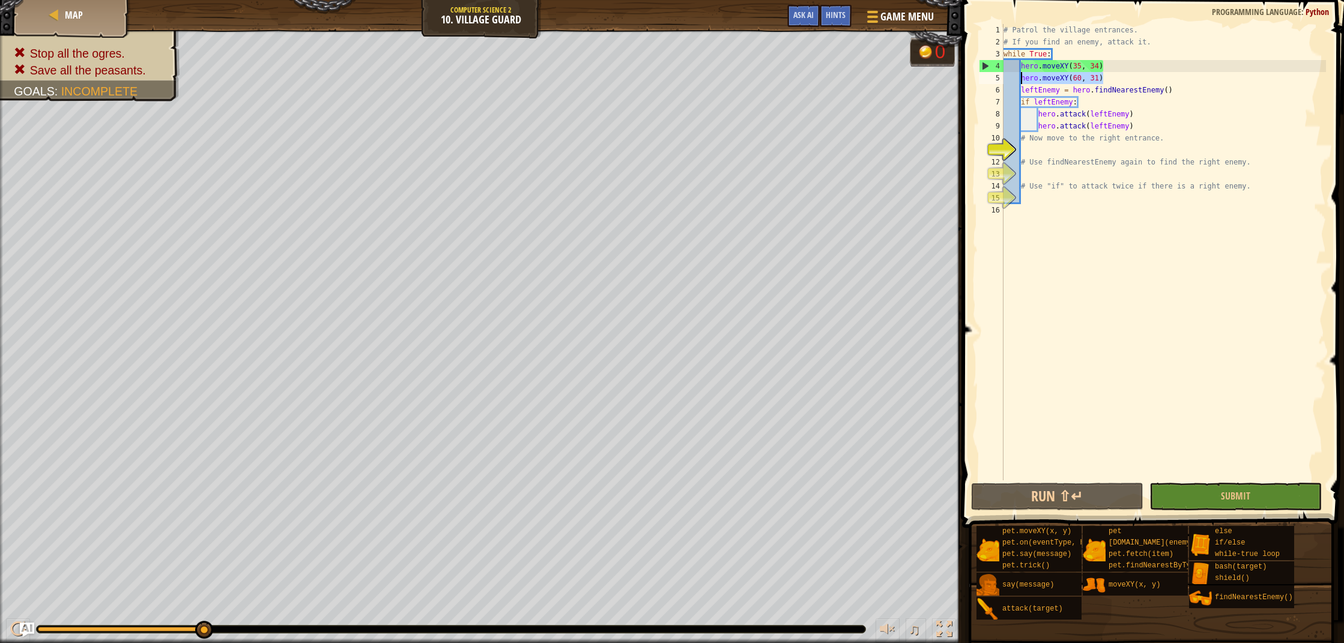
drag, startPoint x: 1110, startPoint y: 74, endPoint x: 1019, endPoint y: 76, distance: 91.3
click at [1020, 76] on div "# Patrol the village entrances. # If you find an enemy, attack it. while True :…" at bounding box center [1163, 264] width 325 height 481
click at [1188, 88] on div "# Patrol the village entrances. # If you find an enemy, attack it. while True :…" at bounding box center [1163, 264] width 325 height 481
type textarea "leftEnemy = hero.findNearestEnemy()"
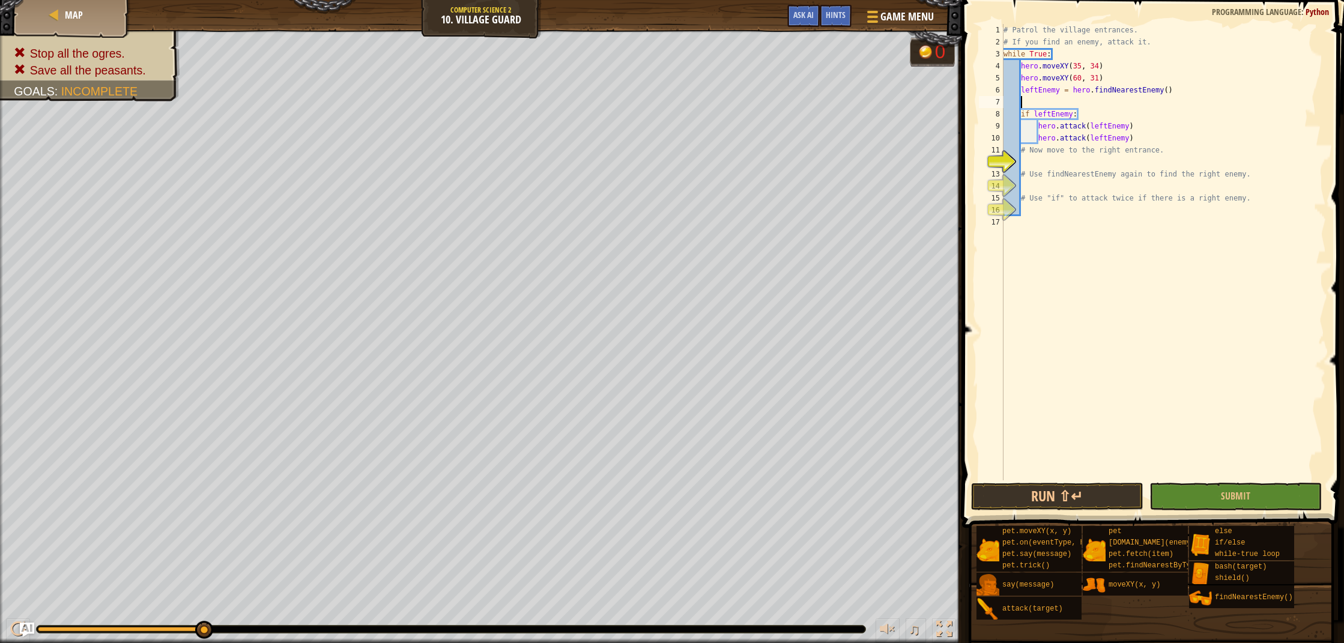
paste textarea "hero.moveXY(60, 31)"
type textarea "hero.moveXY(60, 31)"
click at [1128, 81] on div "# Patrol the village entrances. # If you find an enemy, attack it. while True :…" at bounding box center [1163, 264] width 325 height 481
drag, startPoint x: 1114, startPoint y: 80, endPoint x: 1019, endPoint y: 78, distance: 94.9
click at [1020, 79] on div "# Patrol the village entrances. # If you find an enemy, attack it. while True :…" at bounding box center [1163, 264] width 325 height 481
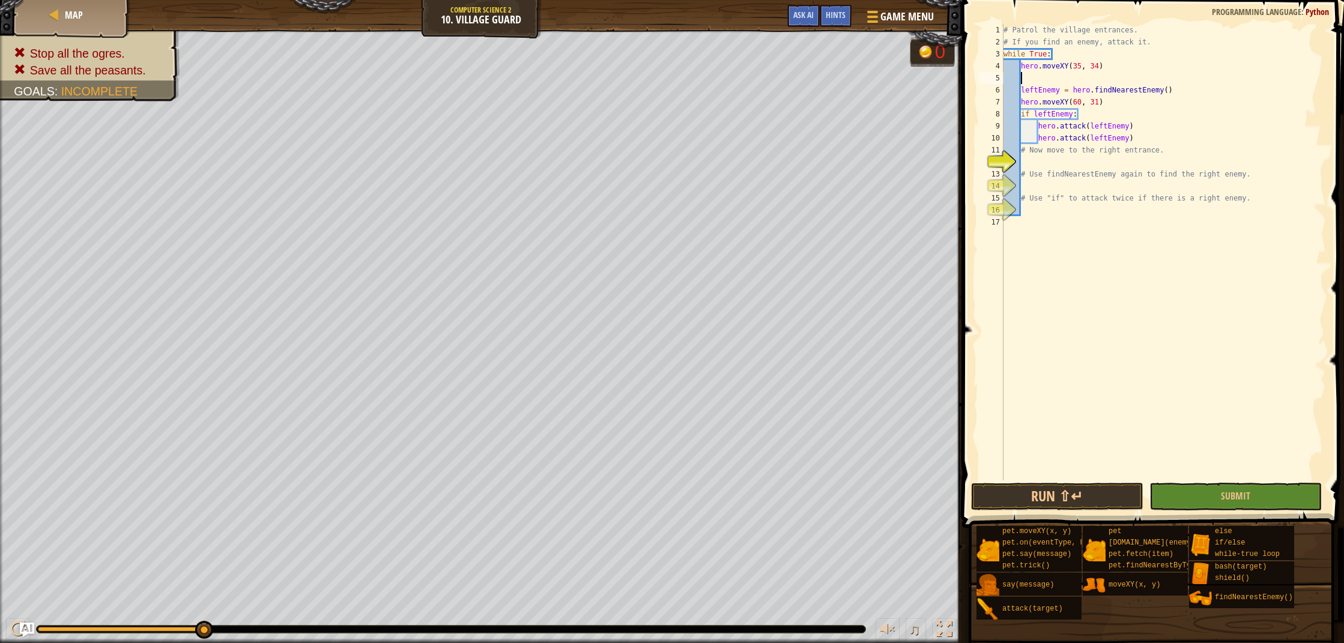
scroll to position [5, 0]
click at [1195, 499] on button "Submit" at bounding box center [1236, 497] width 172 height 28
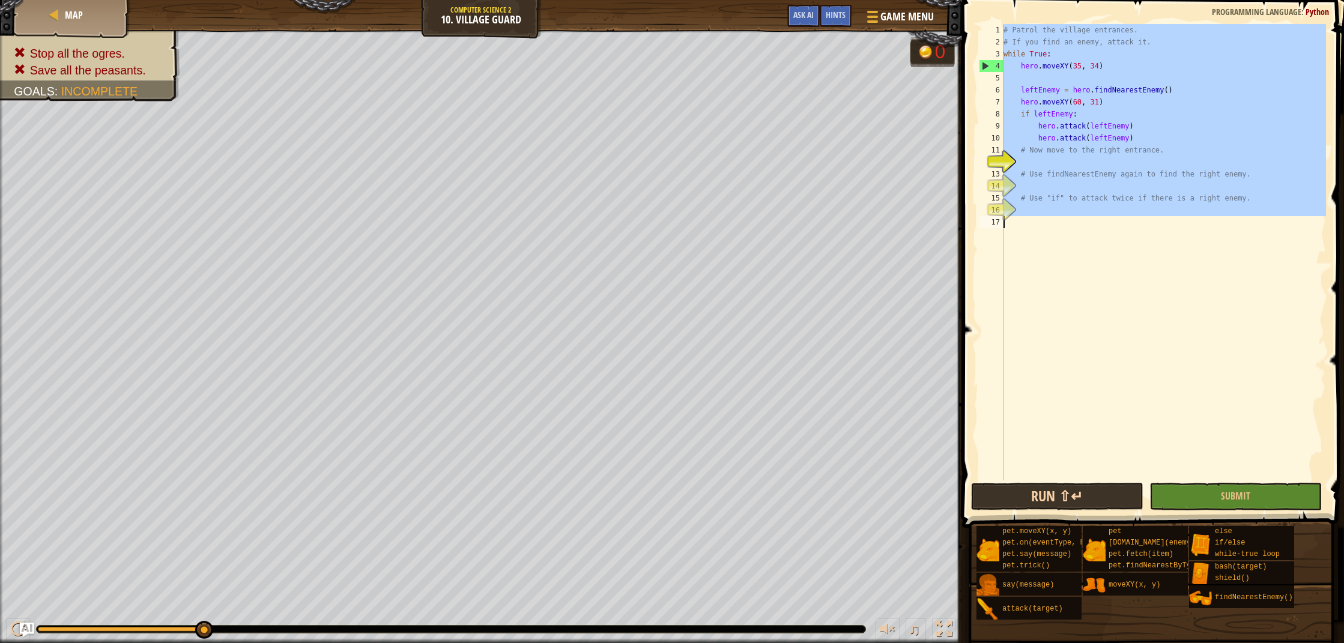
click at [1061, 487] on button "Run ⇧↵" at bounding box center [1057, 497] width 172 height 28
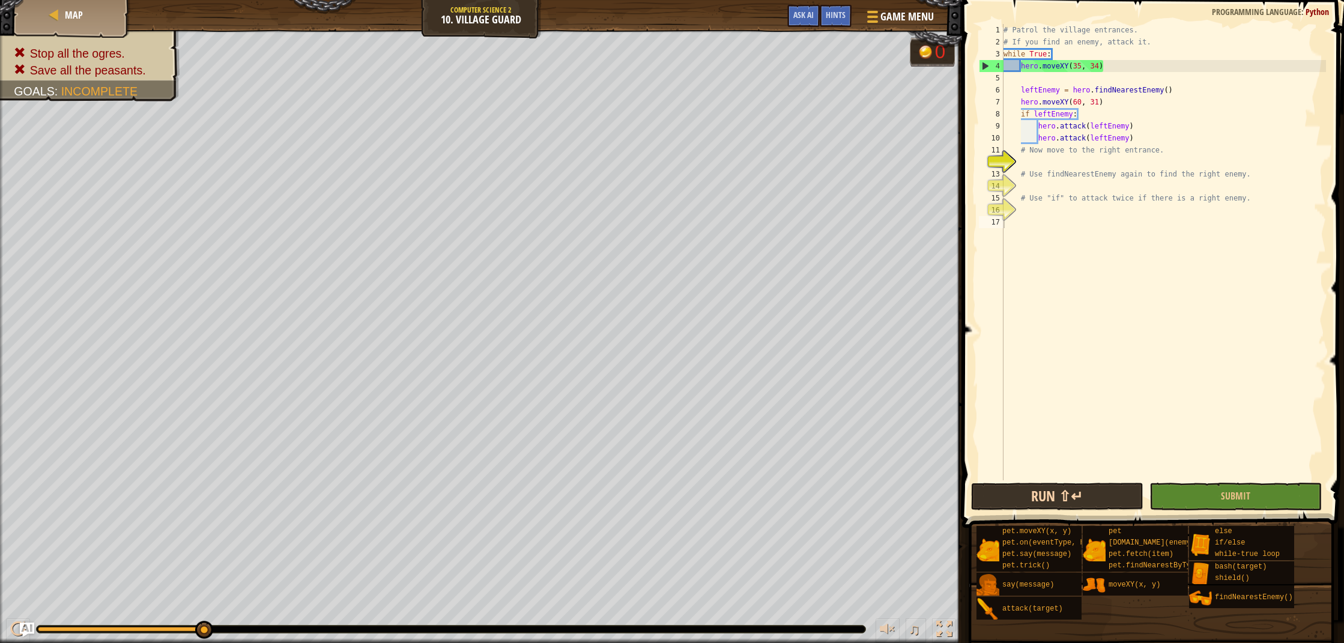
click at [1067, 505] on button "Run ⇧↵" at bounding box center [1057, 497] width 172 height 28
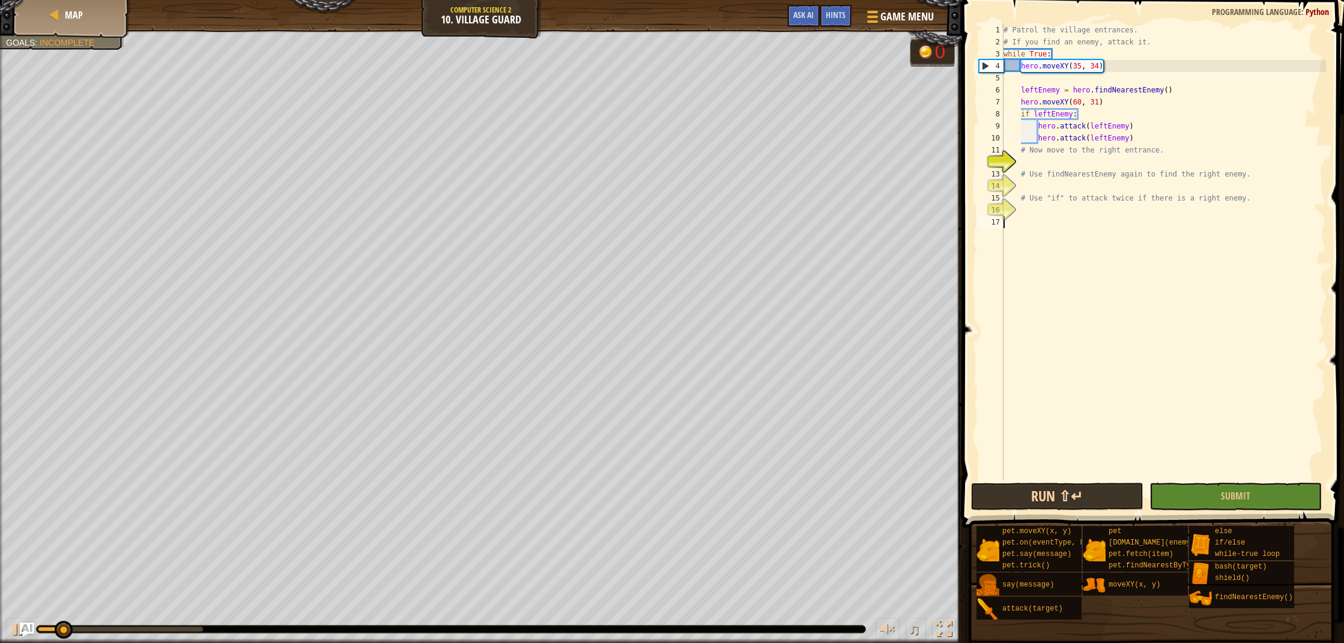
click at [1069, 503] on button "Run ⇧↵" at bounding box center [1057, 497] width 172 height 28
click at [1072, 502] on button "Run ⇧↵" at bounding box center [1057, 497] width 172 height 28
click at [1074, 502] on button "Run ⇧↵" at bounding box center [1057, 497] width 172 height 28
click at [1075, 498] on button "Running" at bounding box center [1057, 497] width 172 height 28
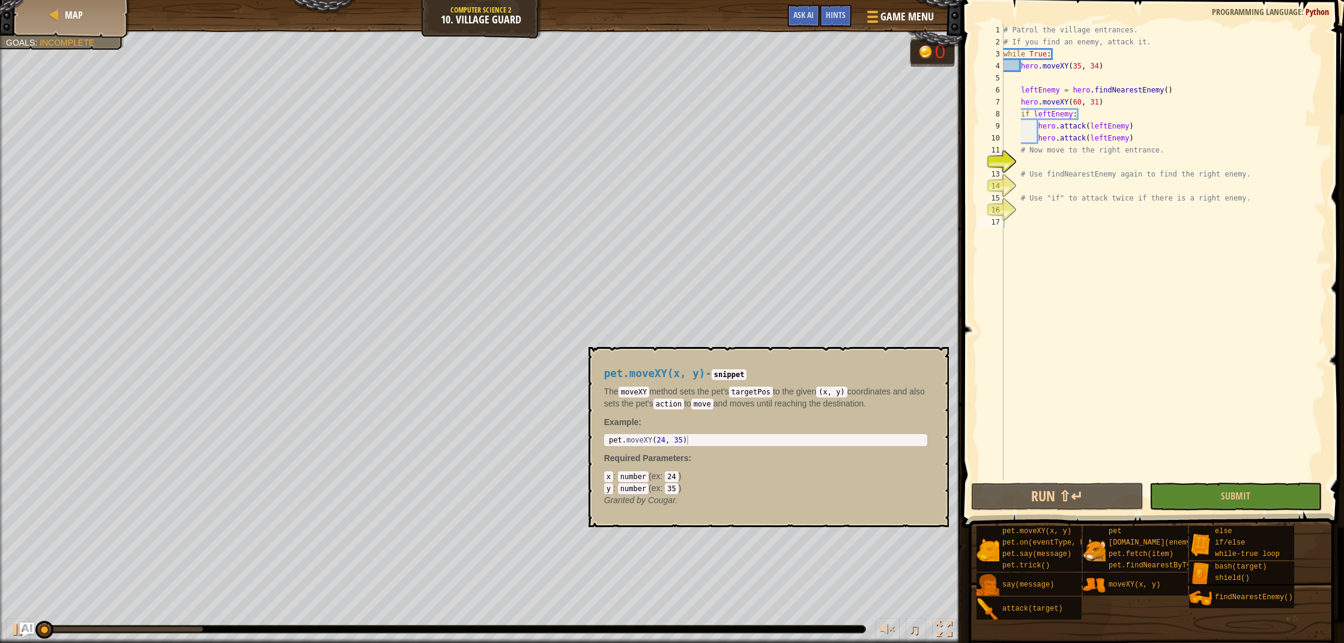
drag, startPoint x: 1079, startPoint y: 528, endPoint x: 1087, endPoint y: 530, distance: 8.2
click at [1078, 539] on div "Hints 1 2 3 4 5 6 7 8 9 10 11 12 13 14 15 16 17 # Patrol the village entrances.…" at bounding box center [1152, 318] width 386 height 637
click at [1086, 531] on div "pet [DOMAIN_NAME](enemy) pet.fetch(item) pet.findNearestByType(type)" at bounding box center [1135, 549] width 105 height 46
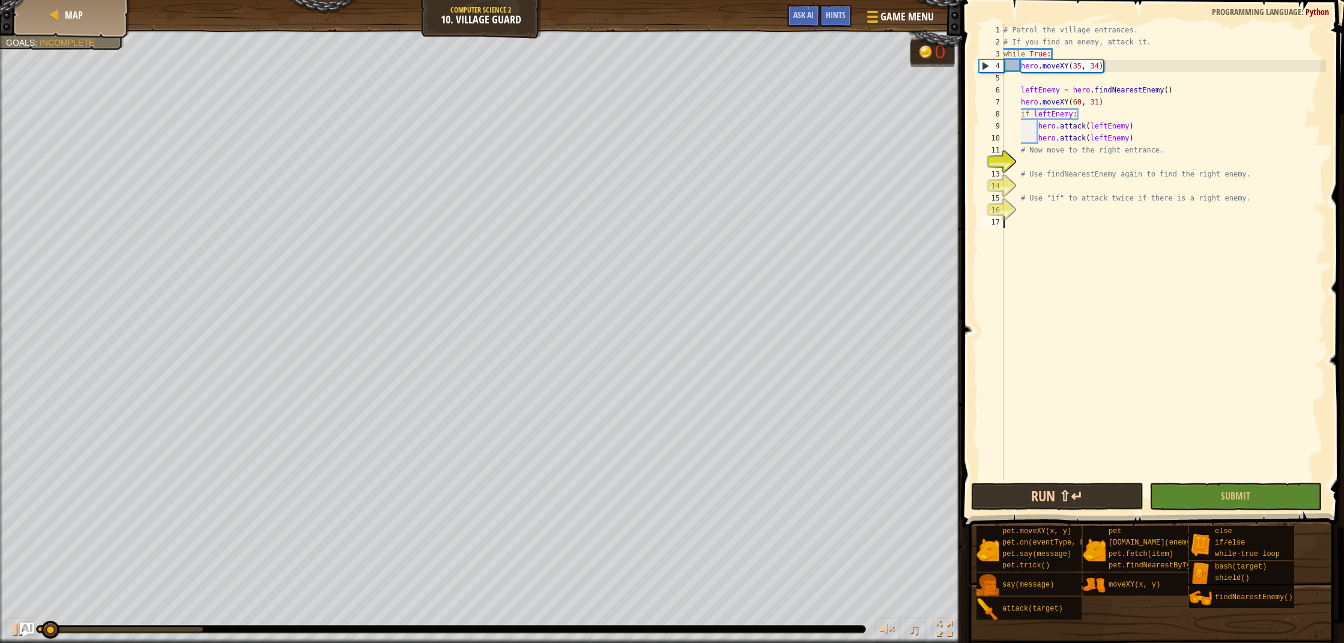
drag, startPoint x: 1090, startPoint y: 527, endPoint x: 1091, endPoint y: 507, distance: 20.5
click at [1089, 529] on div "pet.moveXY(x, y) pet.on(eventType, handler) pet.say(message) pet.trick() say(me…" at bounding box center [1156, 573] width 360 height 95
click at [1027, 85] on div "# Patrol the village entrances. # If you find an enemy, attack it. while True :…" at bounding box center [1163, 264] width 325 height 481
type textarea "leftEnemy = hero.findNearestEnemy()"
click at [1033, 77] on div "# Patrol the village entrances. # If you find an enemy, attack it. while True :…" at bounding box center [1163, 264] width 325 height 481
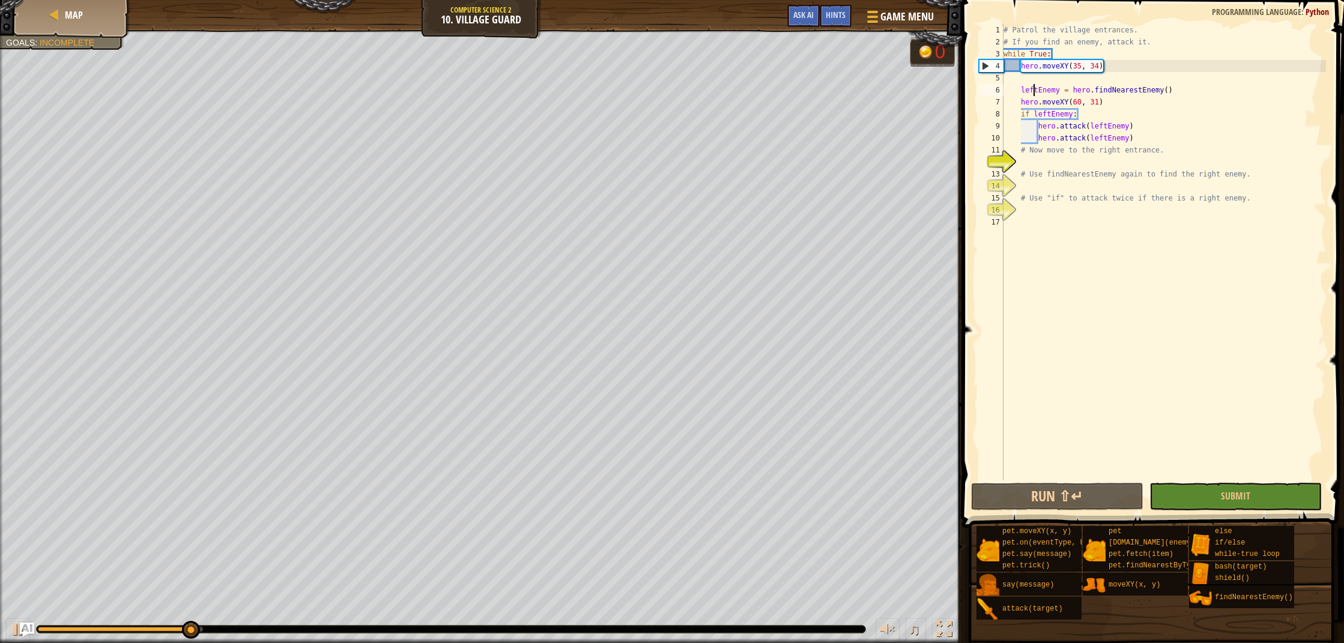
click at [1033, 91] on div "# Patrol the village entrances. # If you find an enemy, attack it. while True :…" at bounding box center [1163, 264] width 325 height 481
click at [997, 96] on div "7" at bounding box center [991, 102] width 25 height 12
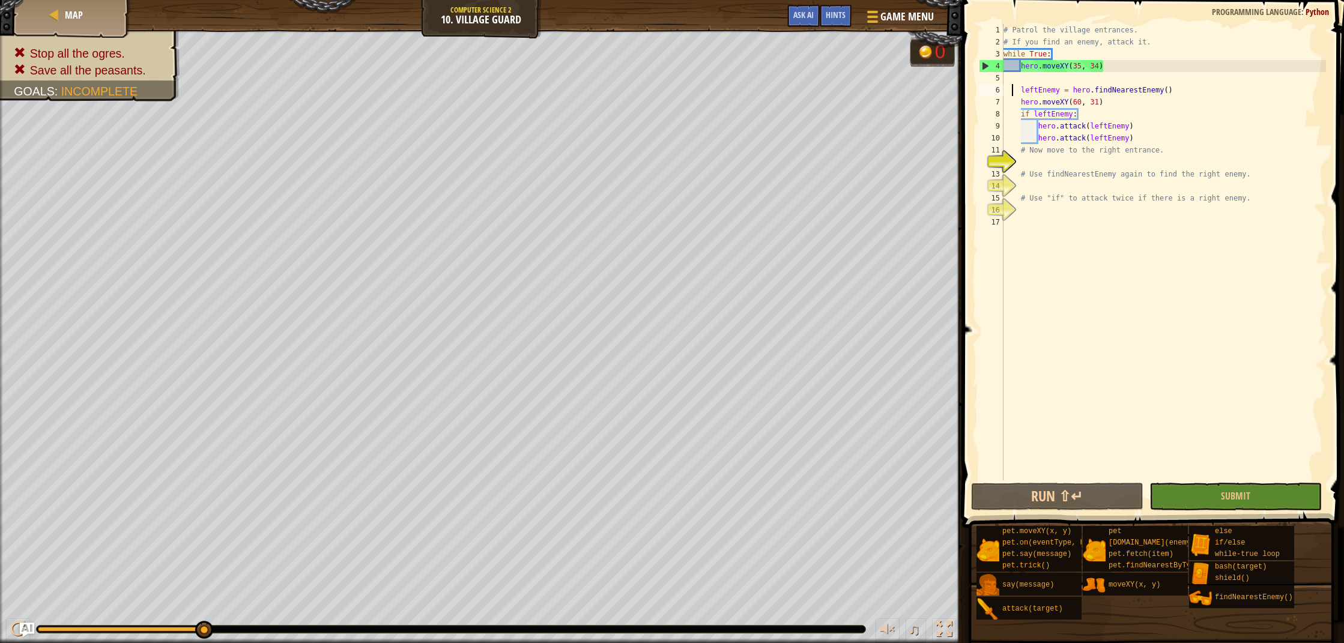
click at [1011, 94] on div "# Patrol the village entrances. # If you find an enemy, attack it. while True :…" at bounding box center [1163, 264] width 325 height 481
click at [1113, 65] on div "# Patrol the village entrances. # If you find an enemy, attack it. while True :…" at bounding box center [1163, 264] width 325 height 481
click at [1050, 105] on div "# Patrol the village entrances. # If you find an enemy, attack it. while True :…" at bounding box center [1163, 264] width 325 height 481
click at [1111, 117] on div "# Patrol the village entrances. # If you find an enemy, attack it. while True :…" at bounding box center [1163, 264] width 325 height 481
click at [1113, 118] on div "# Patrol the village entrances. # If you find an enemy, attack it. while True :…" at bounding box center [1163, 264] width 325 height 481
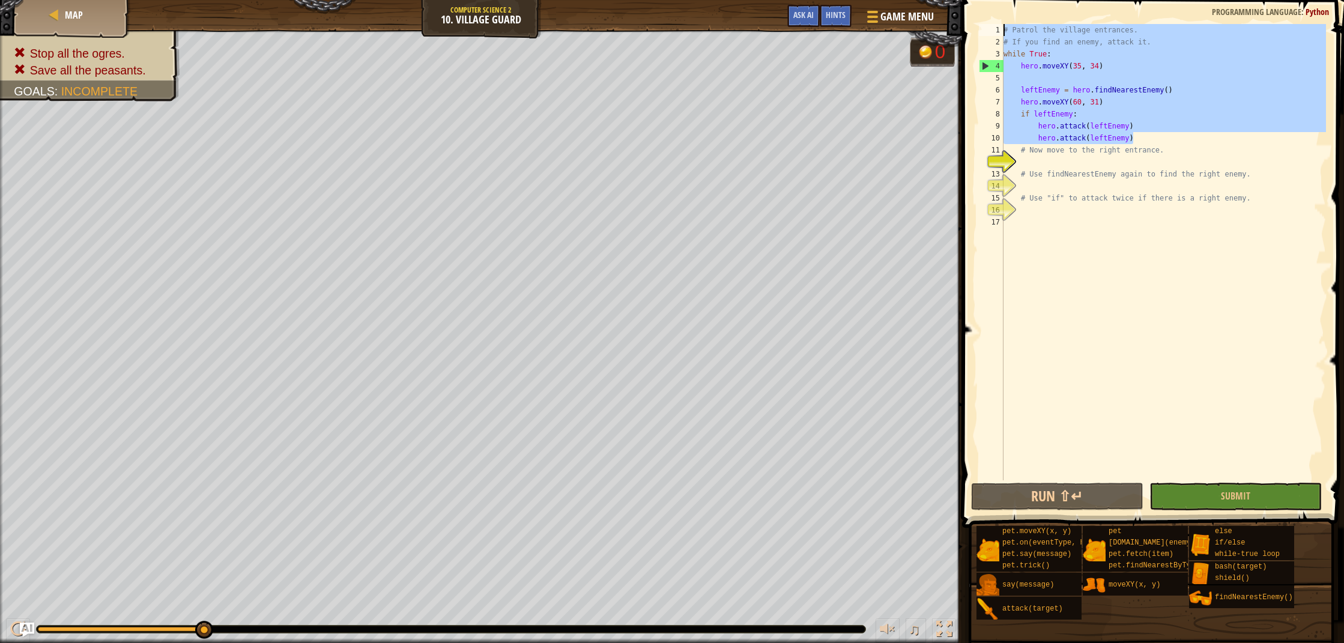
drag, startPoint x: 1170, startPoint y: 136, endPoint x: 1003, endPoint y: 28, distance: 198.6
click at [1003, 28] on div "if leftEnemy: 1 2 3 4 5 6 7 8 9 10 11 12 13 14 15 16 17 # Patrol the village en…" at bounding box center [1152, 252] width 350 height 457
type textarea "# Patrol the village entrances. # If you find an enemy, attack it."
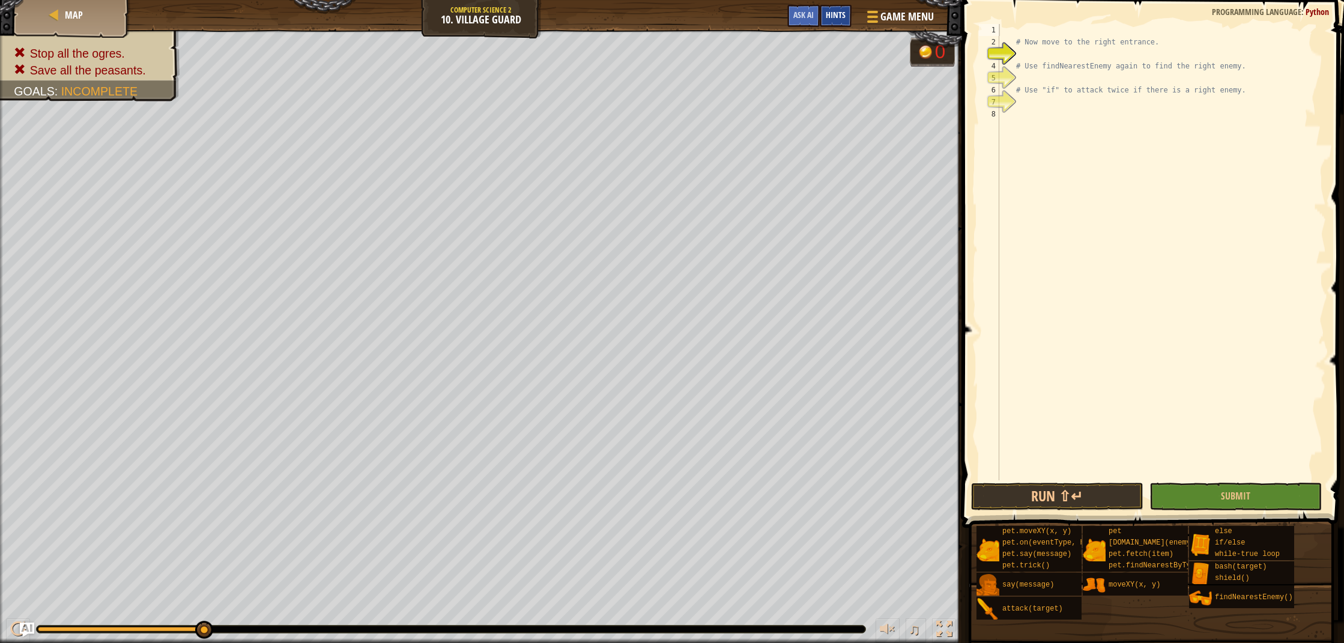
click at [831, 14] on span "Hints" at bounding box center [836, 14] width 20 height 11
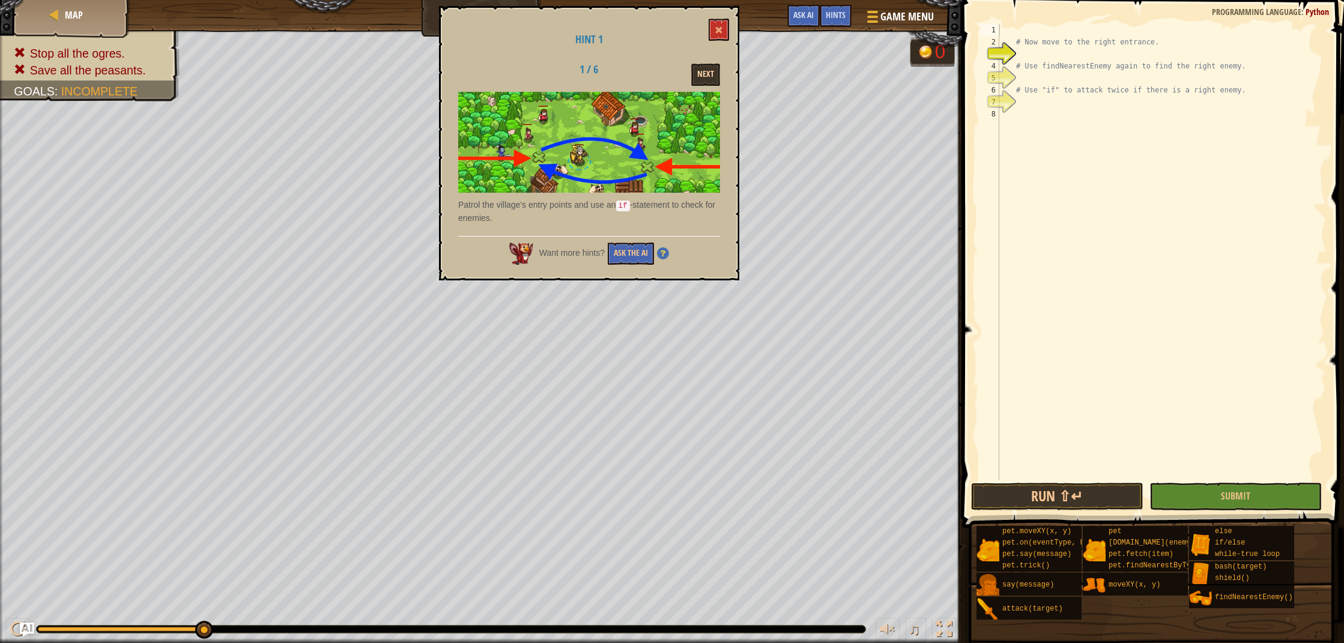
click at [715, 74] on button "Next" at bounding box center [705, 75] width 29 height 22
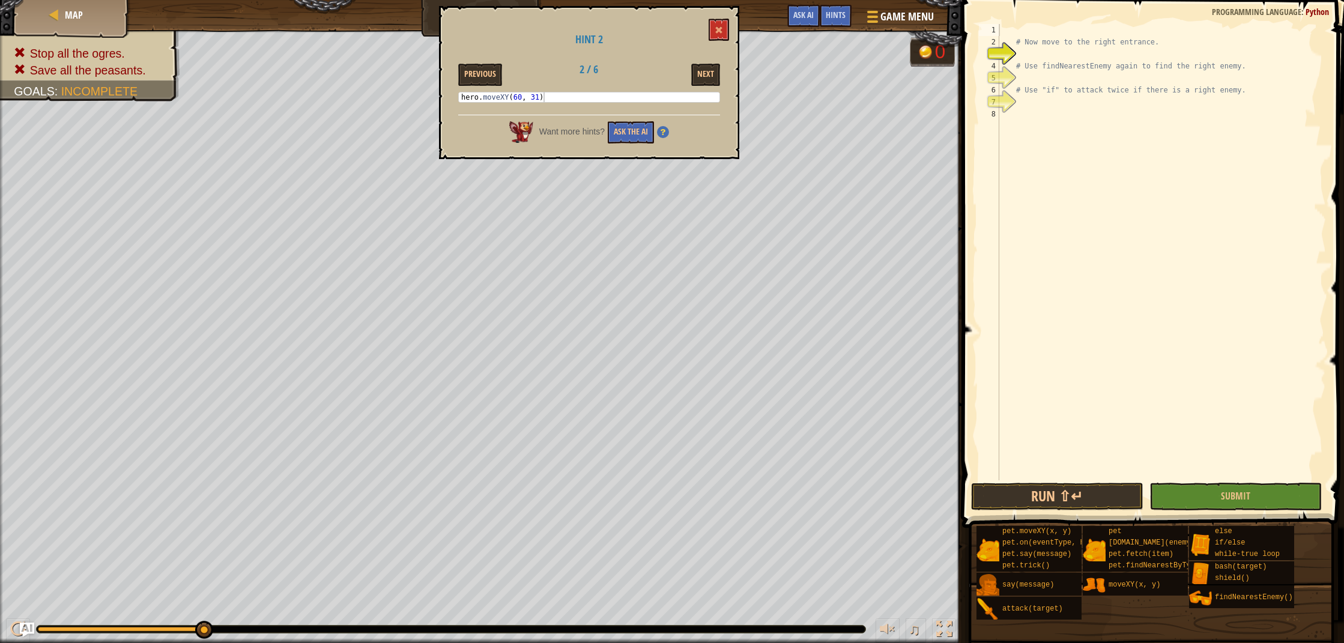
click at [1093, 49] on div "# Now move to the right entrance. # Use findNearestEnemy again to find the righ…" at bounding box center [1162, 264] width 330 height 481
click at [1017, 27] on div "# Now move to the right entrance. # Use findNearestEnemy again to find the righ…" at bounding box center [1162, 264] width 330 height 481
type textarea "hero.moveXY(60,31)"
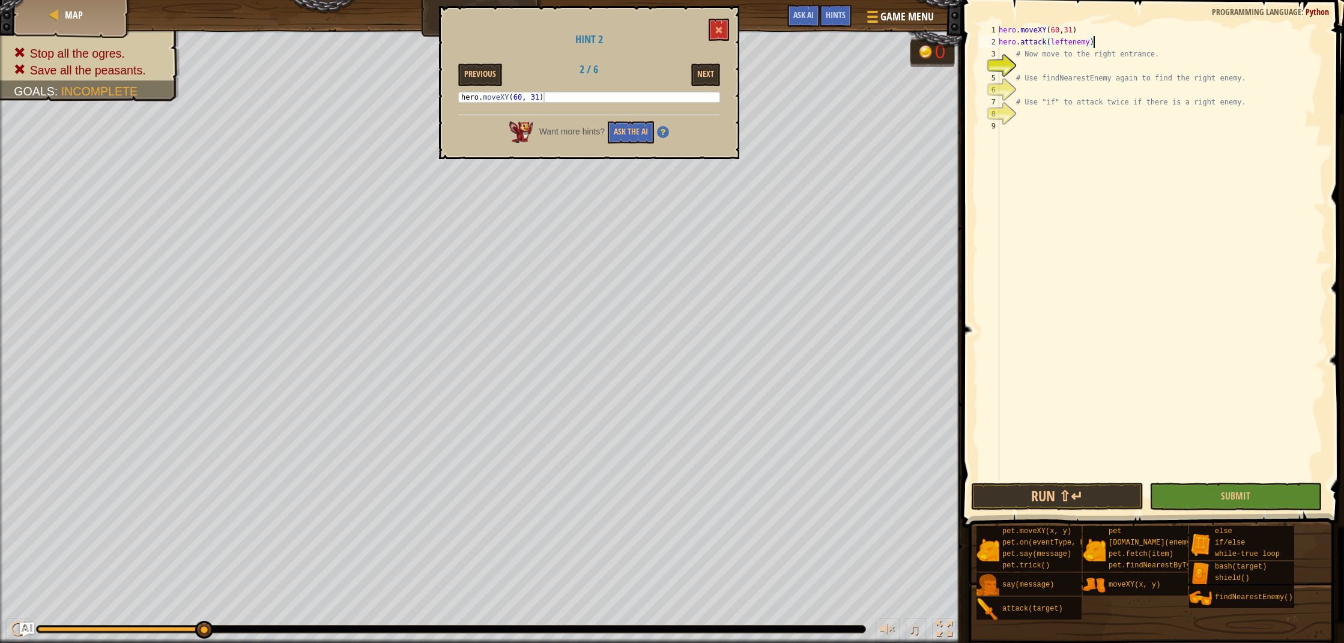
click at [1074, 45] on div "hero . moveXY ( 60 , 31 ) hero . attack ( leftenemy ) # Now move to the right e…" at bounding box center [1162, 264] width 330 height 481
type textarea "hero.attack(leftEnemy)"
click at [1155, 44] on div "hero . moveXY ( 60 , 31 ) hero . attack ( leftEnemy ) # Now move to the right e…" at bounding box center [1162, 264] width 330 height 481
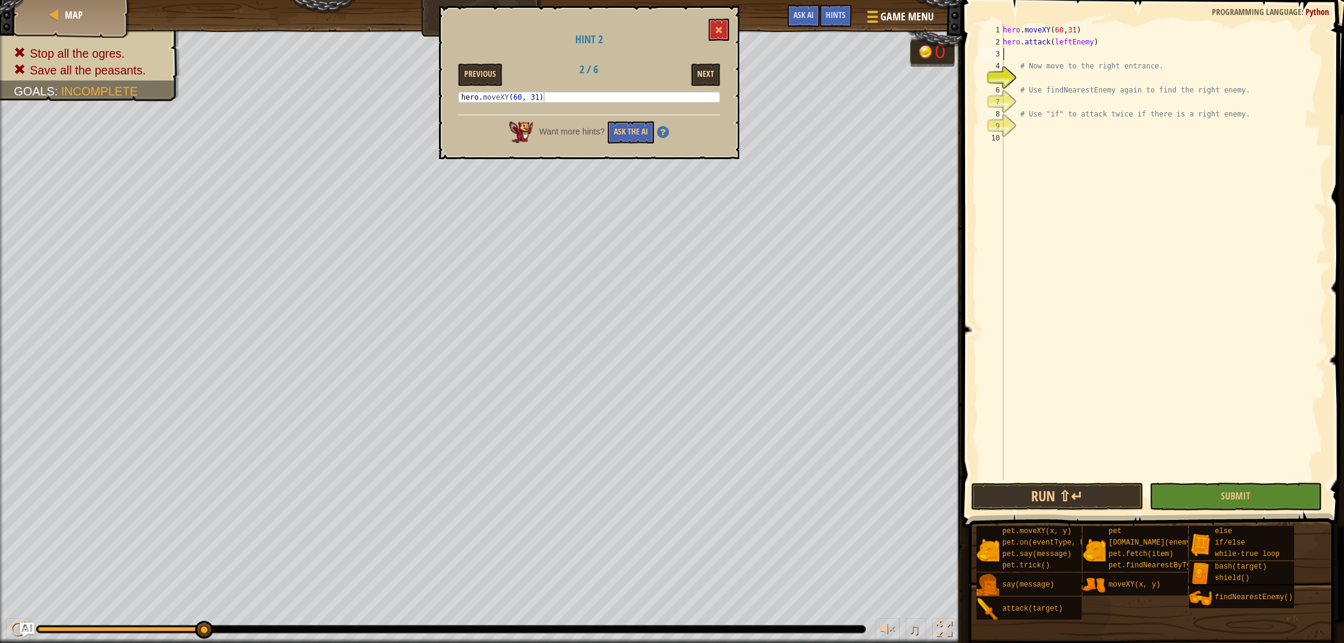
click at [696, 65] on button "Next" at bounding box center [705, 75] width 29 height 22
click at [703, 70] on button "Next" at bounding box center [705, 75] width 29 height 22
click at [702, 71] on button "Next" at bounding box center [705, 75] width 29 height 22
click at [701, 71] on button "Next" at bounding box center [705, 75] width 29 height 22
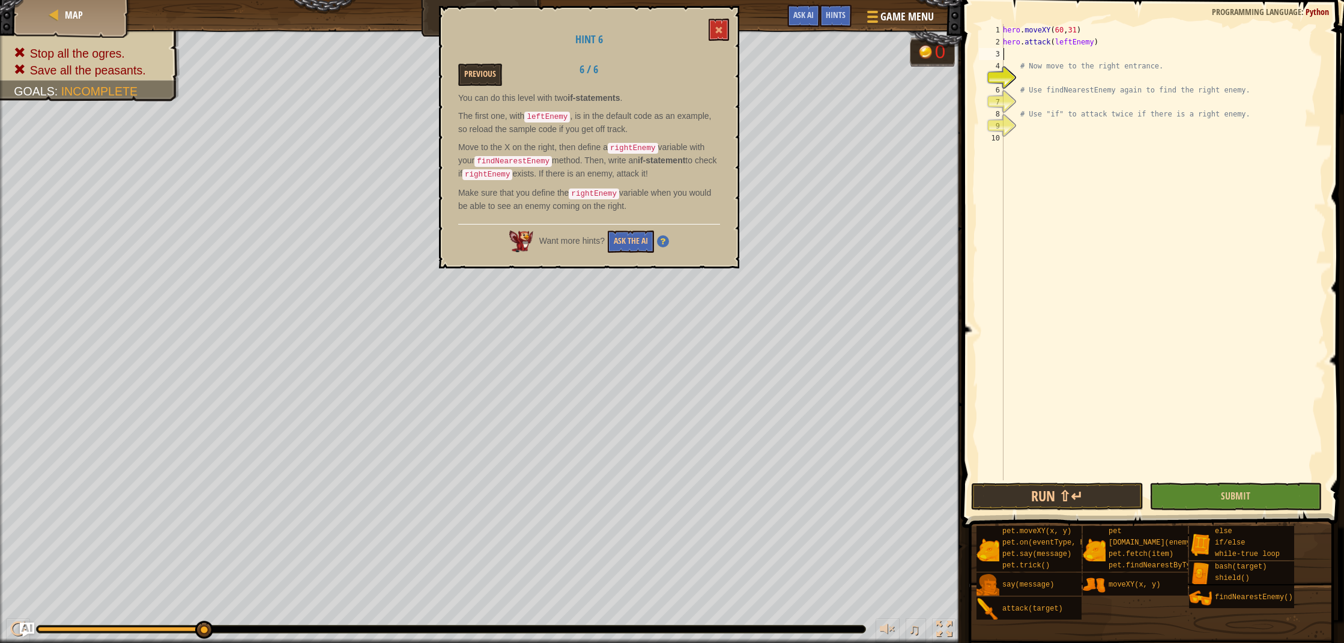
click at [1231, 503] on button "Submit" at bounding box center [1236, 497] width 172 height 28
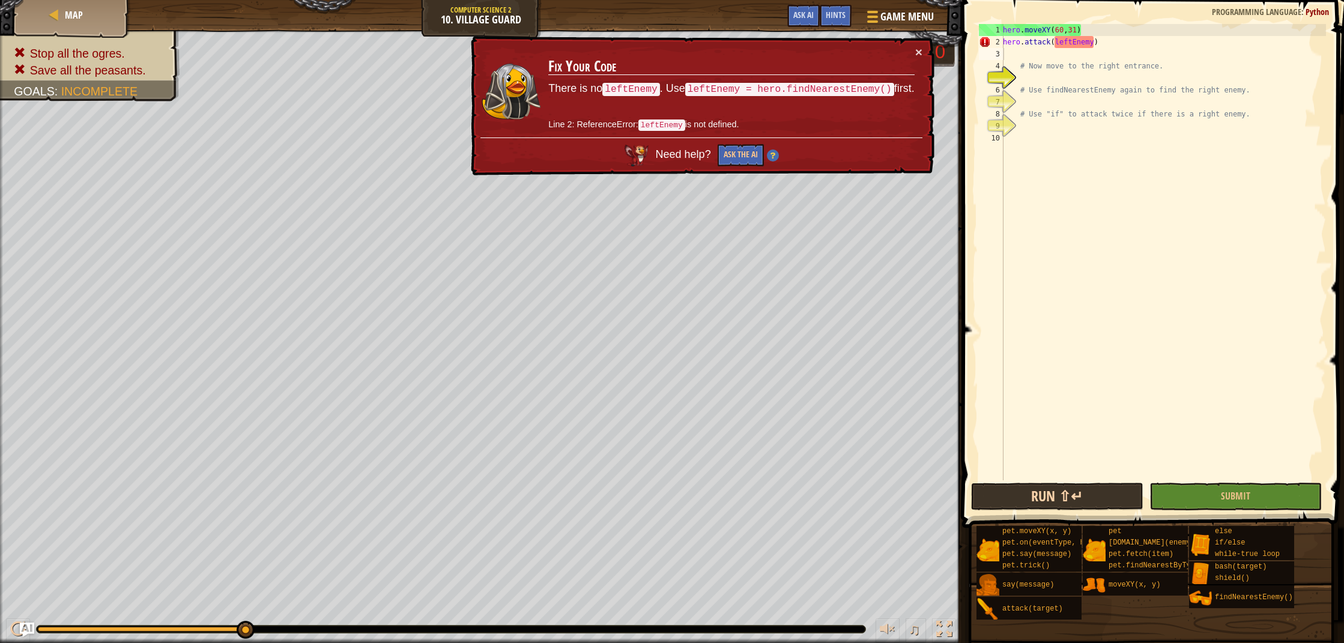
click at [1075, 490] on button "Run ⇧↵" at bounding box center [1057, 497] width 172 height 28
click at [920, 54] on button "×" at bounding box center [919, 52] width 7 height 13
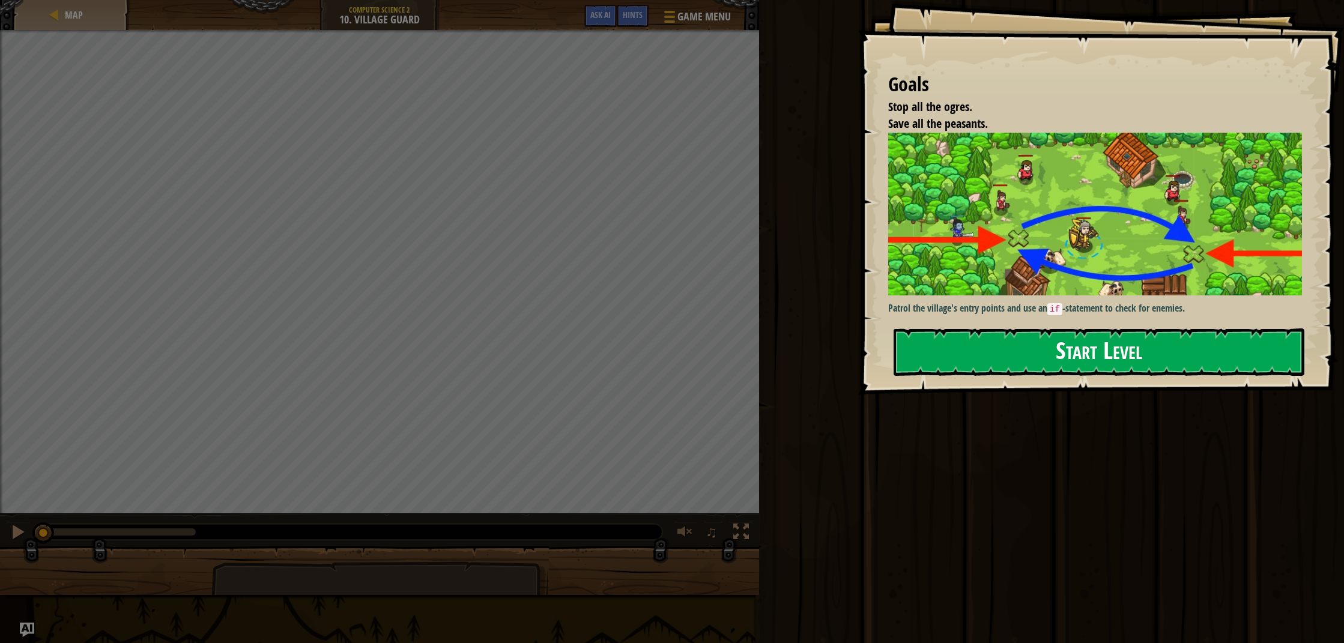
click at [1040, 306] on div "Patrol the village's entry points and use an if -statement to check for enemies." at bounding box center [1099, 224] width 423 height 183
click at [1023, 339] on button "Start Level" at bounding box center [1099, 352] width 411 height 47
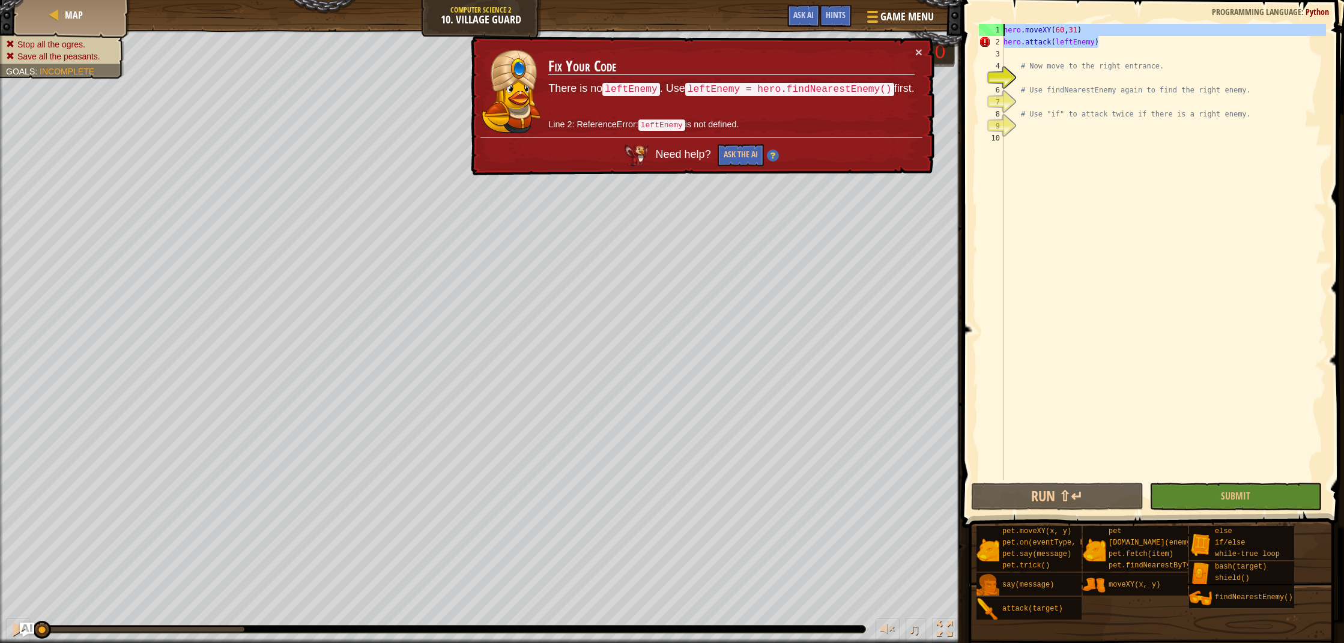
drag, startPoint x: 1116, startPoint y: 43, endPoint x: 1000, endPoint y: 24, distance: 117.4
click at [1000, 24] on div "1 2 3 4 5 6 7 8 9 10 hero . moveXY ( 60 , 31 ) hero . attack ( leftEnemy ) # No…" at bounding box center [1152, 252] width 350 height 457
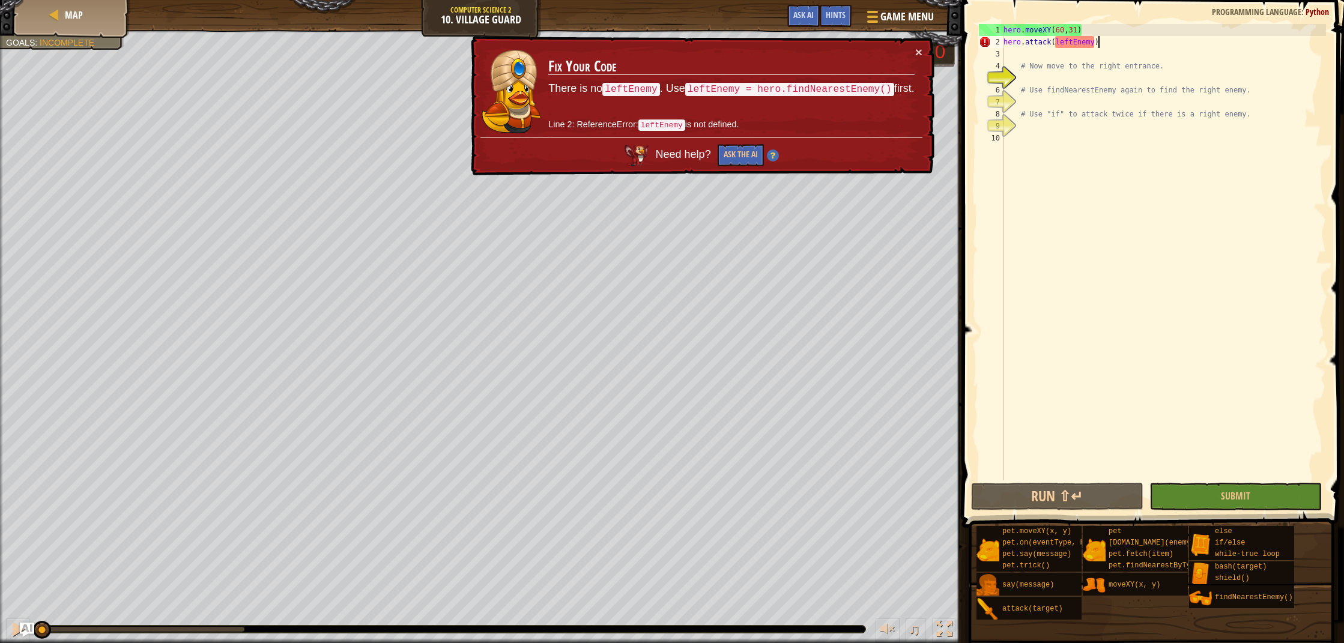
click at [1122, 41] on div "hero . moveXY ( 60 , 31 ) hero . attack ( leftEnemy ) # Now move to the right e…" at bounding box center [1163, 264] width 325 height 481
type textarea "hero.attack(leftEnemy)"
click at [1134, 38] on div "hero . moveXY ( 60 , 31 ) hero . attack ( leftEnemy ) # Now move to the right e…" at bounding box center [1163, 264] width 325 height 481
drag, startPoint x: 1101, startPoint y: 38, endPoint x: 1003, endPoint y: 39, distance: 97.3
click at [1003, 39] on div "hero.attack(leftEnemy) 1 2 3 4 5 6 7 8 9 10 hero . moveXY ( 60 , 31 ) hero . at…" at bounding box center [1152, 252] width 350 height 457
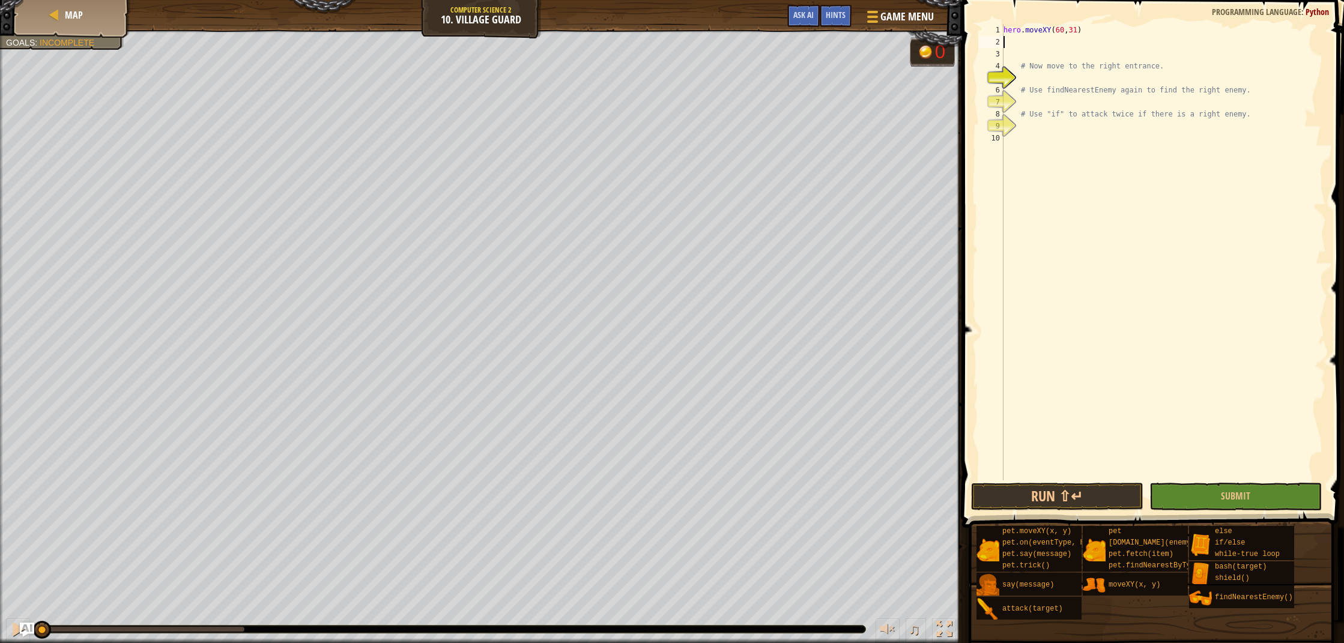
click at [1005, 31] on div "hero . moveXY ( 60 , 31 ) # Now move to the right entrance. # Use findNearestEn…" at bounding box center [1163, 264] width 325 height 481
type textarea "hero.moveXY(60,31)"
click at [1042, 35] on div "hero . moveXY ( 60 , 31 ) # Now move to the right entrance. # Use findNearestEn…" at bounding box center [1163, 264] width 325 height 481
click at [1089, 49] on div "hero . moveXY ( 31 35 ) hero . moveXY ( 60 , 31 ) # Now move to the right entra…" at bounding box center [1163, 264] width 325 height 481
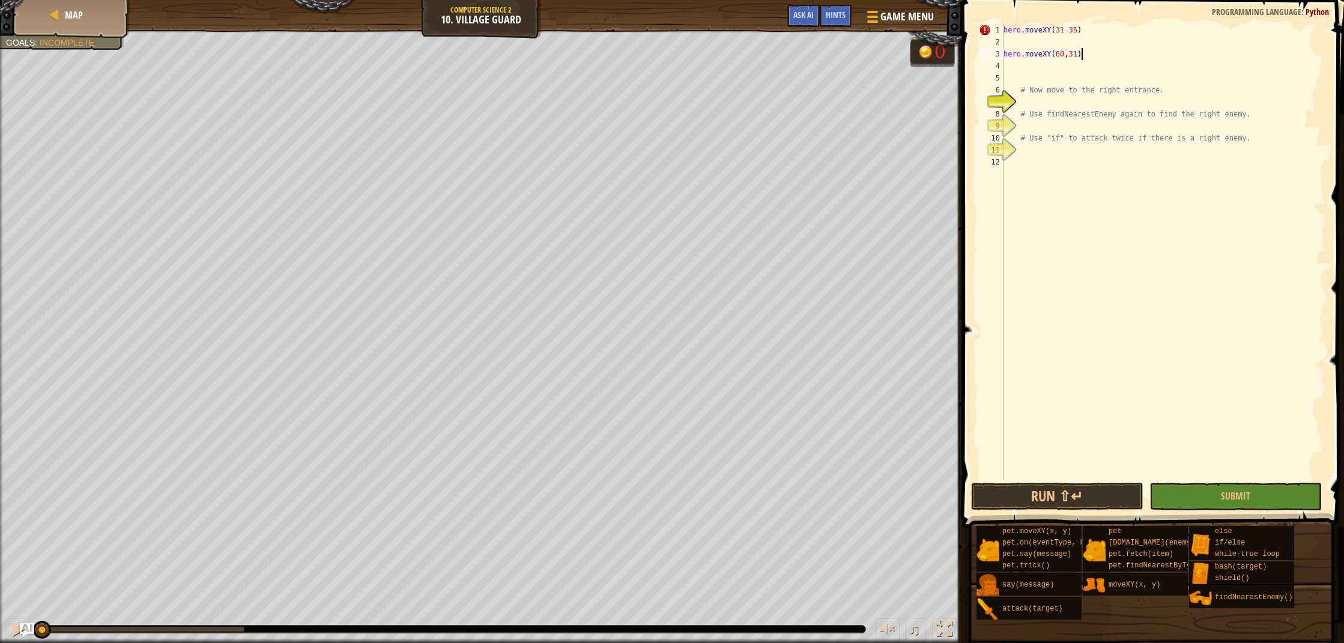
type textarea "hero.moveXY(60,31)"
click at [1074, 67] on div "hero . moveXY ( 31 35 ) hero . moveXY ( 60 , 31 ) # Now move to the right entra…" at bounding box center [1163, 264] width 325 height 481
click at [1004, 34] on div "hero . moveXY ( 31 35 ) hero . moveXY ( 60 , 31 ) # Now move to the right entra…" at bounding box center [1163, 264] width 325 height 481
click at [1057, 53] on div "hero . moveXY ( 31 35 ) hero . moveXY ( 60 , 31 ) # Now move to the right entra…" at bounding box center [1163, 264] width 325 height 481
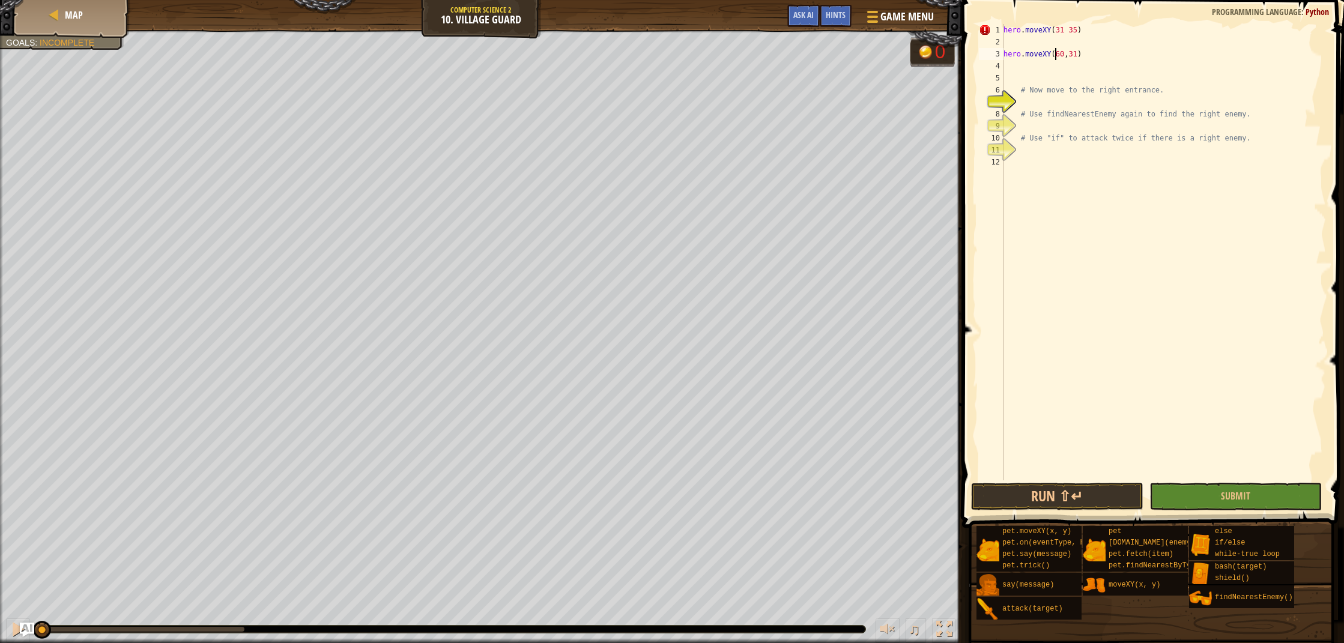
type textarea "hero.moveXY(60,31)"
click at [1041, 44] on div "hero . moveXY ( 31 35 ) hero . moveXY ( 60 , 31 ) # Now move to the right entra…" at bounding box center [1163, 264] width 325 height 481
drag, startPoint x: 1105, startPoint y: 30, endPoint x: 1009, endPoint y: 26, distance: 96.2
click at [1009, 26] on div "hero . moveXY ( 31 35 ) hero . build ( "fence" , 31 , 35 ) hero . moveXY ( 60 ,…" at bounding box center [1163, 264] width 325 height 481
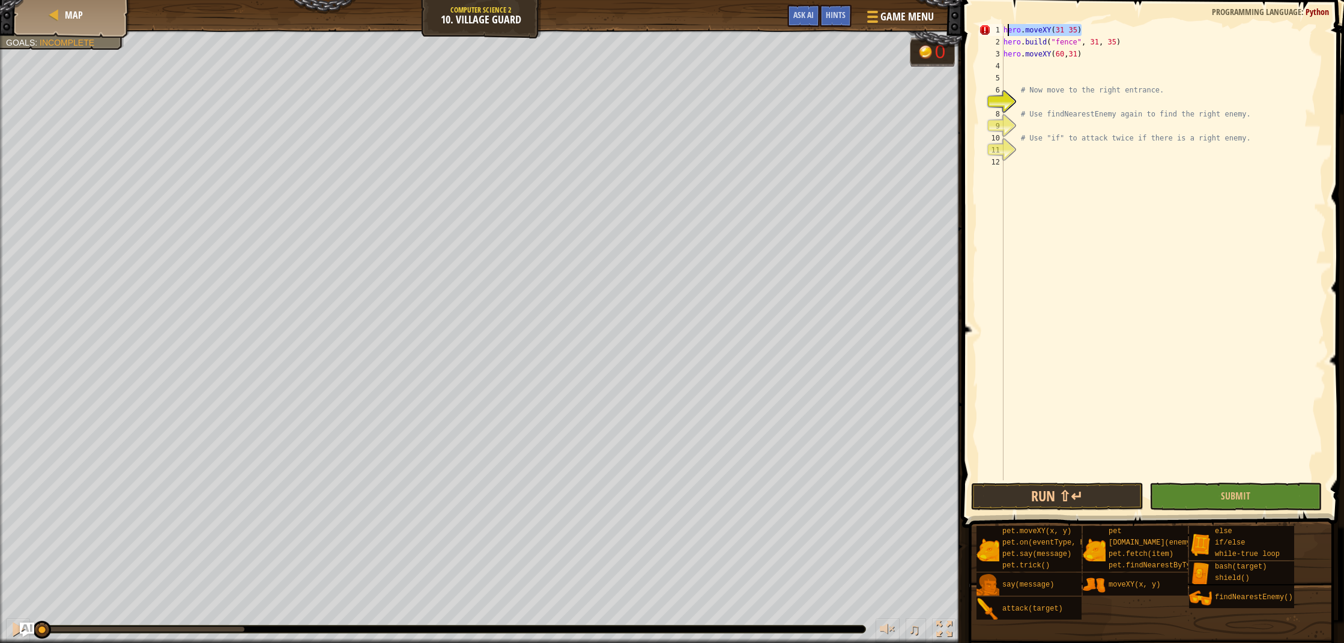
scroll to position [5, 6]
type textarea "h"
click at [1111, 62] on div "hero . build ( "fence" , 31 , 35 ) hero . moveXY ( 60 , 31 ) # Now move to the …" at bounding box center [1163, 264] width 325 height 481
click at [1101, 53] on div "hero . build ( "fence" , 31 , 35 ) hero . moveXY ( 60 , 31 ) # Now move to the …" at bounding box center [1163, 264] width 325 height 481
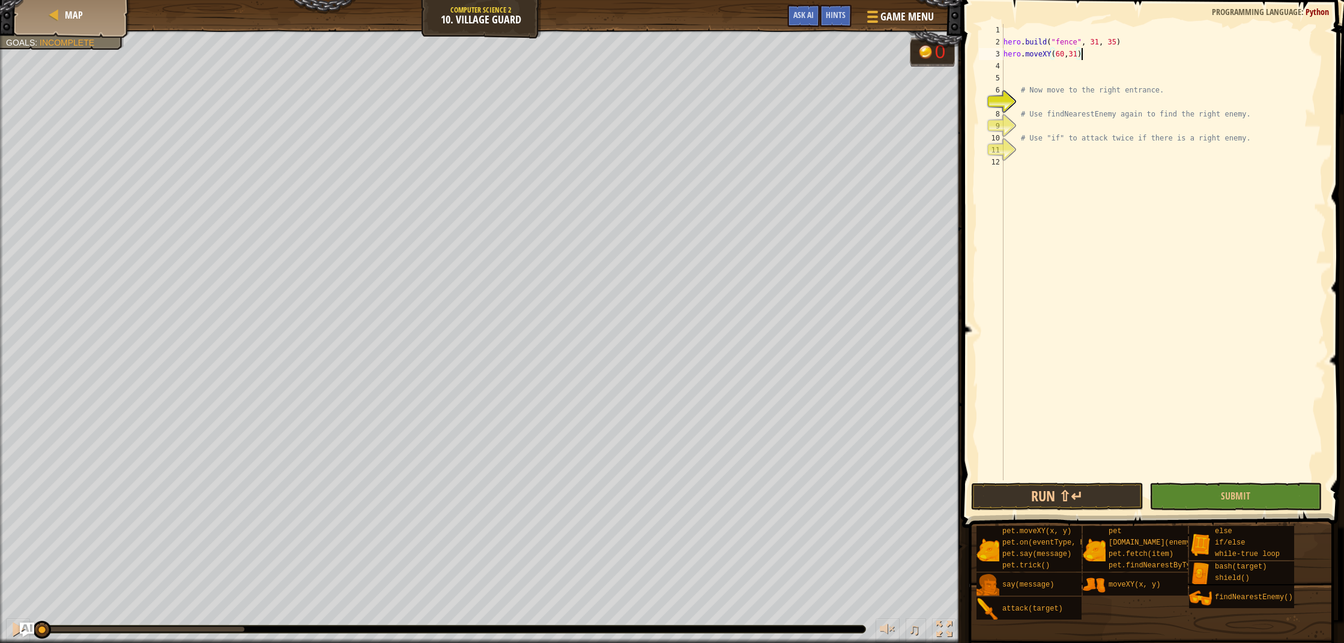
type textarea "hero.moveXY(60,31)"
click at [1289, 497] on button "Submit" at bounding box center [1236, 497] width 172 height 28
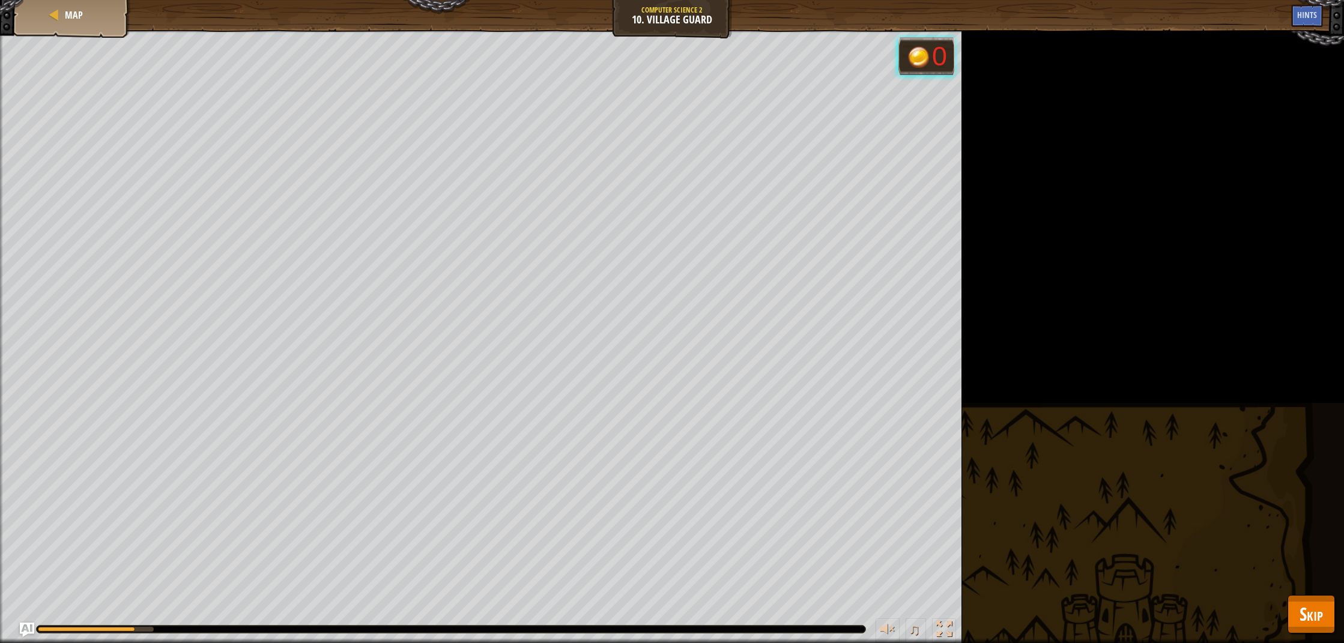
click at [1305, 607] on span "Skip" at bounding box center [1311, 614] width 23 height 25
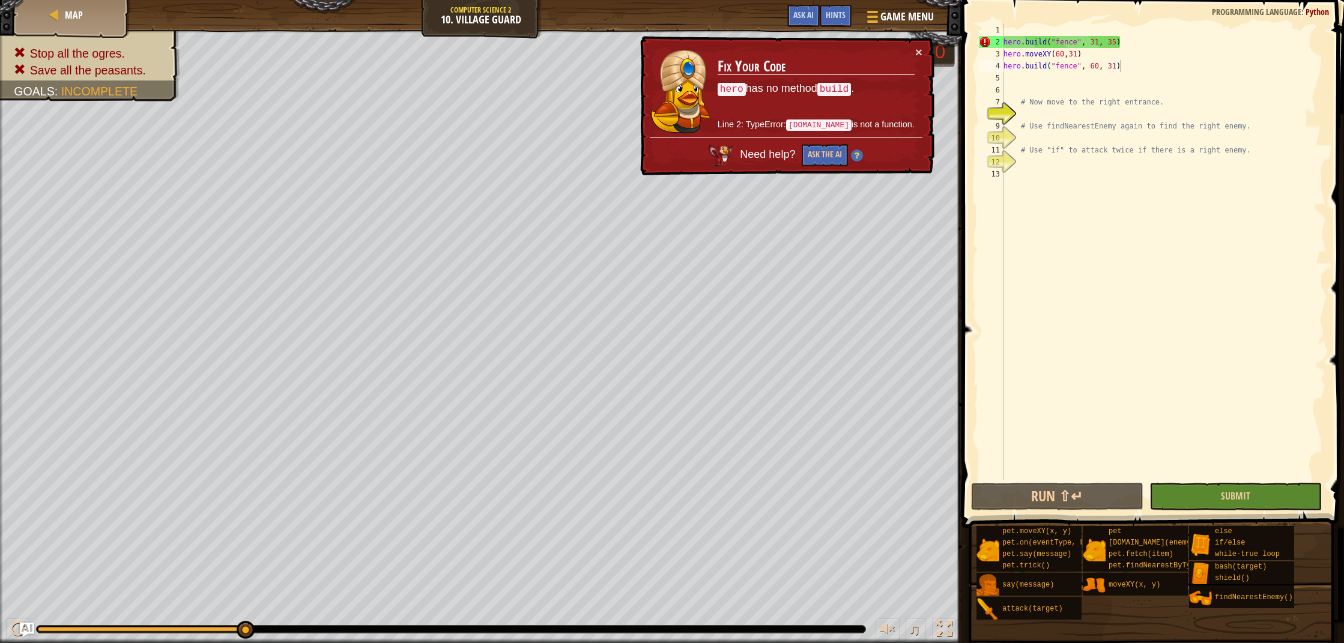
click at [1220, 499] on button "Submit" at bounding box center [1236, 497] width 172 height 28
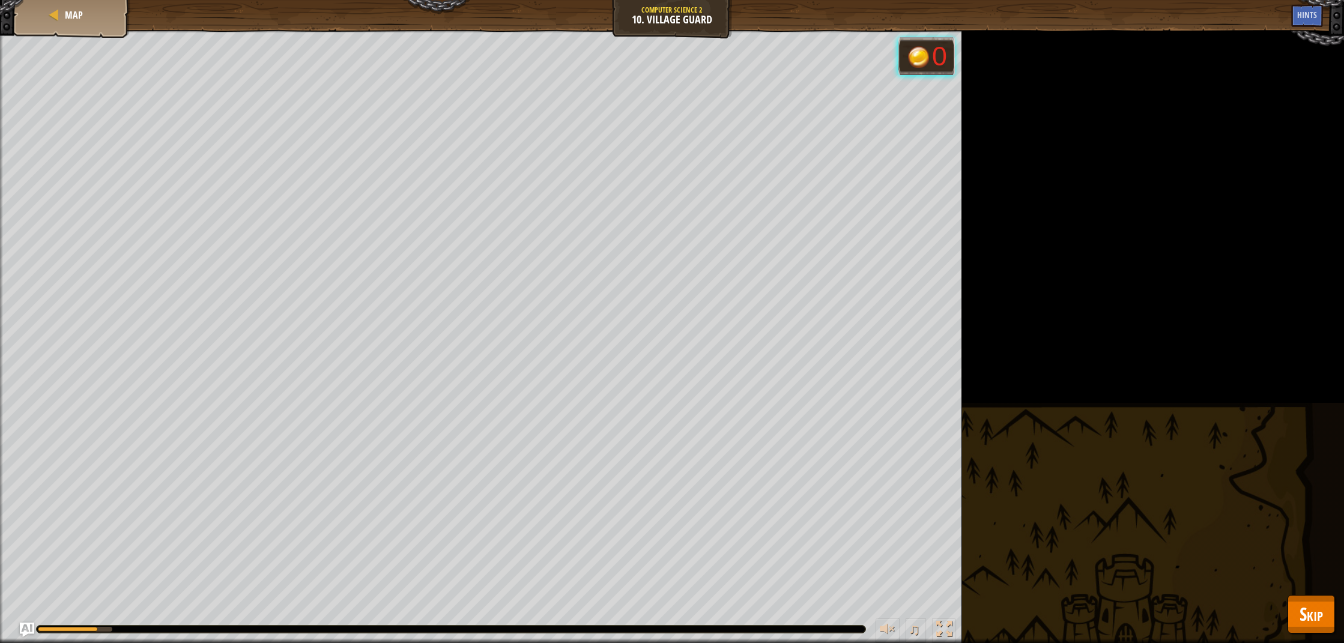
click at [1316, 613] on span "Skip" at bounding box center [1311, 614] width 23 height 25
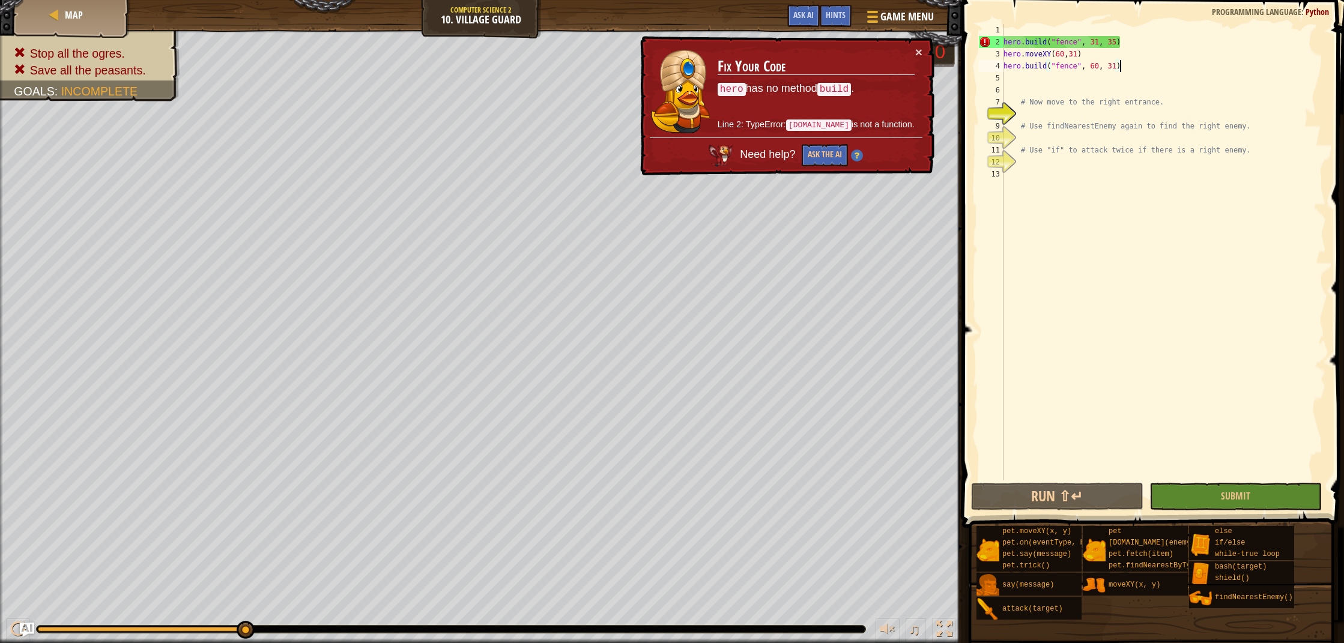
click at [1141, 67] on div "hero . build ( "fence" , 31 , 35 ) hero . moveXY ( 60 , 31 ) hero . build ( "fe…" at bounding box center [1163, 264] width 325 height 481
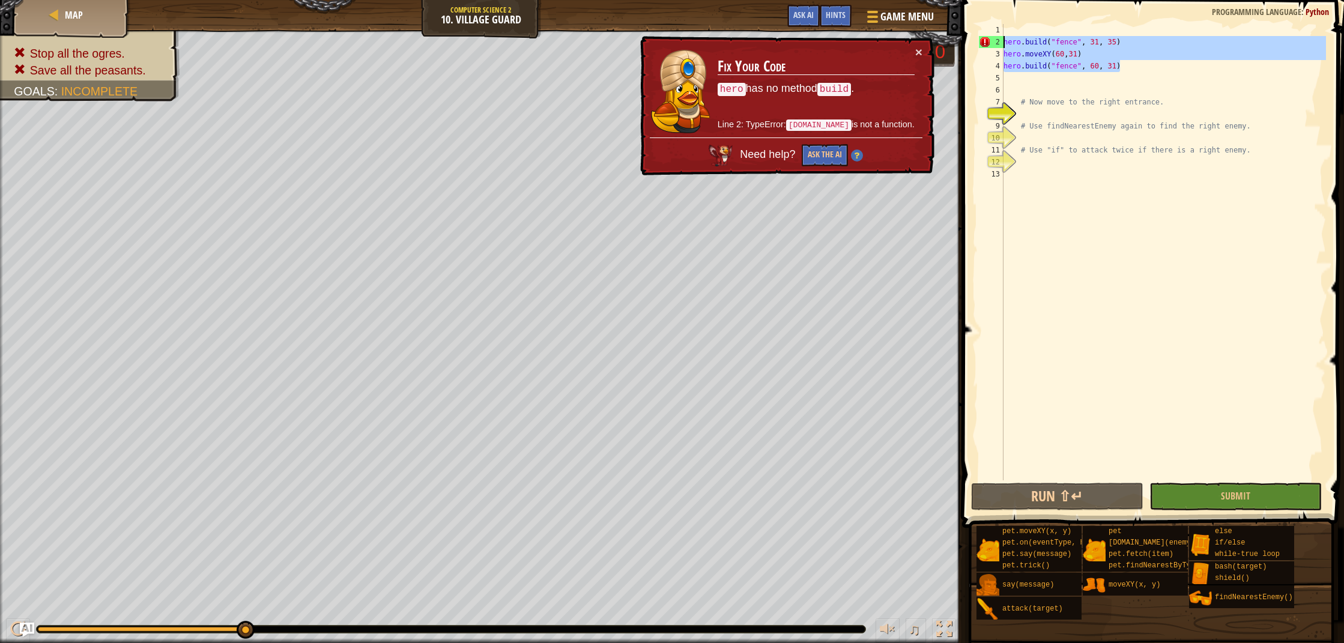
drag, startPoint x: 1128, startPoint y: 71, endPoint x: 997, endPoint y: 40, distance: 134.8
click at [997, 40] on div "hero.build("fence", 60, 31) 1 2 3 4 5 6 7 8 9 10 11 12 13 hero . build ( "fence…" at bounding box center [1152, 252] width 350 height 457
type textarea "hero.build("fence", 31, 35) hero.moveXY(60,31)"
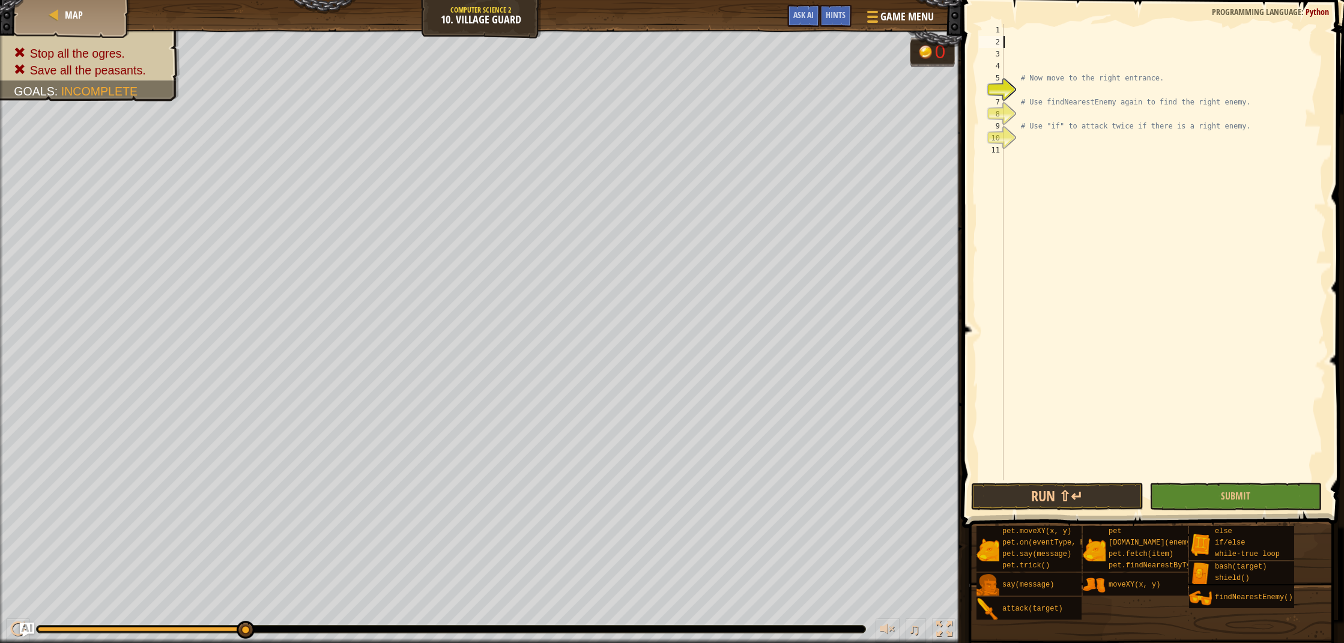
click at [1060, 48] on div "# Now move to the right entrance. # Use findNearestEnemy again to find the righ…" at bounding box center [1163, 264] width 325 height 481
click at [1045, 30] on div "# Now move to the right entrance. # Use findNearestEnemy again to find the righ…" at bounding box center [1163, 264] width 325 height 481
drag, startPoint x: 1037, startPoint y: 59, endPoint x: 1031, endPoint y: 67, distance: 9.9
click at [1033, 66] on div "# Now move to the right entrance. # Use findNearestEnemy again to find the righ…" at bounding box center [1163, 264] width 325 height 481
drag, startPoint x: 1031, startPoint y: 70, endPoint x: 1034, endPoint y: 75, distance: 6.2
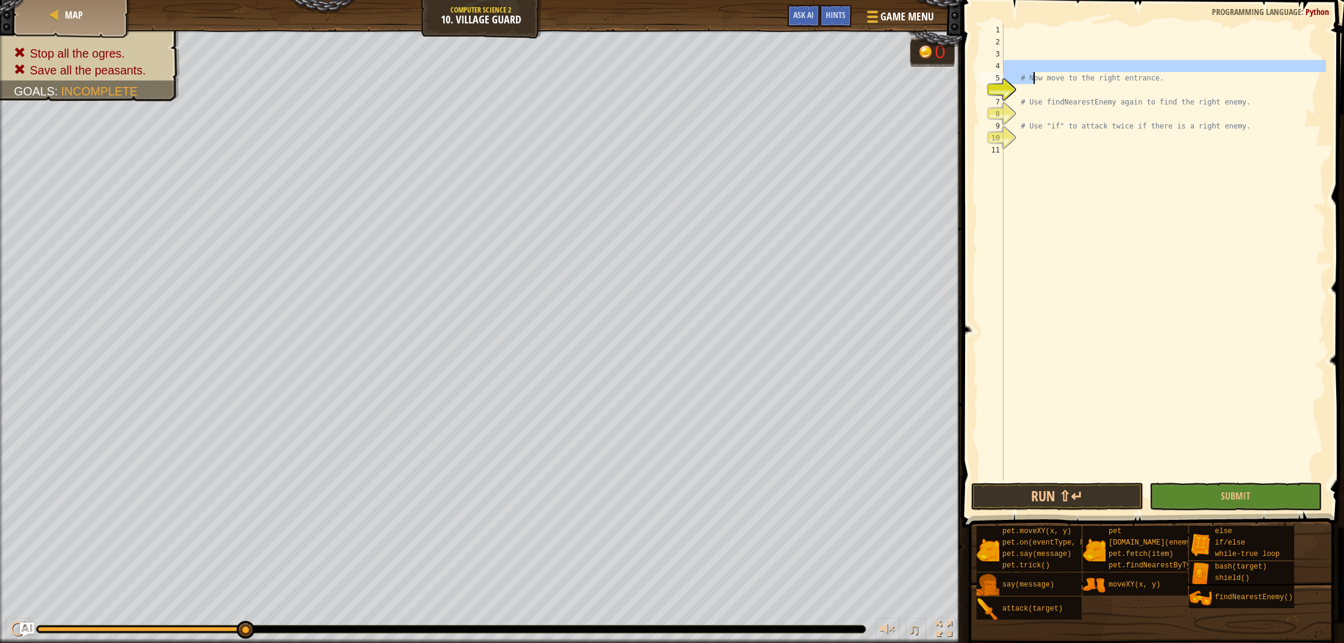
click at [1034, 75] on div "# Now move to the right entrance. # Use findNearestEnemy again to find the righ…" at bounding box center [1163, 264] width 325 height 481
click at [1007, 18] on span at bounding box center [1155, 246] width 392 height 563
type textarea "# Now move to the right entrance."
click at [1016, 30] on div "# Now move to the right entrance. # Use findNearestEnemy again to find the righ…" at bounding box center [1163, 264] width 325 height 481
click at [1022, 38] on div "# Now move to the right entrance. # Use findNearestEnemy again to find the righ…" at bounding box center [1163, 264] width 325 height 481
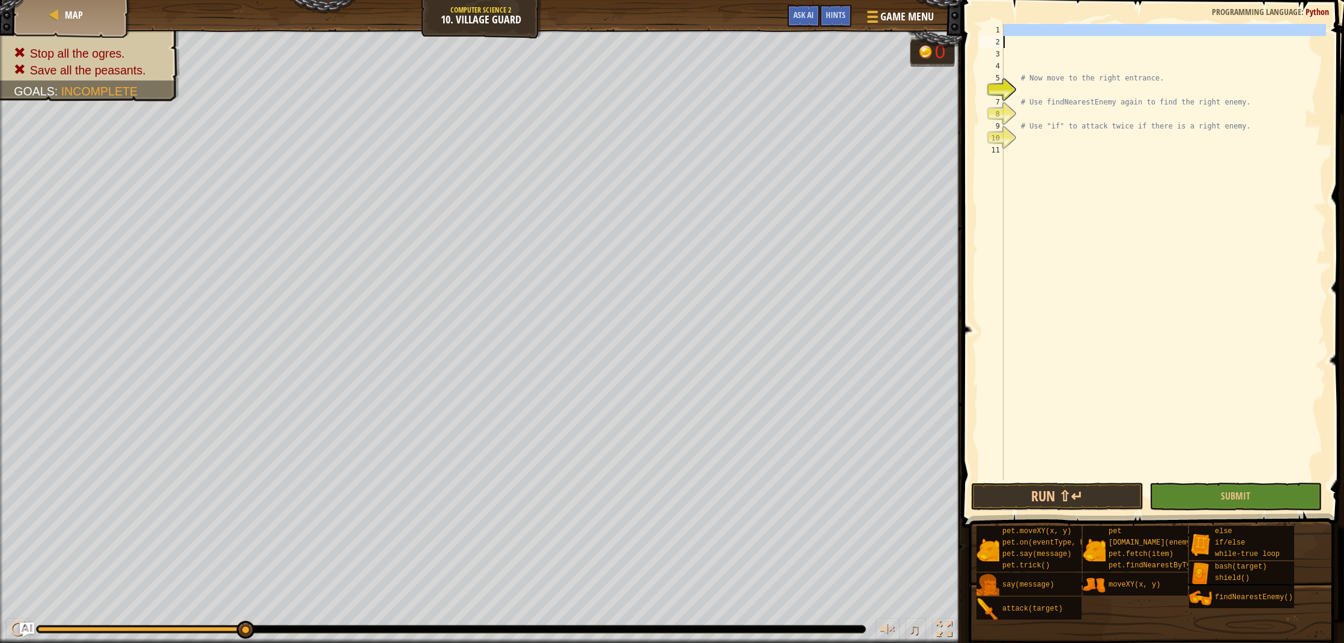
drag, startPoint x: 1027, startPoint y: 43, endPoint x: 1031, endPoint y: 57, distance: 14.4
click at [1032, 55] on div "# Now move to the right entrance. # Use findNearestEnemy again to find the righ…" at bounding box center [1163, 264] width 325 height 481
click at [842, 16] on span "Hints" at bounding box center [836, 14] width 20 height 11
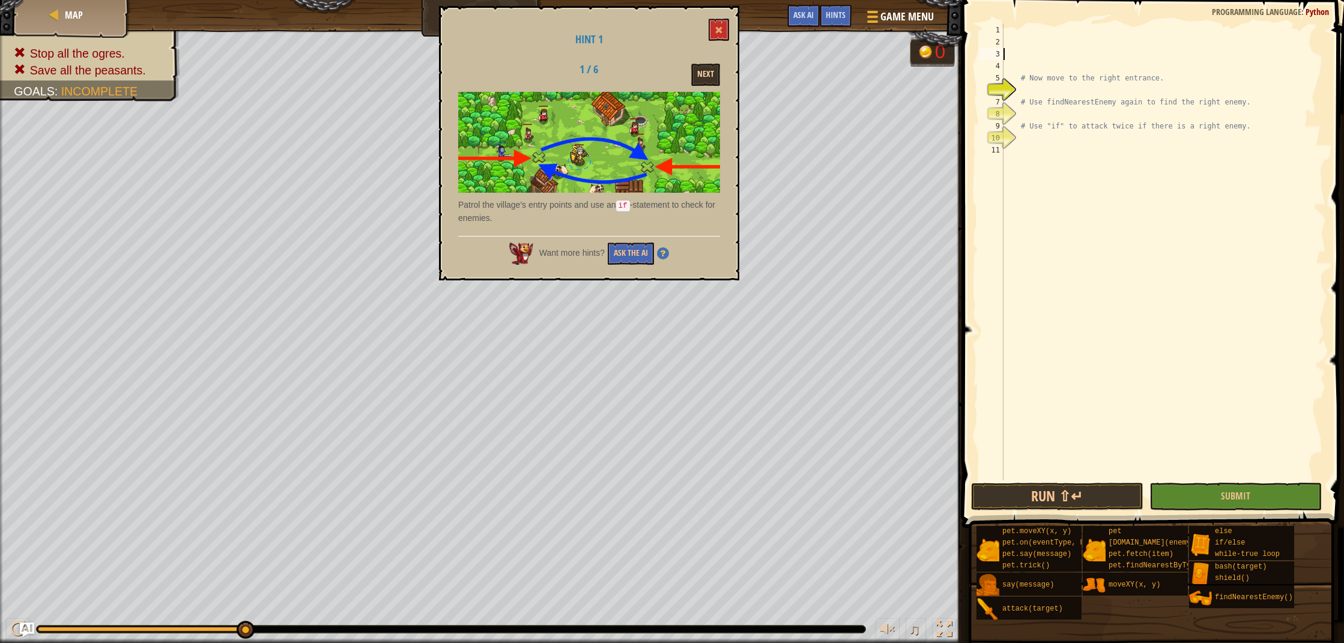
click at [717, 72] on button "Next" at bounding box center [705, 75] width 29 height 22
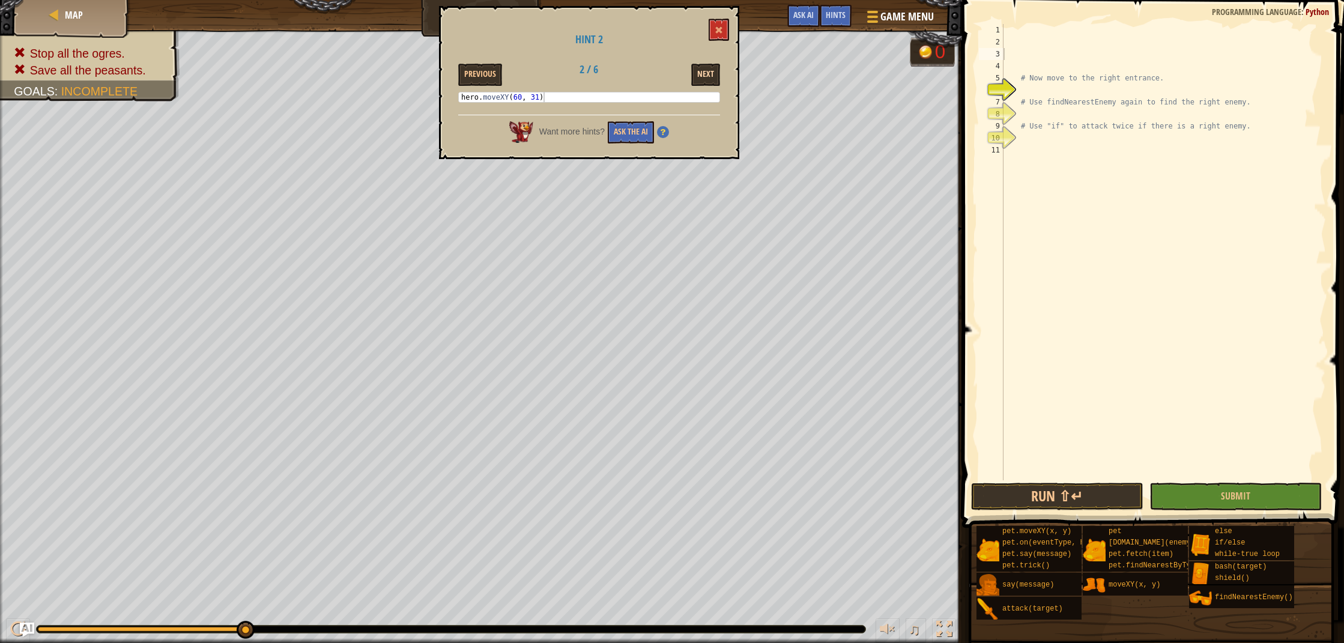
click at [710, 73] on button "Next" at bounding box center [705, 75] width 29 height 22
click at [705, 75] on button "Next" at bounding box center [705, 75] width 29 height 22
click at [703, 74] on button "Next" at bounding box center [705, 75] width 29 height 22
click at [703, 68] on button "Next" at bounding box center [705, 75] width 29 height 22
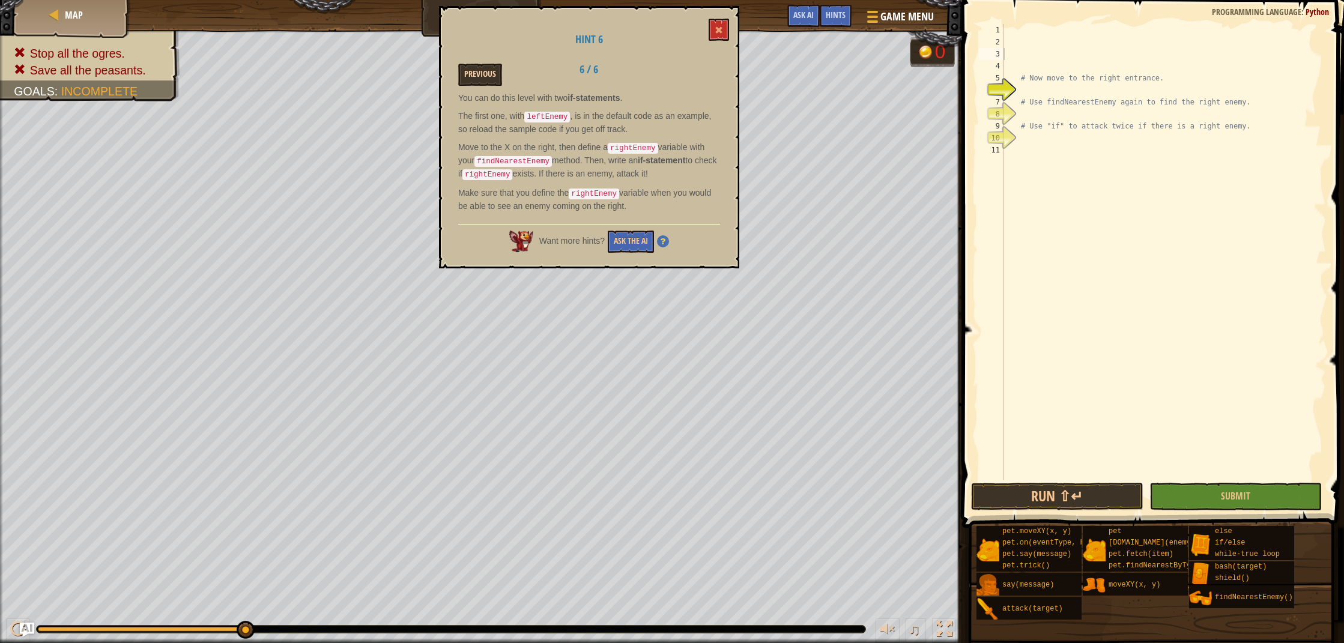
click at [479, 71] on button "Previous" at bounding box center [480, 75] width 44 height 22
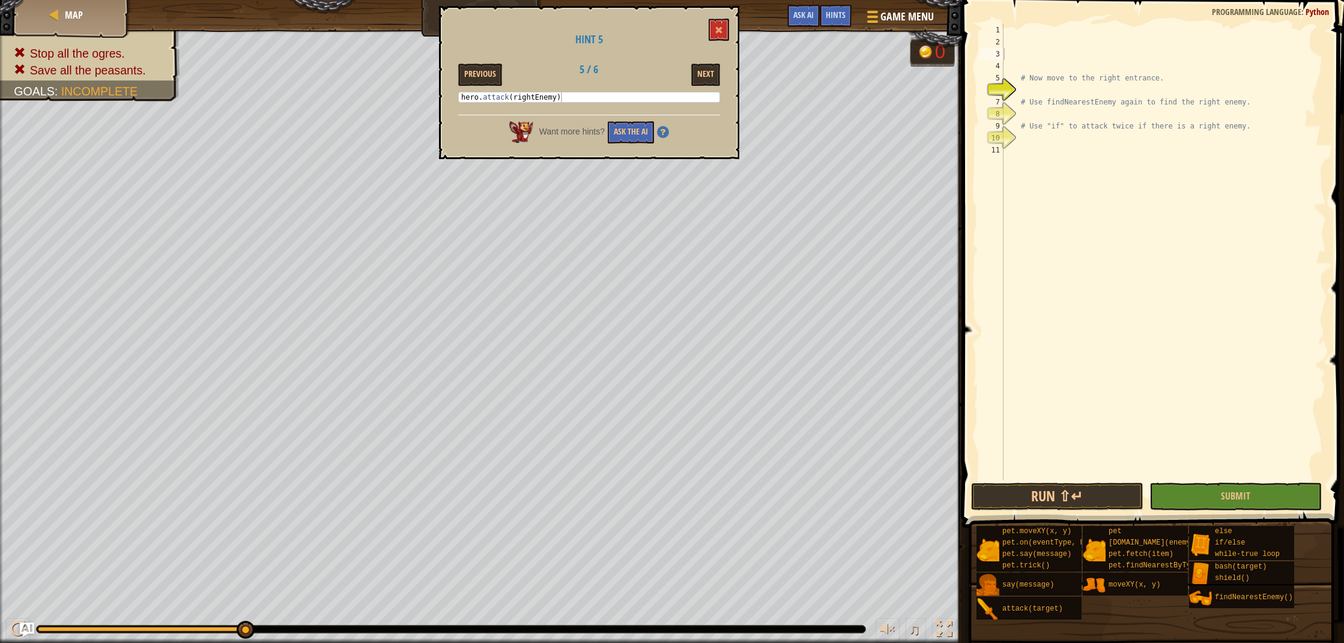
drag, startPoint x: 720, startPoint y: 62, endPoint x: 709, endPoint y: 56, distance: 12.1
click at [720, 58] on div "Hint 5 Previous 5 / 6 Next 1 hero . attack ( rightEnemy ) ההההההההההההההההההההה…" at bounding box center [589, 82] width 300 height 153
click at [711, 67] on button "Next" at bounding box center [705, 75] width 29 height 22
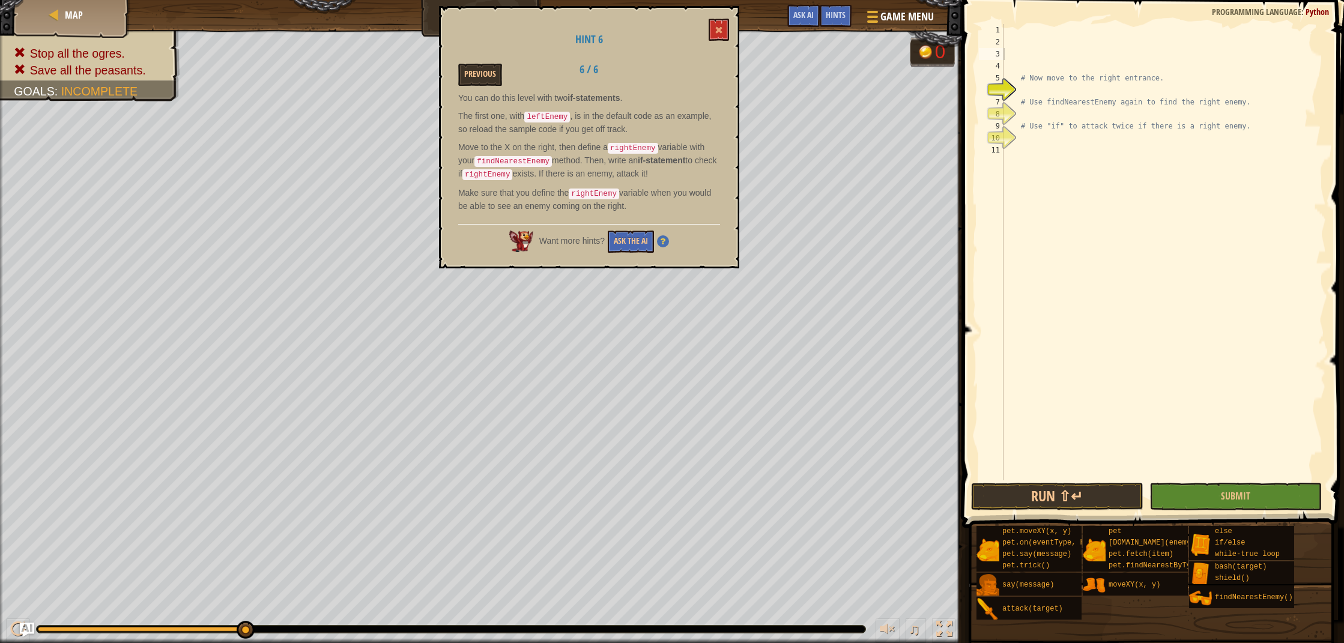
drag, startPoint x: 708, startPoint y: 68, endPoint x: 697, endPoint y: 71, distance: 11.8
click at [707, 68] on div "Previous 6 / 6" at bounding box center [589, 75] width 280 height 22
click at [1084, 484] on button "Run ⇧↵" at bounding box center [1057, 497] width 172 height 28
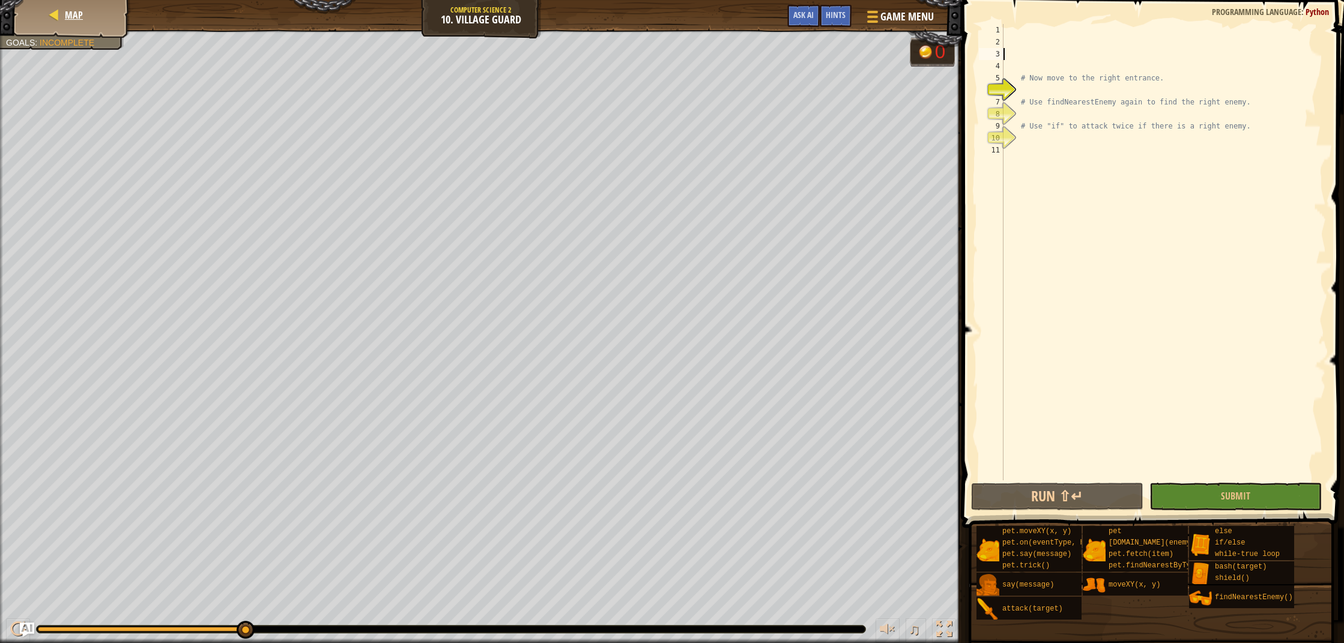
click at [70, 10] on span "Map" at bounding box center [74, 14] width 18 height 13
